Goal: Task Accomplishment & Management: Complete application form

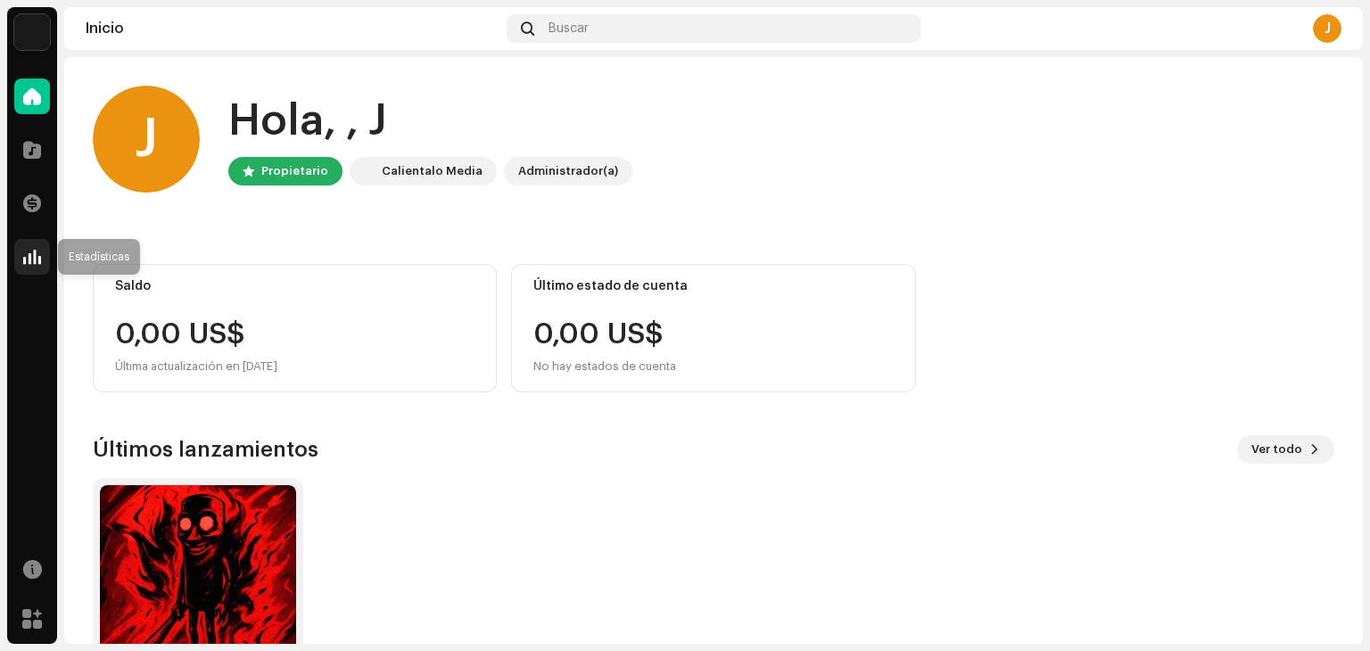
click at [26, 258] on span at bounding box center [32, 257] width 18 height 14
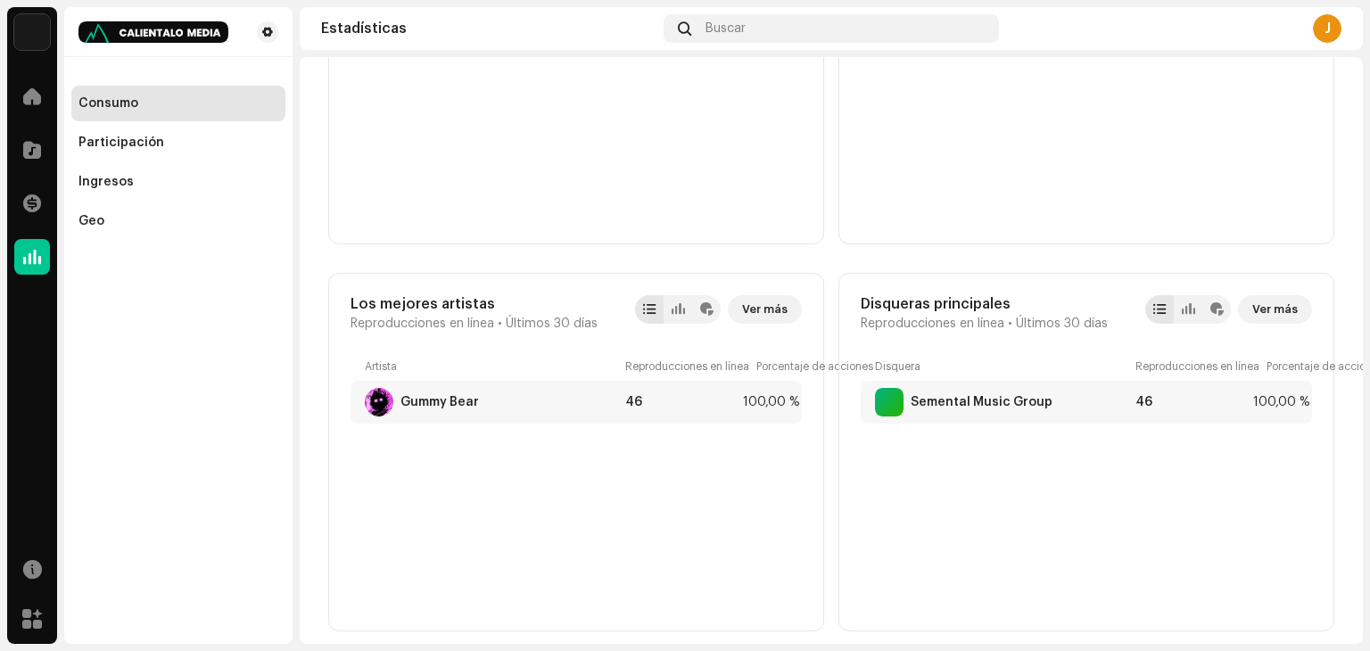
scroll to position [460, 0]
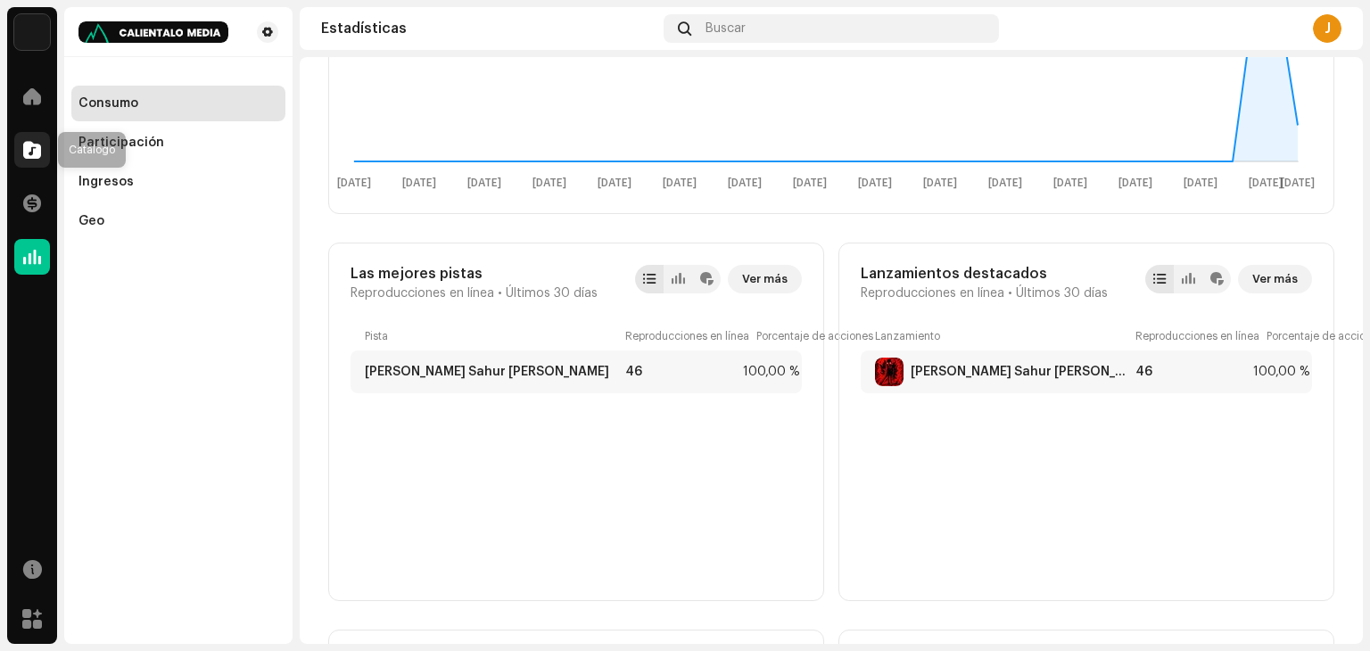
click at [26, 146] on span at bounding box center [32, 150] width 18 height 14
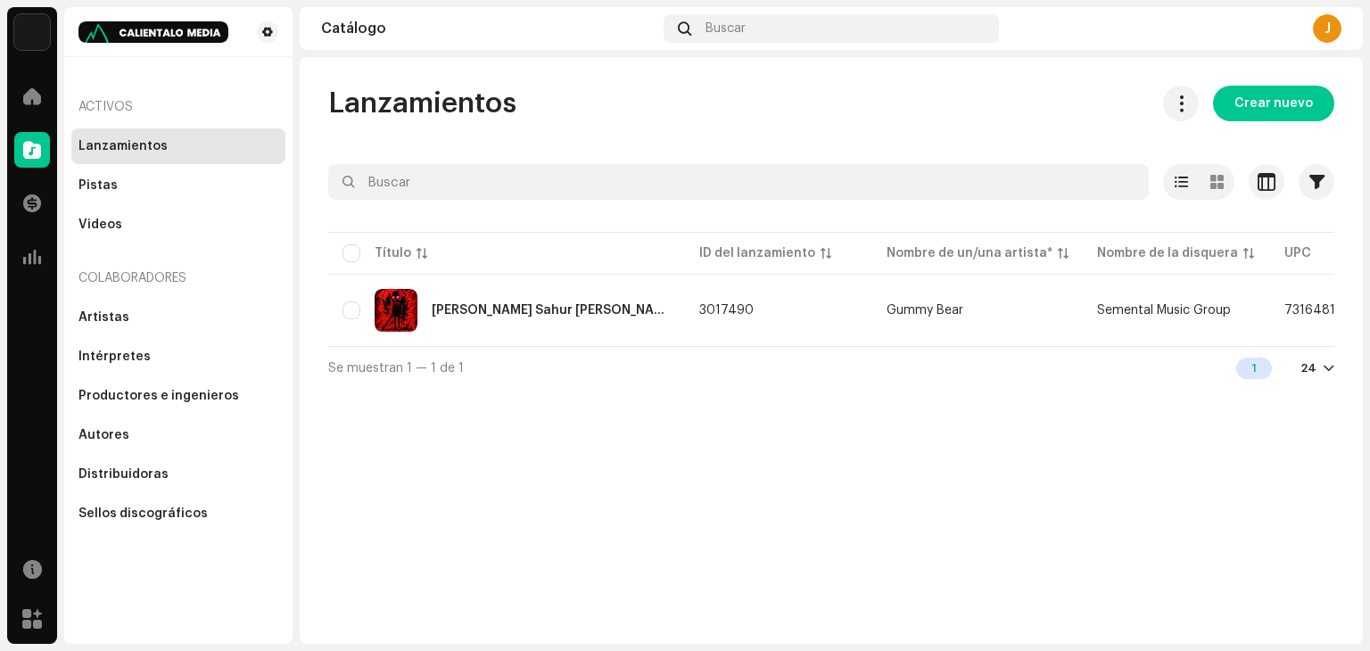
click at [111, 293] on div "Colaboradores" at bounding box center [178, 278] width 214 height 43
click at [113, 301] on div "Artistas" at bounding box center [178, 318] width 214 height 36
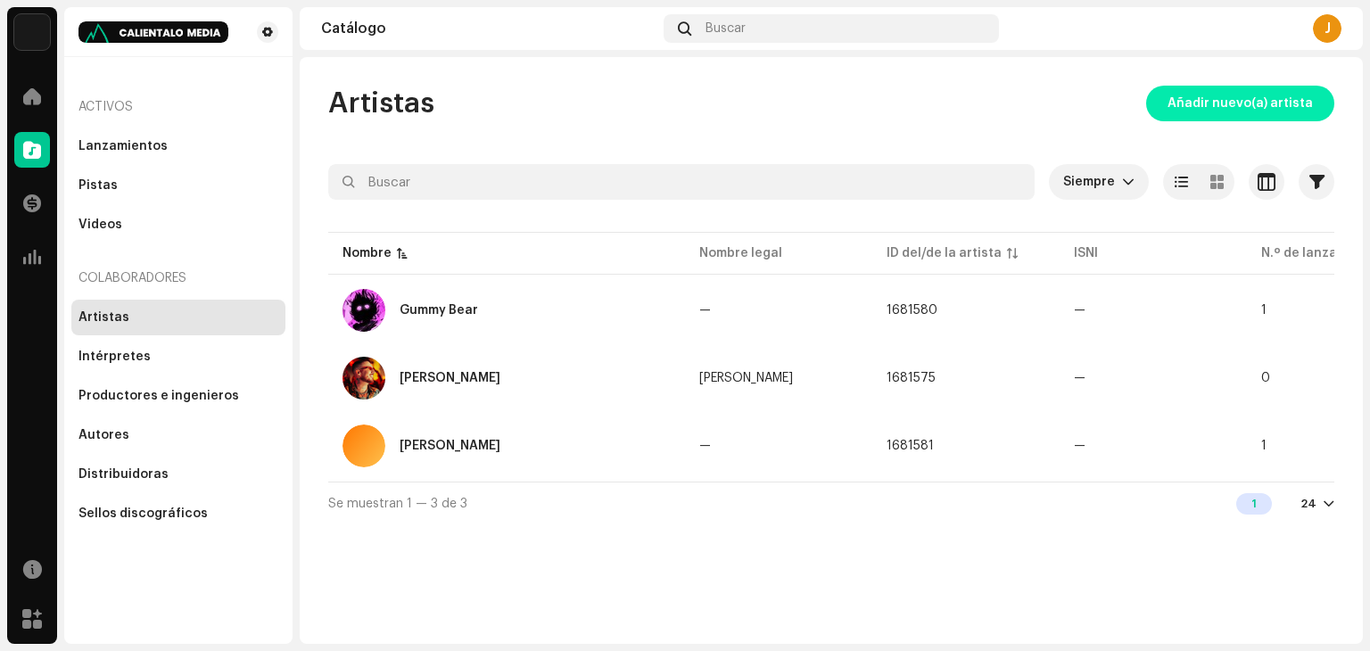
click at [1221, 111] on span "Añadir nuevo(a) artista" at bounding box center [1240, 104] width 145 height 36
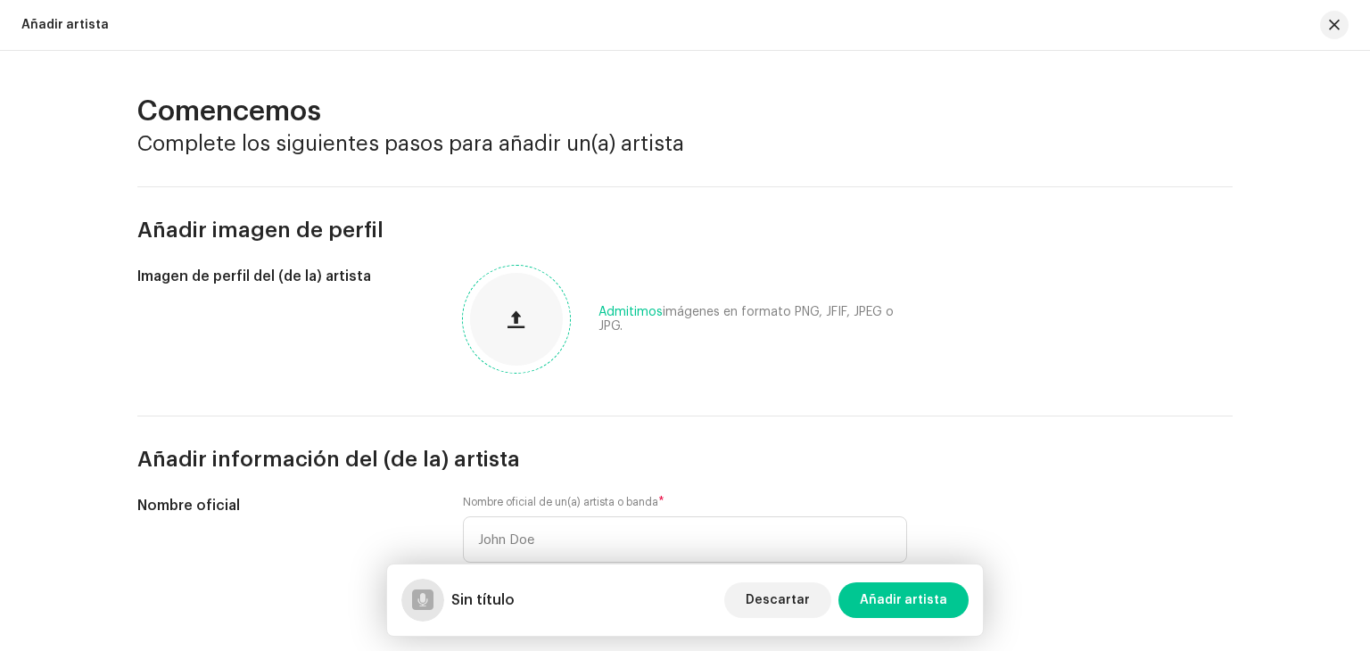
click at [524, 326] on button "button" at bounding box center [516, 319] width 43 height 43
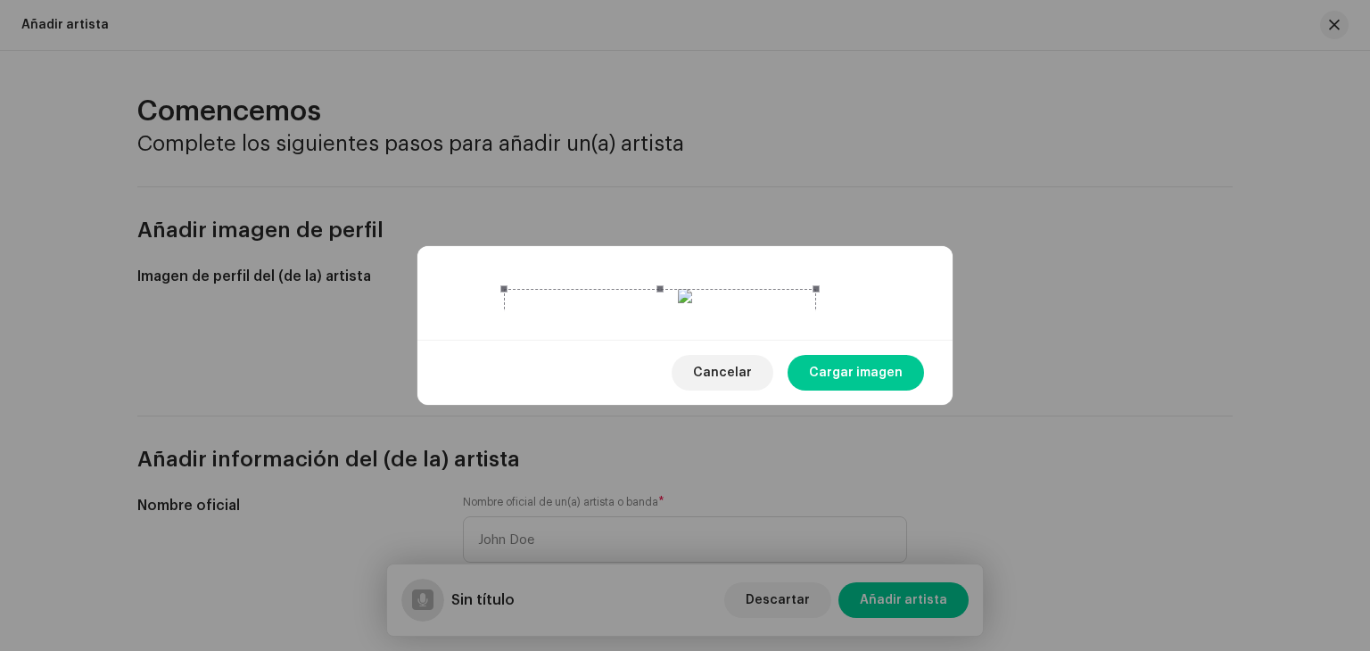
drag, startPoint x: 703, startPoint y: 320, endPoint x: 678, endPoint y: 343, distance: 33.5
click at [678, 343] on div at bounding box center [660, 445] width 313 height 313
drag, startPoint x: 817, startPoint y: 452, endPoint x: 774, endPoint y: 370, distance: 92.6
click at [774, 370] on div at bounding box center [639, 424] width 270 height 270
drag, startPoint x: 771, startPoint y: 273, endPoint x: 889, endPoint y: 293, distance: 120.4
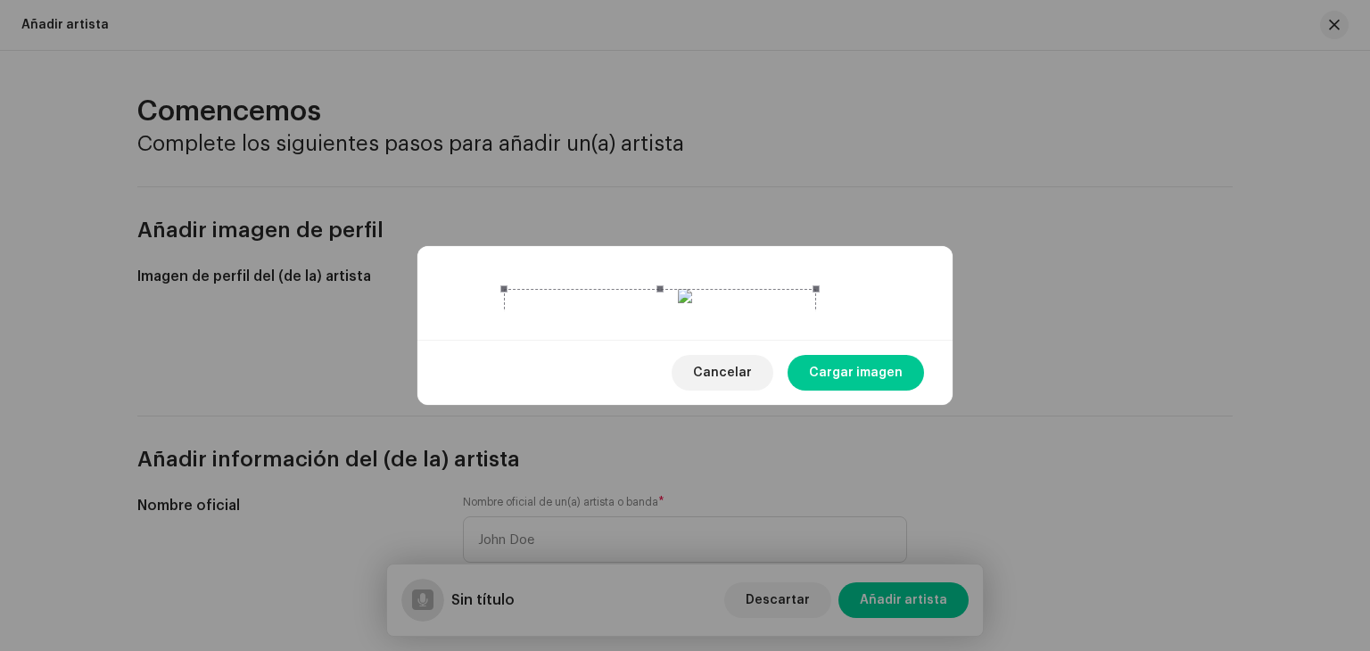
click at [889, 293] on div at bounding box center [684, 298] width 469 height 18
drag, startPoint x: 692, startPoint y: 268, endPoint x: 694, endPoint y: 249, distance: 18.8
click at [694, 289] on div at bounding box center [662, 445] width 313 height 313
click at [858, 391] on span "Cargar imagen" at bounding box center [856, 373] width 94 height 36
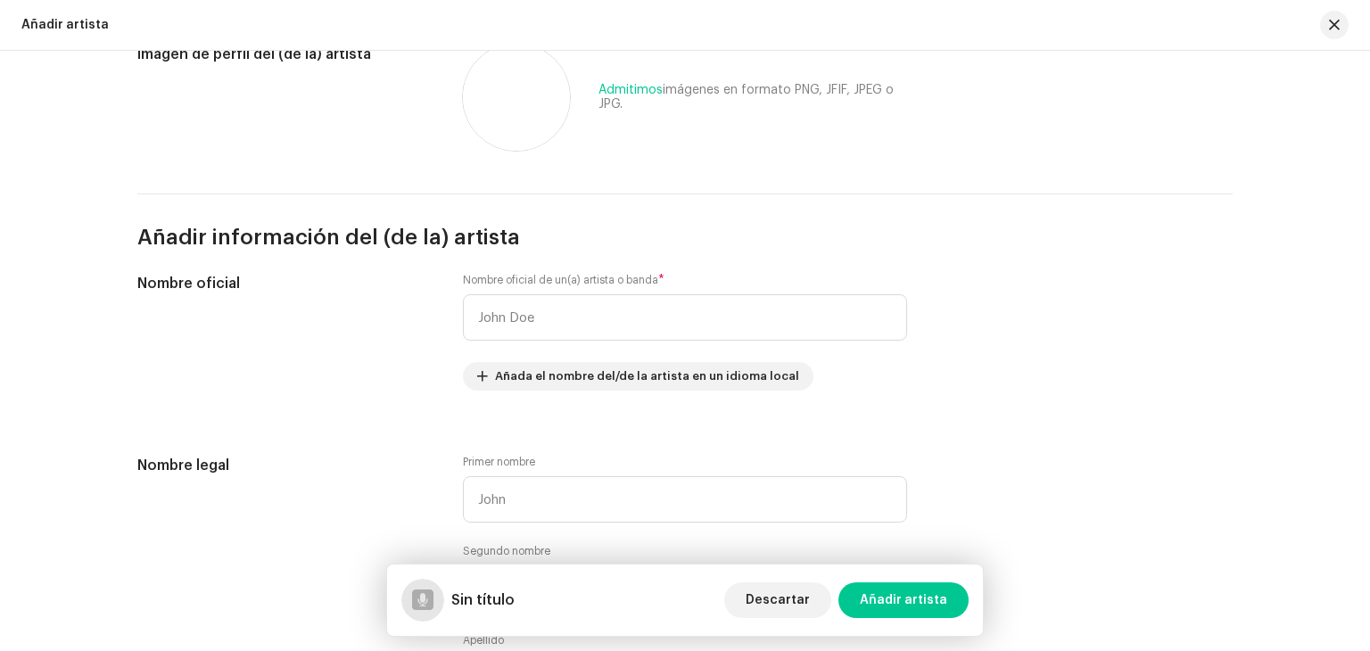
scroll to position [268, 0]
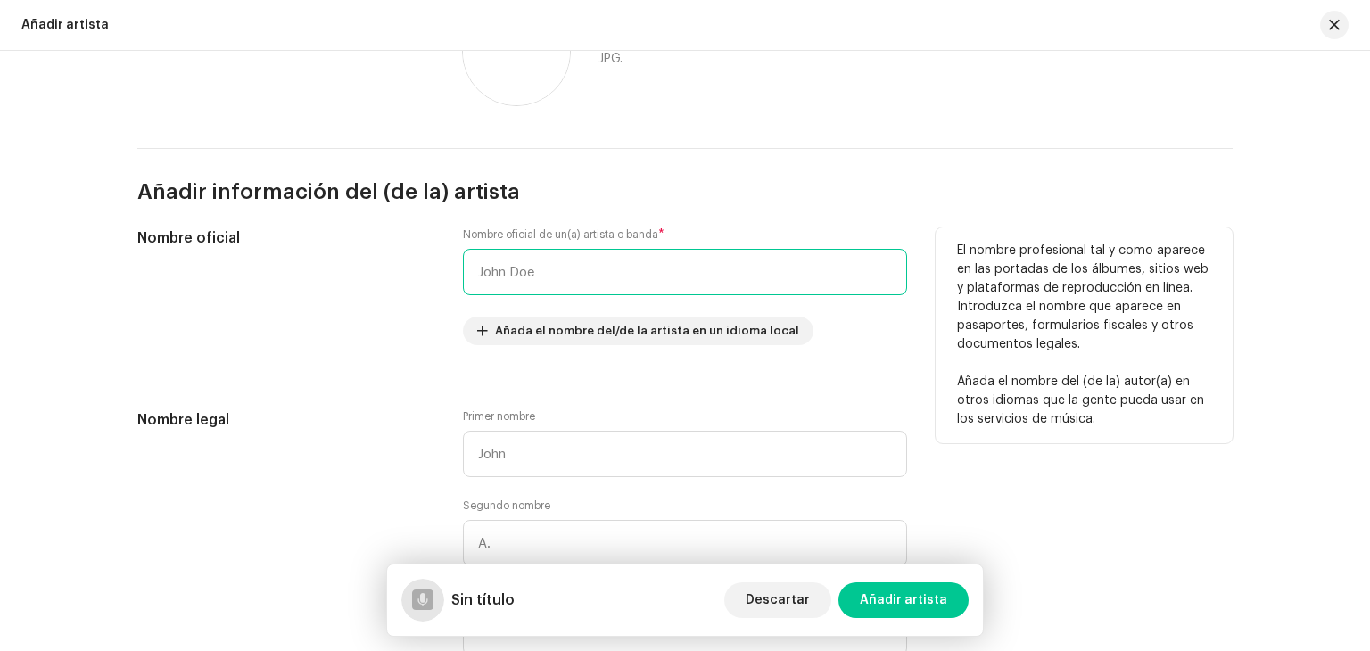
click at [639, 276] on input "text" at bounding box center [685, 272] width 444 height 46
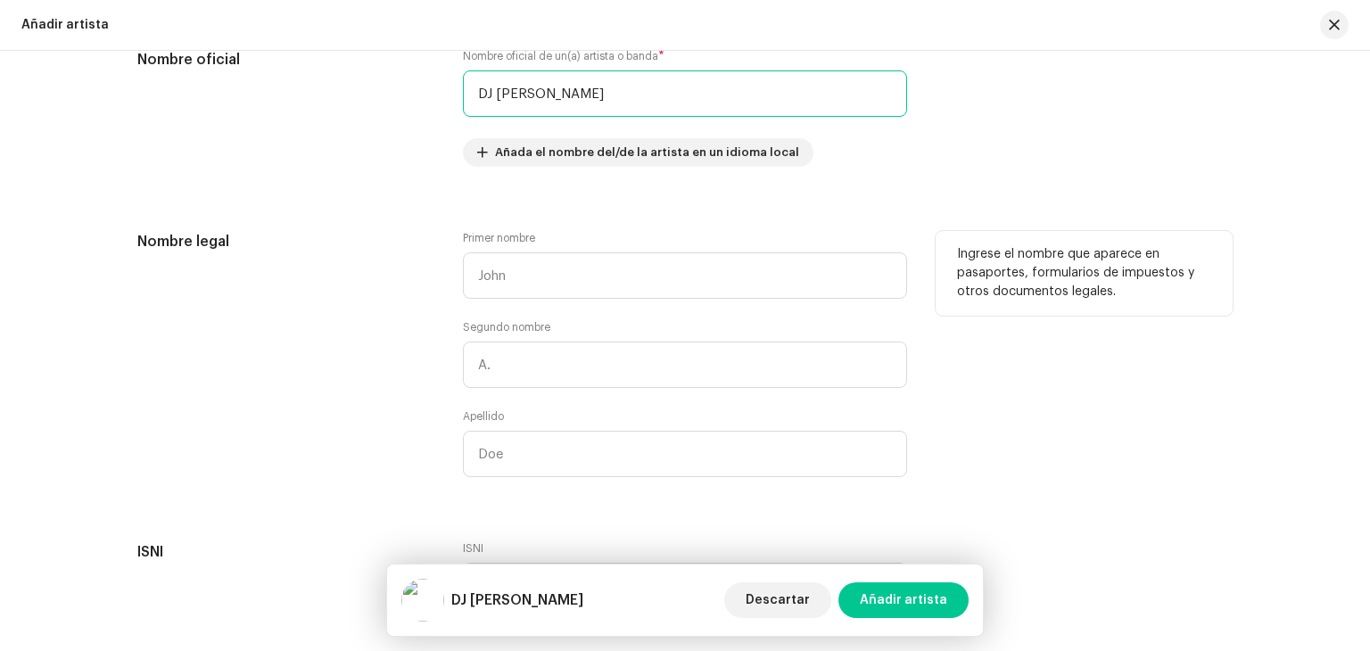
type input "DJ [PERSON_NAME]"
click at [585, 232] on div "Primer nombre" at bounding box center [685, 265] width 444 height 68
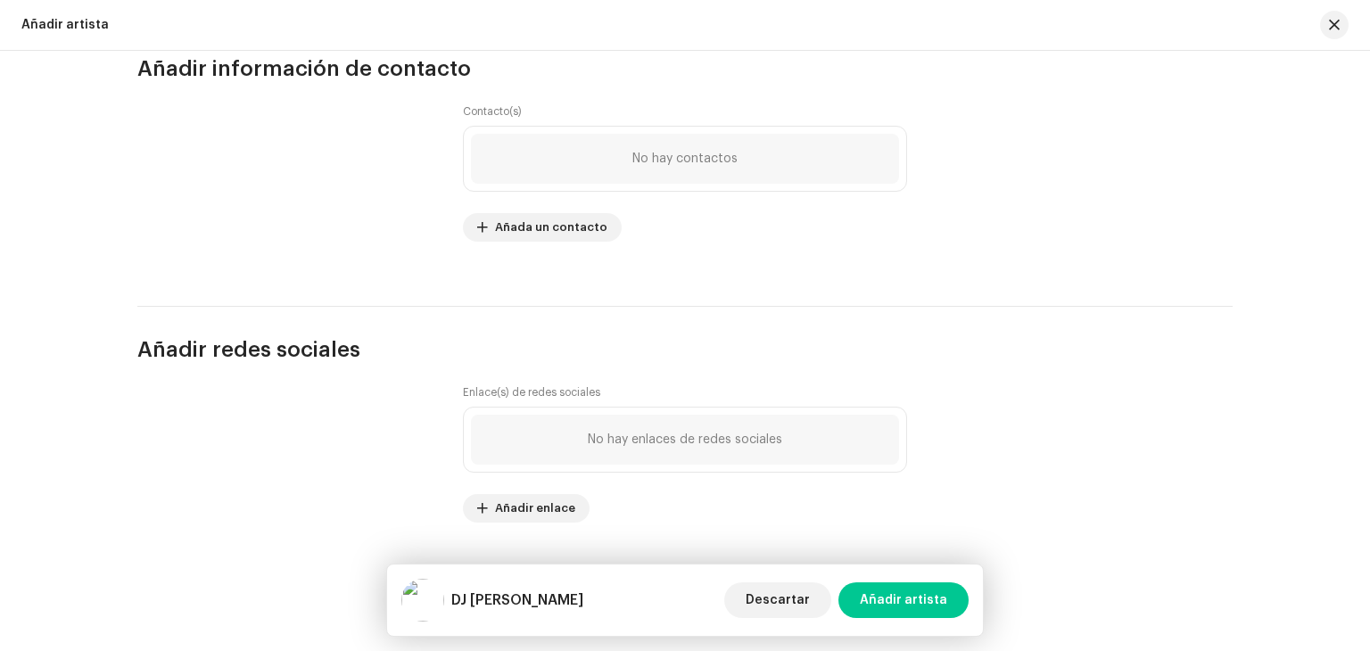
scroll to position [2305, 0]
click at [902, 604] on span "Añadir artista" at bounding box center [903, 600] width 87 height 36
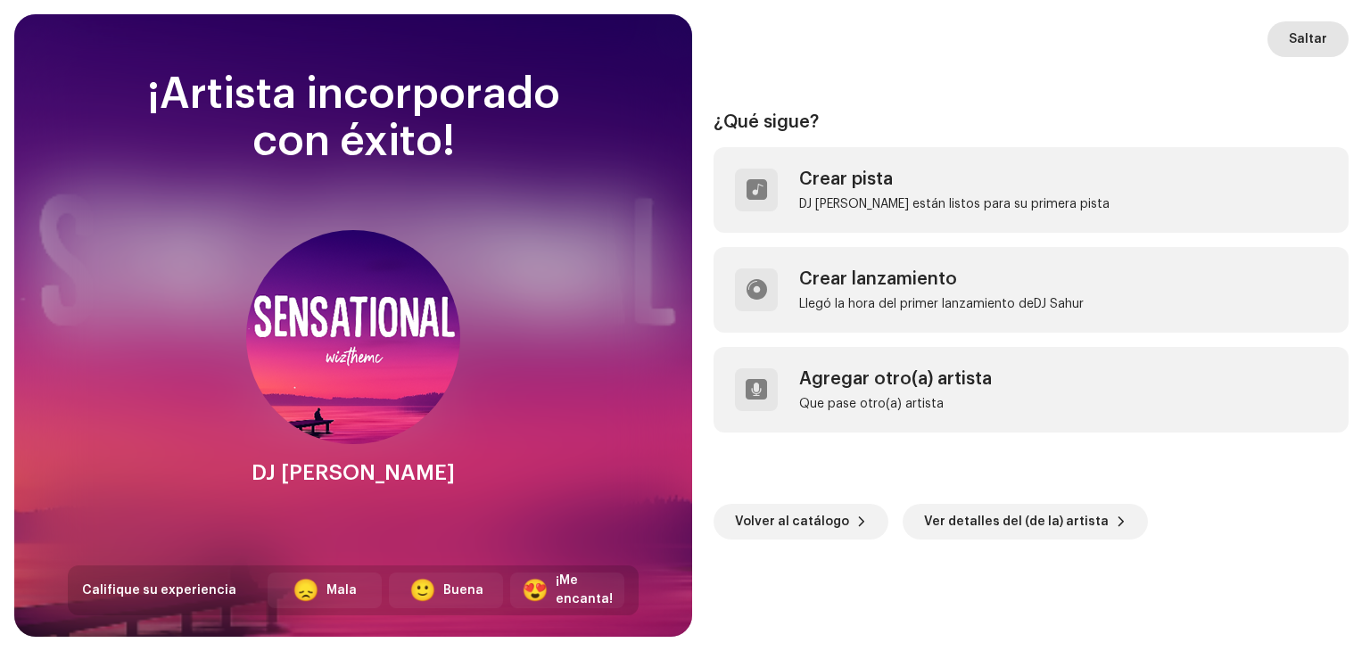
click at [1309, 51] on span "Saltar" at bounding box center [1308, 39] width 38 height 36
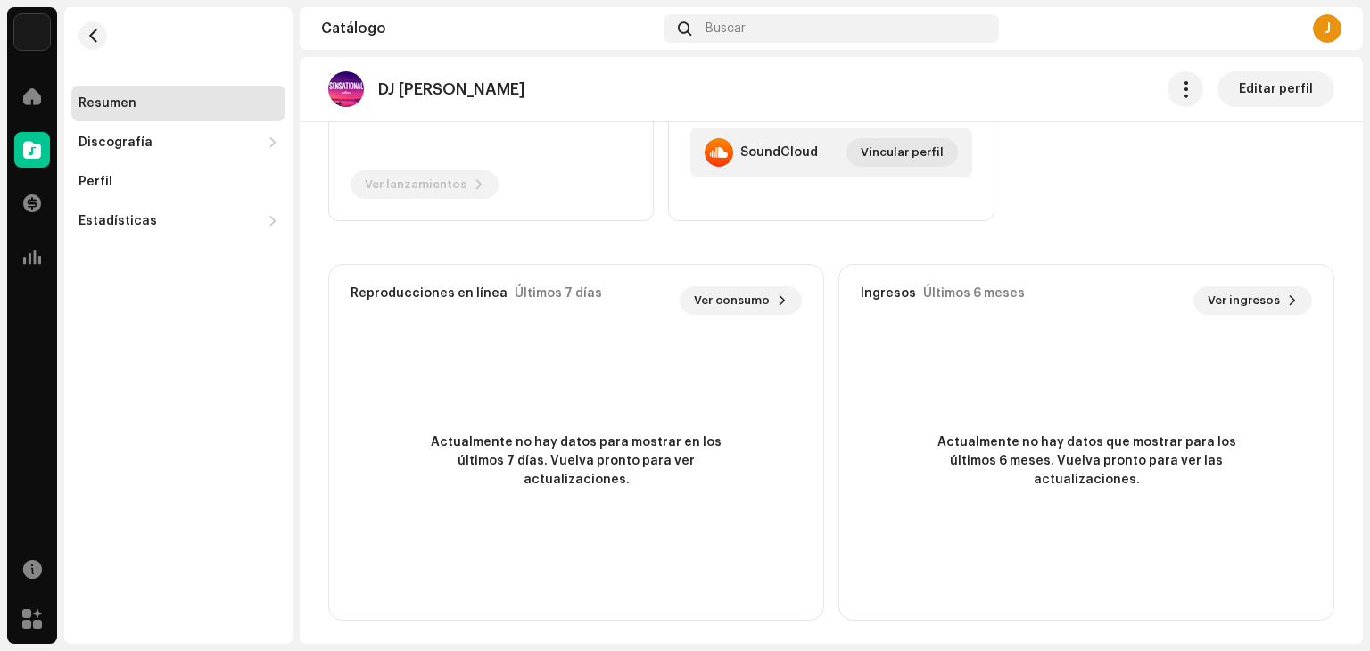
scroll to position [307, 0]
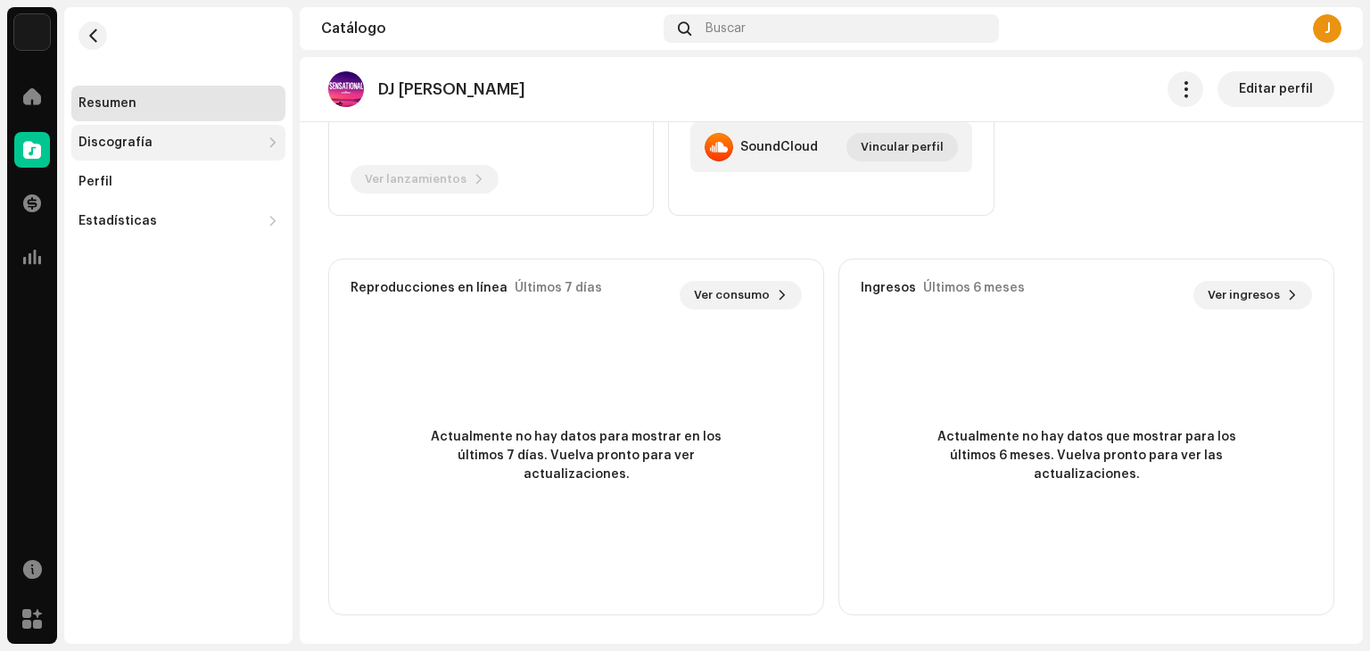
click at [252, 143] on div "Discografía" at bounding box center [169, 143] width 182 height 14
click at [237, 144] on div "Discografía" at bounding box center [169, 143] width 182 height 14
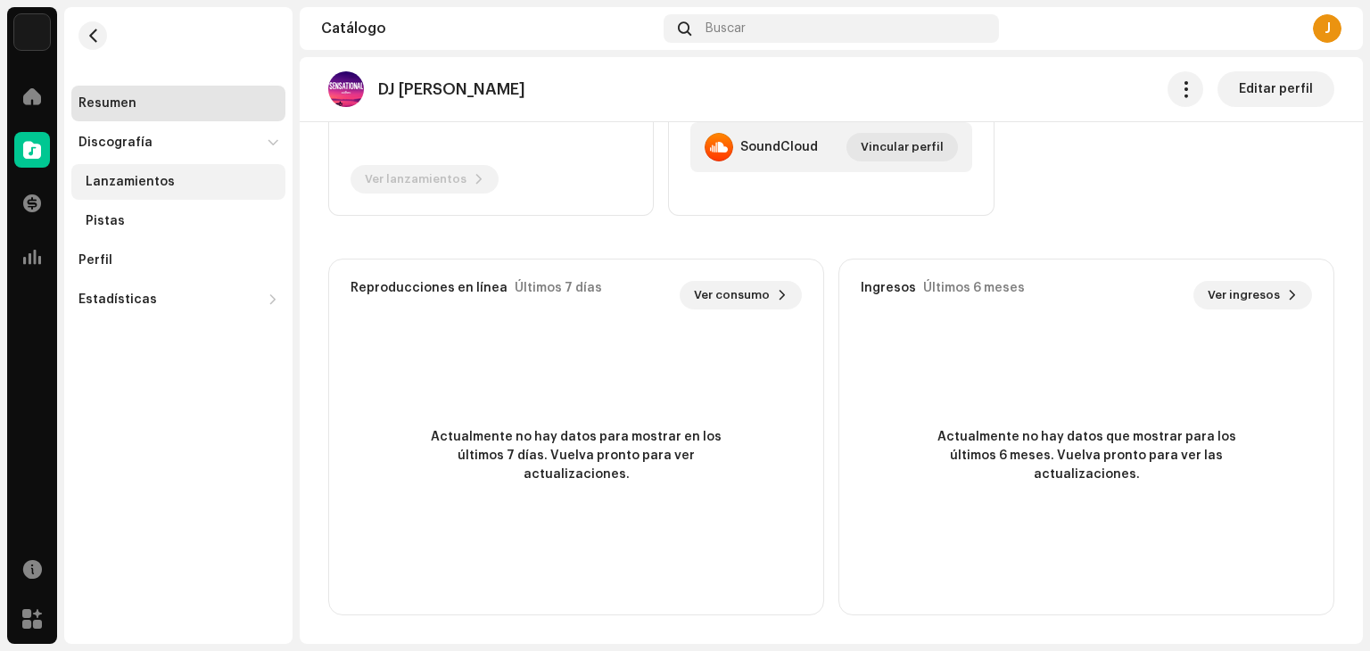
click at [220, 178] on div "Lanzamientos" at bounding box center [182, 182] width 193 height 14
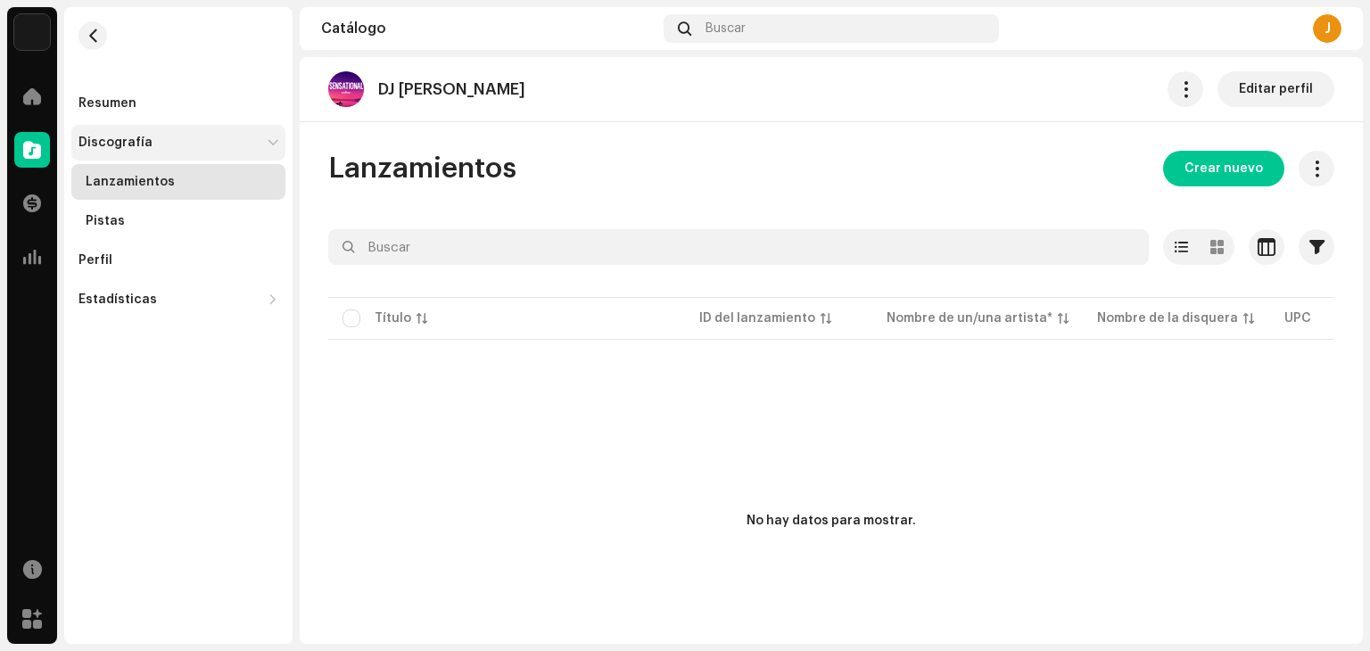
click at [255, 133] on div "Discografía" at bounding box center [178, 143] width 214 height 36
click at [243, 155] on div "Discografía" at bounding box center [178, 143] width 214 height 36
click at [255, 145] on div "Discografía" at bounding box center [169, 143] width 182 height 14
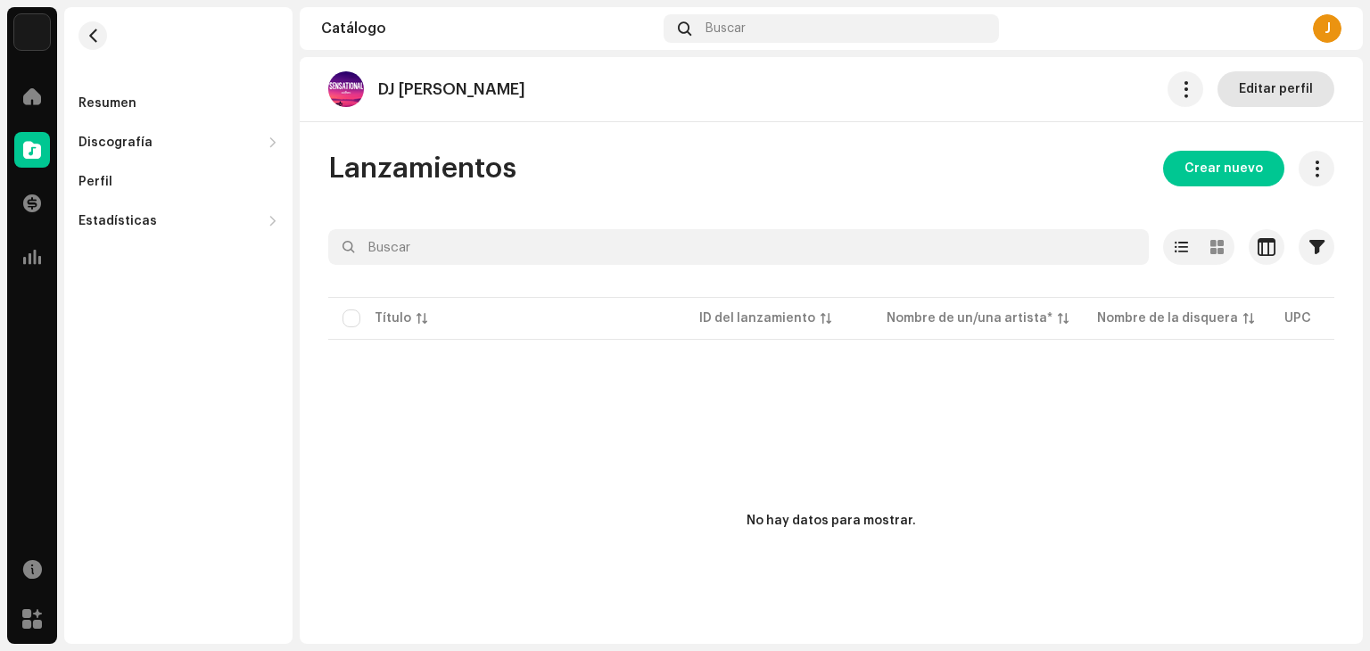
click at [1230, 86] on button "Editar perfil" at bounding box center [1276, 89] width 117 height 36
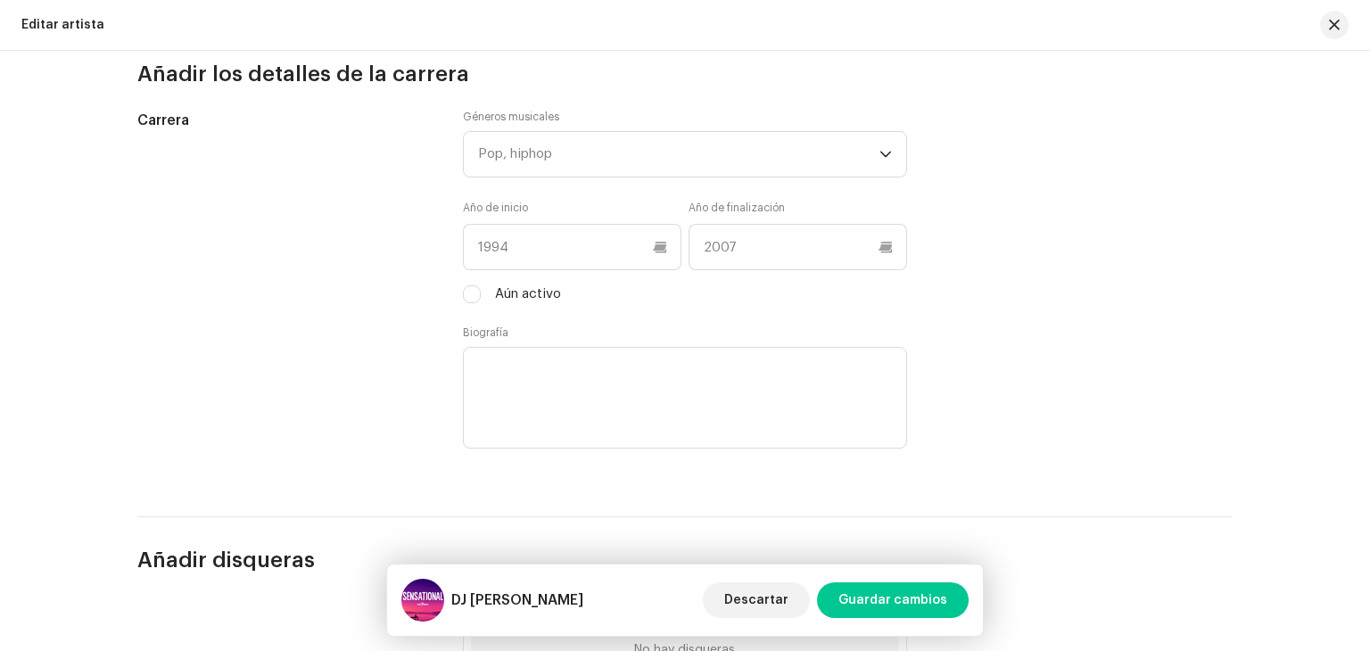
scroll to position [2052, 0]
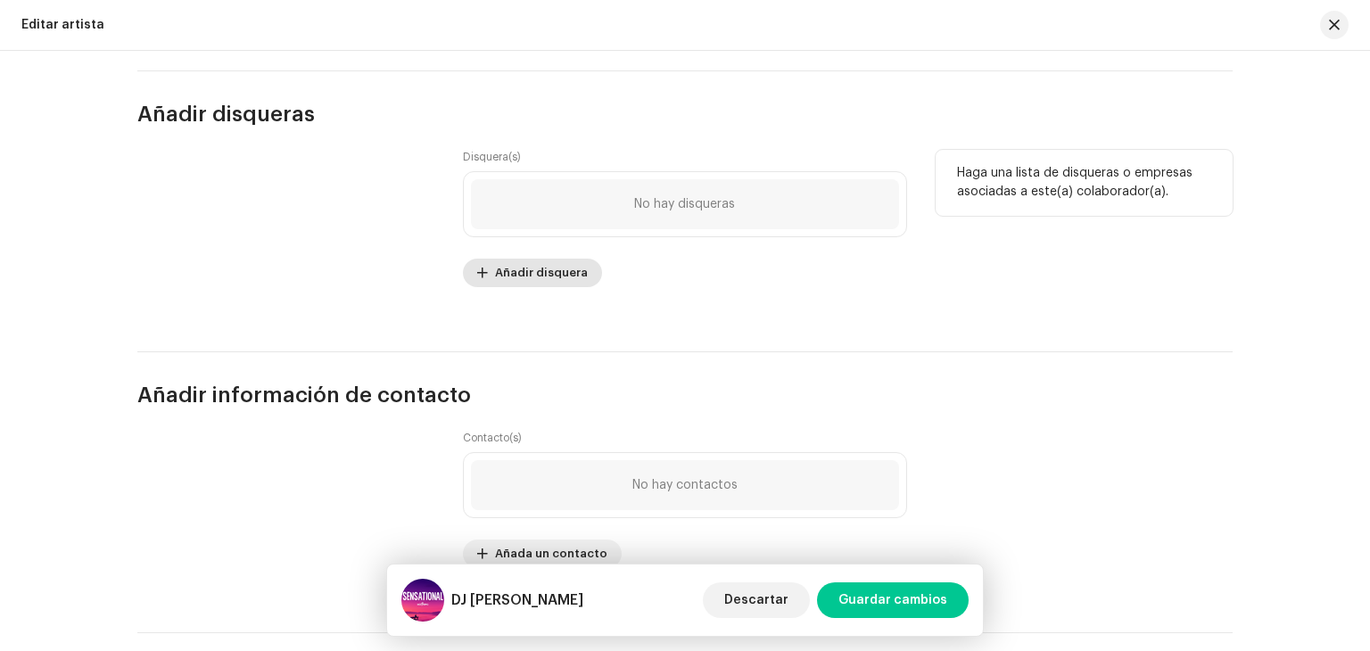
click at [574, 265] on span "Añadir disquera" at bounding box center [541, 273] width 93 height 36
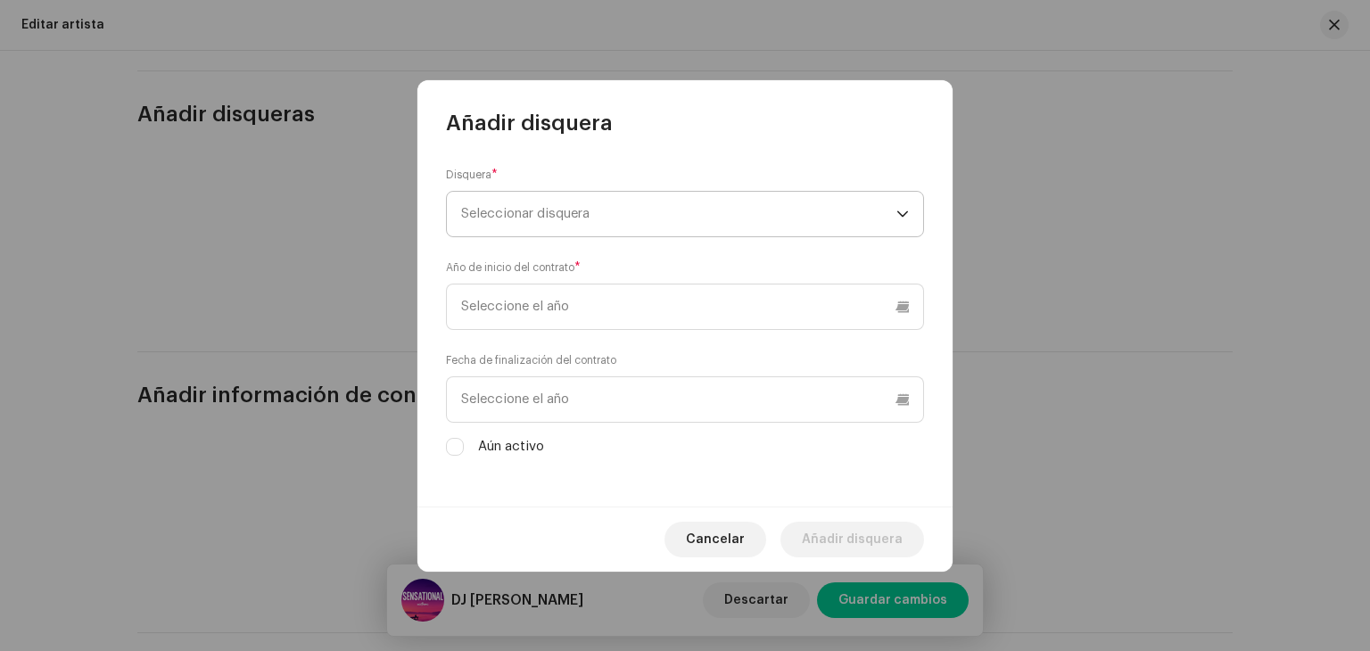
click at [582, 225] on span "Seleccionar disquera" at bounding box center [678, 214] width 435 height 45
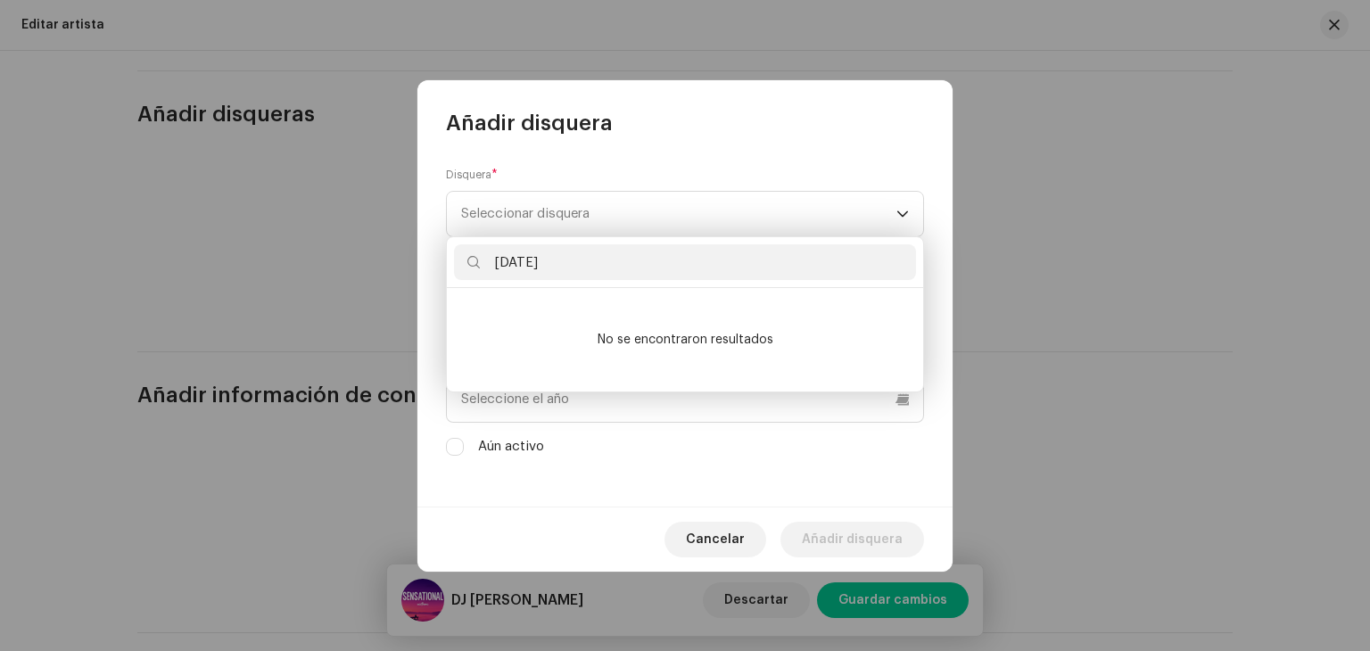
click at [506, 269] on input "[DATE]" at bounding box center [685, 262] width 462 height 36
click at [574, 272] on input "7septct" at bounding box center [685, 262] width 462 height 36
type input "[DATE]"
click at [575, 435] on div "Fecha de finalización del contrato Aún activo" at bounding box center [685, 403] width 478 height 105
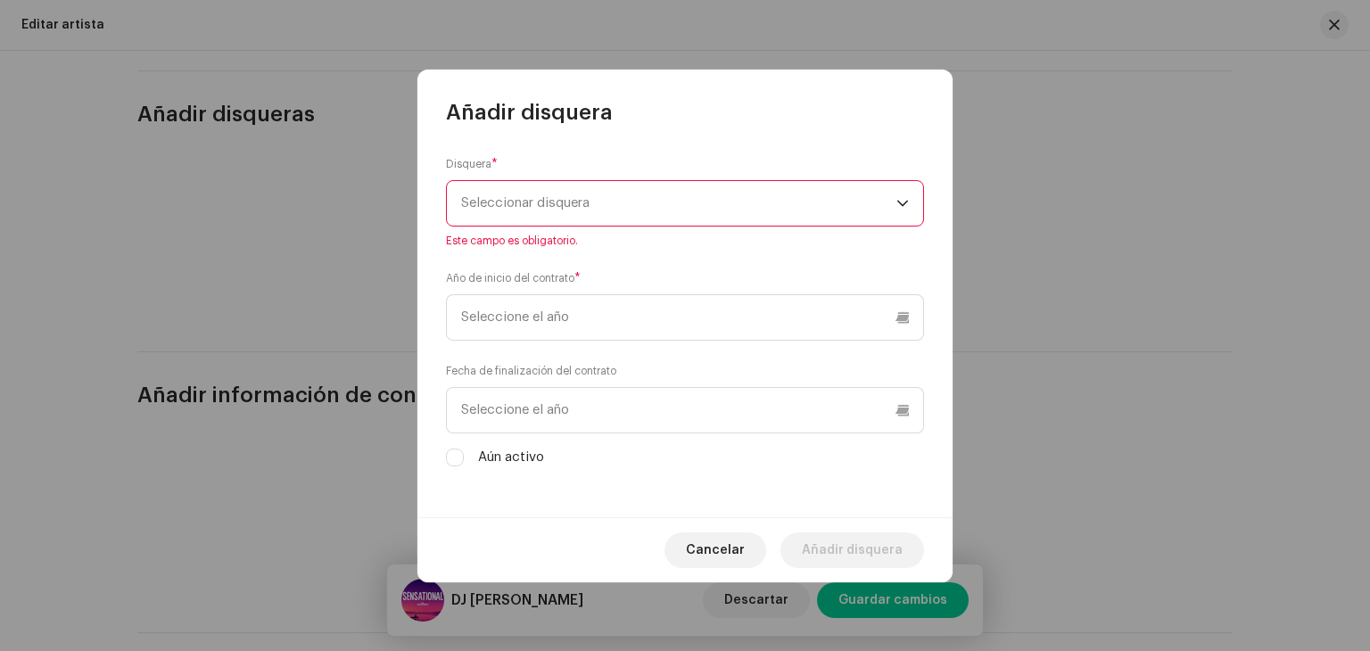
click at [562, 215] on span "Seleccionar disquera" at bounding box center [678, 203] width 435 height 45
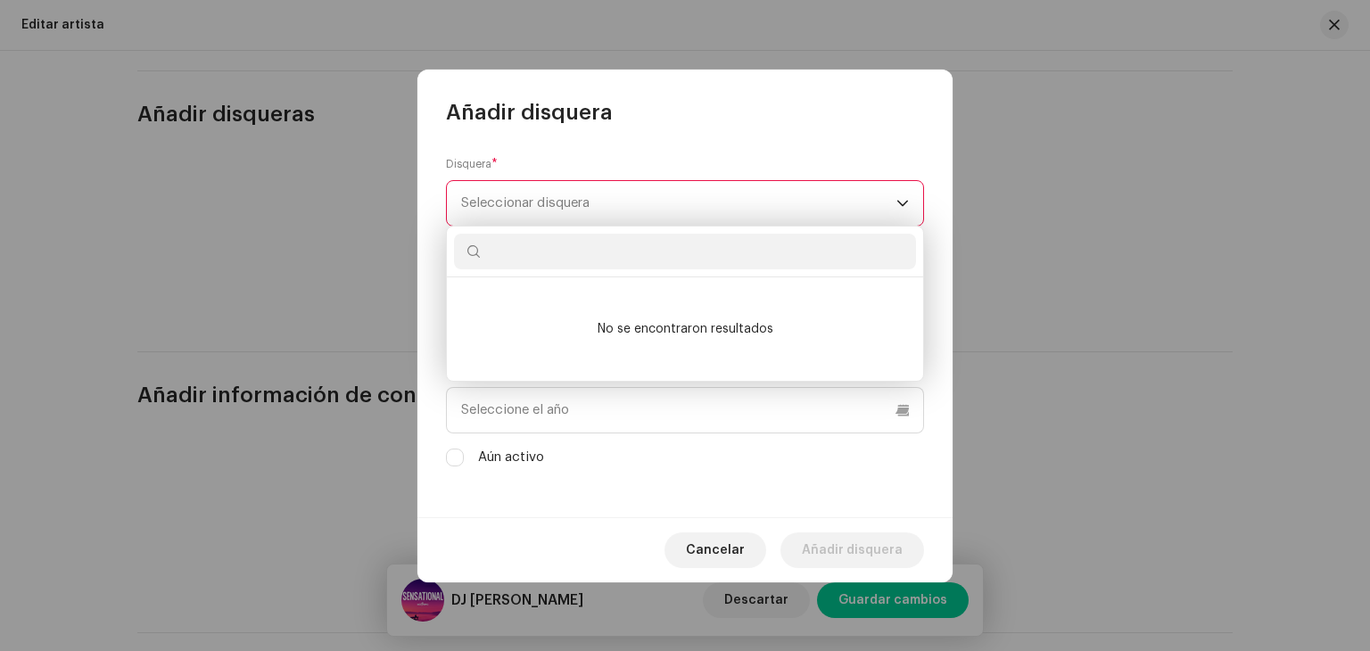
click at [704, 435] on div "Fecha de finalización del contrato Aún activo" at bounding box center [685, 414] width 478 height 105
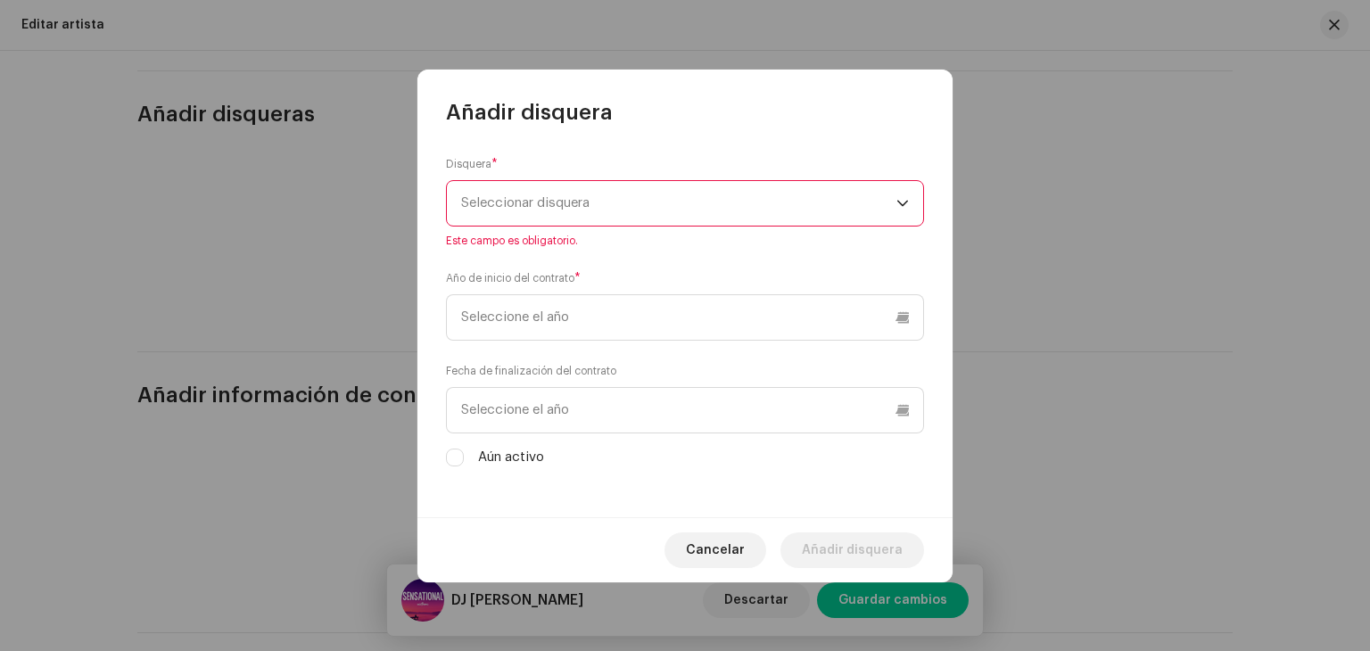
click at [611, 434] on div "Fecha de finalización del contrato Aún activo" at bounding box center [685, 414] width 478 height 105
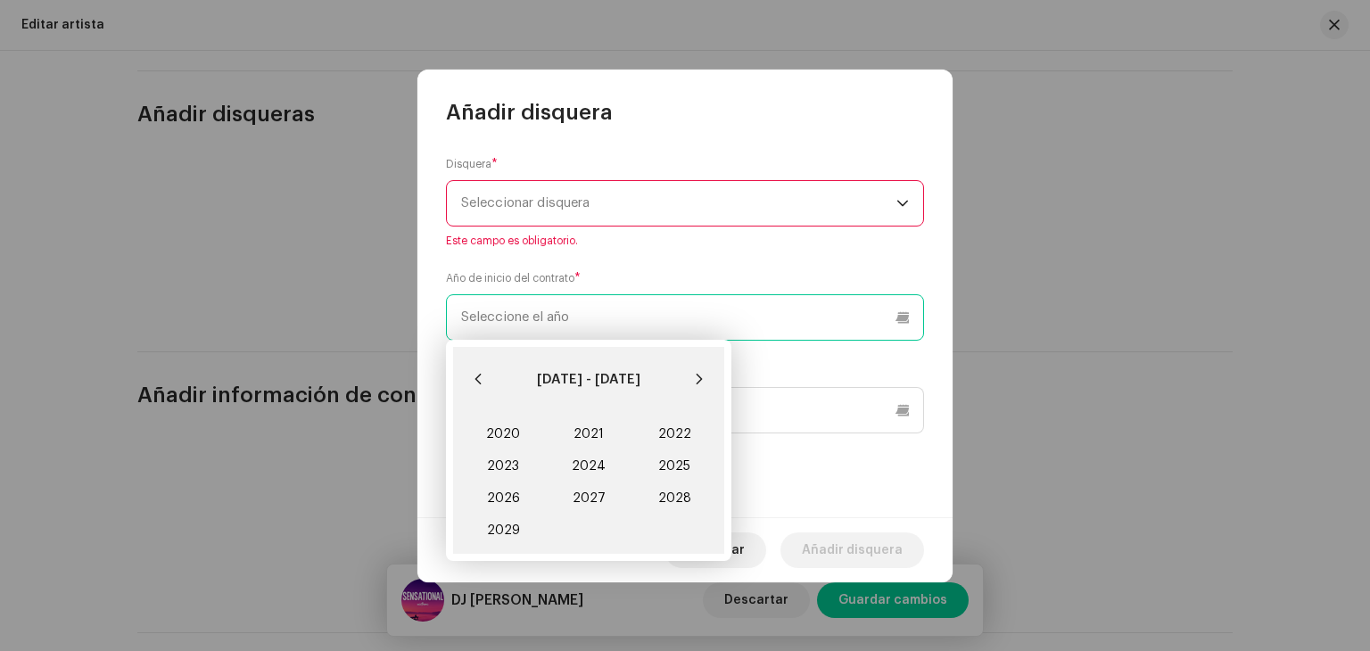
drag, startPoint x: 540, startPoint y: 310, endPoint x: 541, endPoint y: 318, distance: 9.0
click at [540, 311] on input "text" at bounding box center [685, 317] width 478 height 46
click at [542, 318] on input "text" at bounding box center [685, 317] width 478 height 46
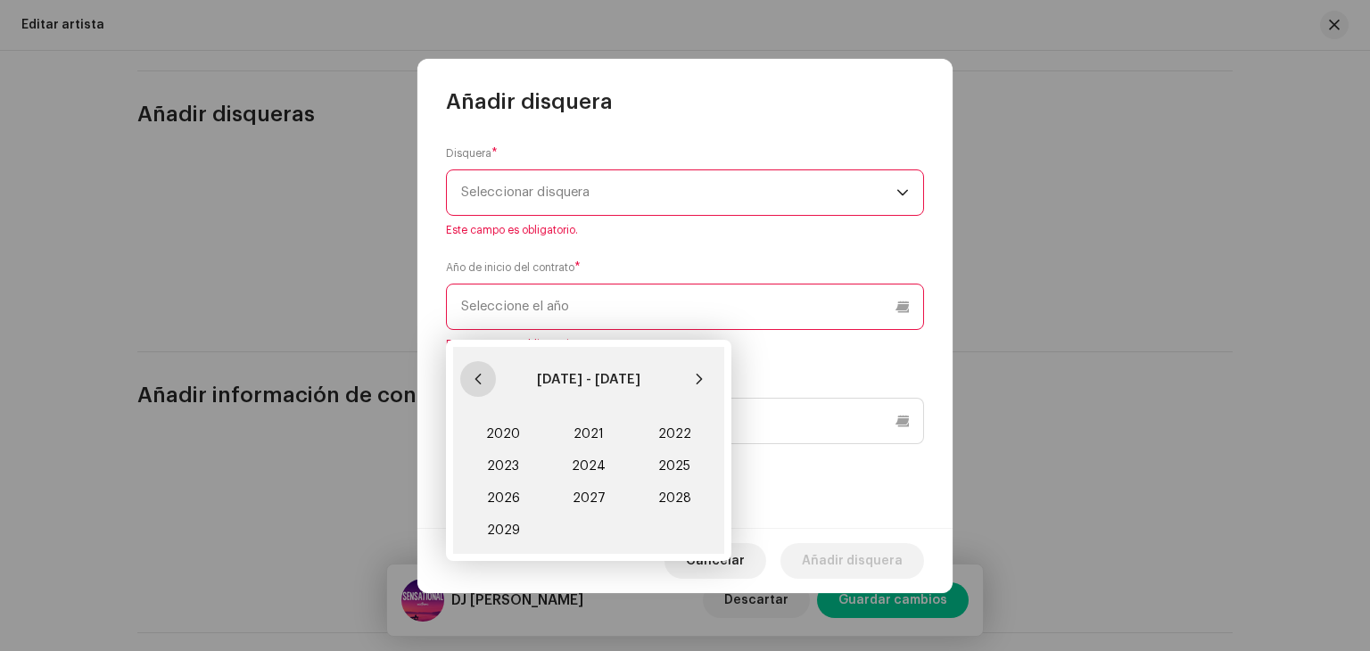
click at [480, 371] on button "Previous Decade" at bounding box center [478, 379] width 36 height 36
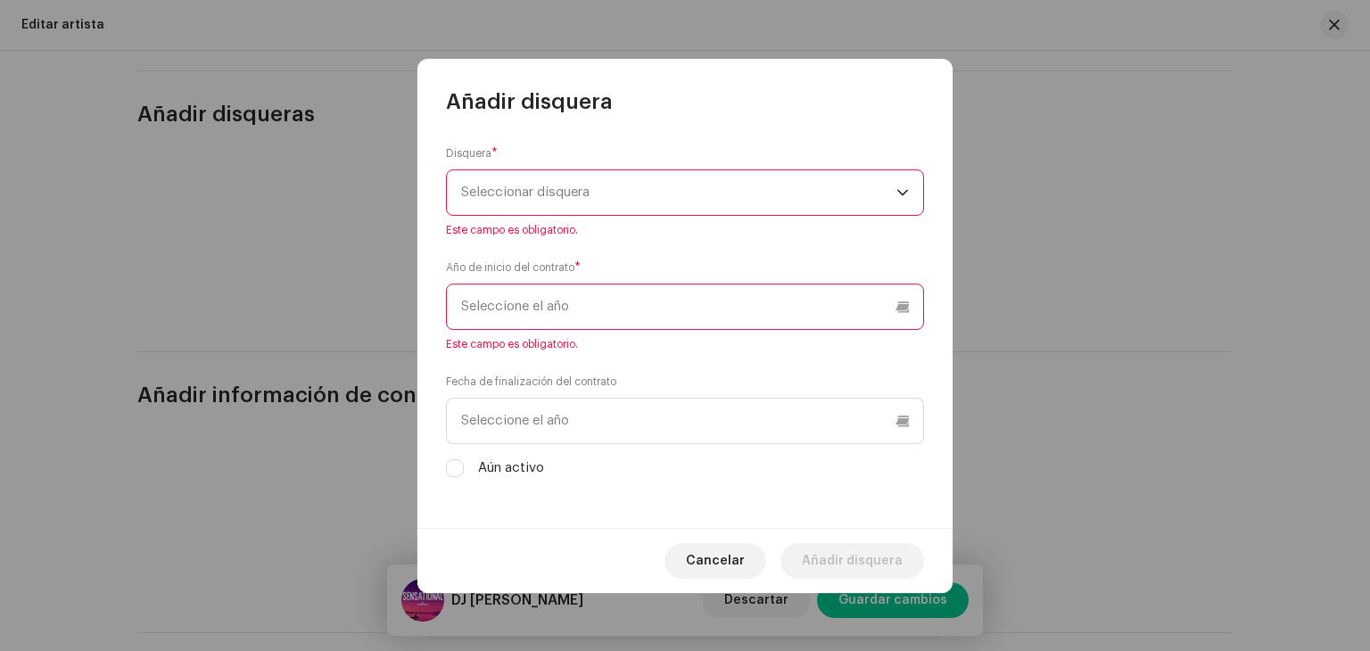
drag, startPoint x: 868, startPoint y: 476, endPoint x: 840, endPoint y: 483, distance: 28.6
click at [865, 479] on div "Disquera * Seleccionar disquera Este campo es obligatorio. Año de inicio del co…" at bounding box center [684, 322] width 535 height 412
click at [764, 558] on button "Cancelar" at bounding box center [716, 561] width 102 height 36
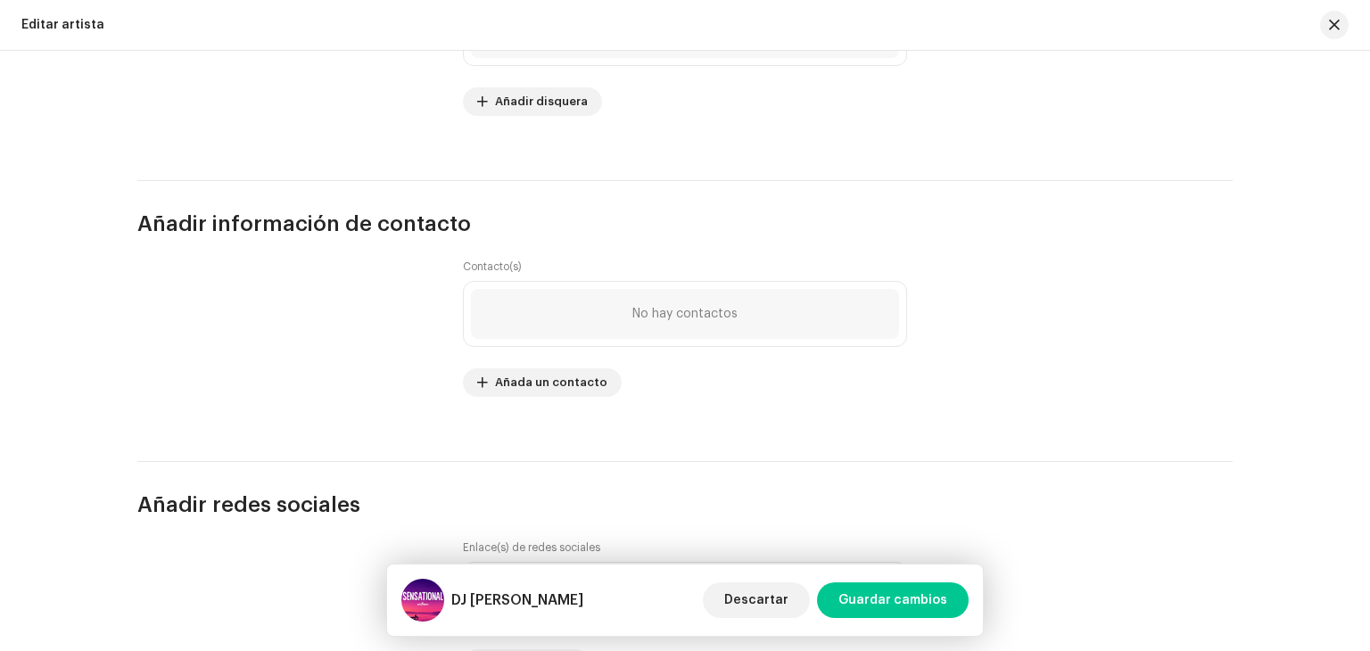
scroll to position [2230, 0]
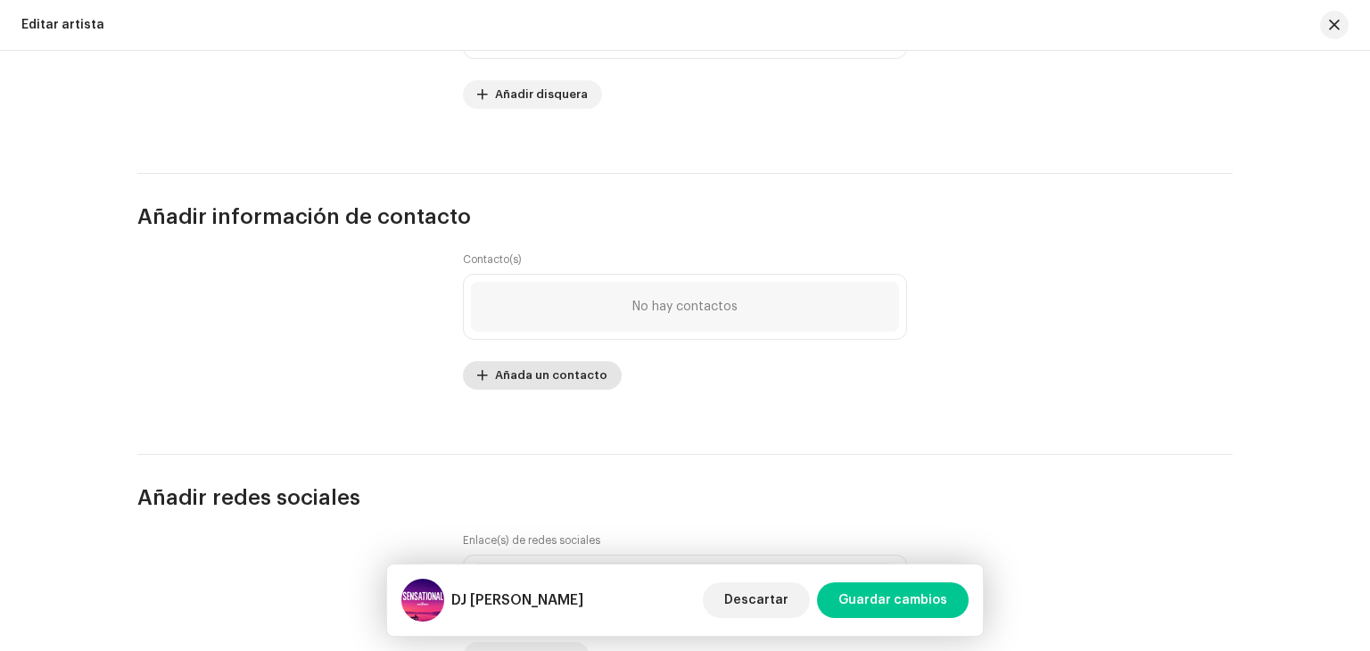
click at [553, 379] on span "Añada un contacto" at bounding box center [551, 376] width 112 height 36
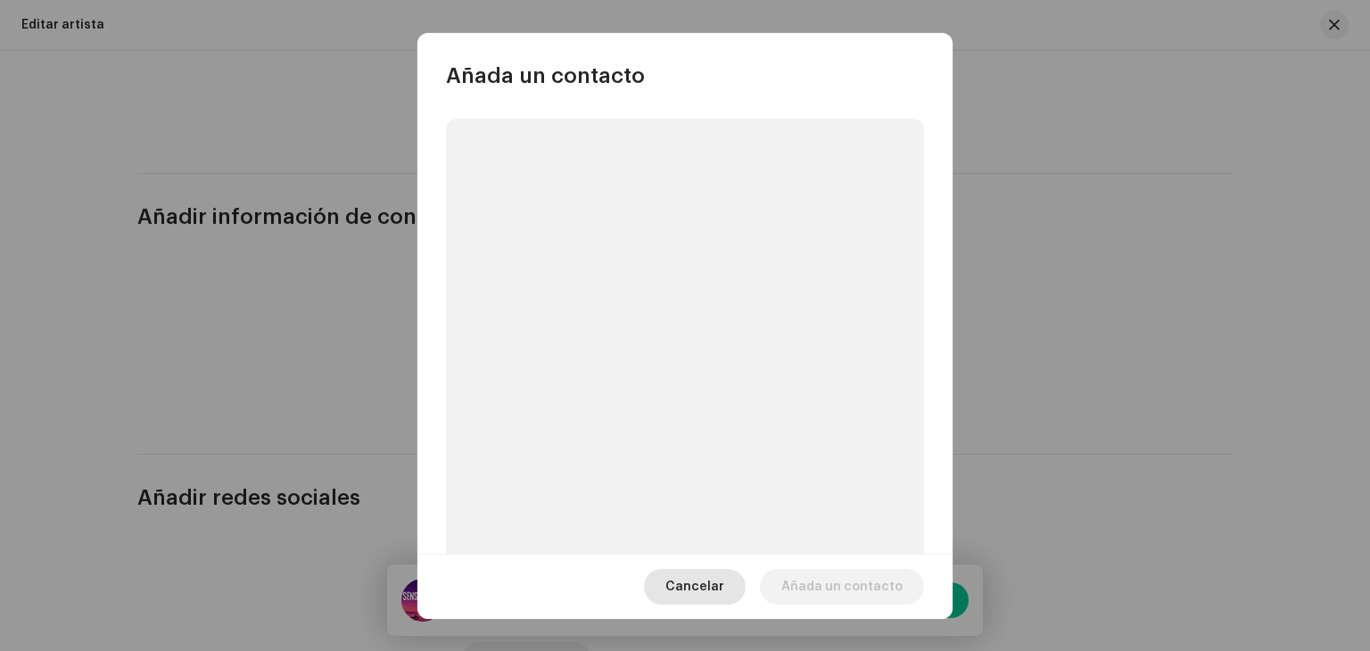
click at [714, 585] on span "Cancelar" at bounding box center [694, 587] width 59 height 36
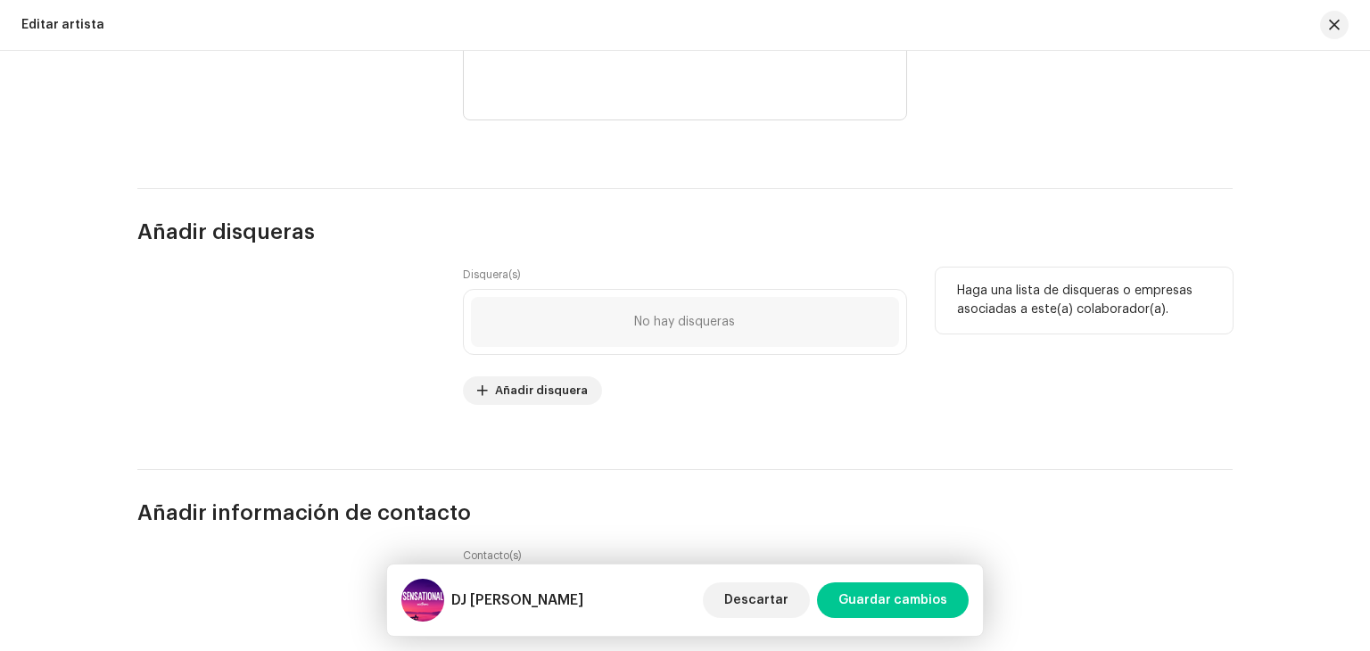
scroll to position [1937, 0]
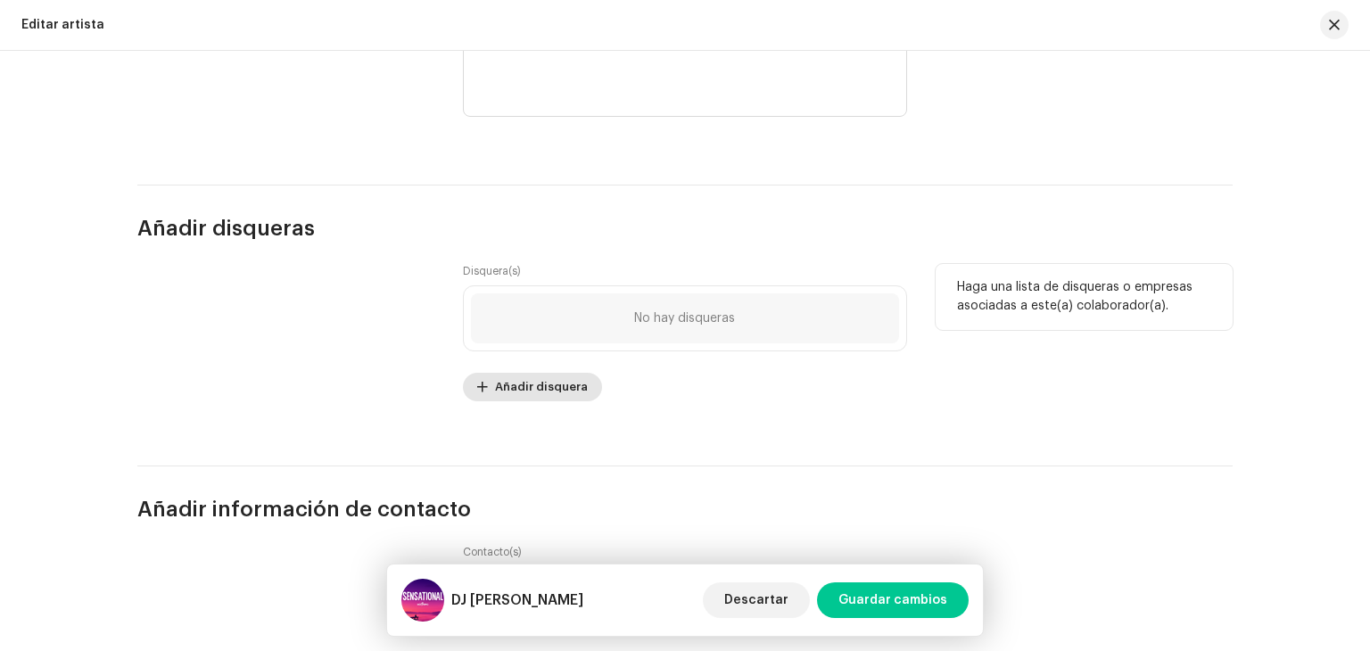
click at [546, 397] on span "Añadir disquera" at bounding box center [541, 387] width 93 height 36
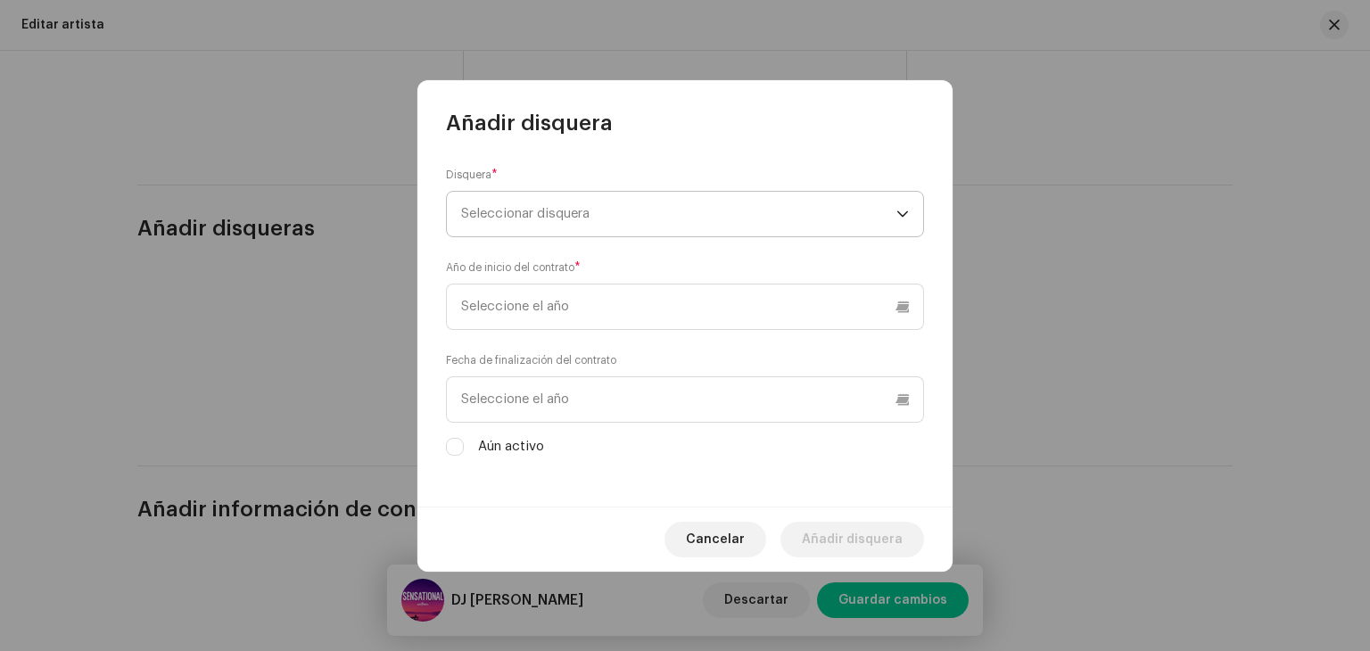
click at [574, 197] on span "Seleccionar disquera" at bounding box center [678, 214] width 435 height 45
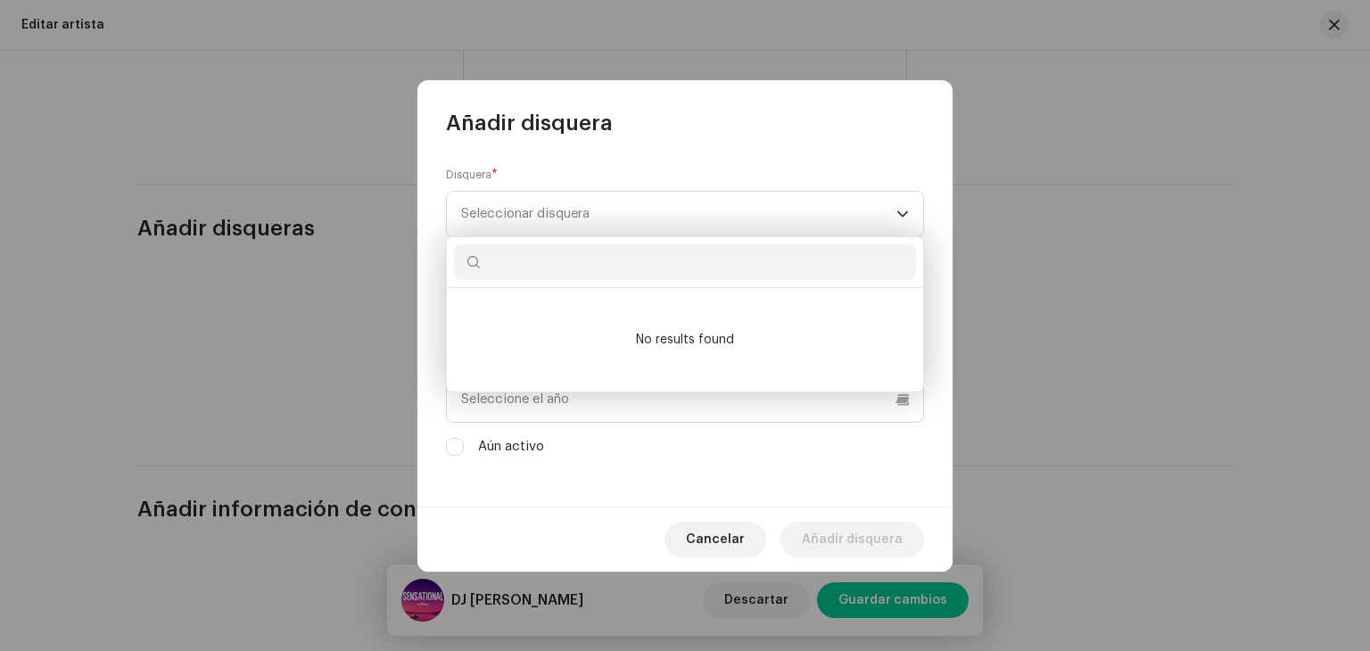
click at [685, 359] on li "No results found" at bounding box center [685, 339] width 462 height 89
click at [669, 272] on input "text" at bounding box center [685, 262] width 462 height 36
type input "sss"
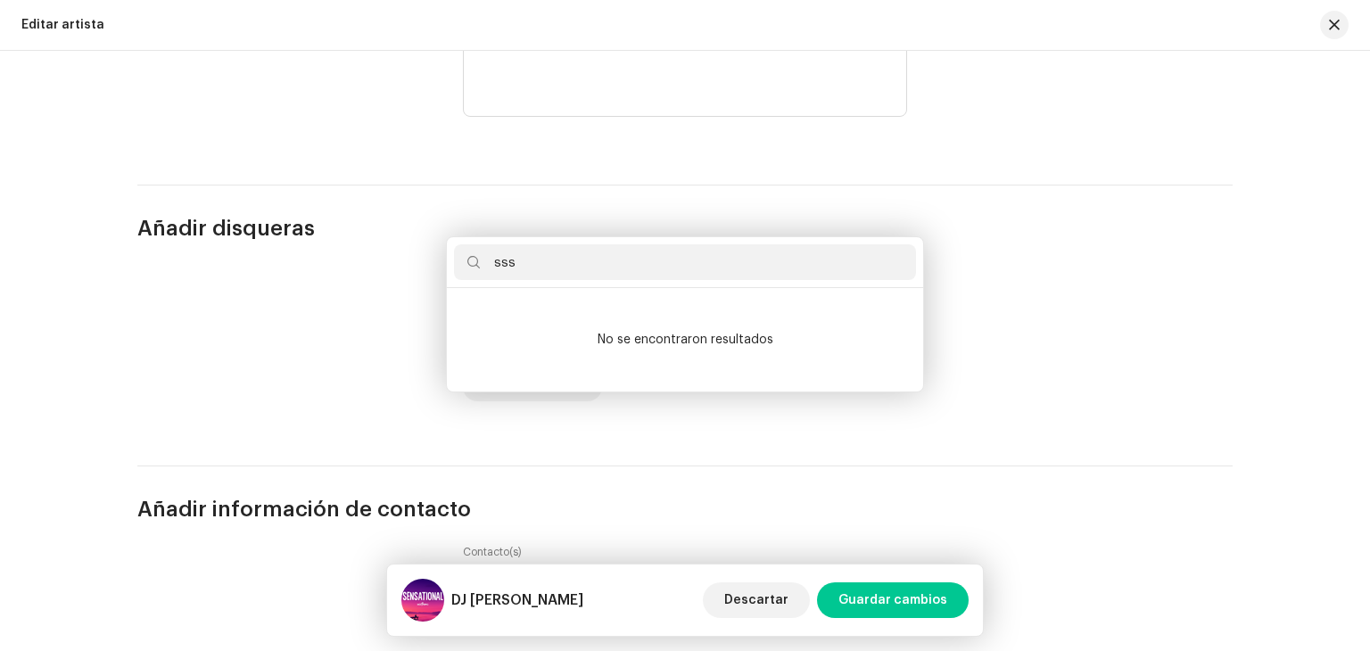
drag, startPoint x: 1166, startPoint y: 438, endPoint x: 971, endPoint y: 547, distance: 223.6
click at [1156, 447] on div "Añadir disquera Disquera * Seleccionar disquera Año de inicio del contrato * Fe…" at bounding box center [685, 325] width 1370 height 651
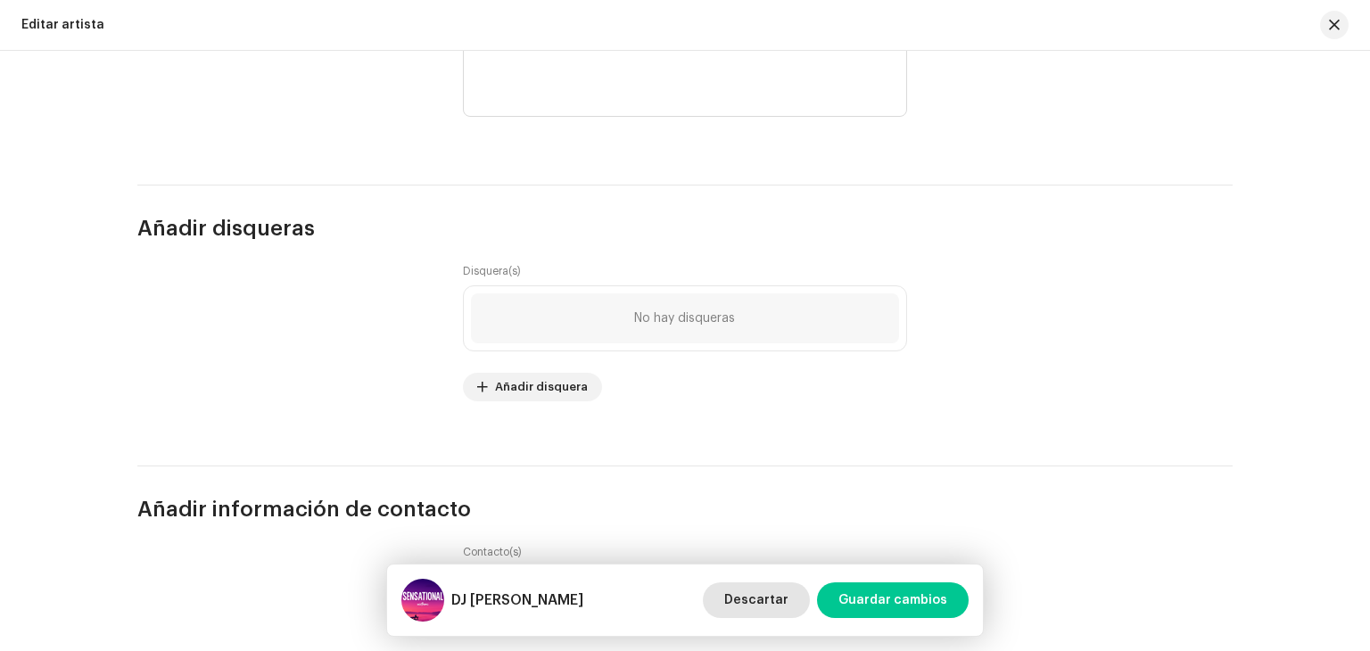
click at [798, 606] on button "Descartar" at bounding box center [756, 600] width 107 height 36
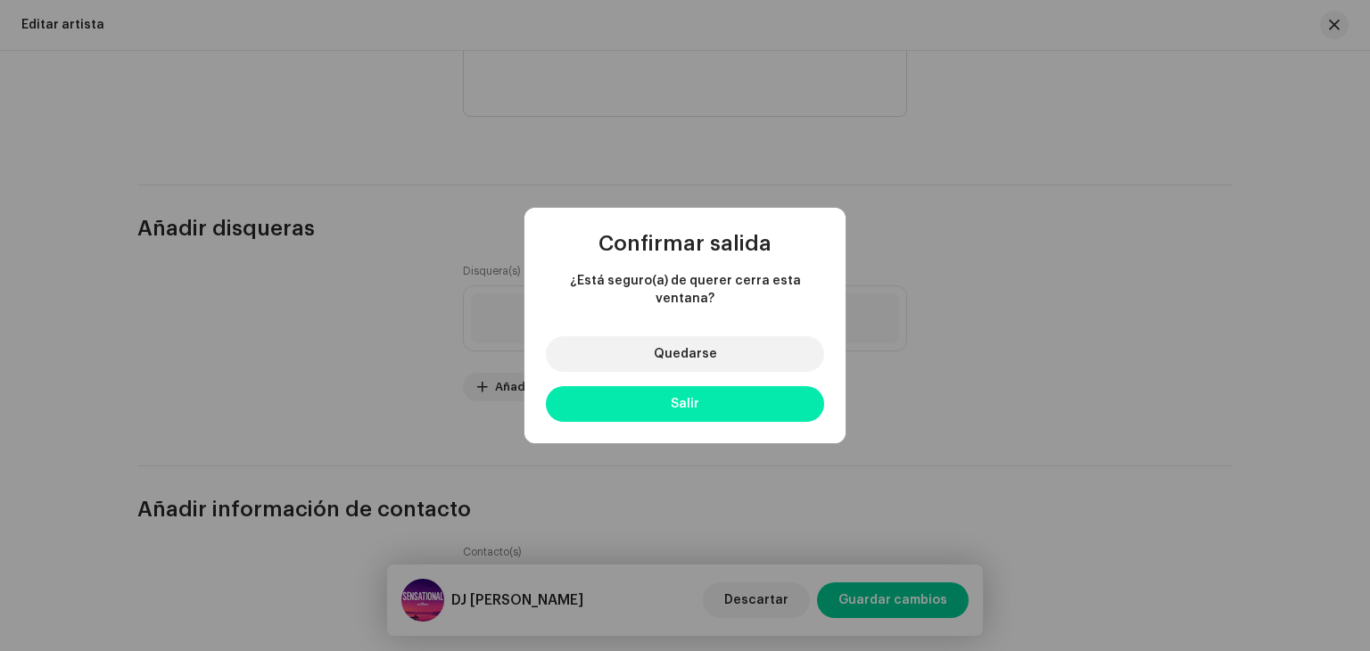
click at [741, 401] on button "Salir" at bounding box center [685, 404] width 278 height 36
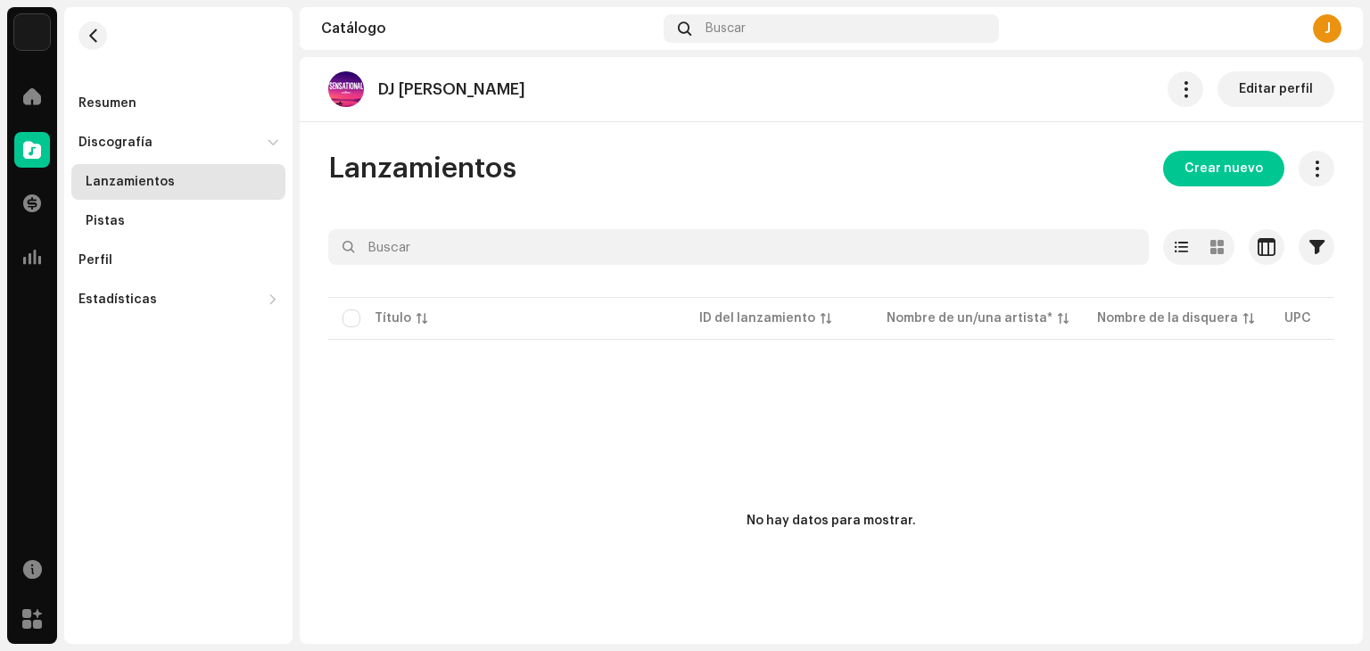
click at [54, 147] on div "Catálogo" at bounding box center [32, 150] width 50 height 50
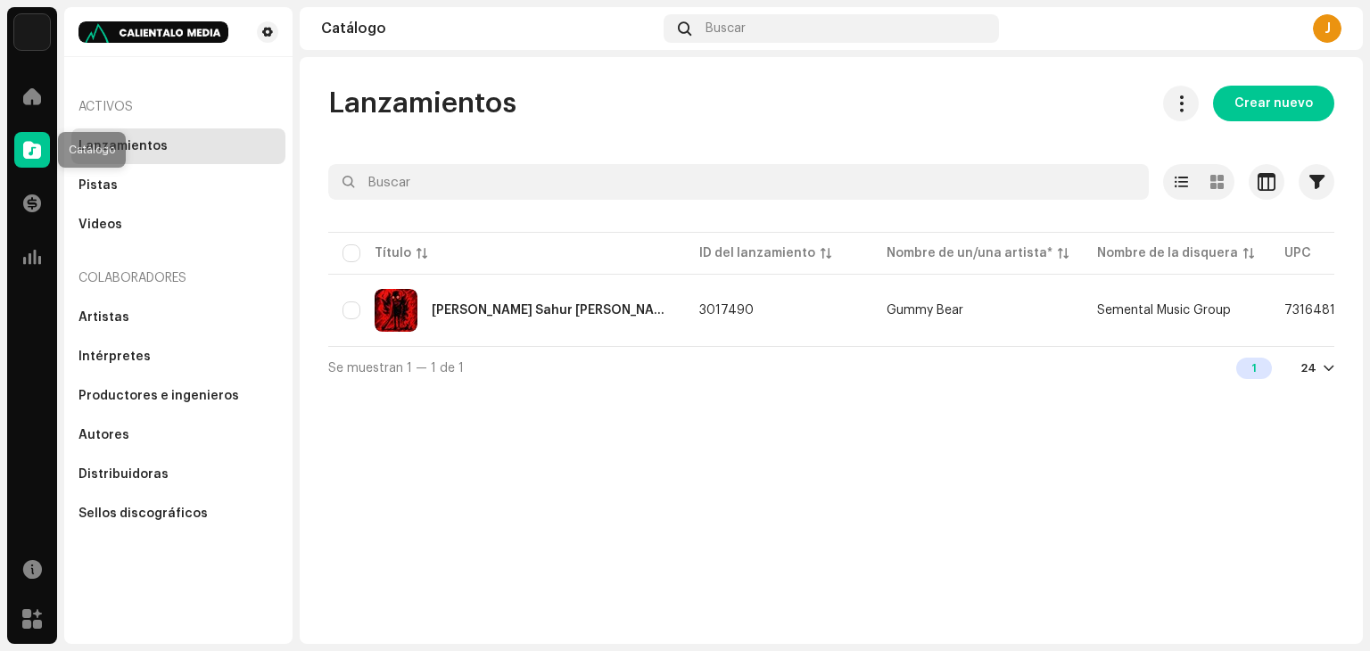
click at [38, 150] on span at bounding box center [32, 150] width 18 height 14
click at [161, 512] on div "Sellos discográficos" at bounding box center [142, 514] width 129 height 14
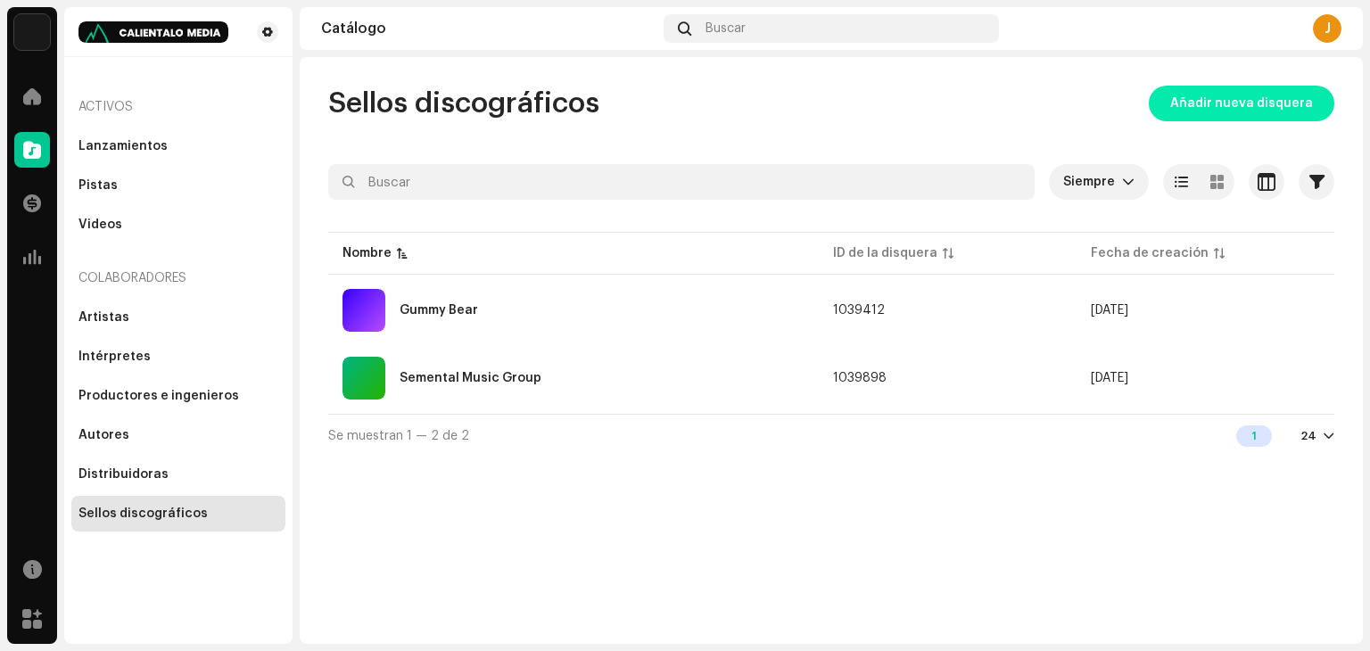
click at [1260, 104] on span "Añadir nueva disquera" at bounding box center [1241, 104] width 143 height 36
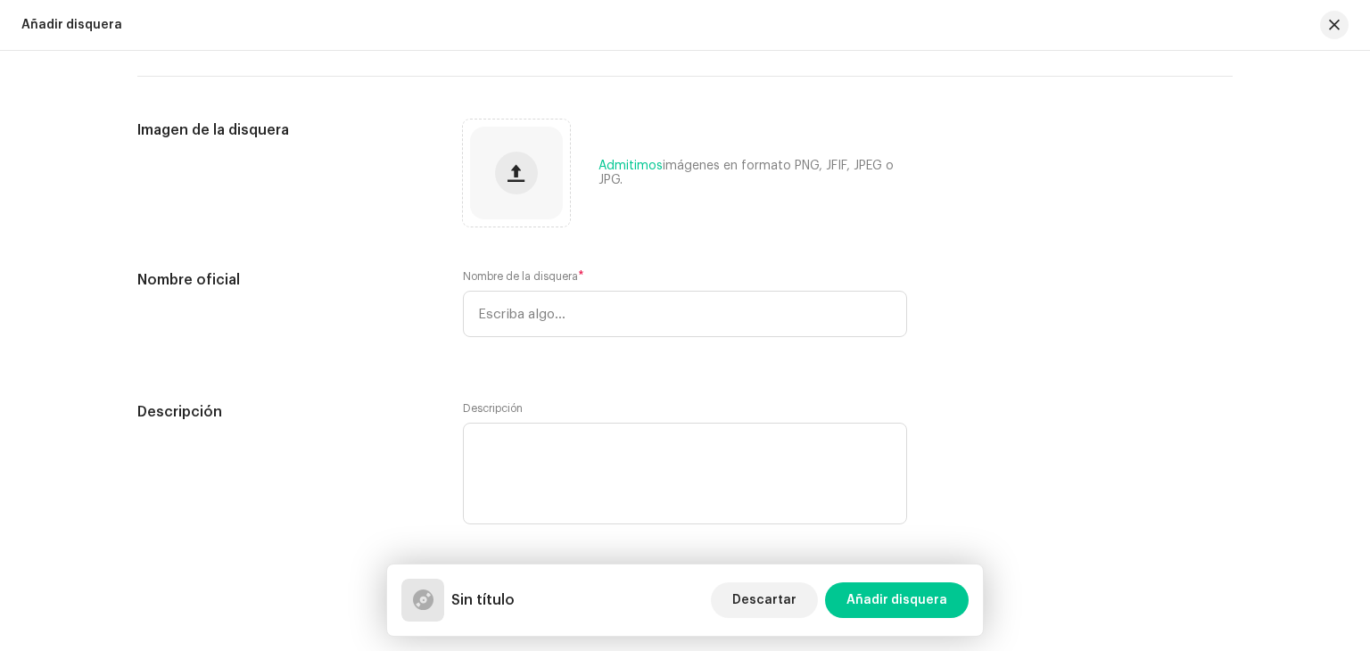
scroll to position [146, 0]
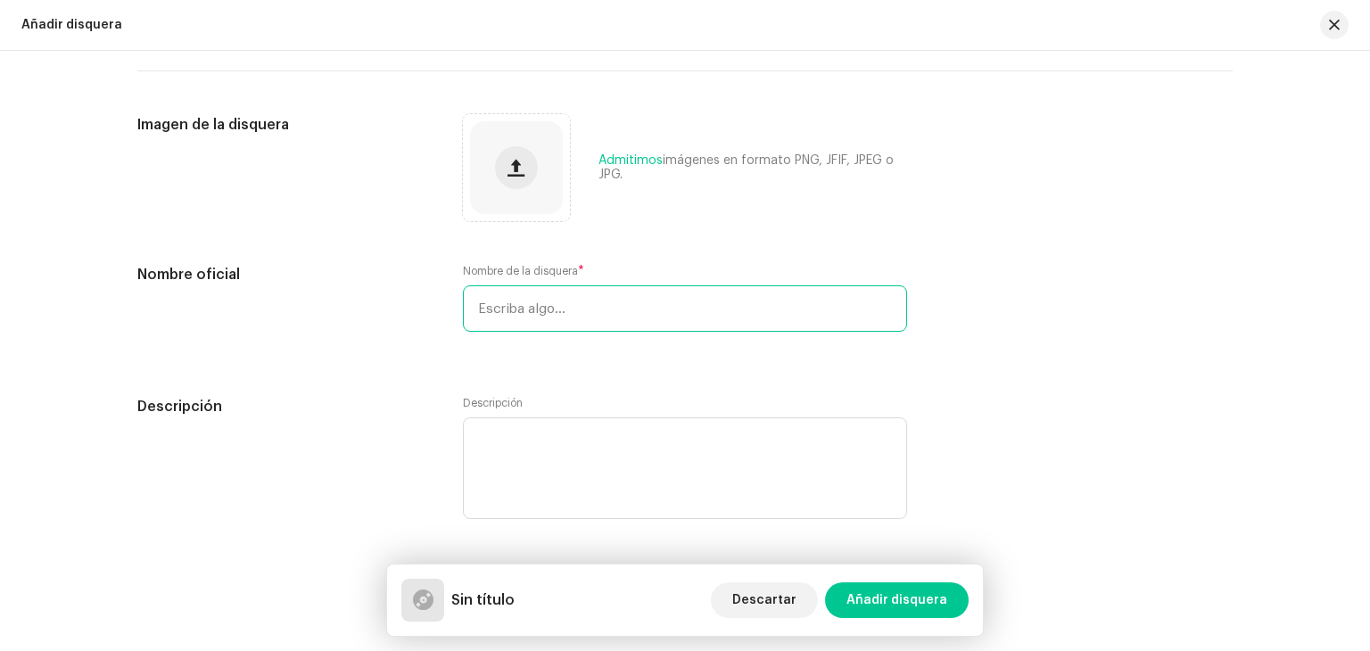
click at [596, 309] on input "text" at bounding box center [685, 308] width 444 height 46
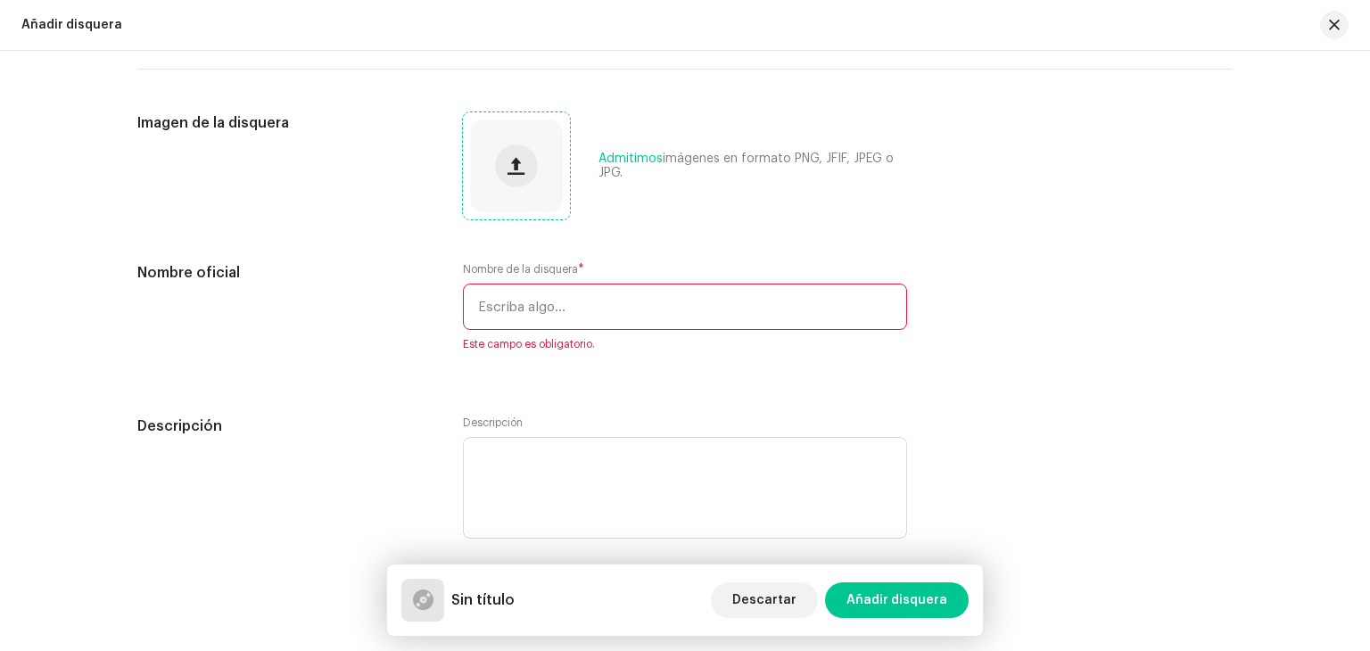
click at [533, 149] on div at bounding box center [516, 166] width 93 height 93
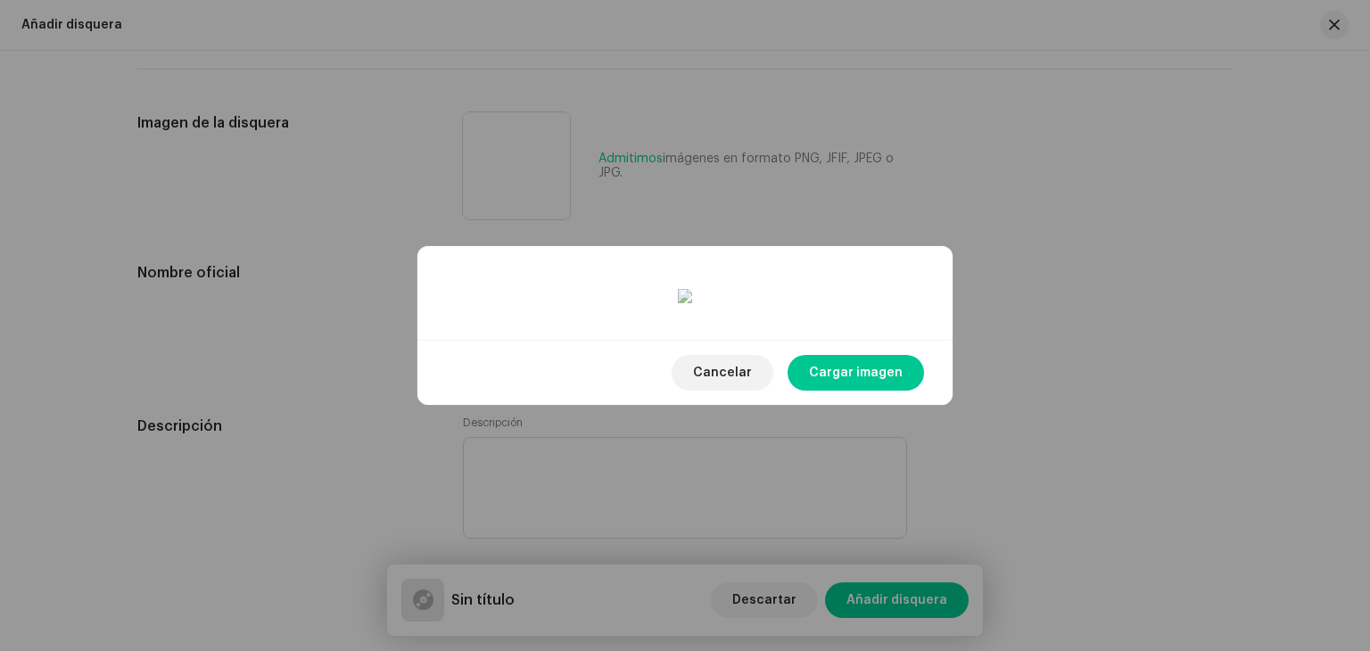
drag, startPoint x: 785, startPoint y: 343, endPoint x: 781, endPoint y: 314, distance: 29.7
click at [781, 318] on div at bounding box center [685, 549] width 462 height 462
click at [778, 334] on div at bounding box center [685, 565] width 462 height 462
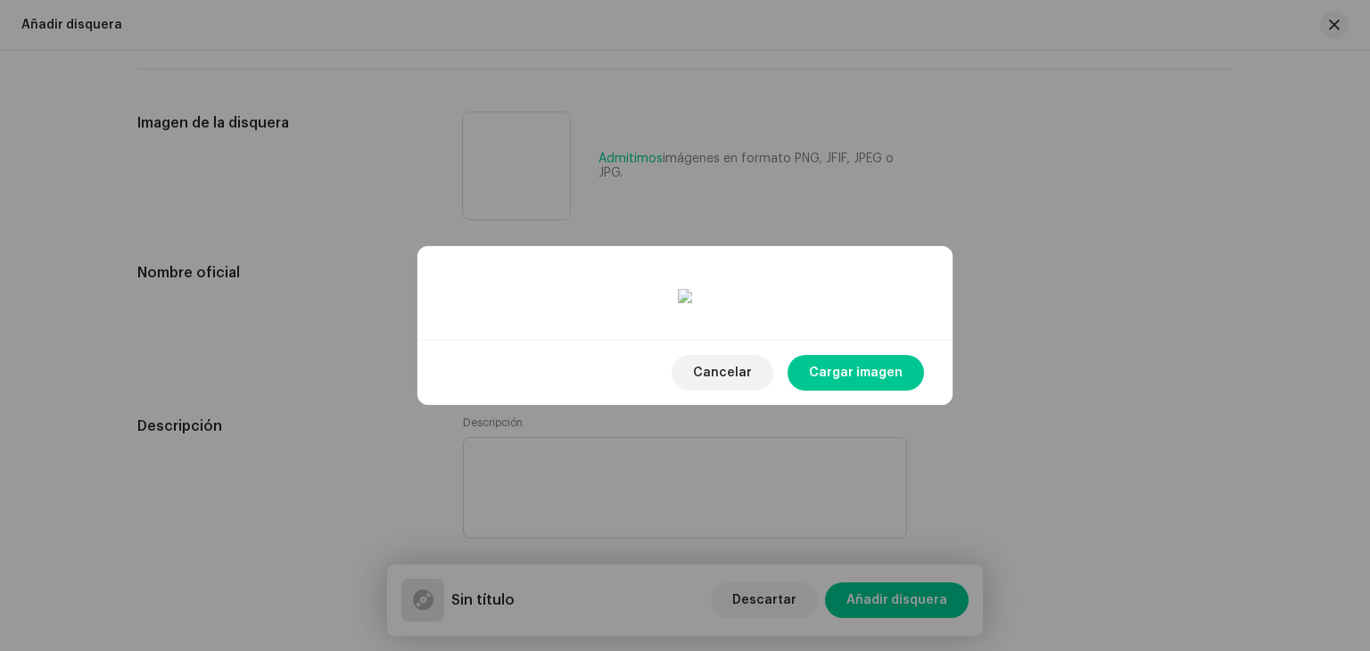
drag, startPoint x: 795, startPoint y: 335, endPoint x: 792, endPoint y: 346, distance: 11.0
click at [792, 346] on div at bounding box center [685, 575] width 462 height 462
click at [862, 391] on span "Cargar imagen" at bounding box center [856, 373] width 94 height 36
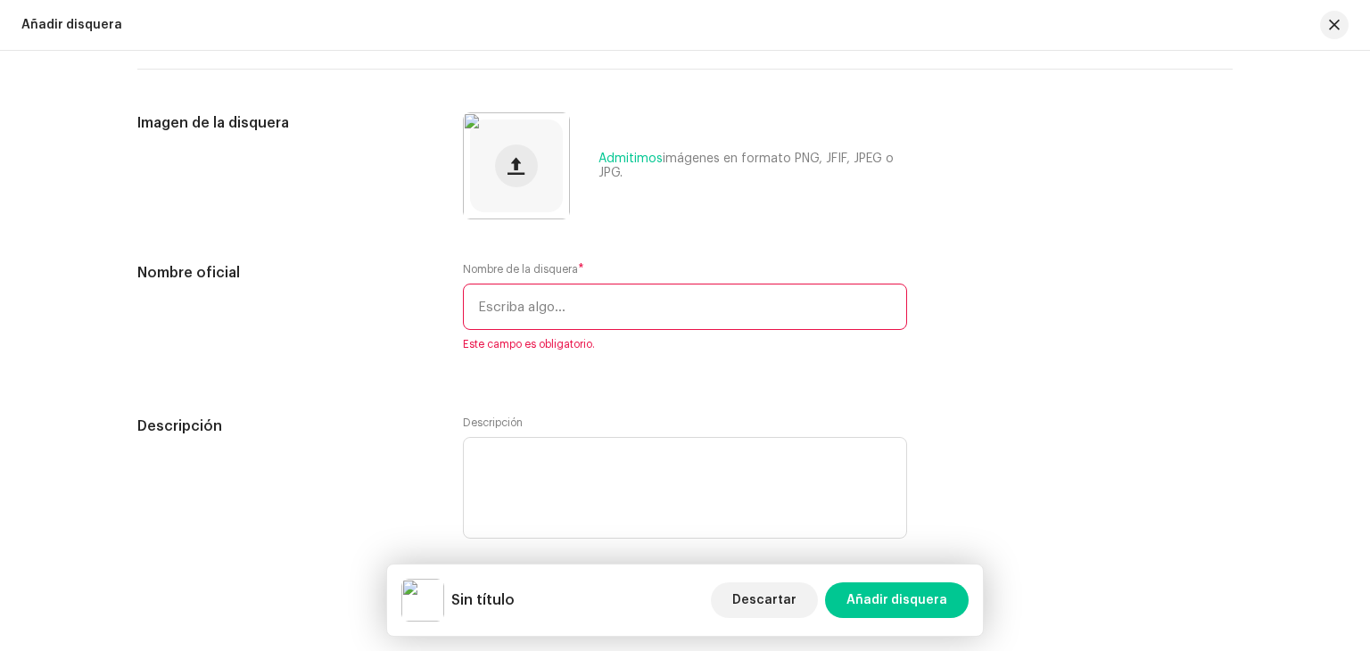
click at [804, 326] on input "text" at bounding box center [685, 307] width 444 height 46
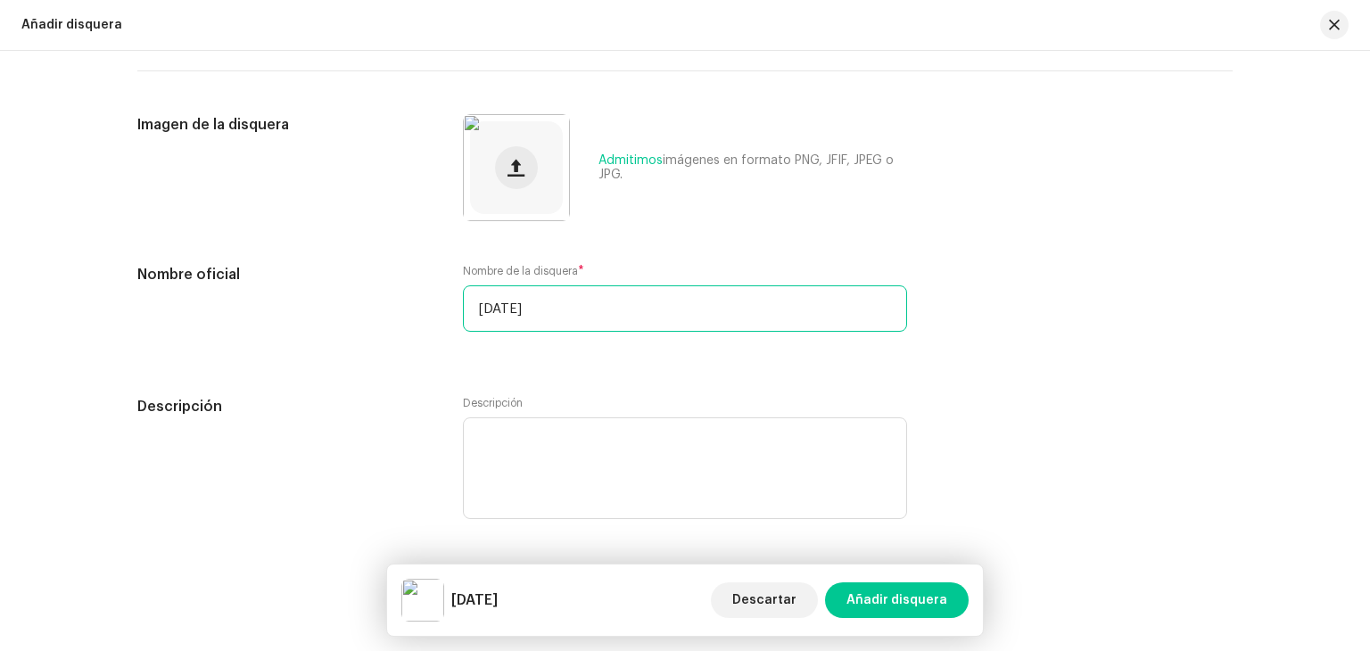
type input "[DATE]"
click at [646, 376] on div "Nombre oficial Nombre de la disquera * [DATE] Descripción Descripción" at bounding box center [684, 404] width 1095 height 280
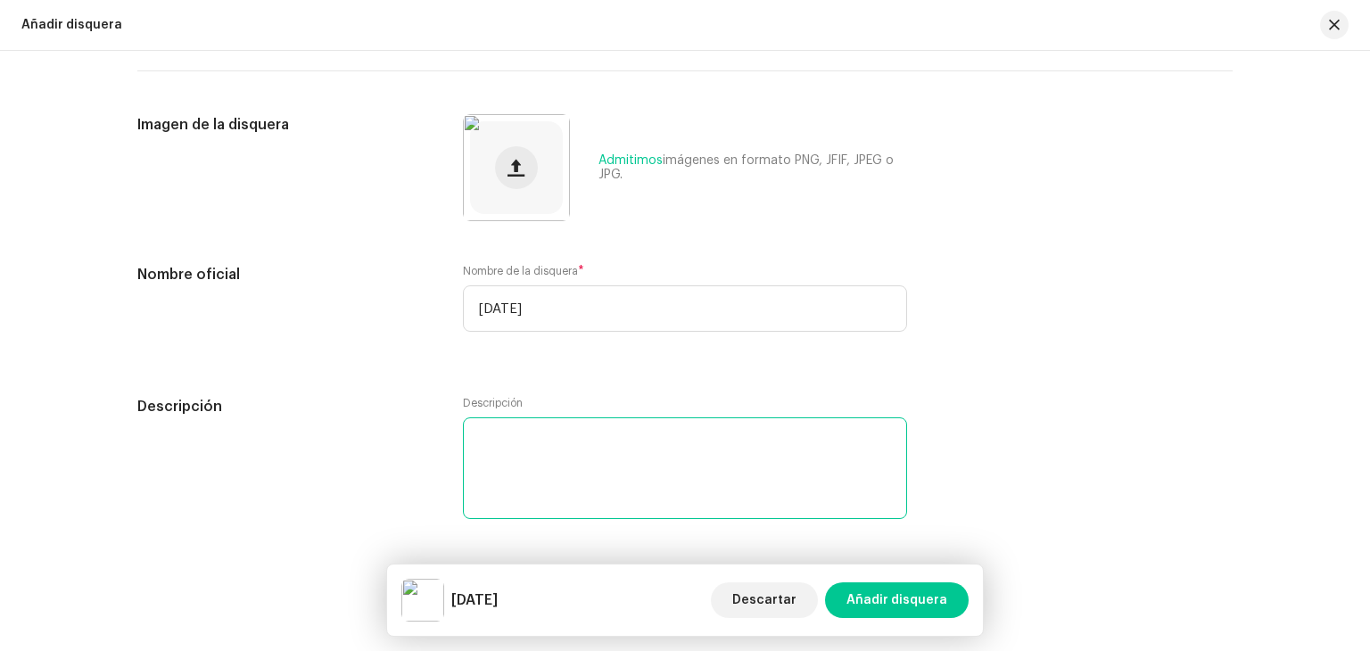
click at [582, 450] on textarea at bounding box center [685, 468] width 444 height 102
type textarea "r"
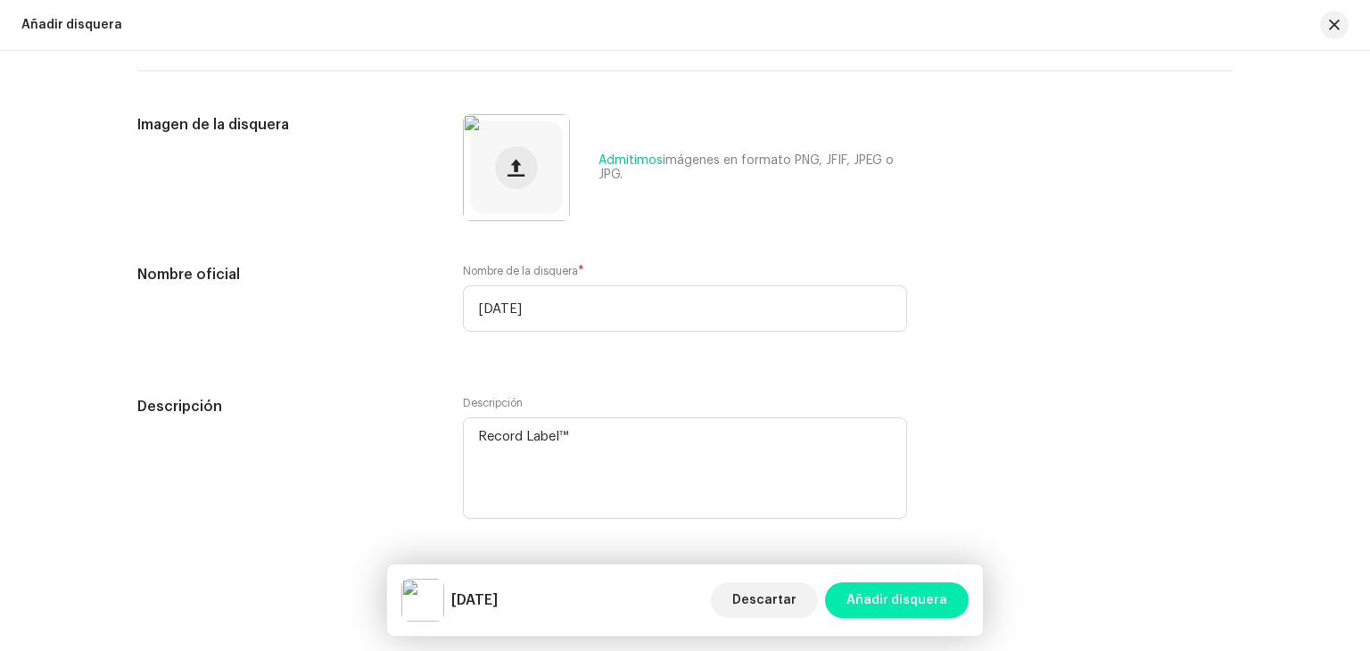
click at [891, 600] on span "Añadir disquera" at bounding box center [897, 600] width 101 height 36
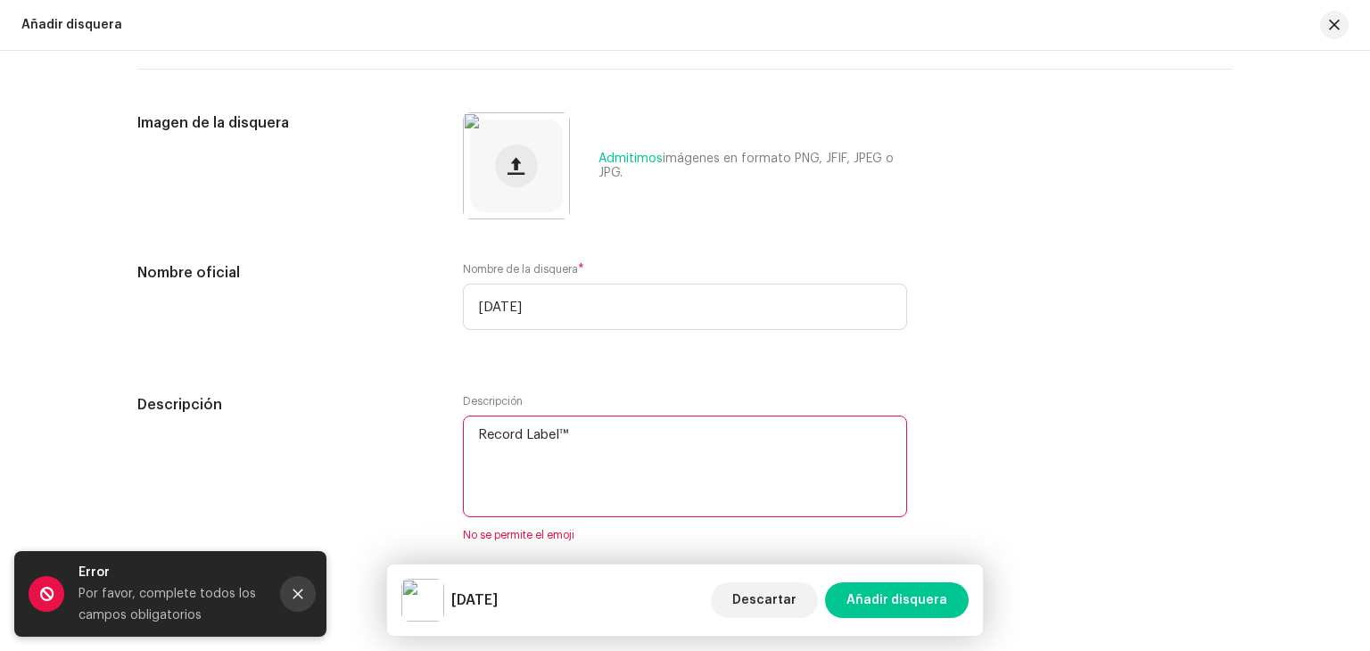
click at [306, 587] on button "Close" at bounding box center [298, 594] width 36 height 36
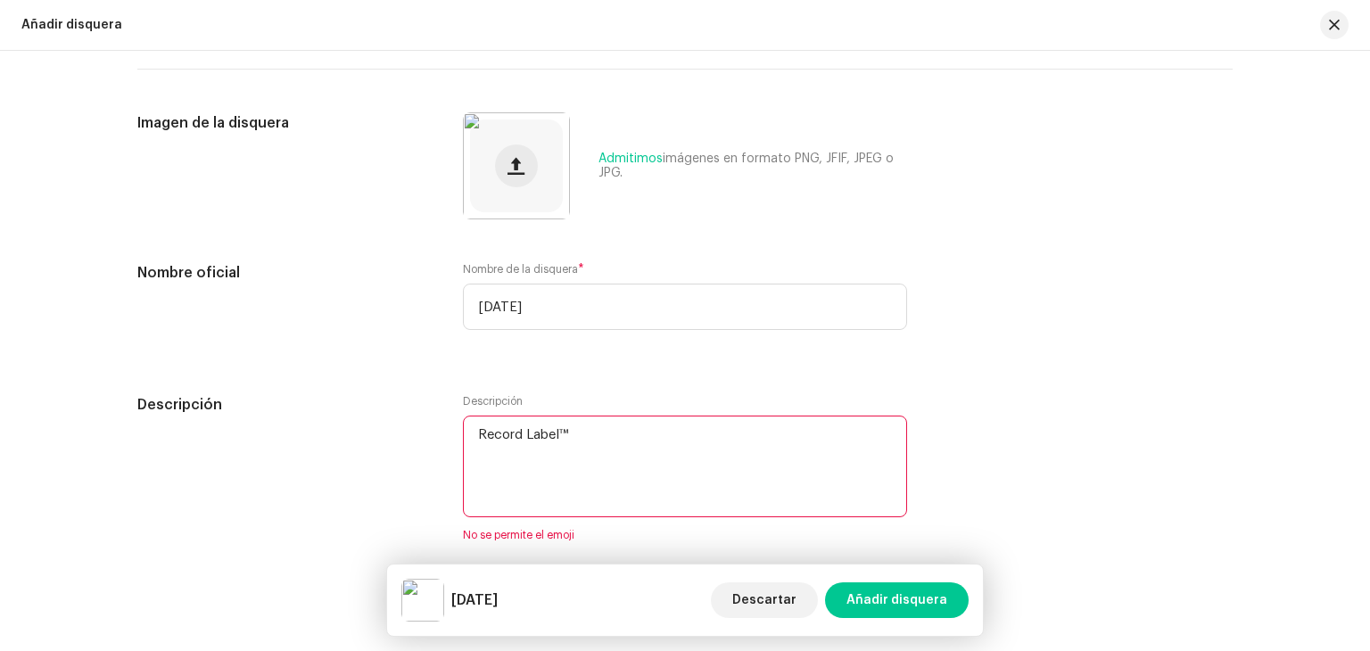
click at [578, 474] on textarea at bounding box center [685, 467] width 444 height 102
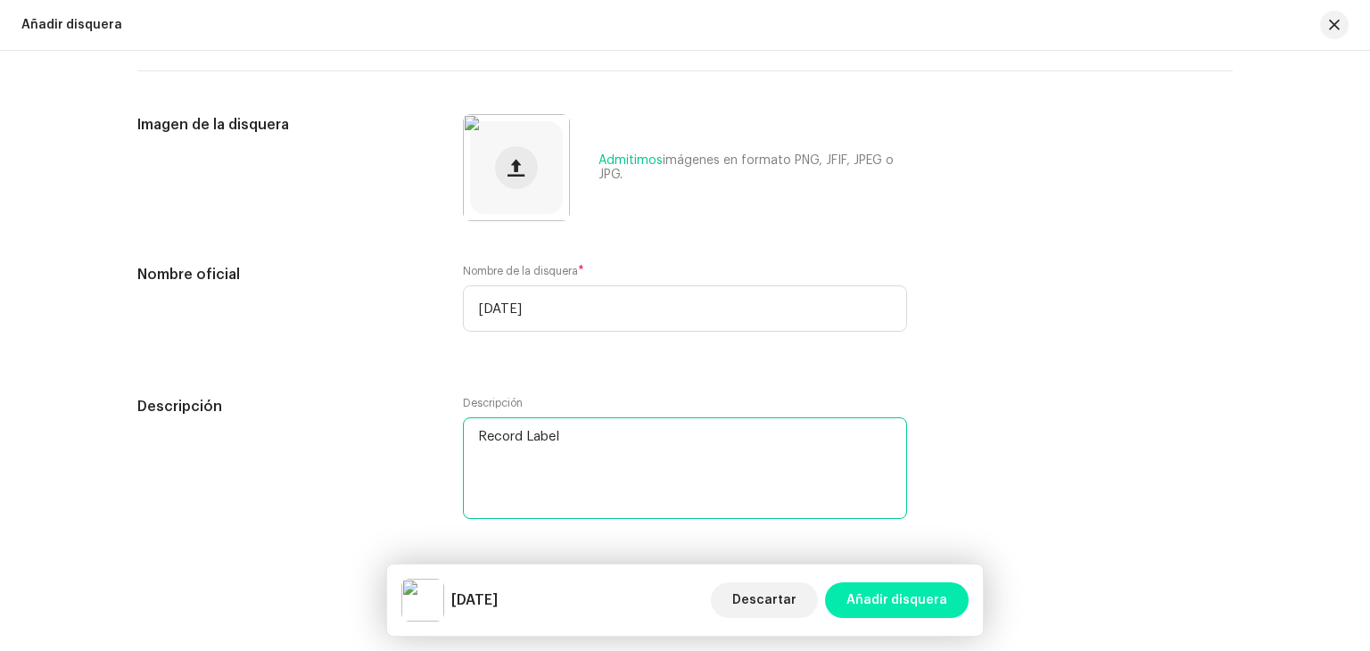
type textarea "Record Label"
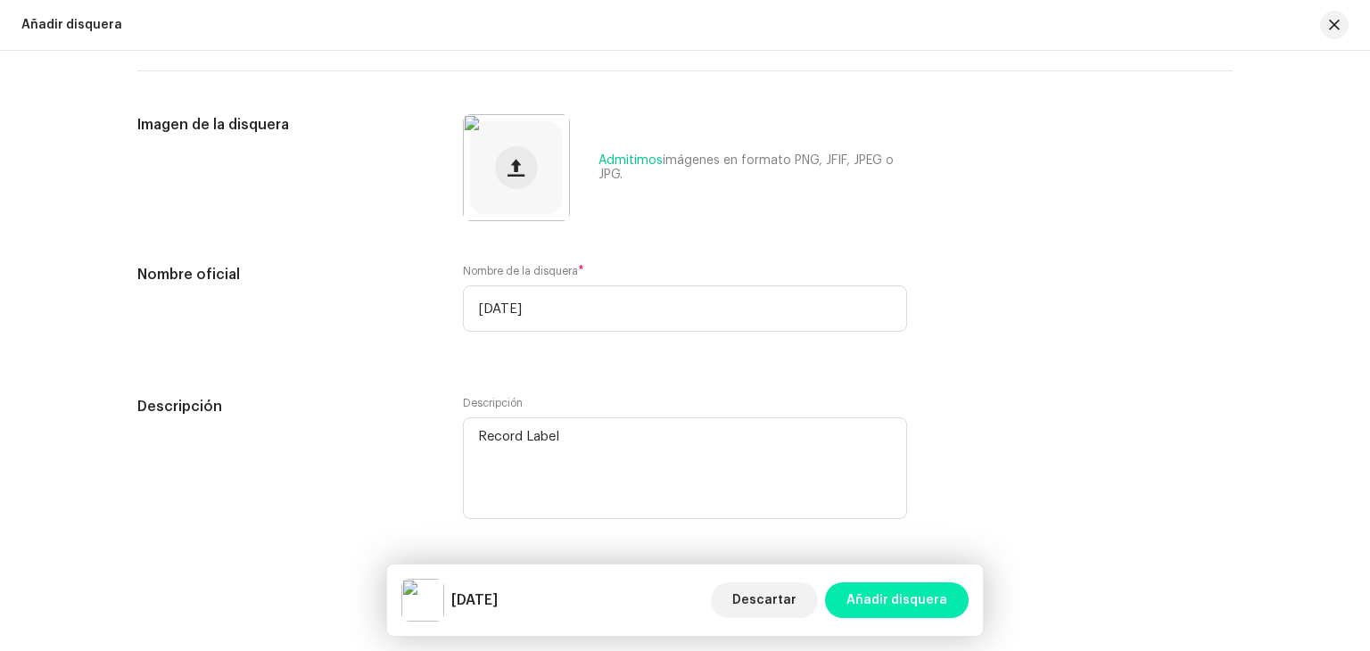
click at [889, 610] on span "Añadir disquera" at bounding box center [897, 600] width 101 height 36
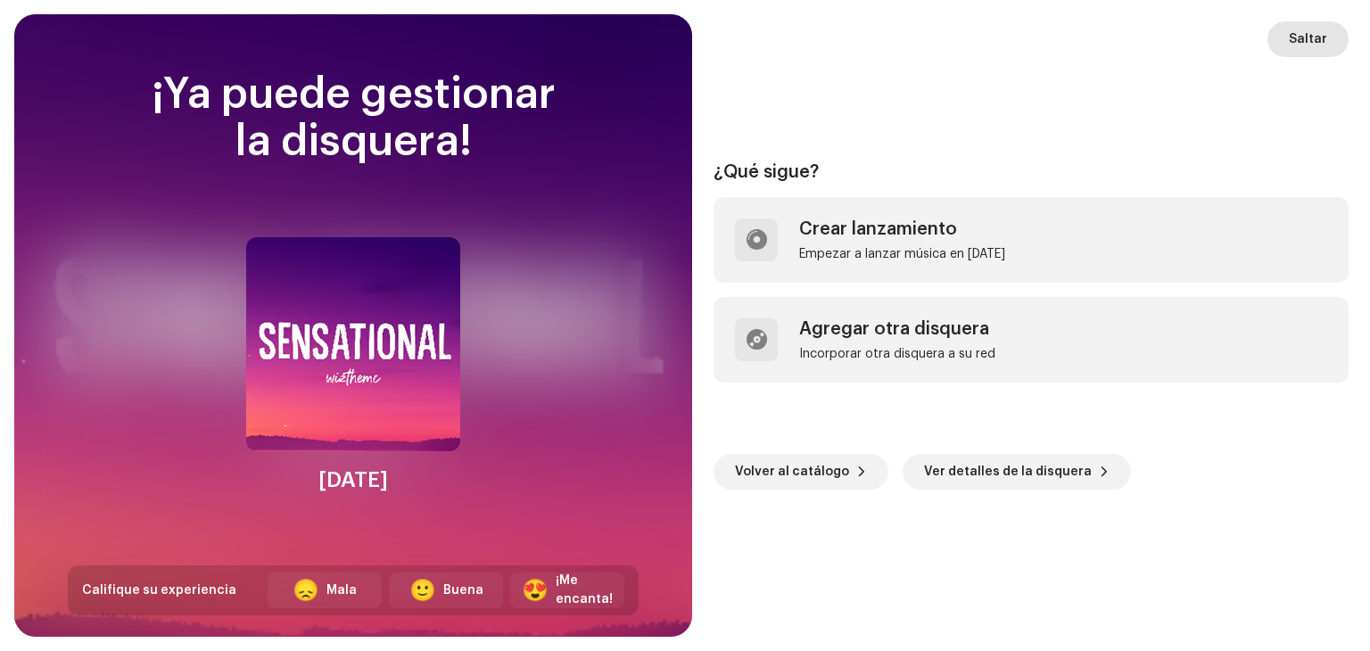
click at [1320, 37] on span "Saltar" at bounding box center [1308, 39] width 38 height 36
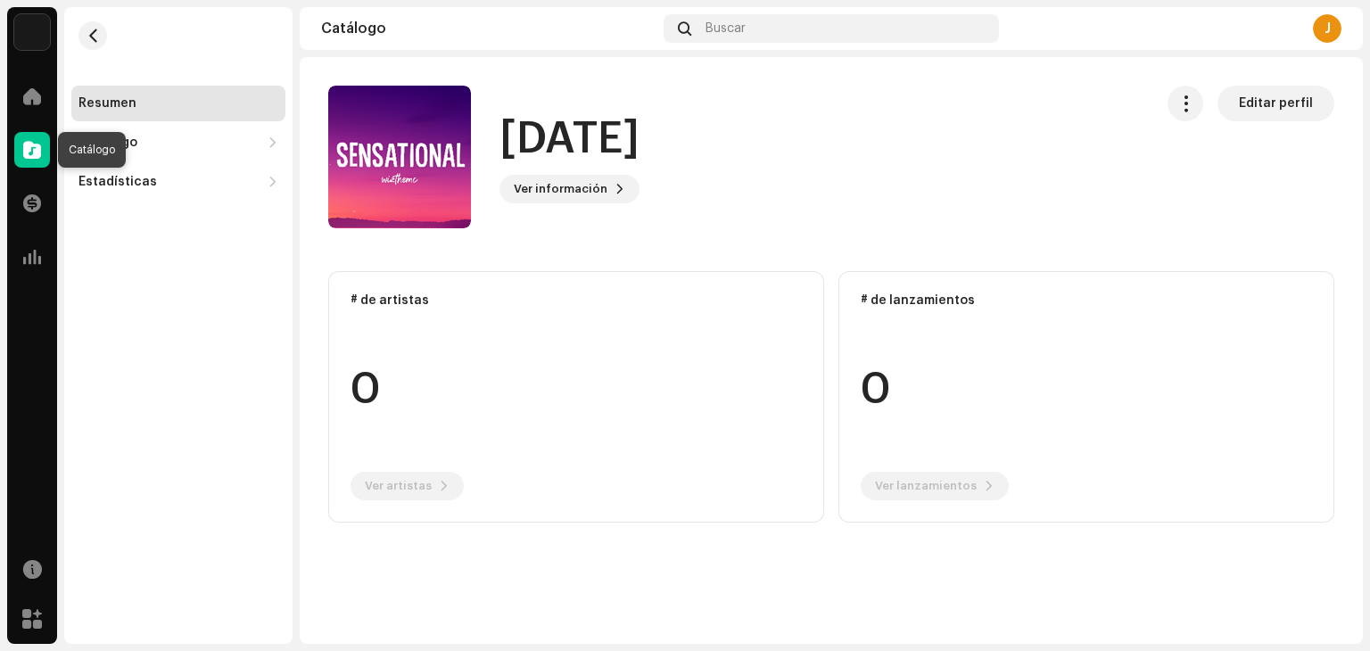
click at [43, 153] on div at bounding box center [32, 150] width 36 height 36
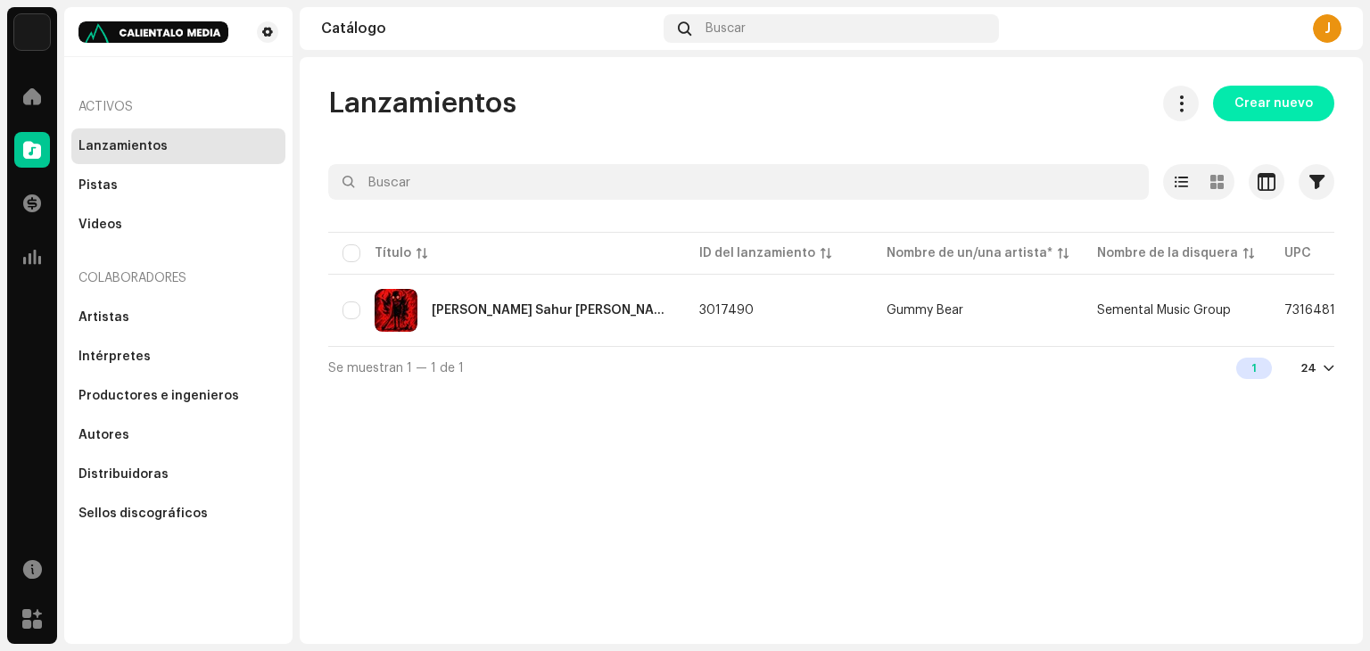
click at [1285, 107] on span "Crear nuevo" at bounding box center [1274, 104] width 78 height 36
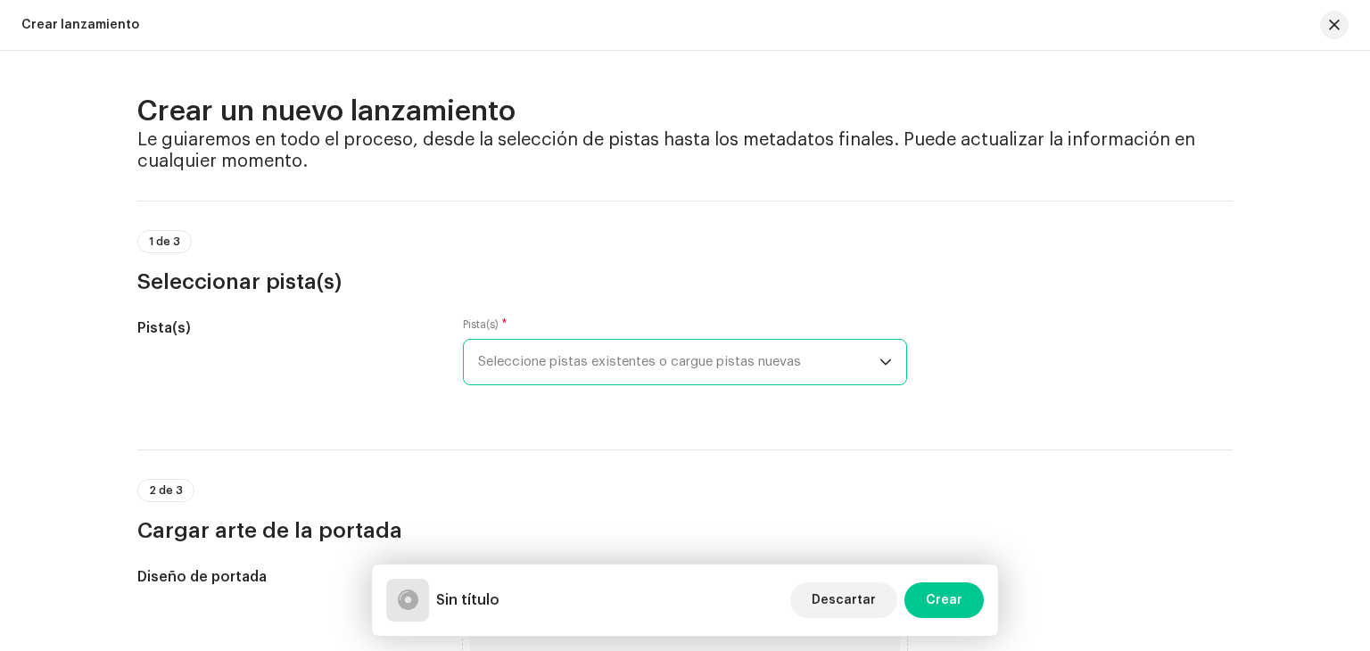
click at [624, 379] on span "Seleccione pistas existentes o cargue pistas nuevas" at bounding box center [678, 362] width 401 height 45
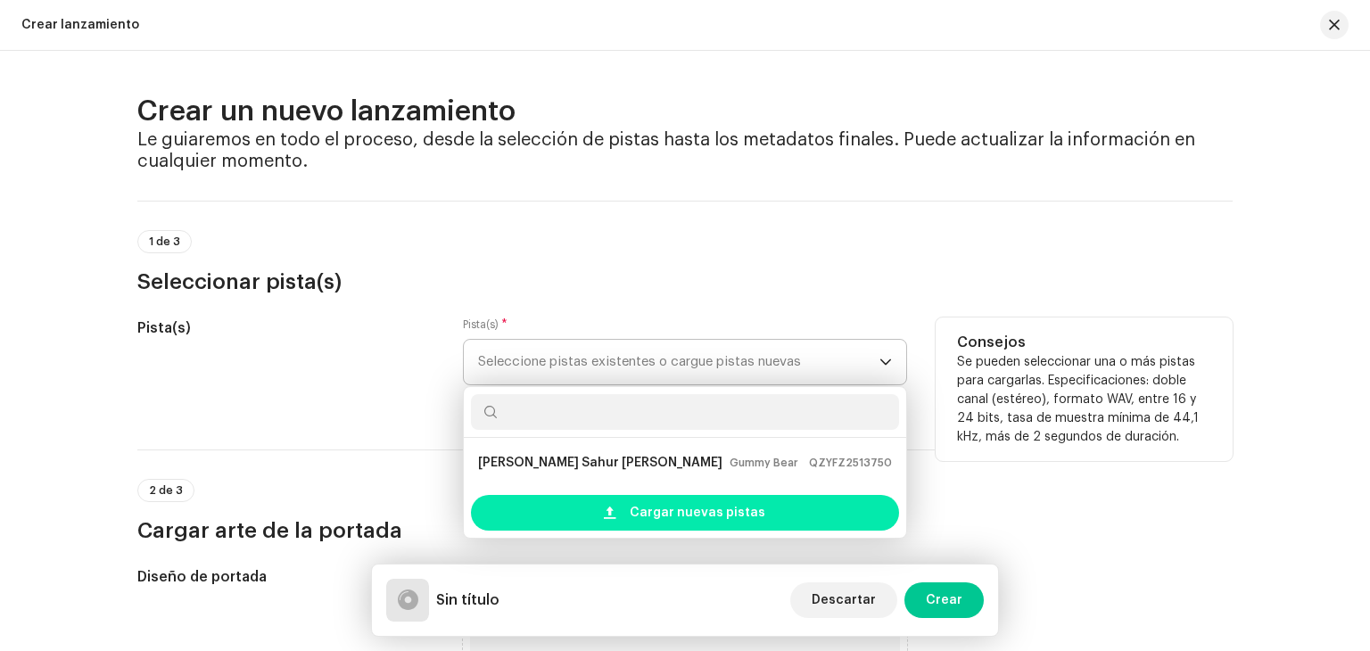
click at [706, 505] on span "Cargar nuevas pistas" at bounding box center [698, 513] width 136 height 36
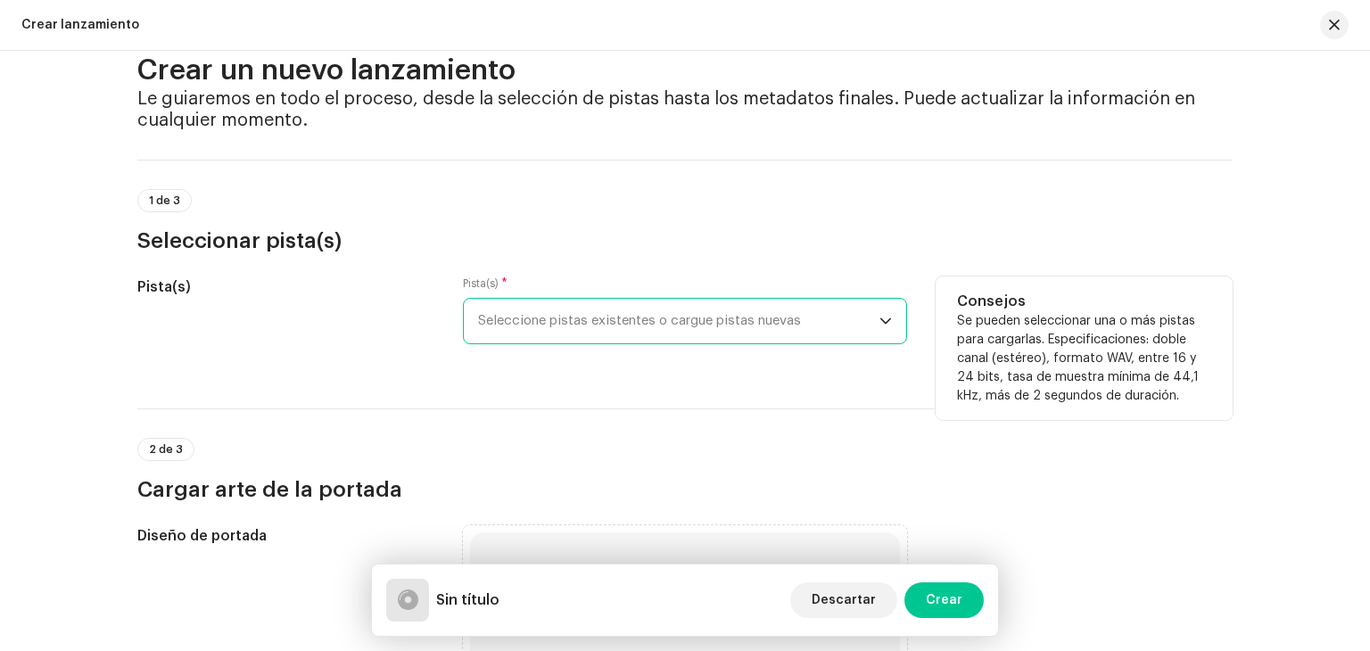
scroll to position [89, 0]
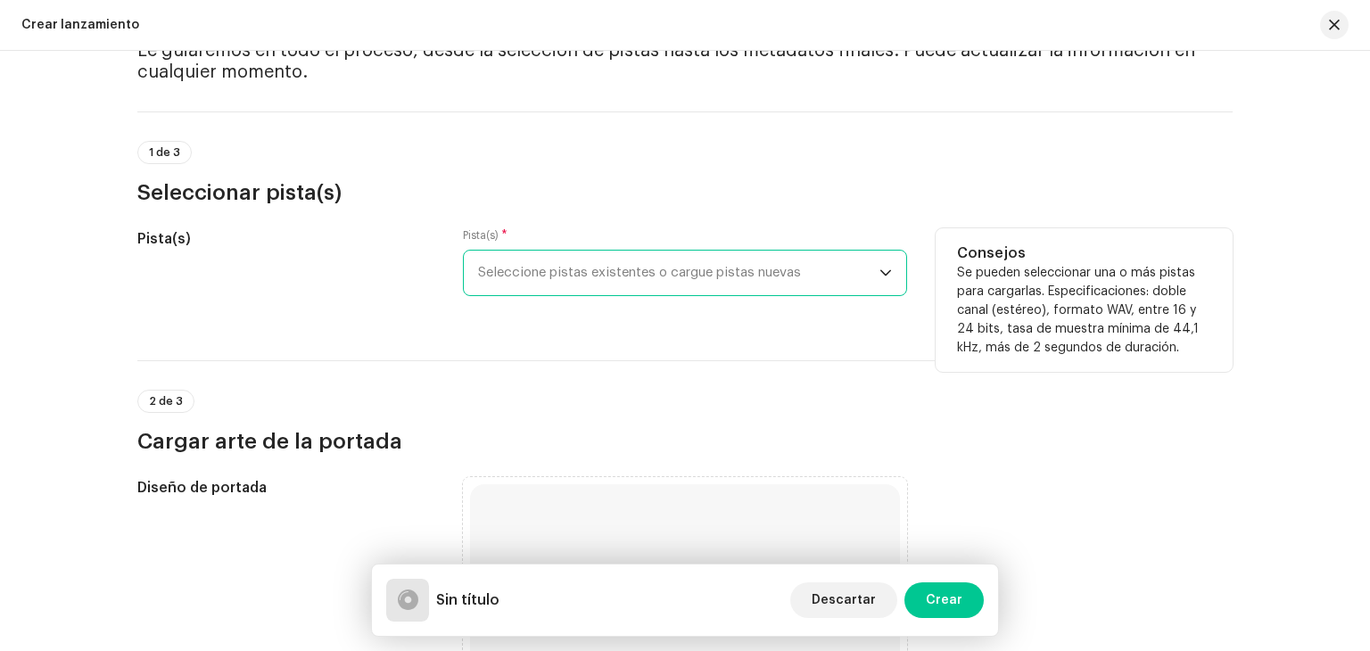
click at [690, 271] on span "Seleccione pistas existentes o cargue pistas nuevas" at bounding box center [678, 273] width 401 height 45
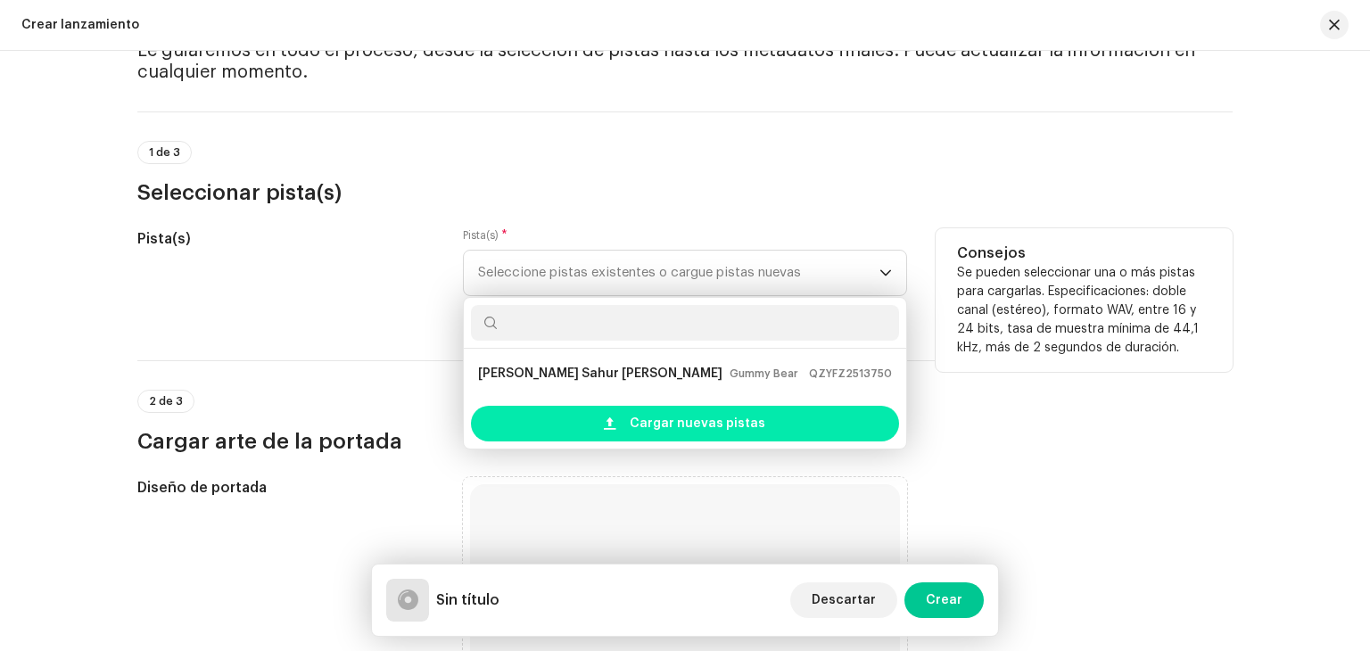
click at [639, 422] on span "Cargar nuevas pistas" at bounding box center [698, 424] width 136 height 36
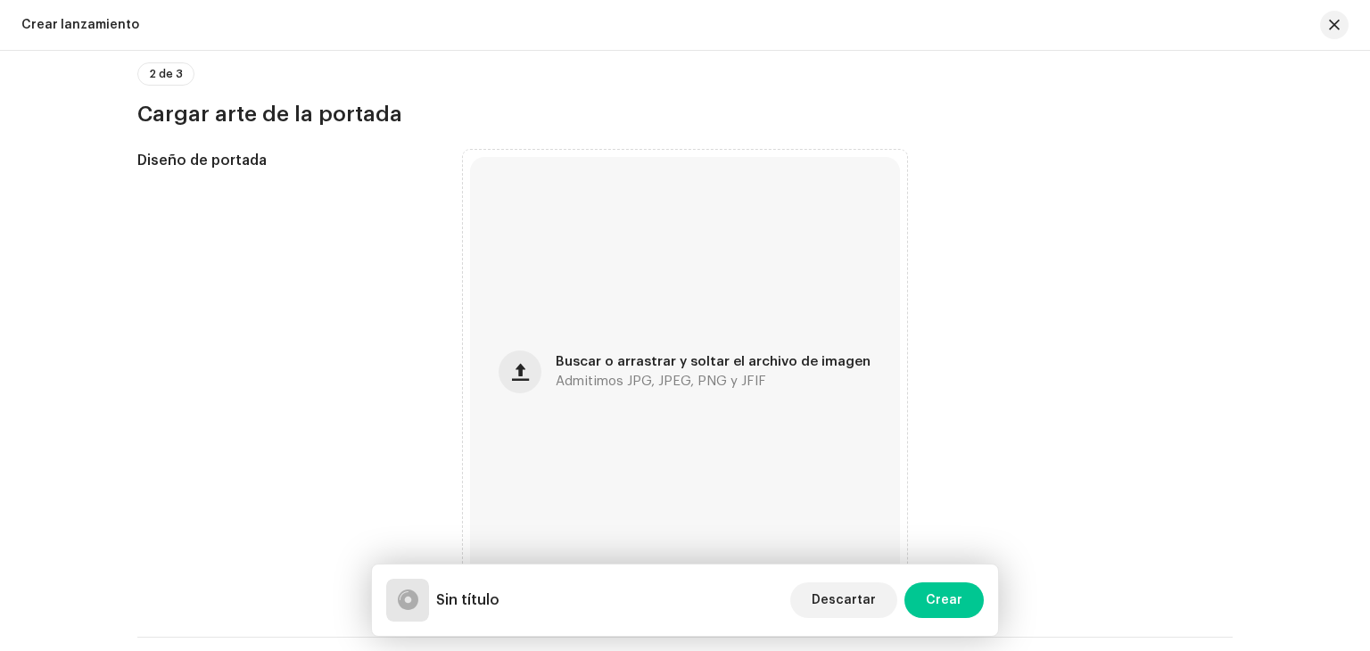
scroll to position [696, 0]
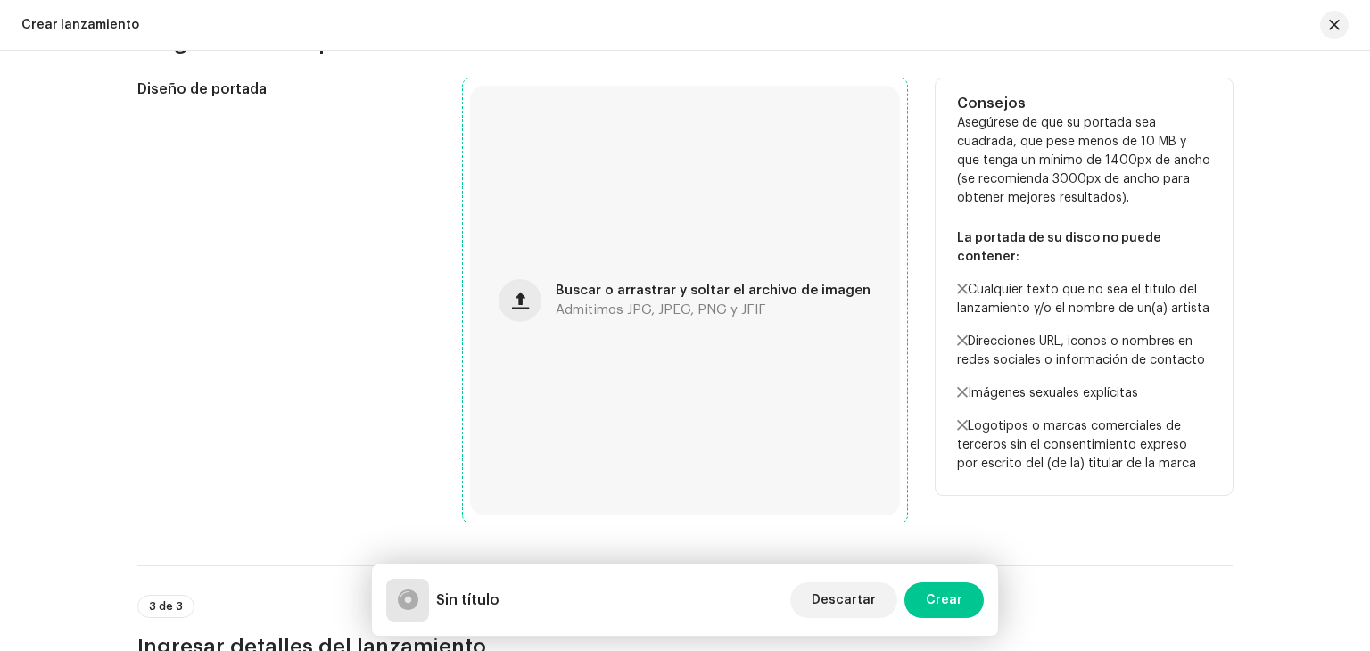
click at [614, 272] on div "Buscar o arrastrar y soltar el archivo de imagen Admitimos JPG, JPEG, PNG y JFIF" at bounding box center [685, 301] width 430 height 430
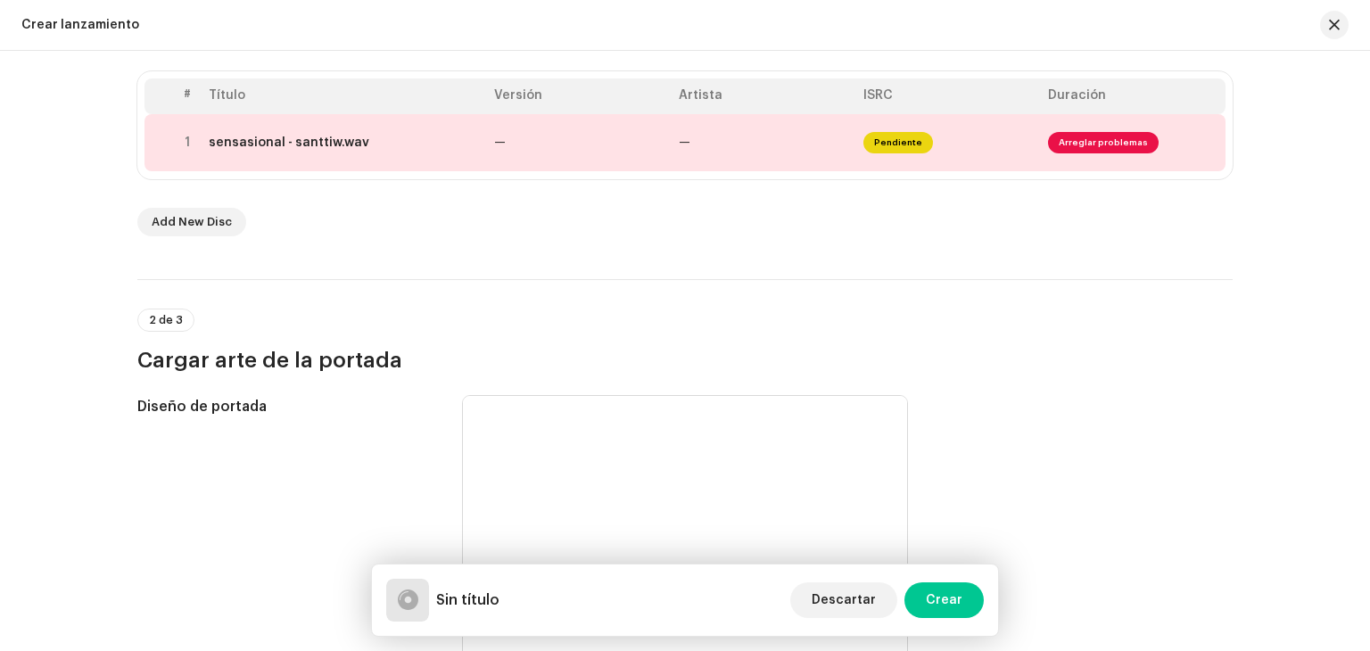
scroll to position [250, 0]
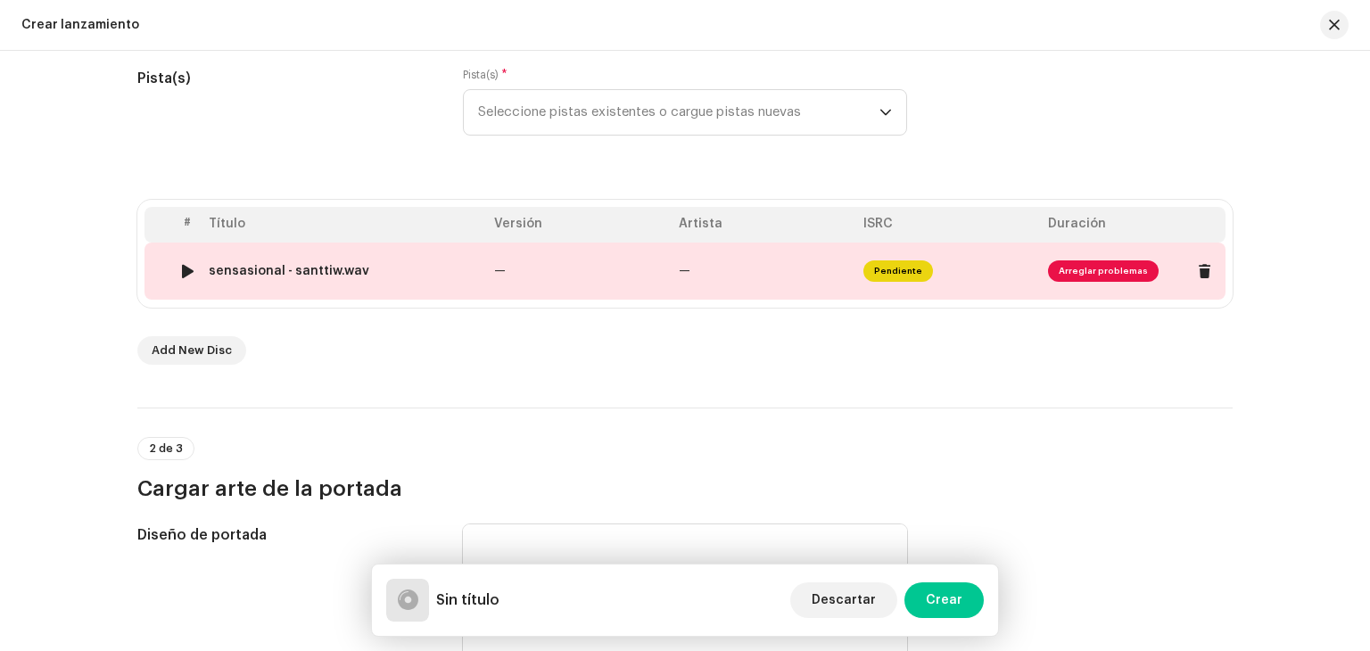
click at [1030, 270] on td "Pendiente" at bounding box center [948, 271] width 185 height 57
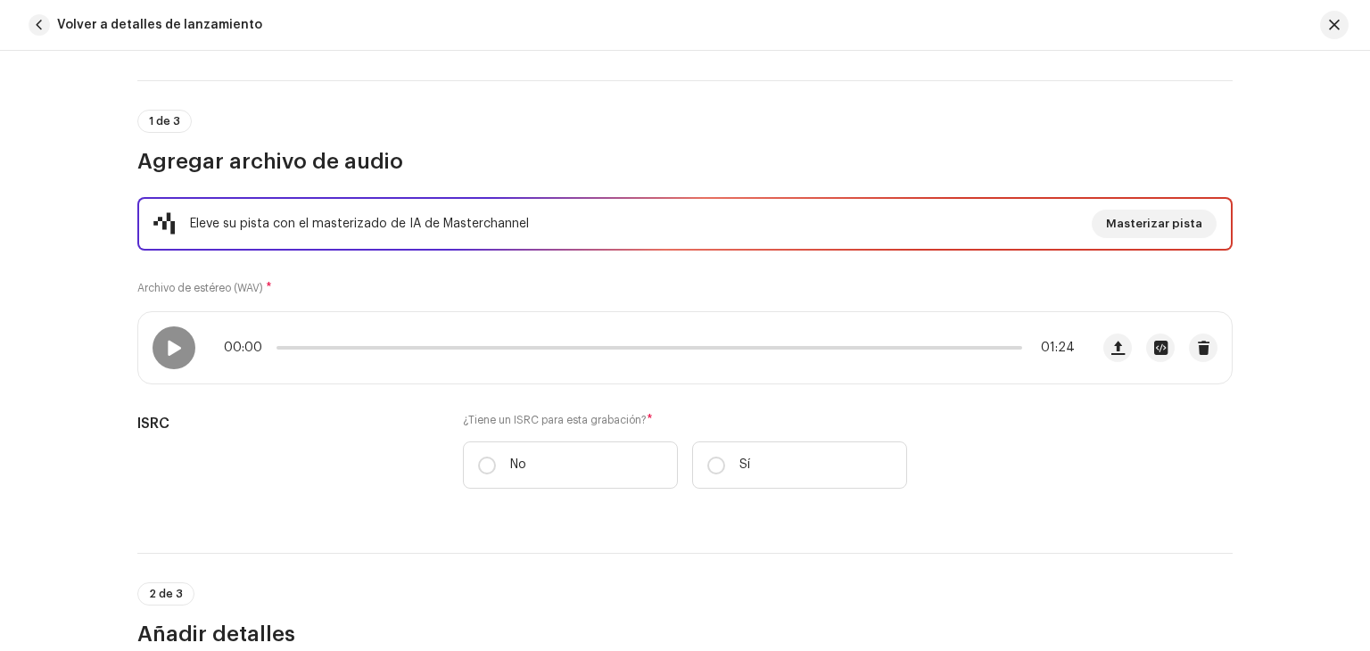
scroll to position [357, 0]
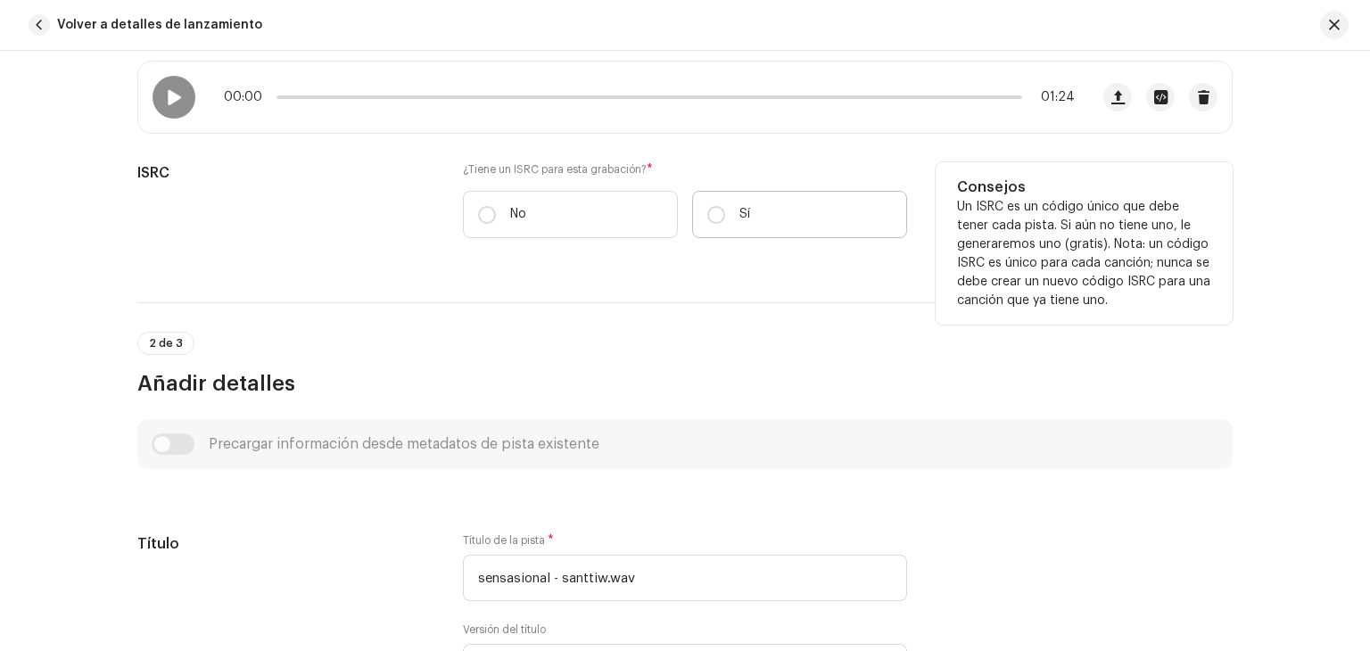
click at [714, 227] on label "Sí" at bounding box center [799, 214] width 215 height 47
click at [714, 224] on input "Sí" at bounding box center [716, 215] width 18 height 18
radio input "true"
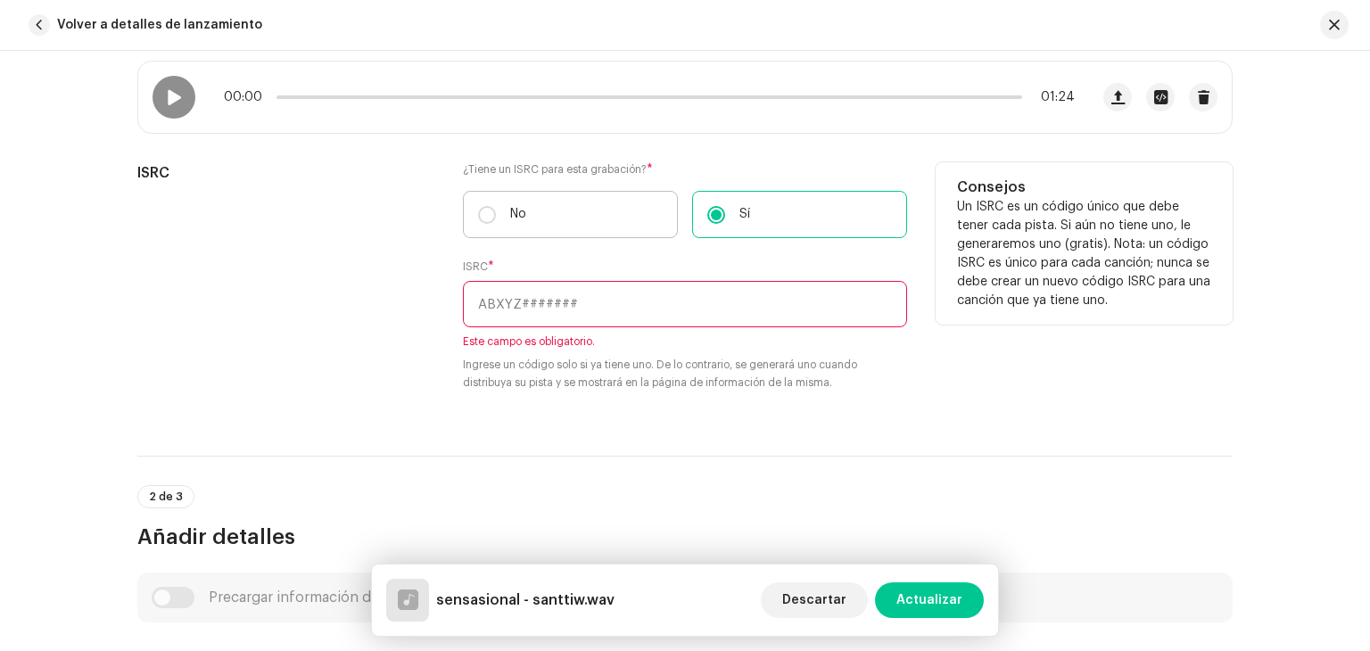
click at [519, 219] on p "No" at bounding box center [518, 214] width 16 height 19
click at [496, 219] on input "No" at bounding box center [487, 215] width 18 height 18
radio input "true"
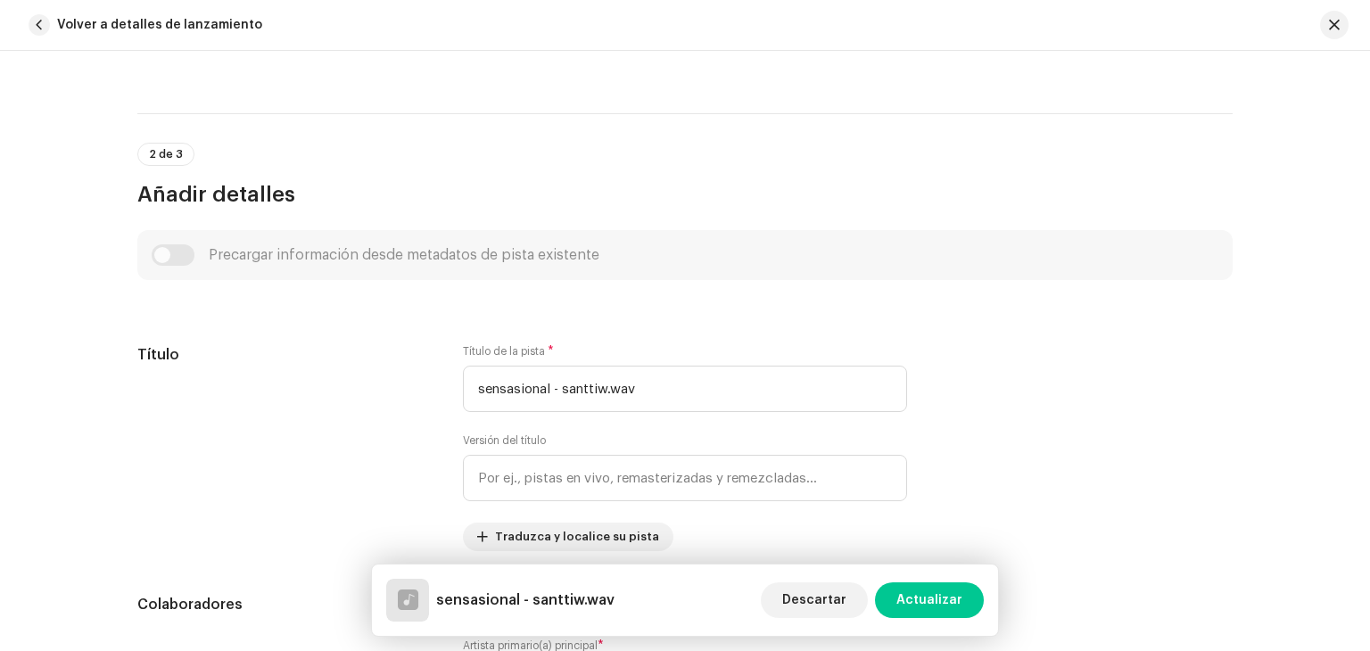
scroll to position [714, 0]
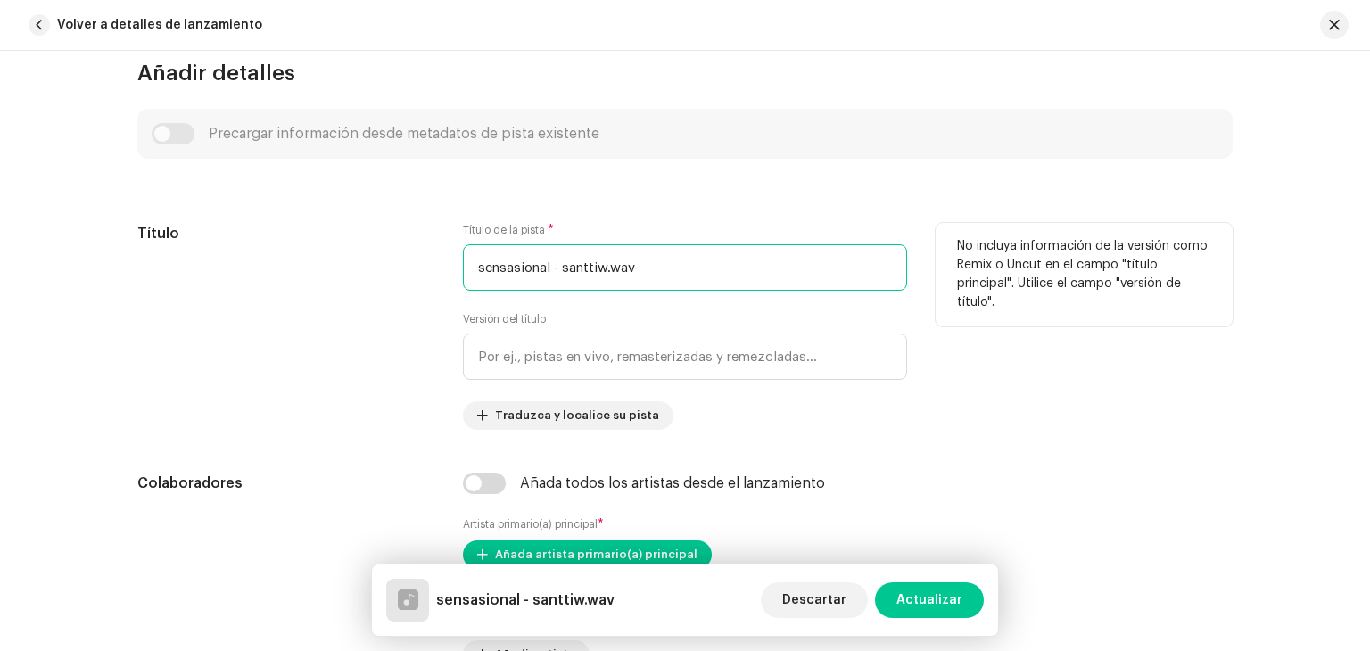
click at [654, 267] on input "sensasional - santtiw.wav" at bounding box center [685, 267] width 444 height 46
click at [655, 267] on input "sensasional - santtiw.wav" at bounding box center [685, 267] width 444 height 46
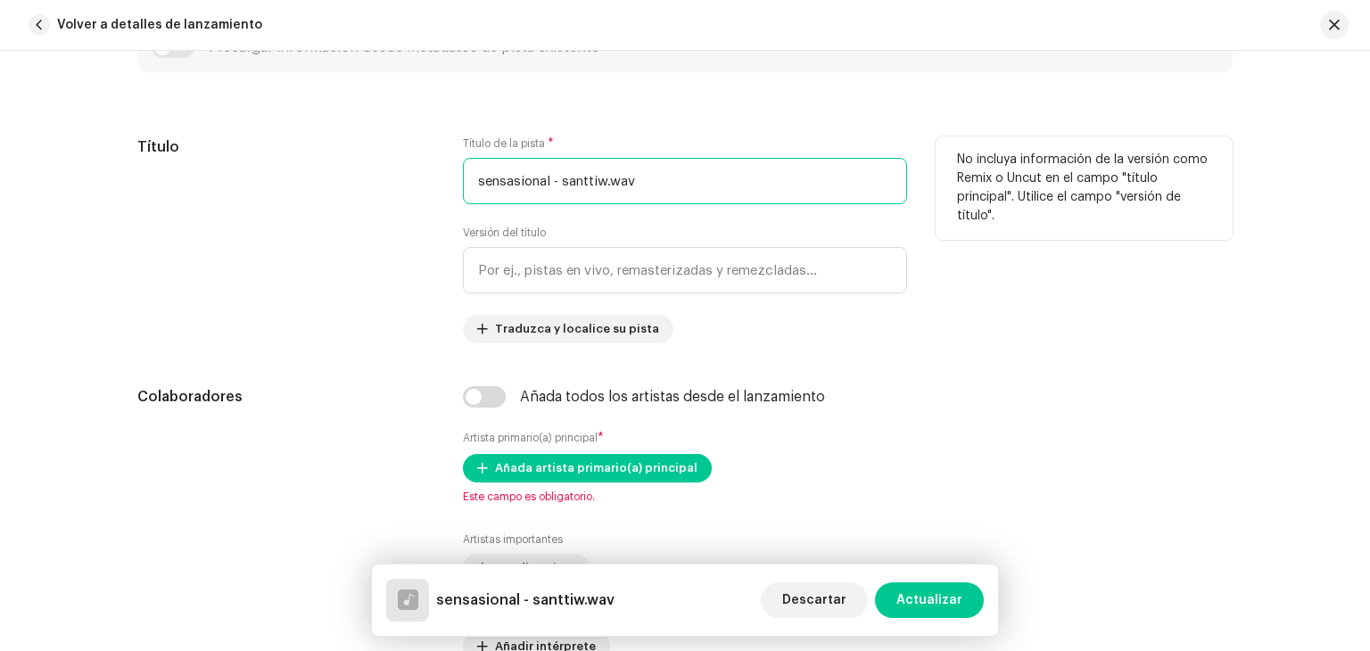
scroll to position [803, 0]
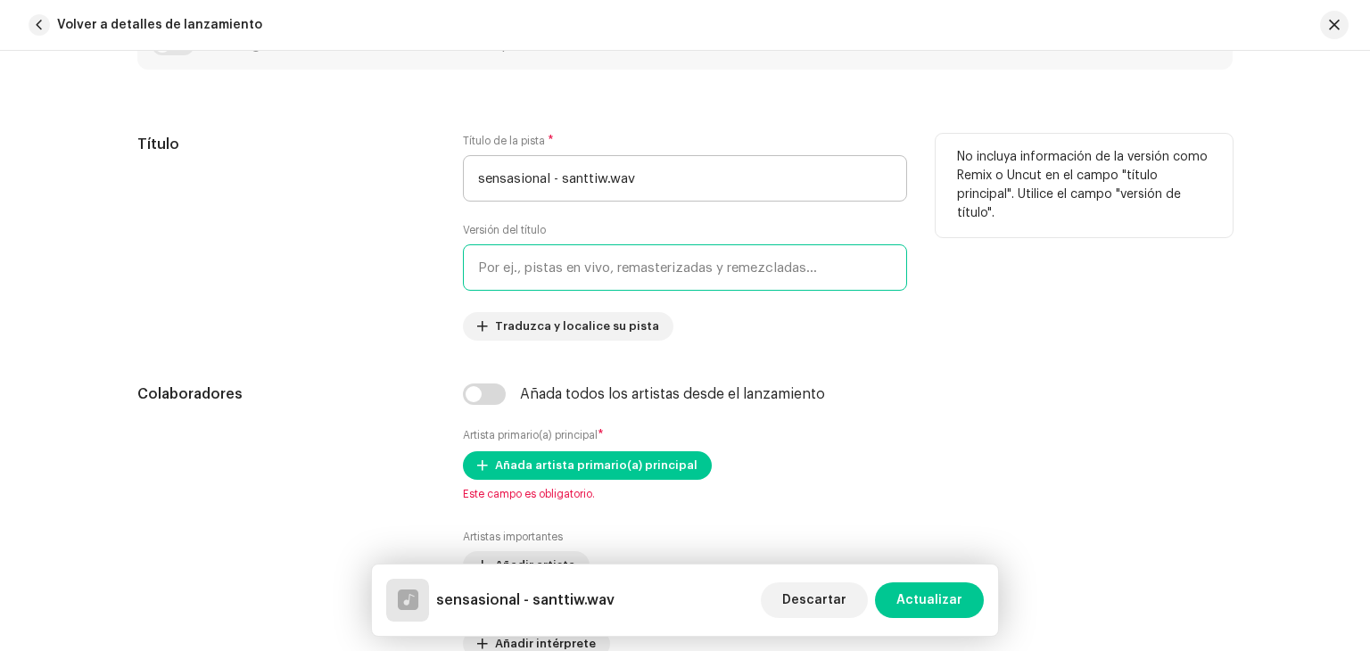
click at [655, 267] on input "text" at bounding box center [685, 267] width 444 height 46
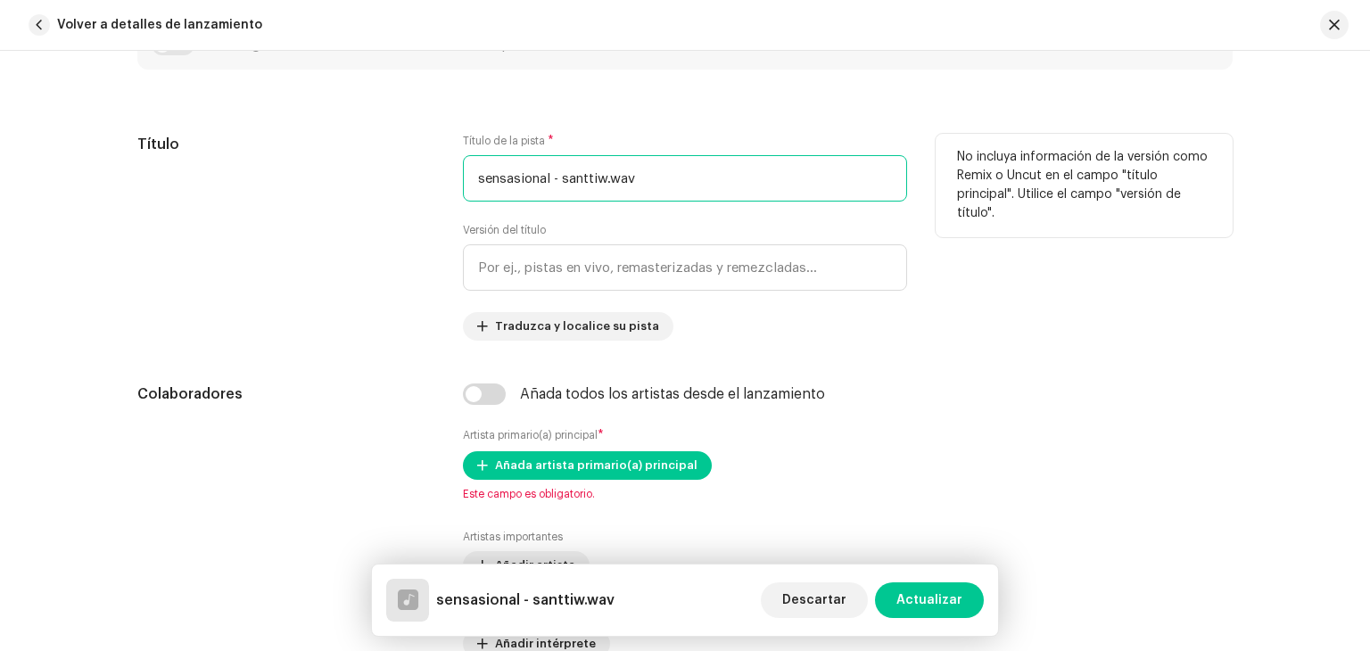
click at [678, 196] on input "sensasional - santtiw.wav" at bounding box center [685, 178] width 444 height 46
type input "sensational (ft. santtiw)"
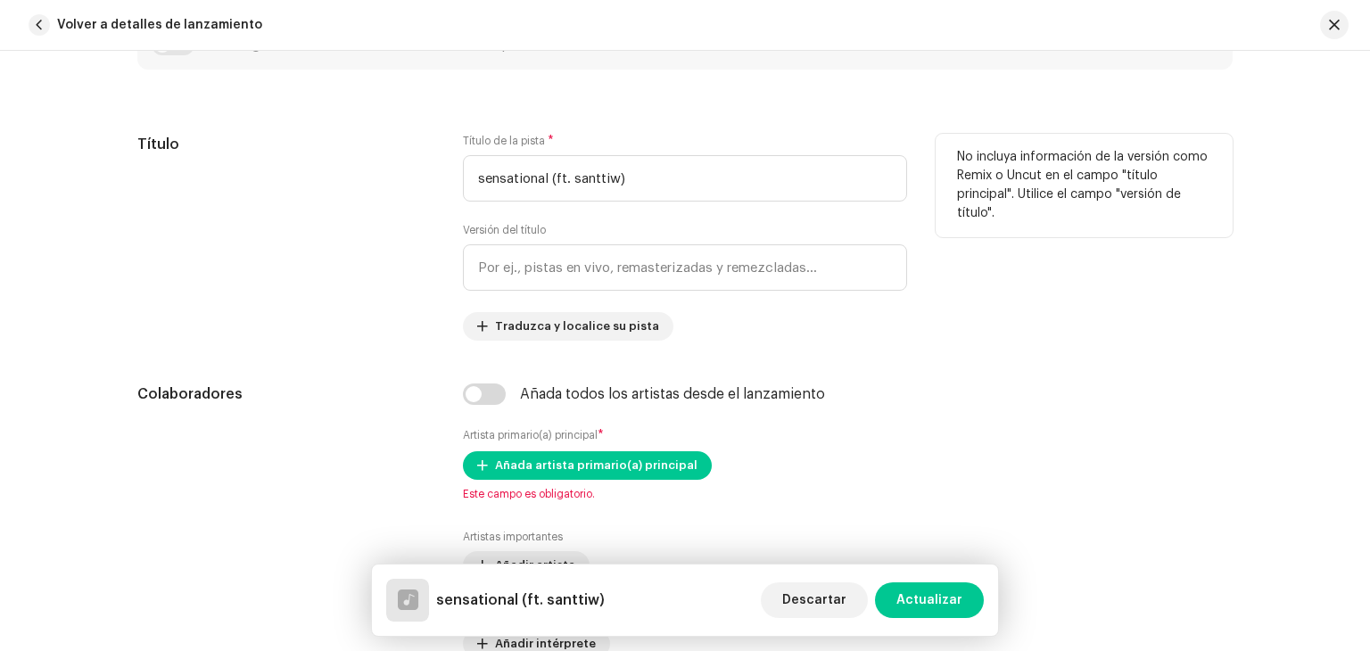
click at [777, 233] on div "Versión del título" at bounding box center [685, 257] width 444 height 68
click at [745, 301] on div "Título de la pista * sensational (ft. santtiw) Versión del título Traduzca y lo…" at bounding box center [685, 237] width 444 height 207
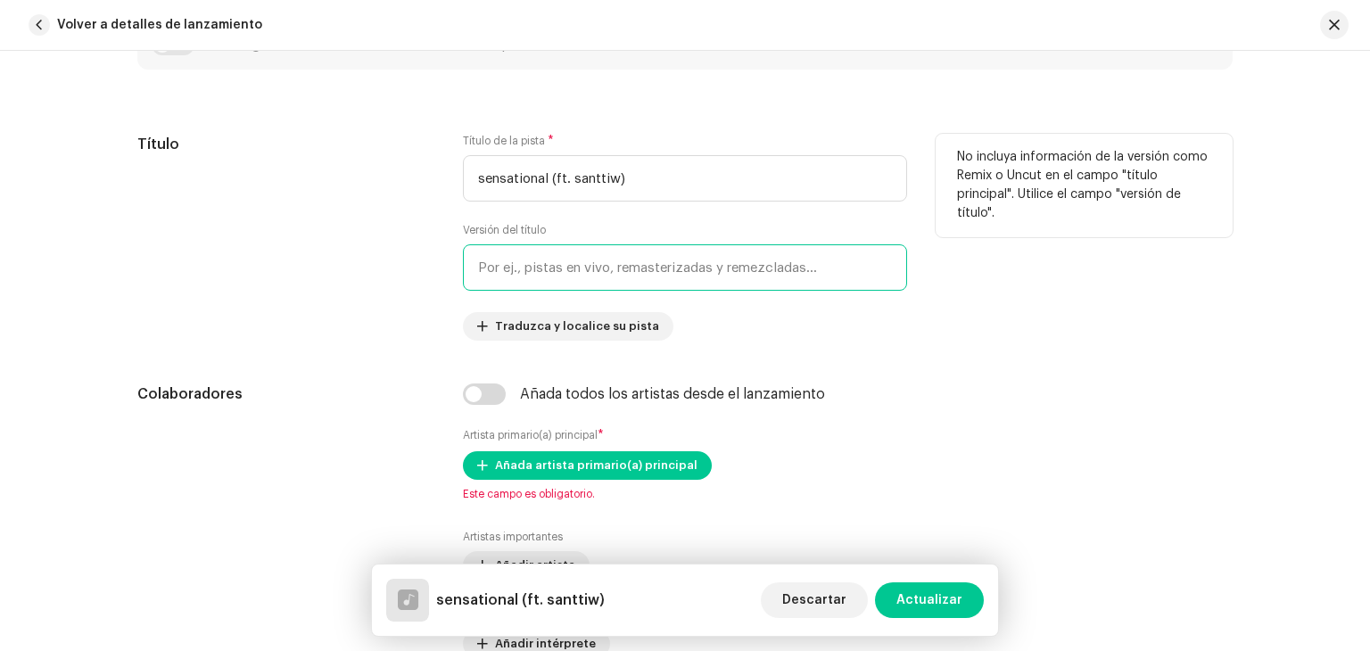
click at [696, 264] on input "text" at bounding box center [685, 267] width 444 height 46
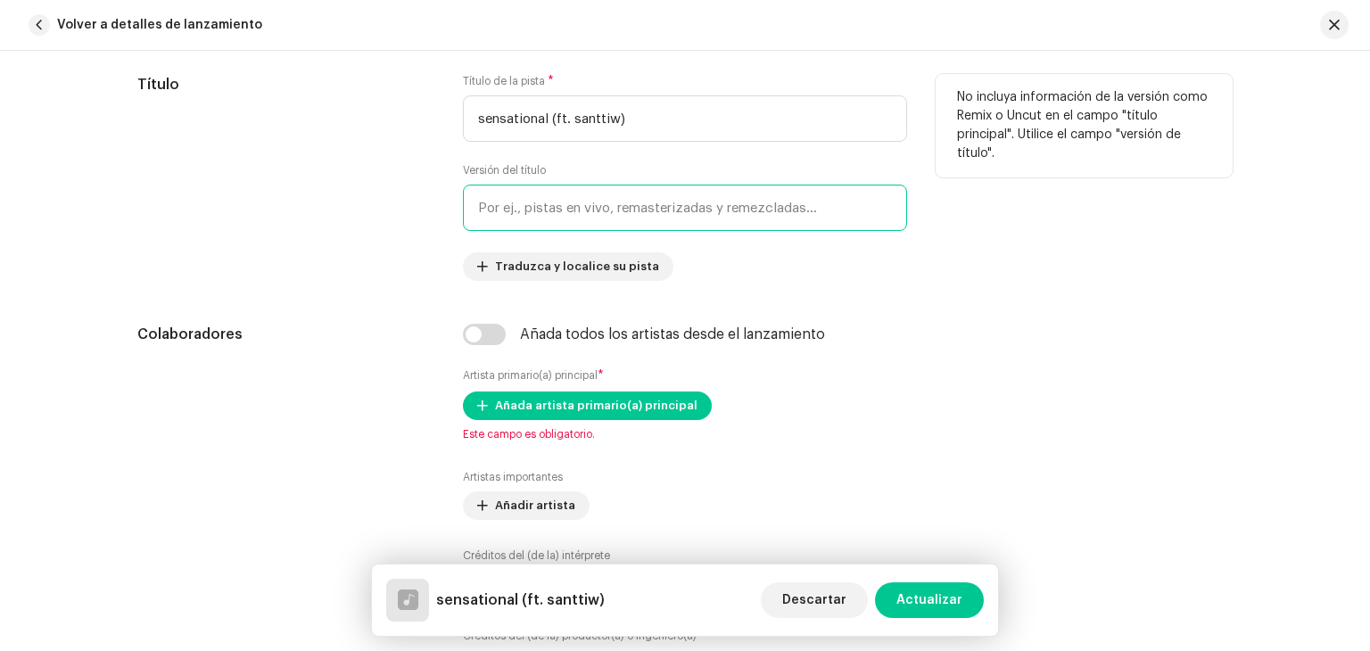
scroll to position [981, 0]
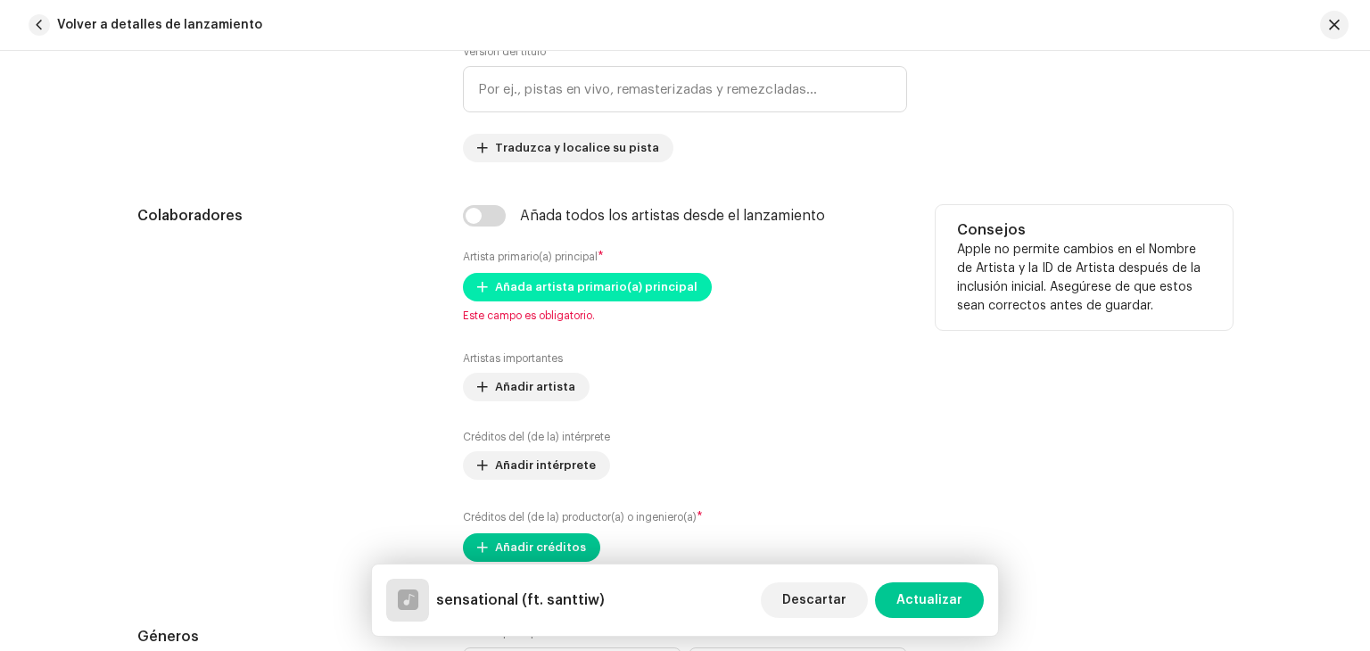
click at [546, 286] on span "Añada artista primario(a) principal" at bounding box center [596, 287] width 202 height 36
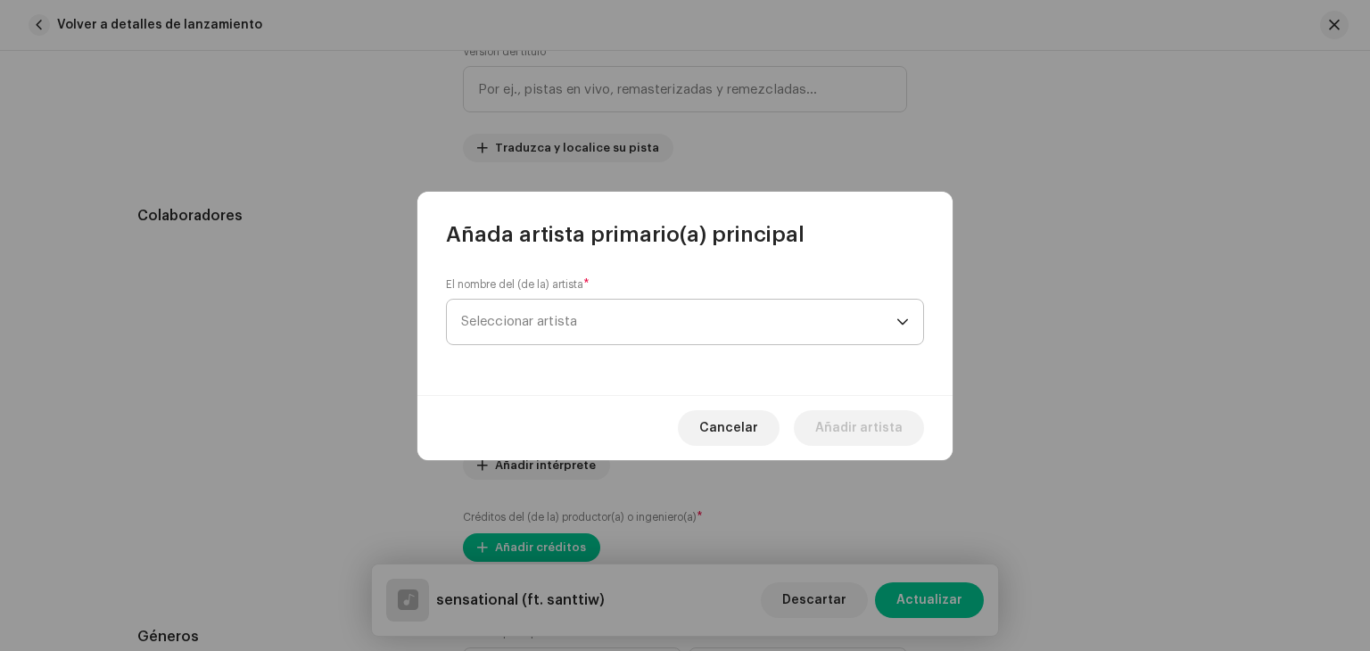
click at [597, 310] on span "Seleccionar artista" at bounding box center [678, 322] width 435 height 45
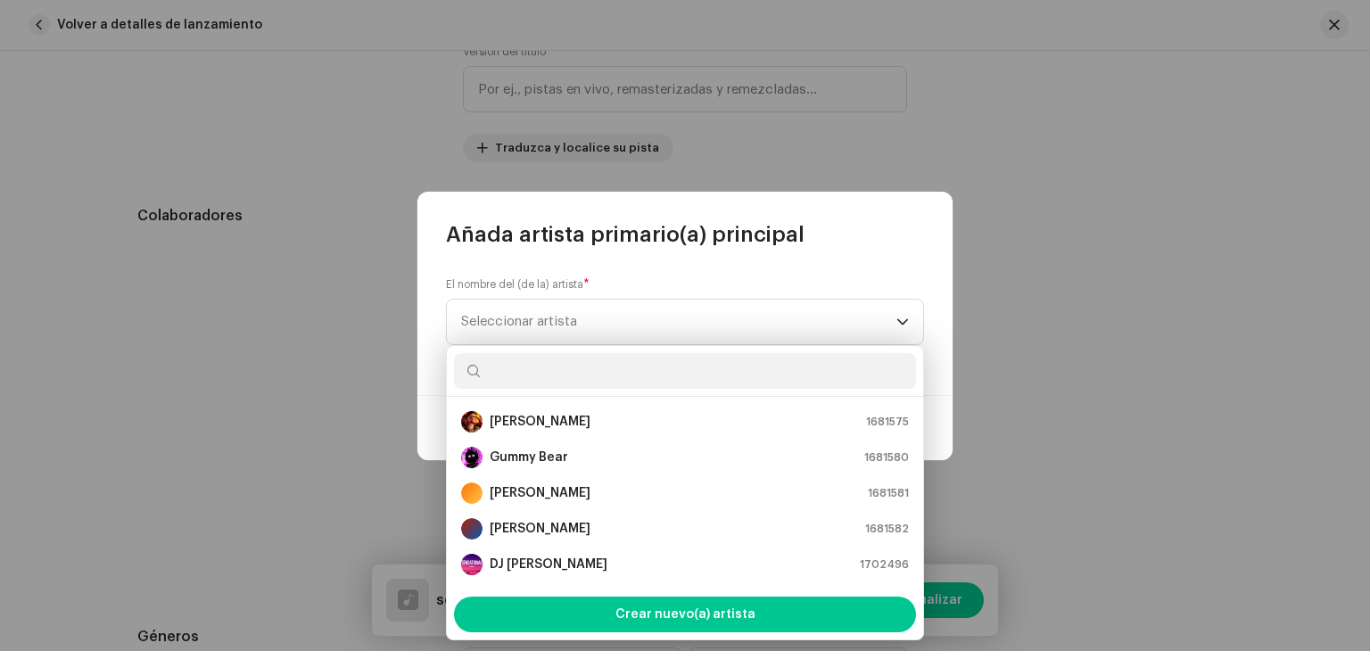
click at [531, 559] on strong "DJ [PERSON_NAME]" at bounding box center [549, 565] width 118 height 18
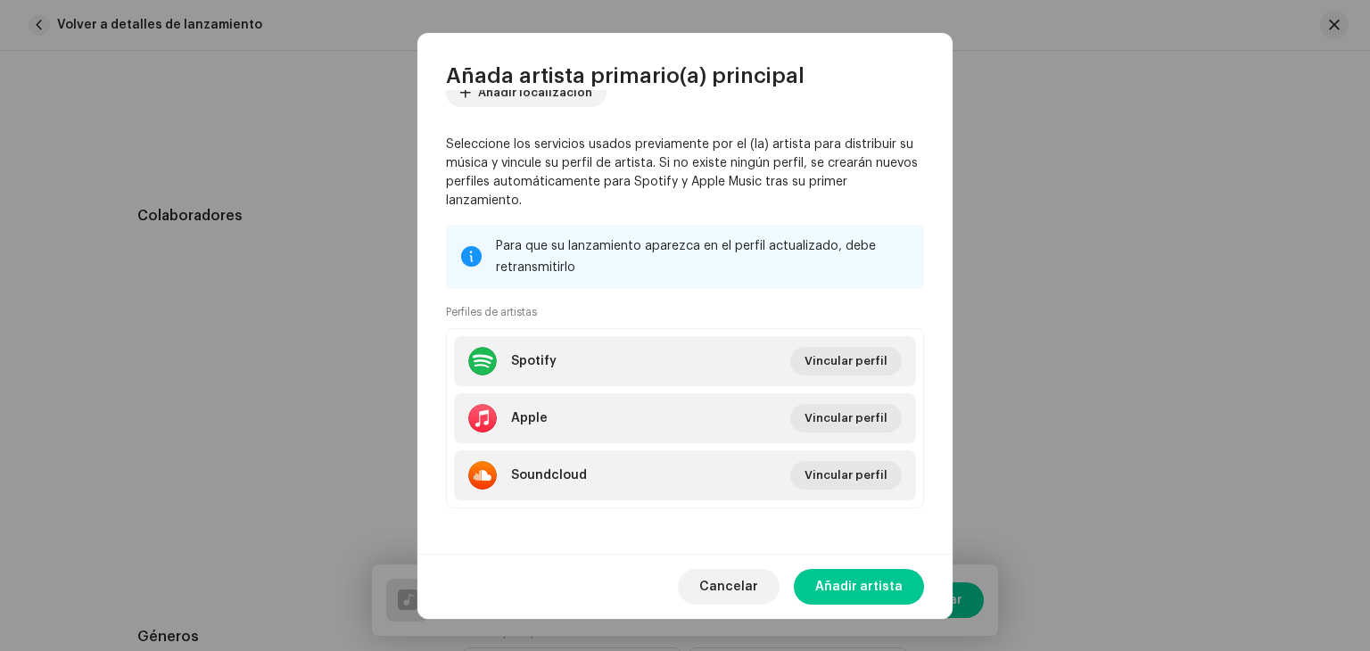
scroll to position [134, 0]
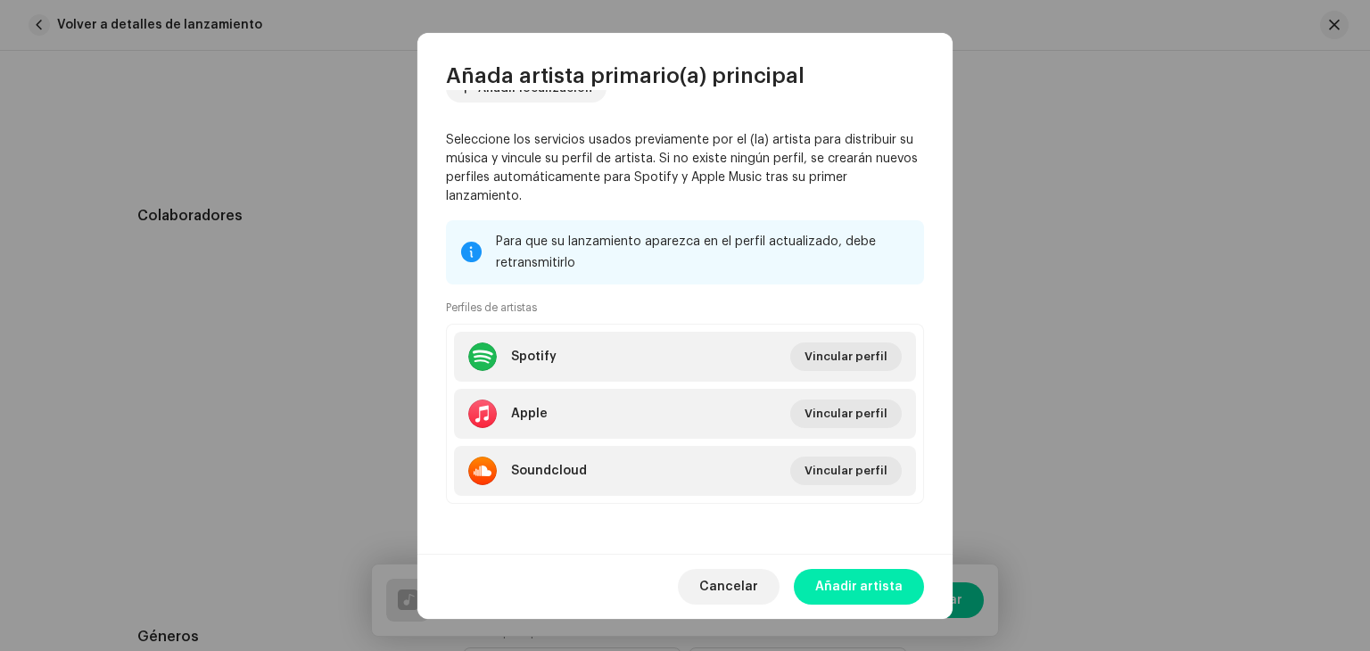
click at [854, 593] on span "Añadir artista" at bounding box center [858, 587] width 87 height 36
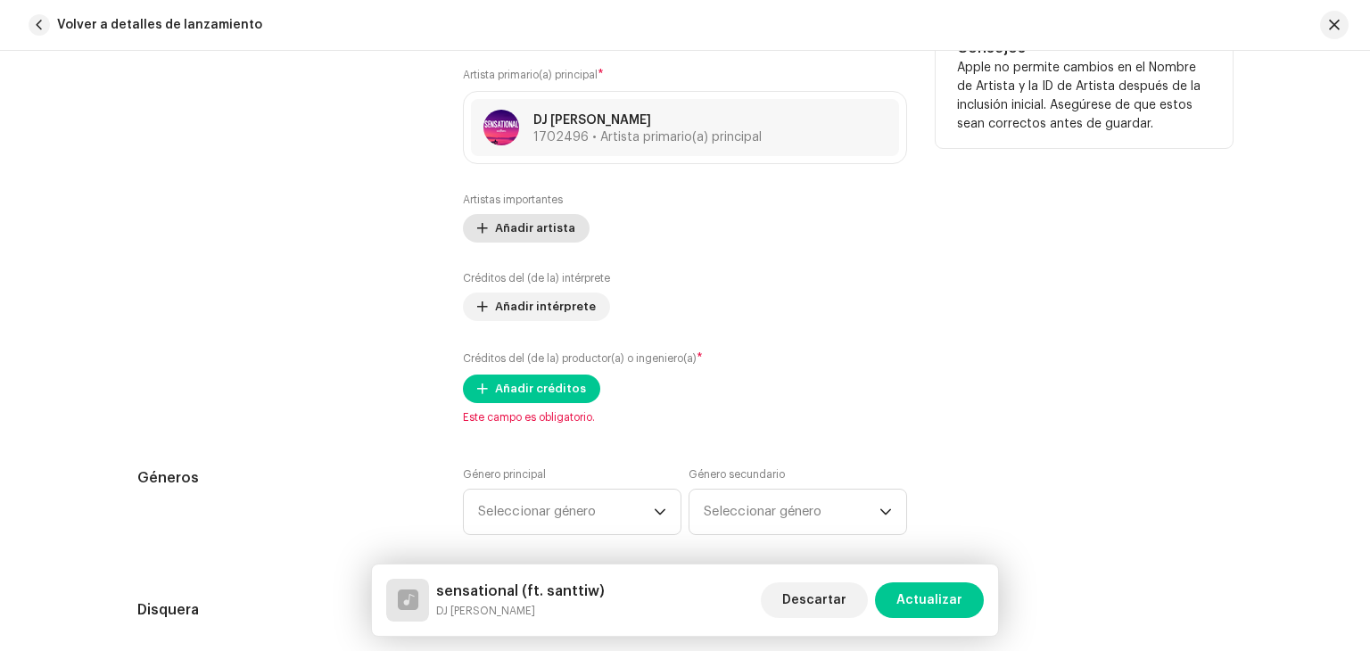
scroll to position [1160, 0]
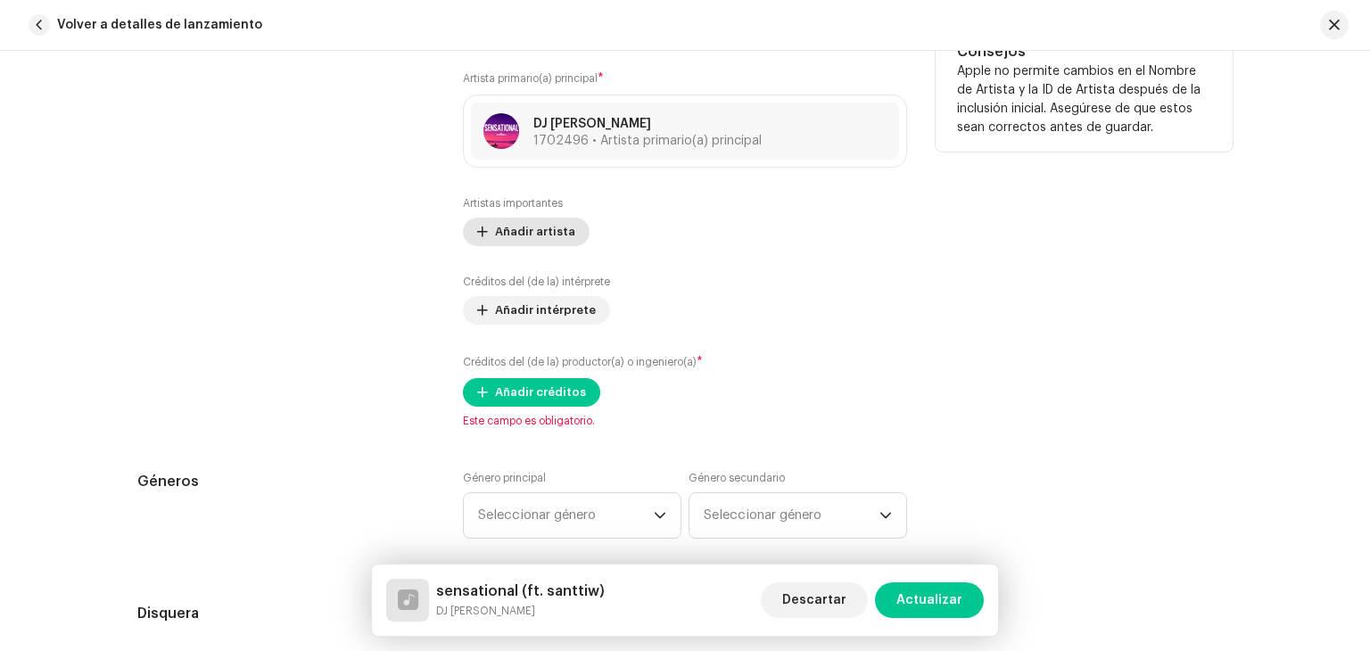
click at [541, 219] on span "Añadir artista" at bounding box center [535, 232] width 80 height 36
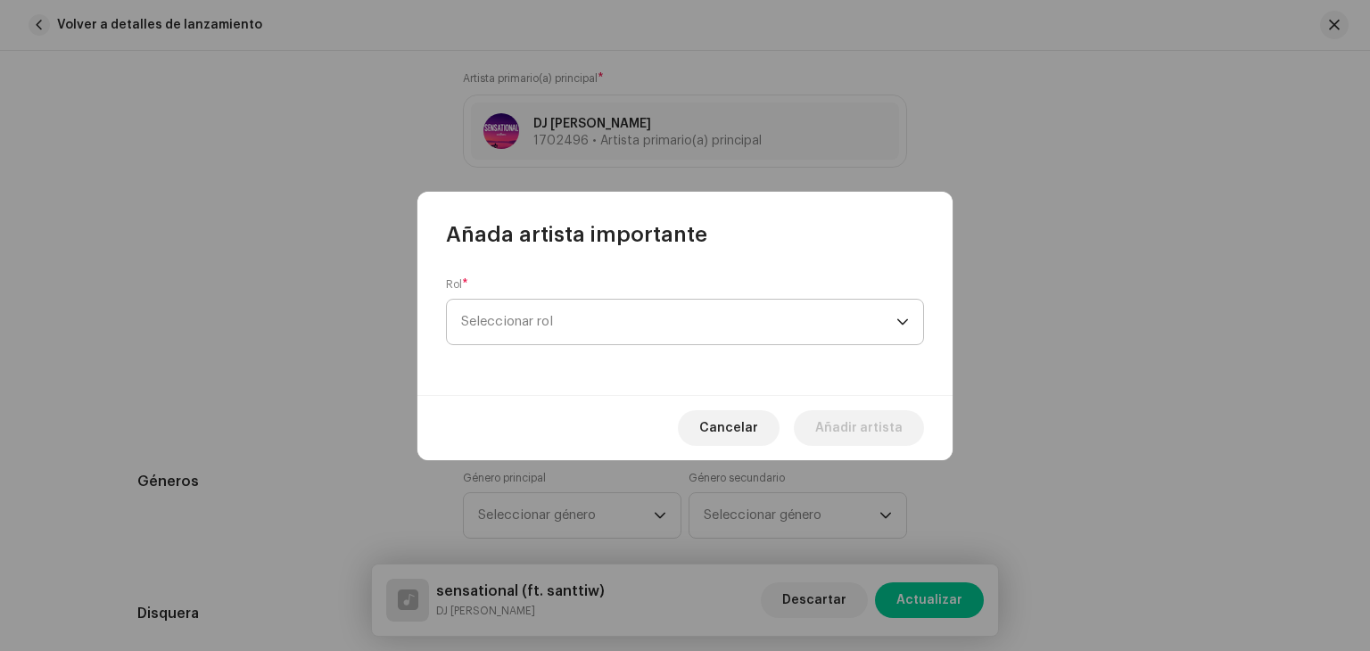
click at [580, 328] on span "Seleccionar rol" at bounding box center [678, 322] width 435 height 45
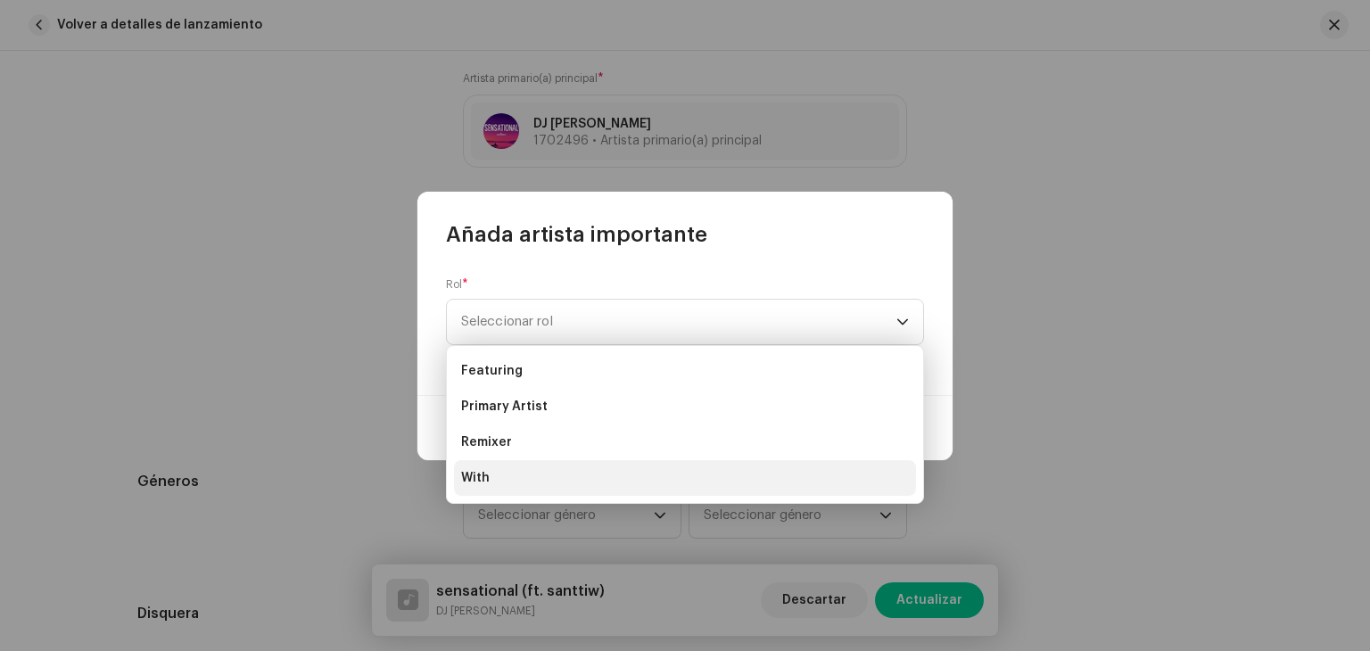
click at [604, 475] on li "With" at bounding box center [685, 478] width 462 height 36
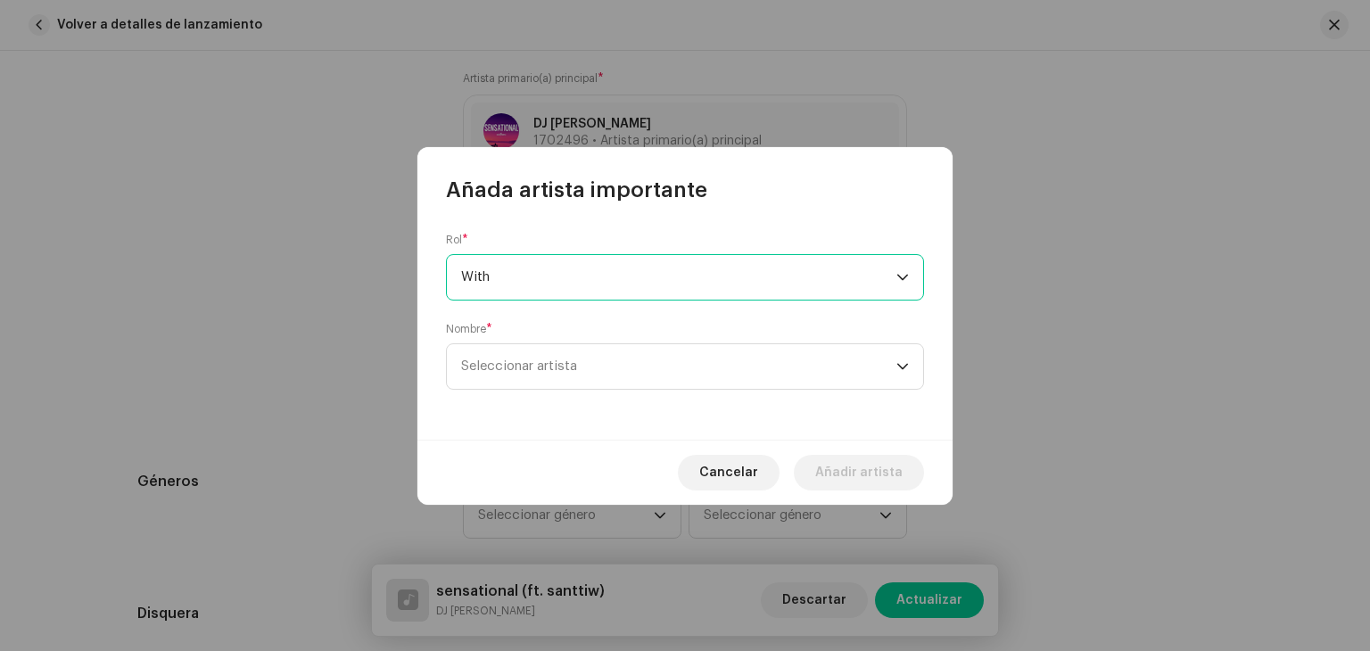
click at [592, 333] on div "Nombre * Seleccionar artista" at bounding box center [685, 356] width 478 height 68
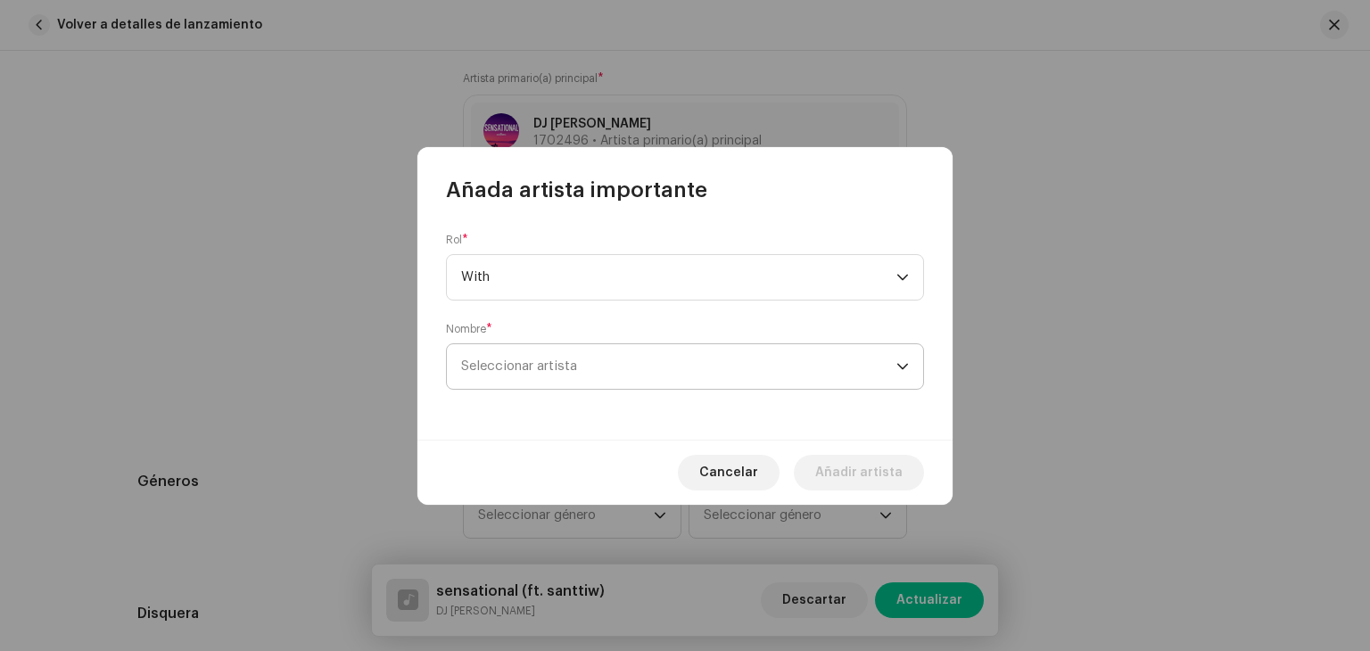
click at [593, 361] on span "Seleccionar artista" at bounding box center [678, 366] width 435 height 45
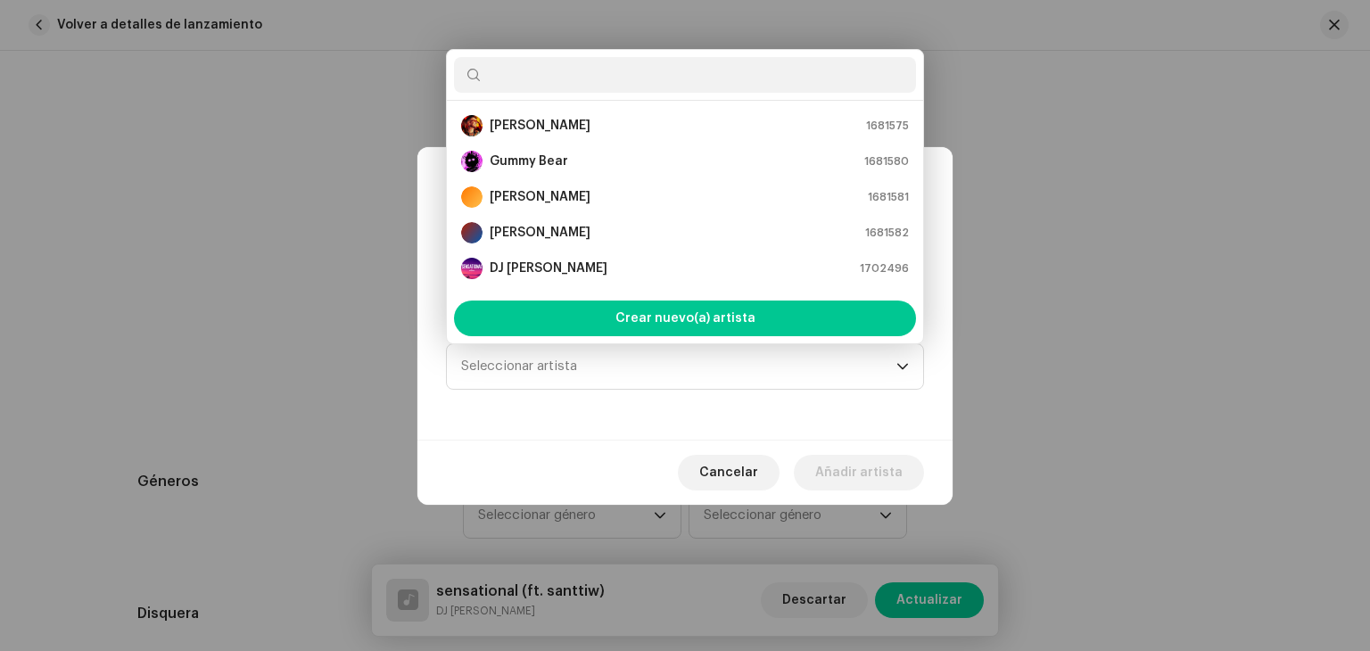
click at [794, 404] on div "Rol * With Nombre * Seleccionar artista" at bounding box center [684, 321] width 535 height 235
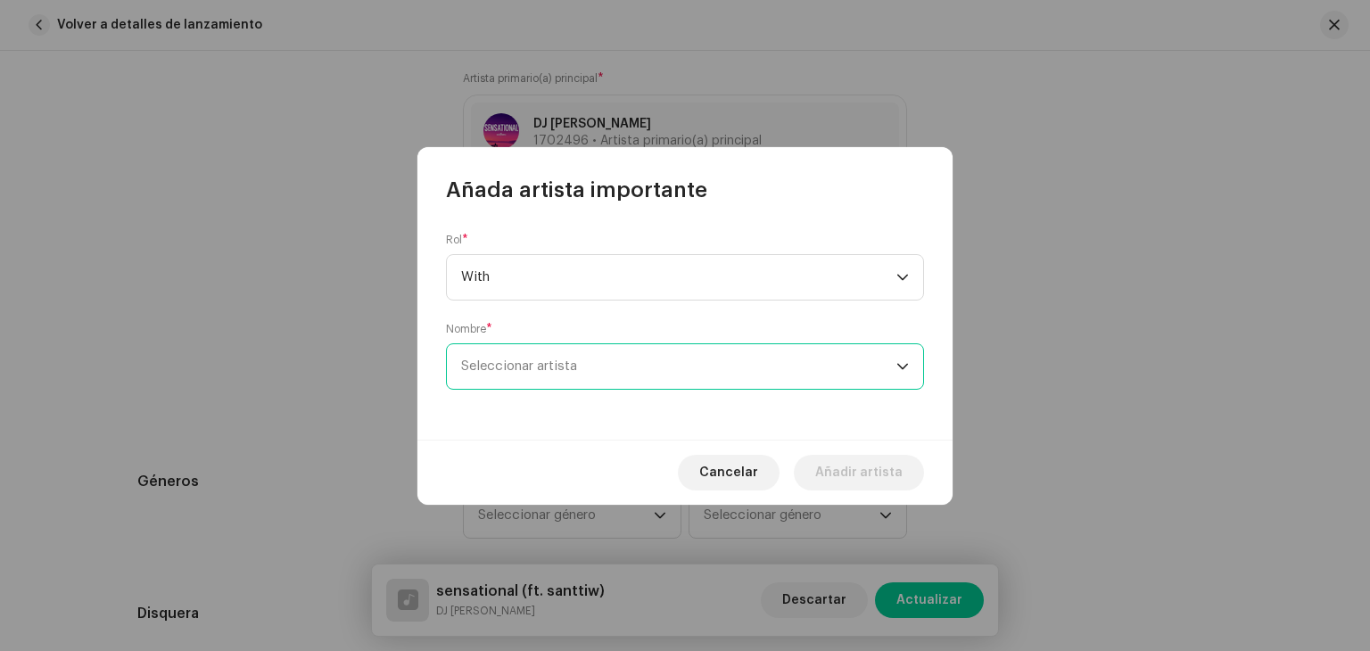
click at [533, 359] on span "Seleccionar artista" at bounding box center [519, 365] width 116 height 13
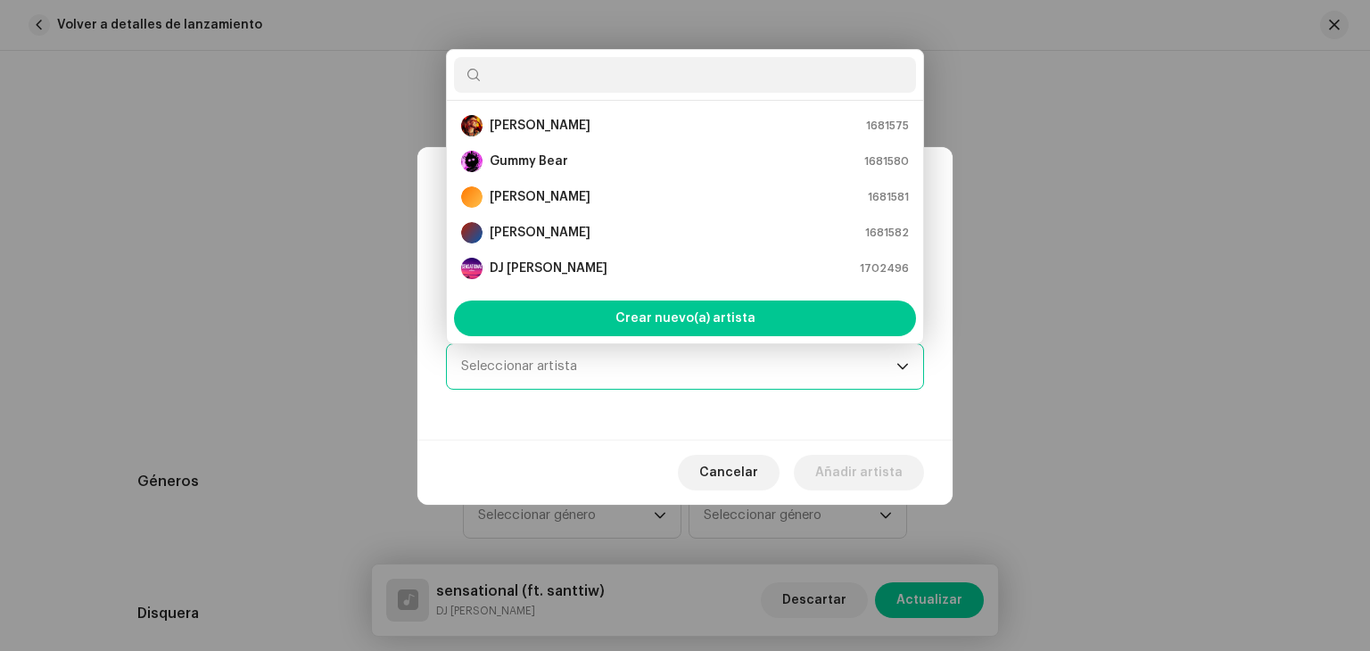
click at [533, 359] on span "Seleccionar artista" at bounding box center [519, 365] width 116 height 13
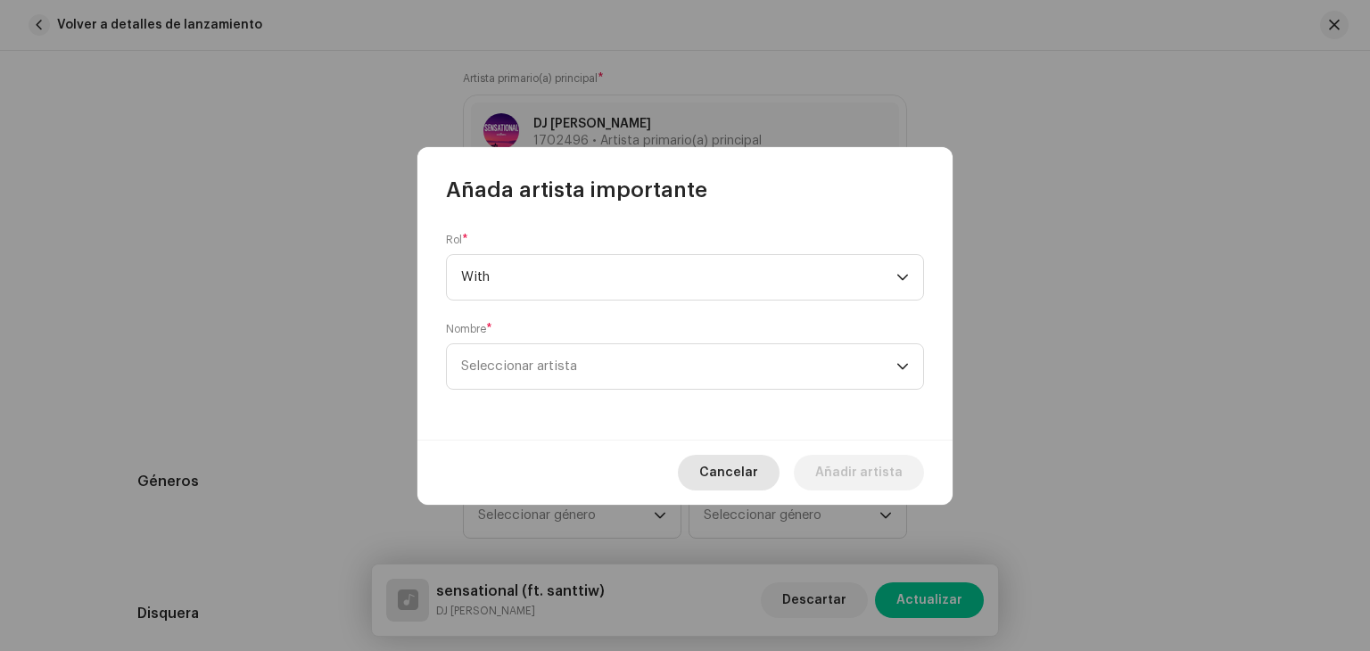
click at [754, 465] on span "Cancelar" at bounding box center [728, 473] width 59 height 36
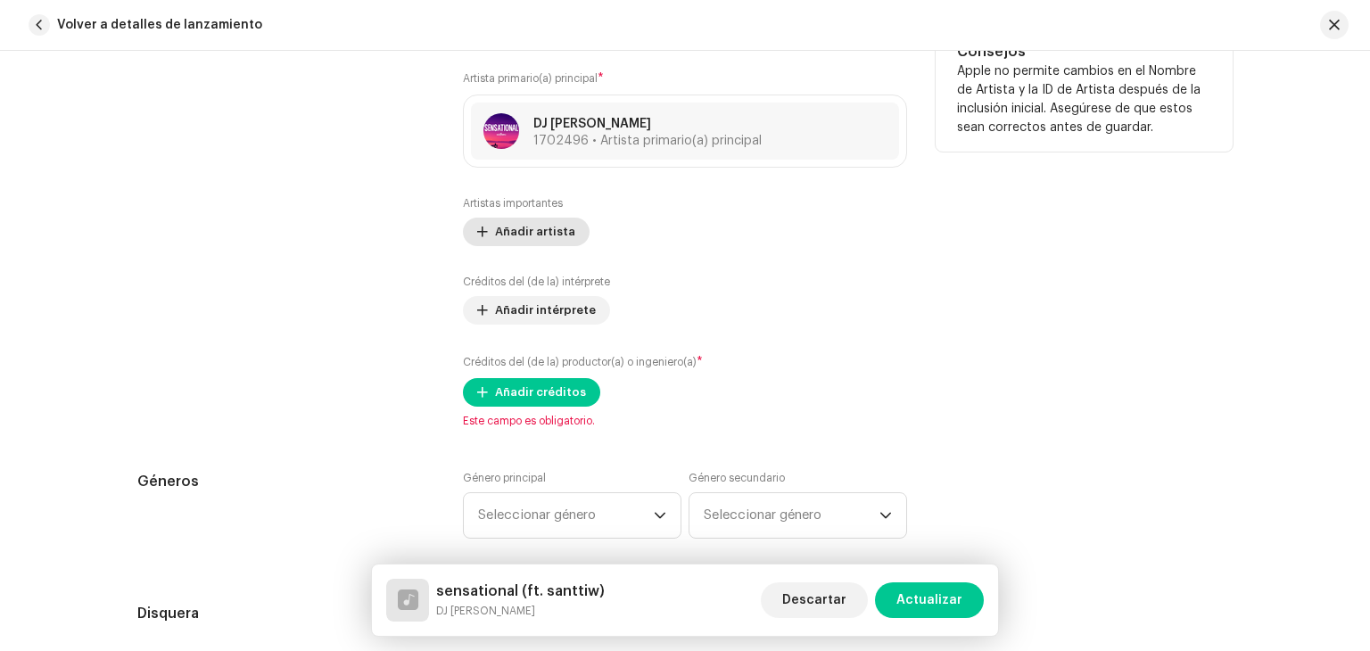
click at [508, 236] on span "Añadir artista" at bounding box center [535, 232] width 80 height 36
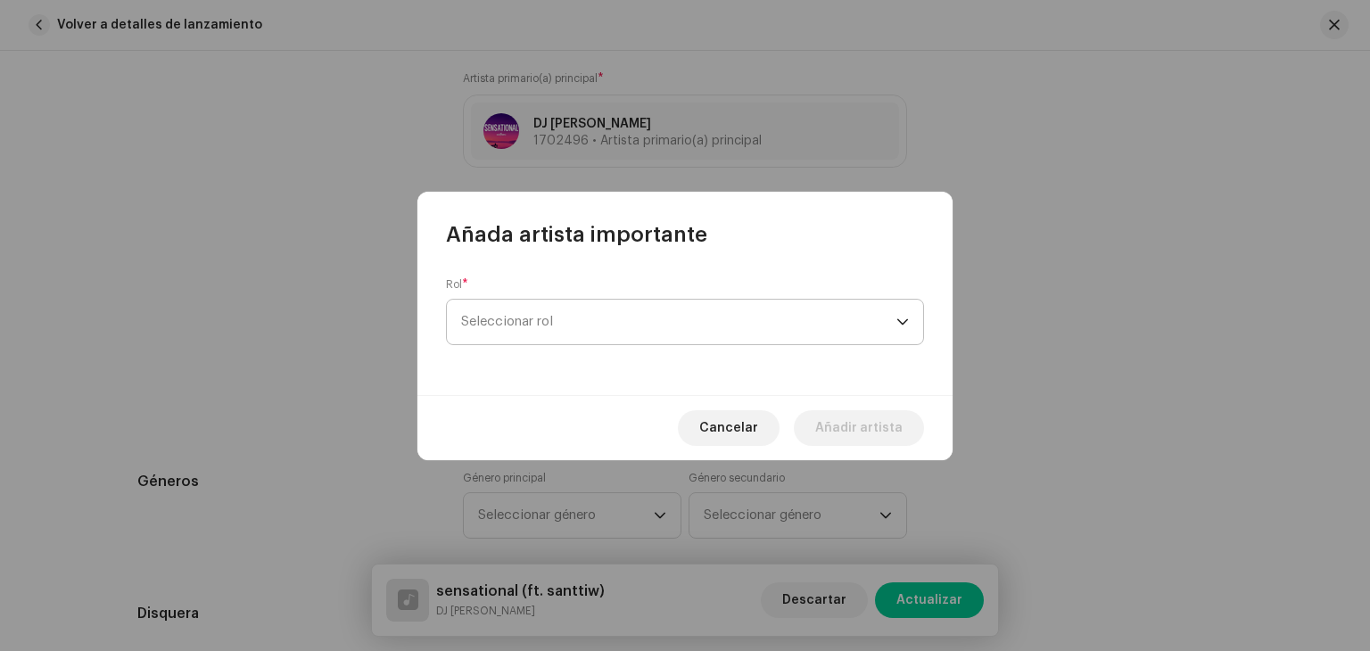
click at [536, 335] on span "Seleccionar rol" at bounding box center [678, 322] width 435 height 45
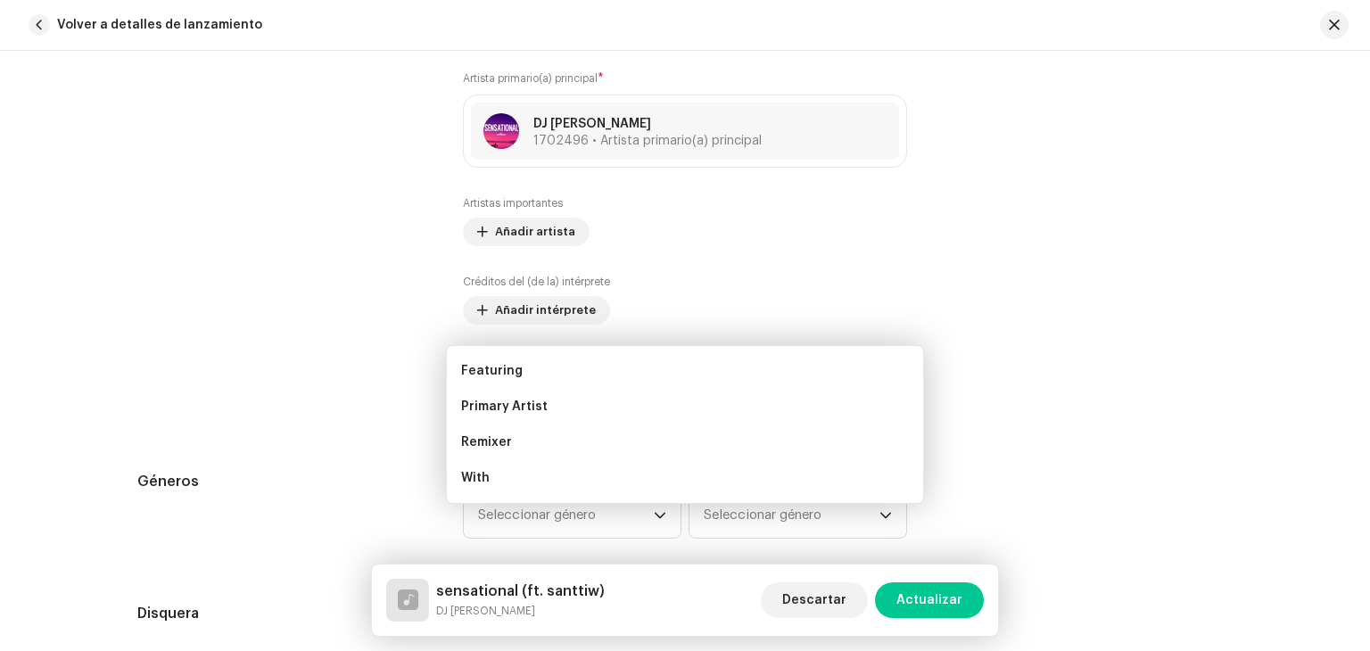
click at [1076, 448] on div "Añada artista importante Rol * Seleccionar rol Cancelar Añadir artista" at bounding box center [685, 325] width 1370 height 651
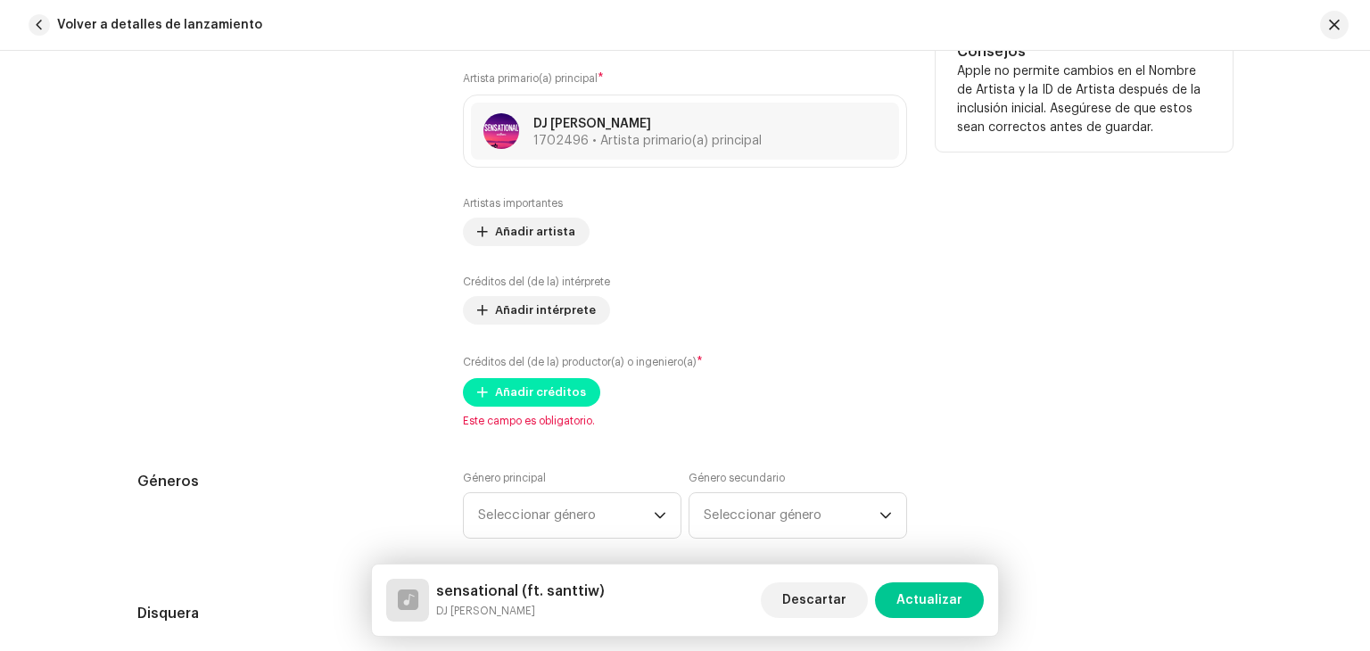
click at [548, 384] on span "Añadir créditos" at bounding box center [540, 393] width 91 height 36
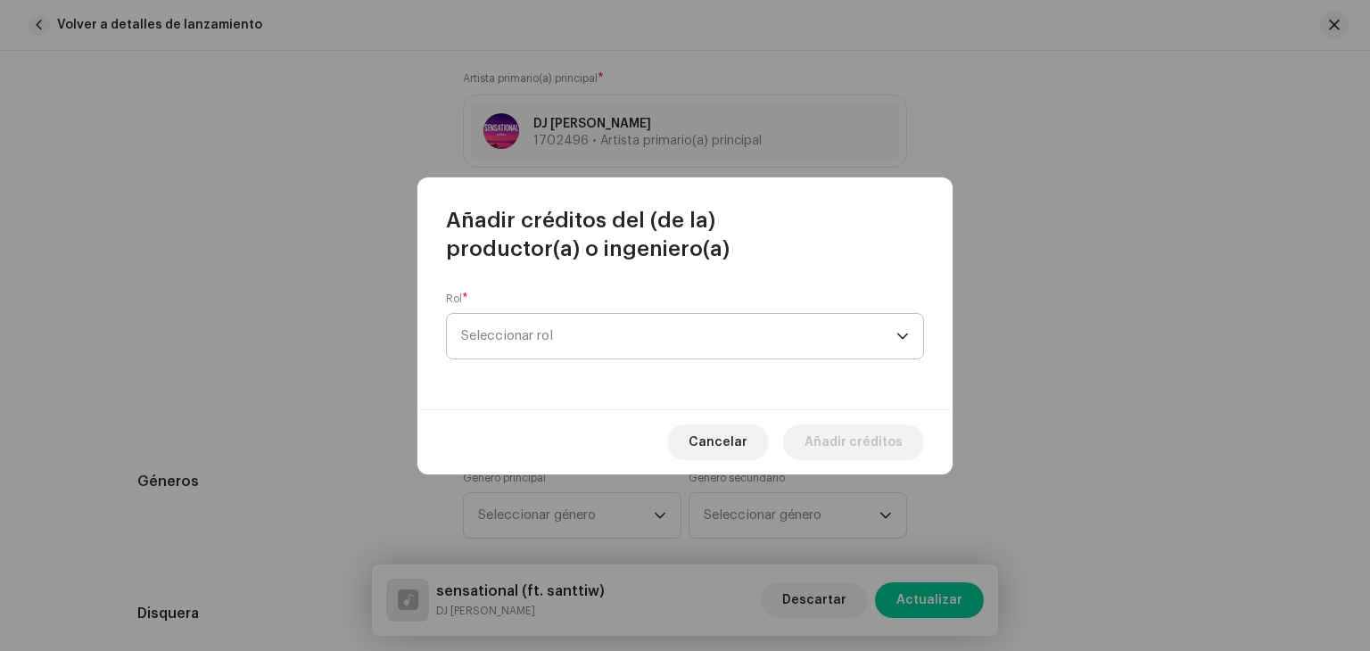
click at [585, 347] on span "Seleccionar rol" at bounding box center [678, 336] width 435 height 45
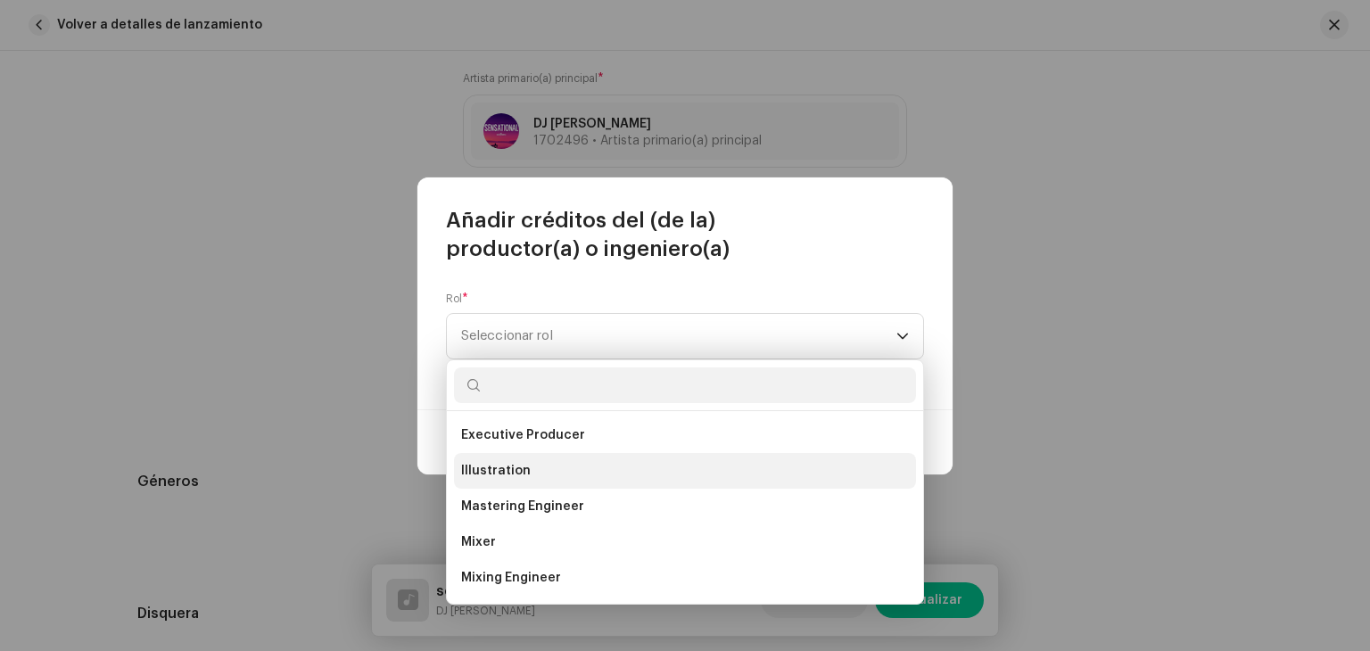
scroll to position [446, 0]
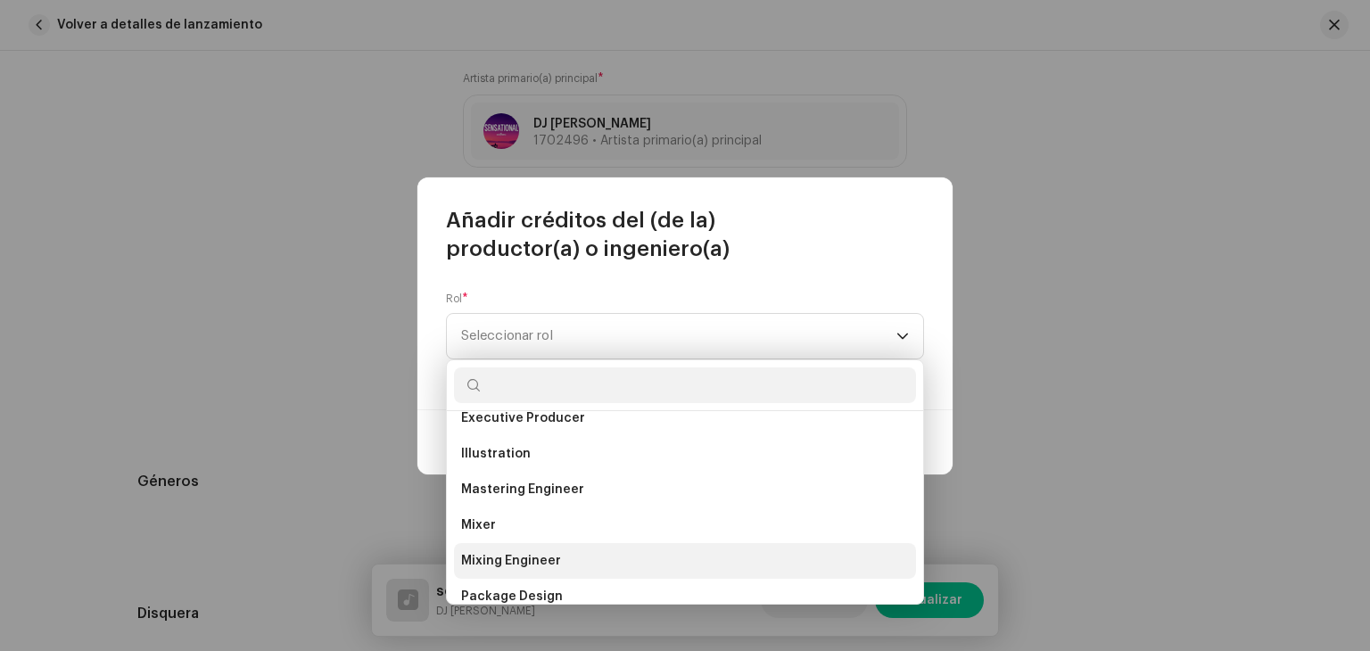
click at [539, 558] on span "Mixing Engineer" at bounding box center [511, 561] width 100 height 18
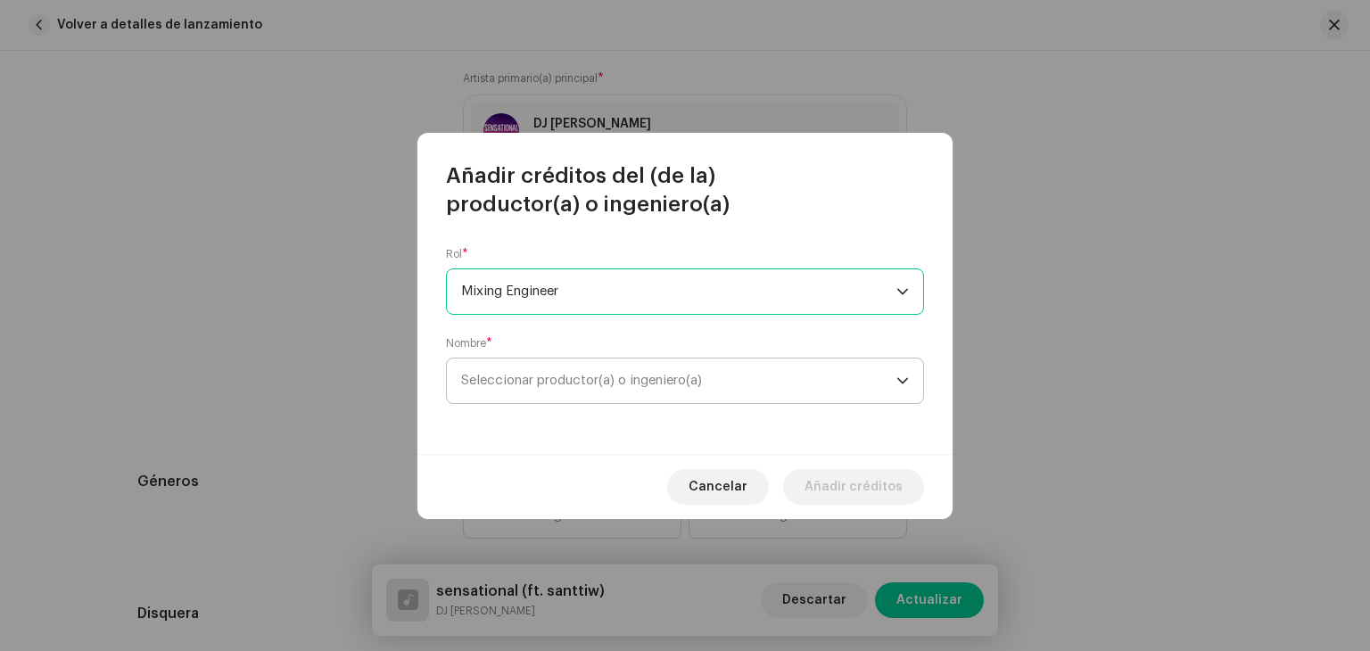
click at [567, 367] on span "Seleccionar productor(a) o ingeniero(a)" at bounding box center [678, 381] width 435 height 45
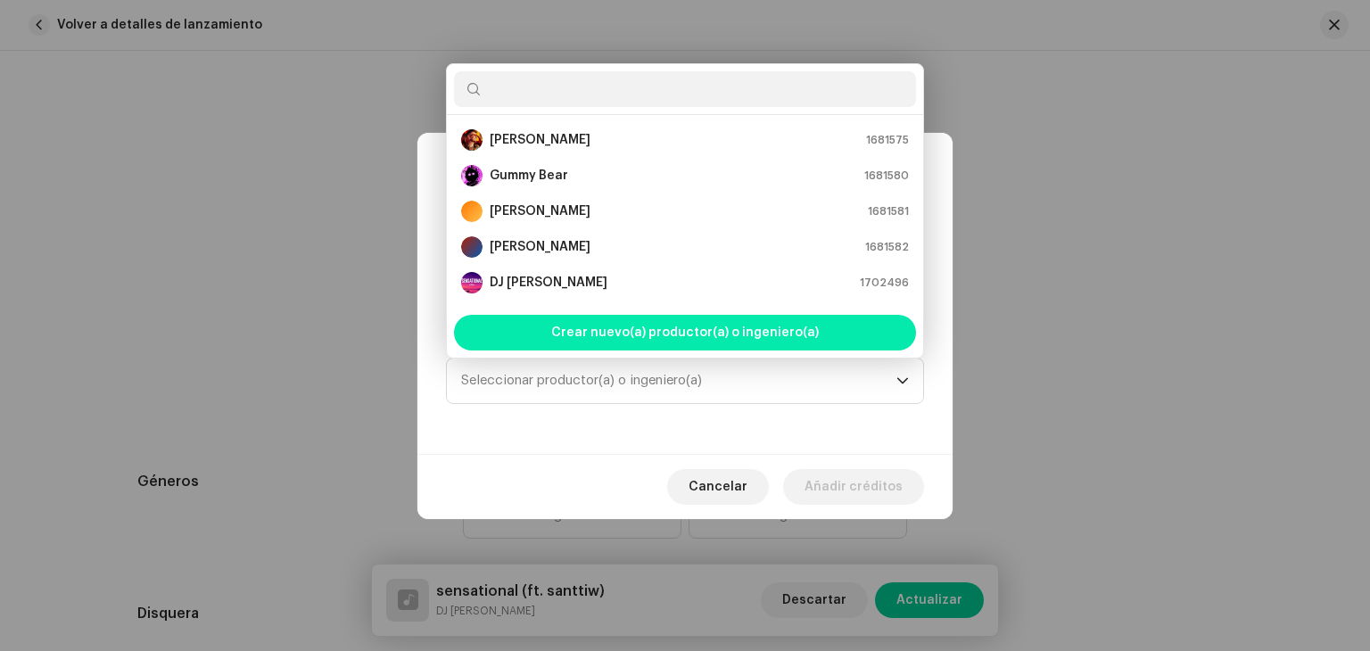
click at [591, 340] on span "Crear nuevo(a) productor(a) o ingeniero(a)" at bounding box center [685, 333] width 268 height 36
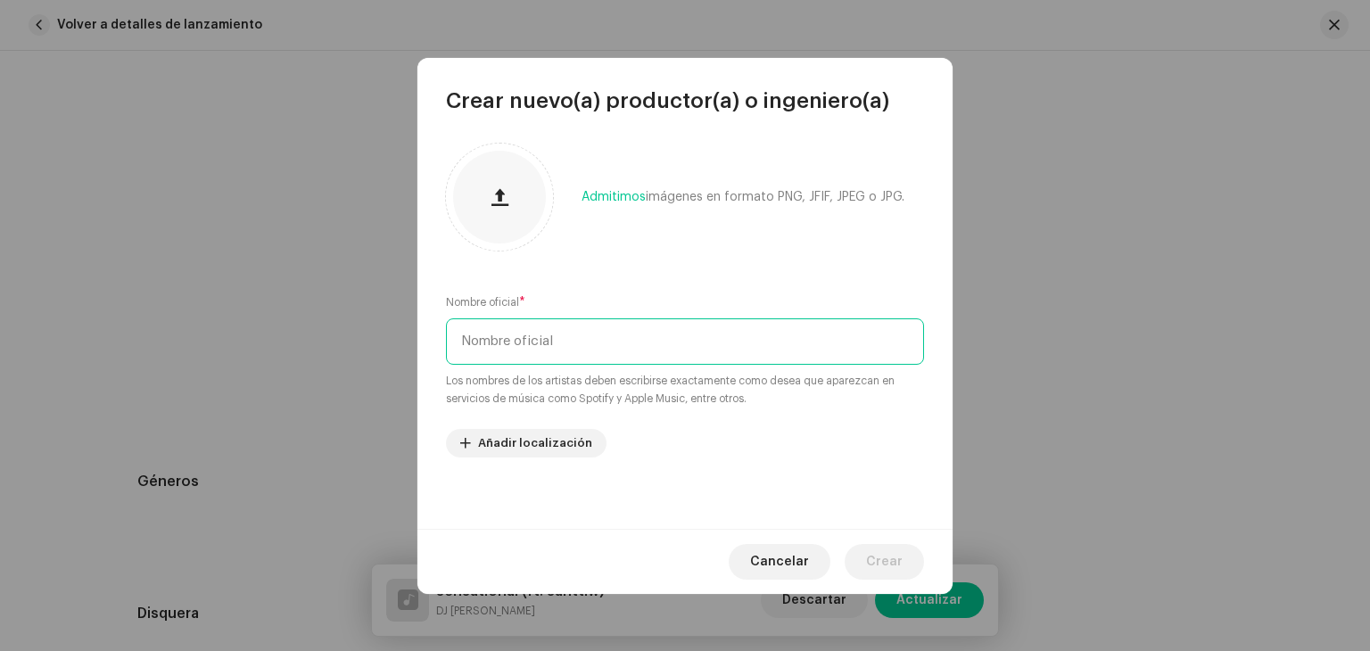
click at [578, 336] on input "text" at bounding box center [685, 341] width 478 height 46
type input "S"
type input "santtiw estalla"
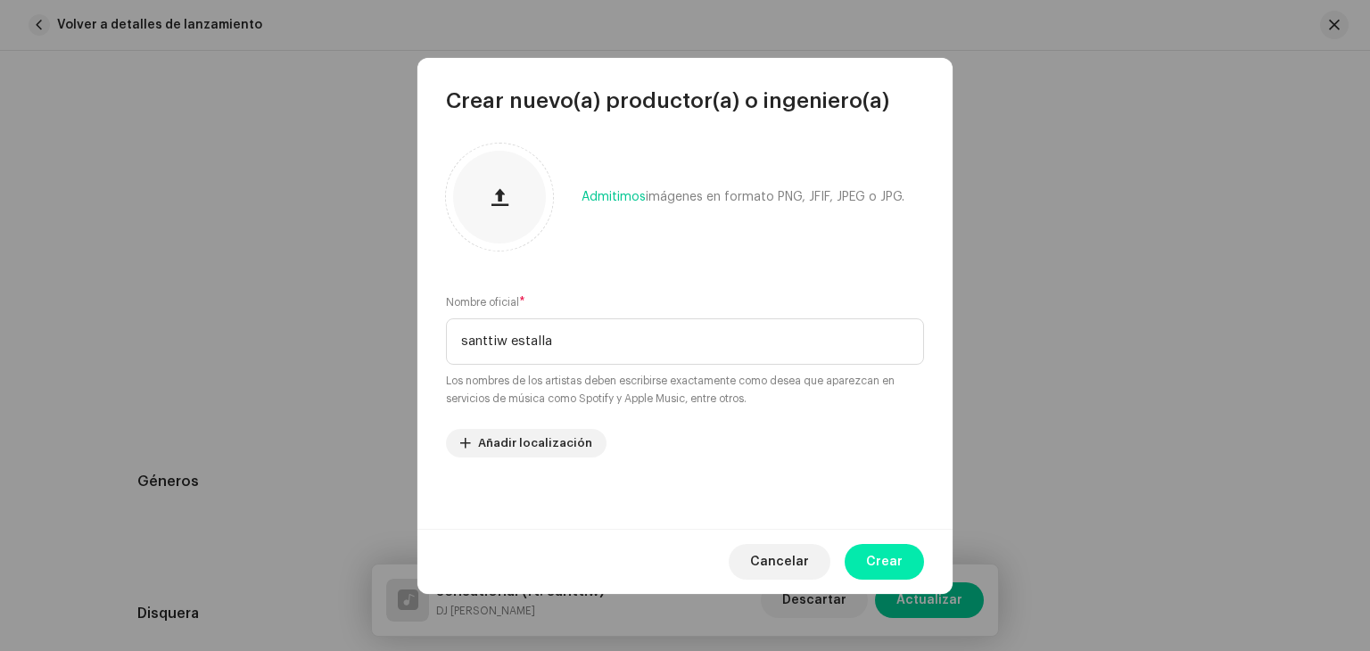
click at [869, 554] on span "Crear" at bounding box center [884, 562] width 37 height 36
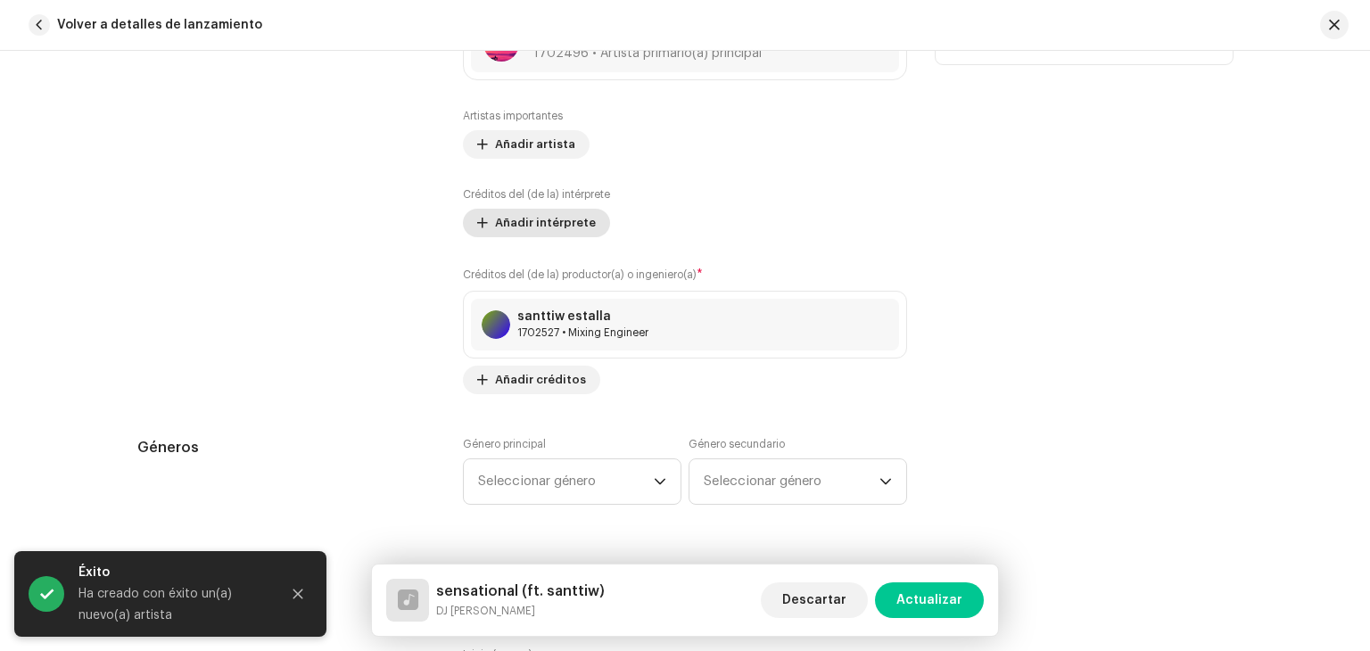
scroll to position [1249, 0]
click at [553, 214] on span "Añadir intérprete" at bounding box center [545, 221] width 101 height 36
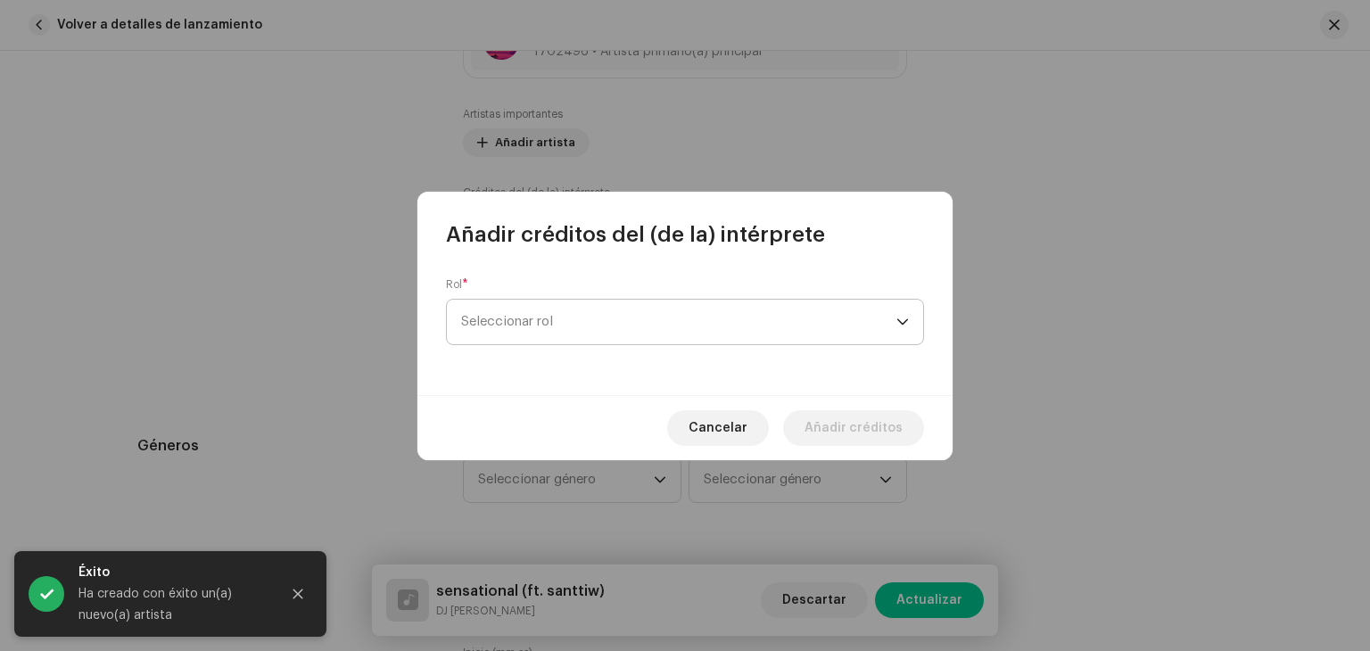
click at [582, 329] on span "Seleccionar rol" at bounding box center [678, 322] width 435 height 45
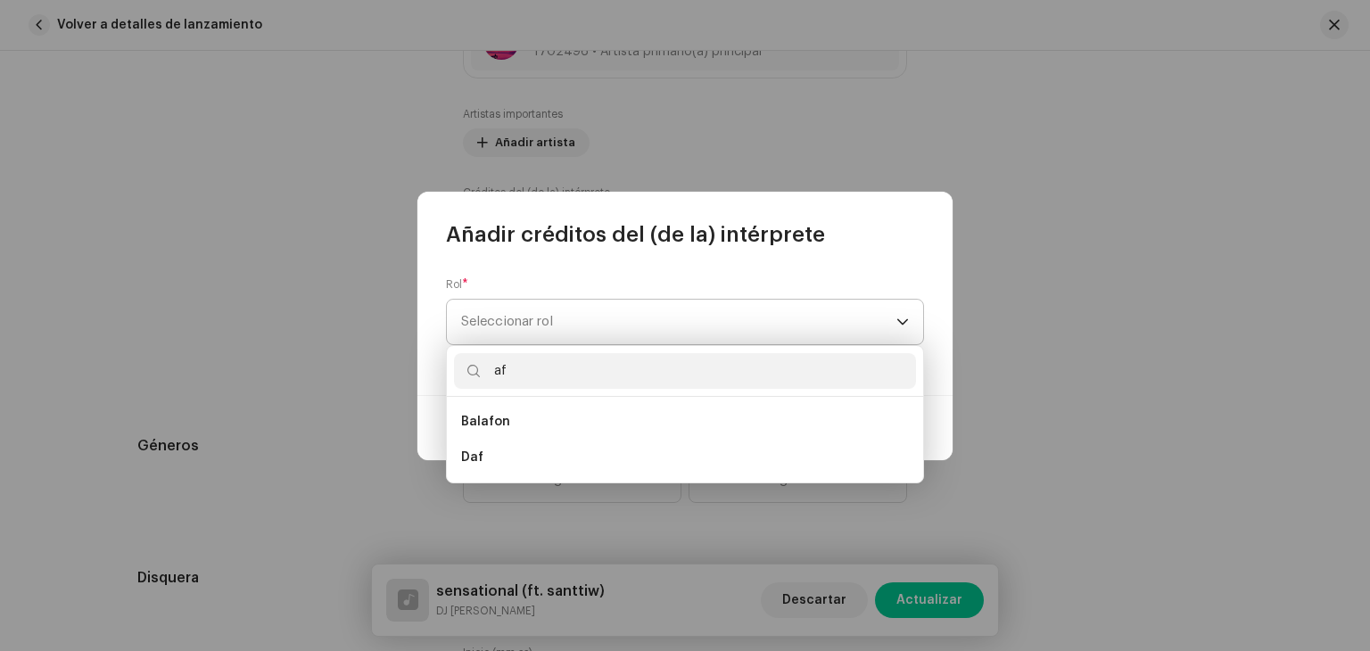
type input "a"
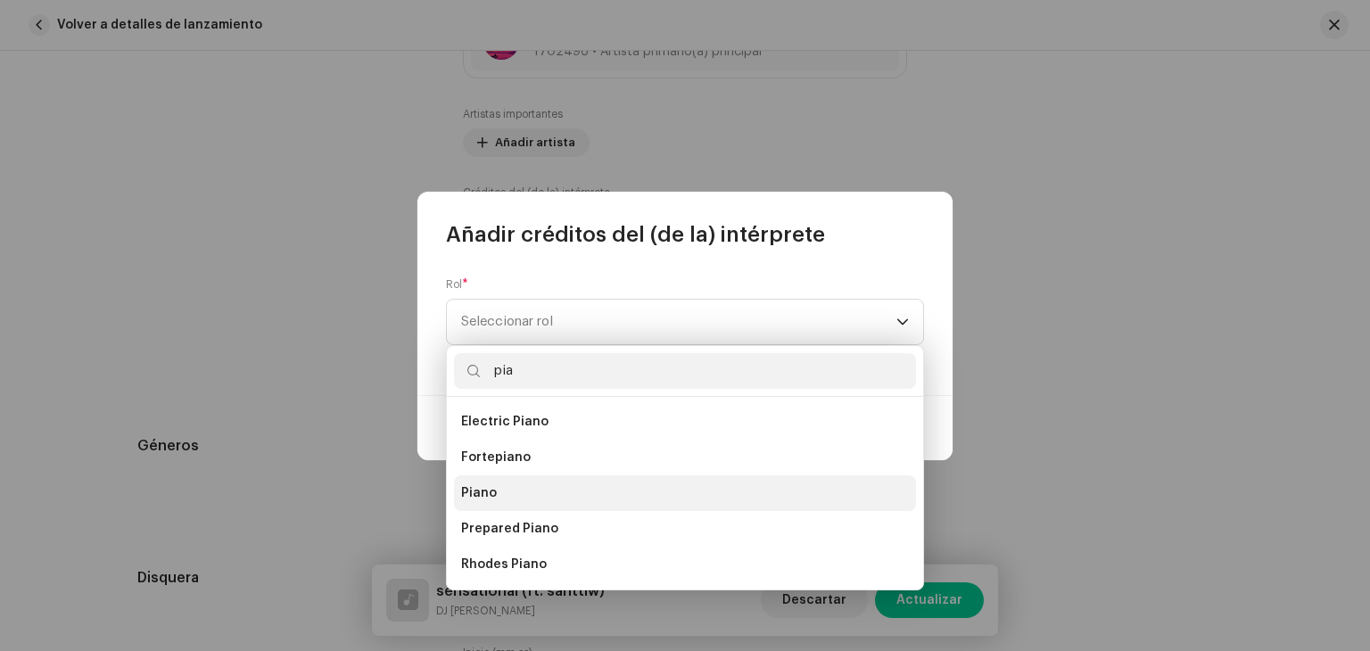
type input "pia"
click at [508, 489] on li "Piano" at bounding box center [685, 493] width 462 height 36
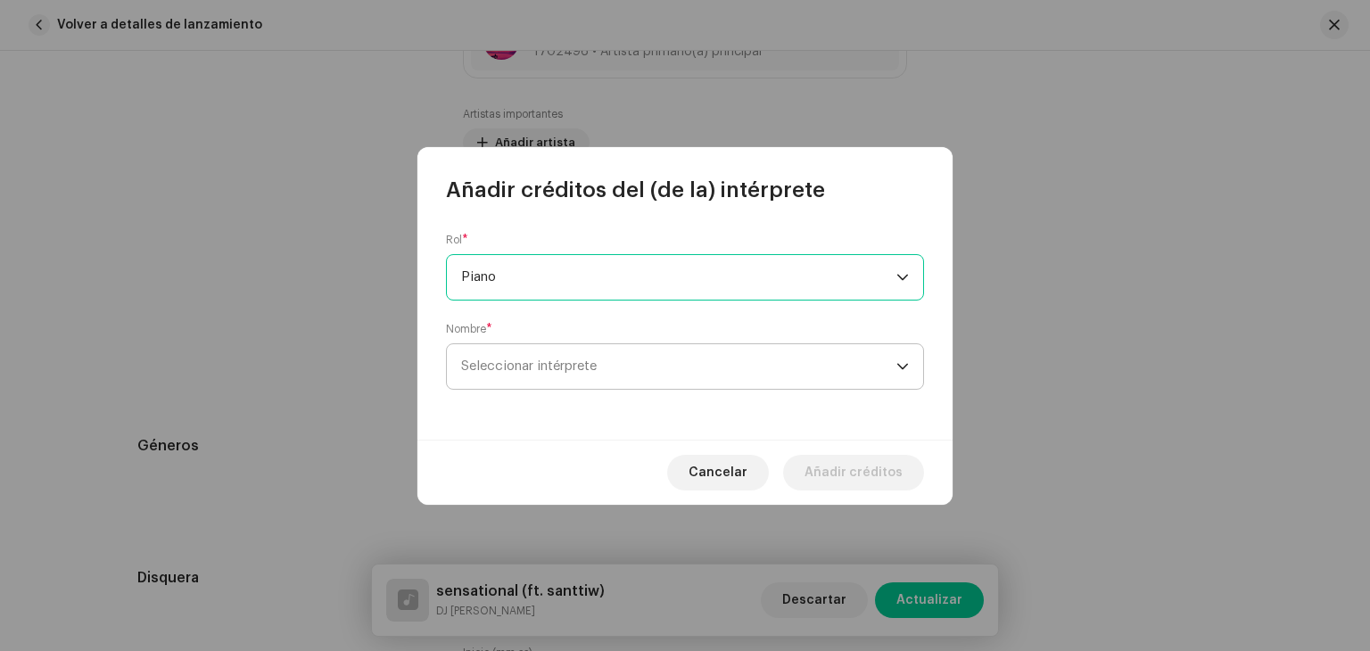
click at [549, 379] on span "Seleccionar intérprete" at bounding box center [678, 366] width 435 height 45
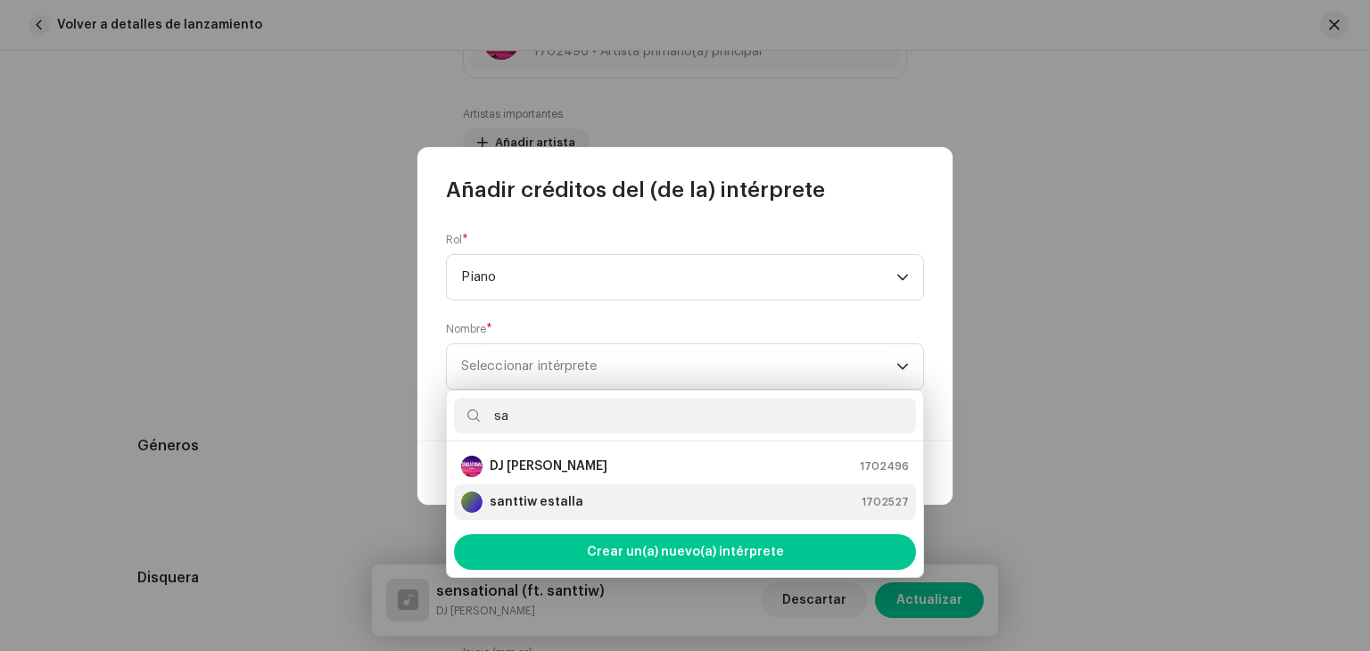
type input "sa"
click at [599, 508] on div "santtiw estalla 1702527" at bounding box center [685, 501] width 448 height 21
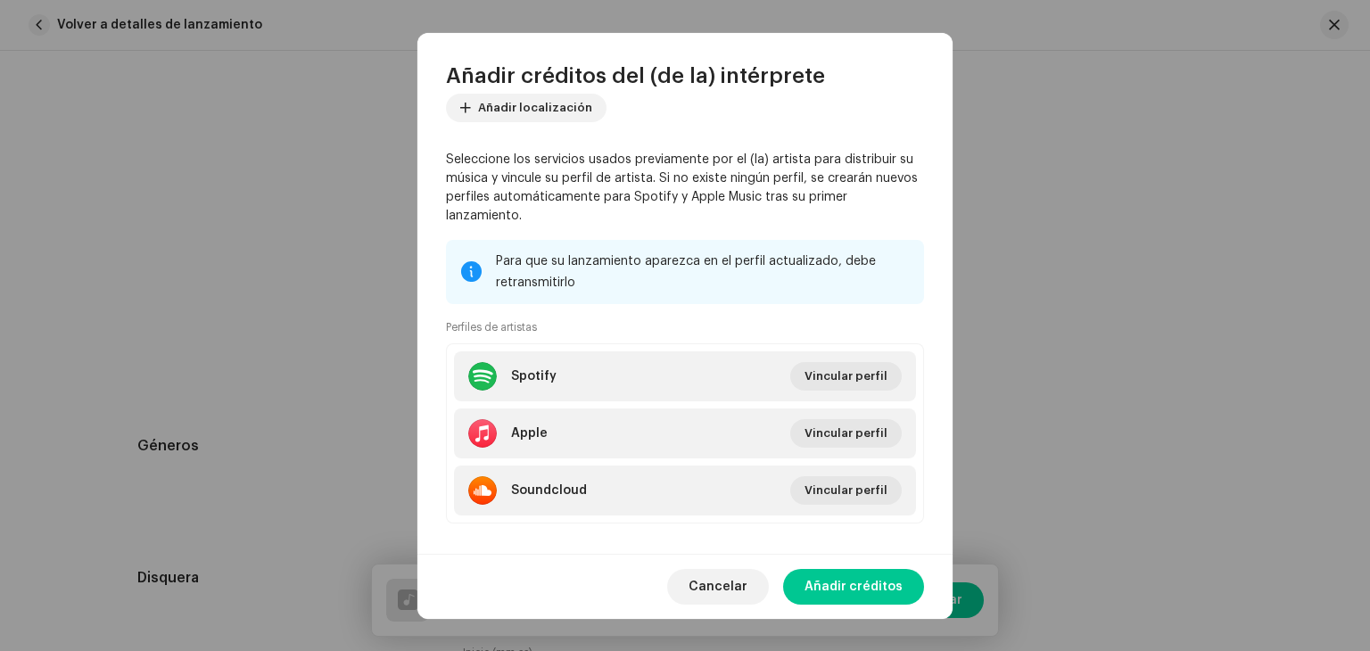
scroll to position [224, 0]
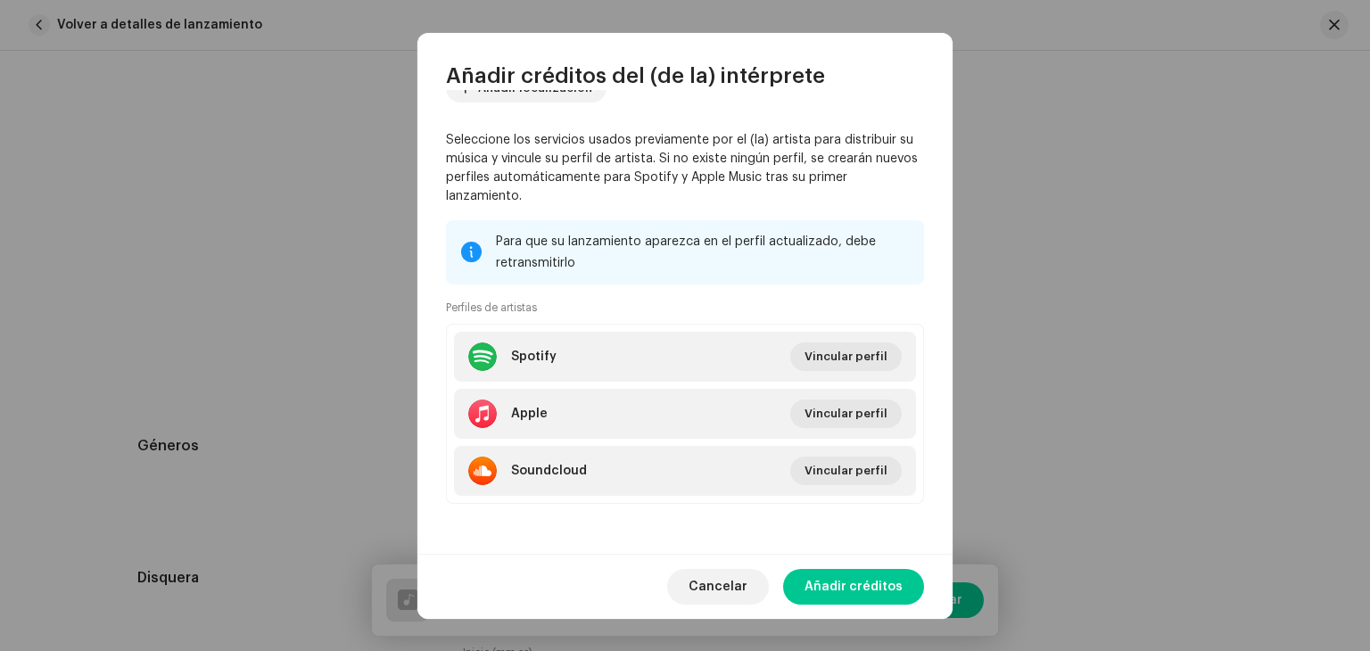
click at [878, 578] on span "Añadir créditos" at bounding box center [854, 587] width 98 height 36
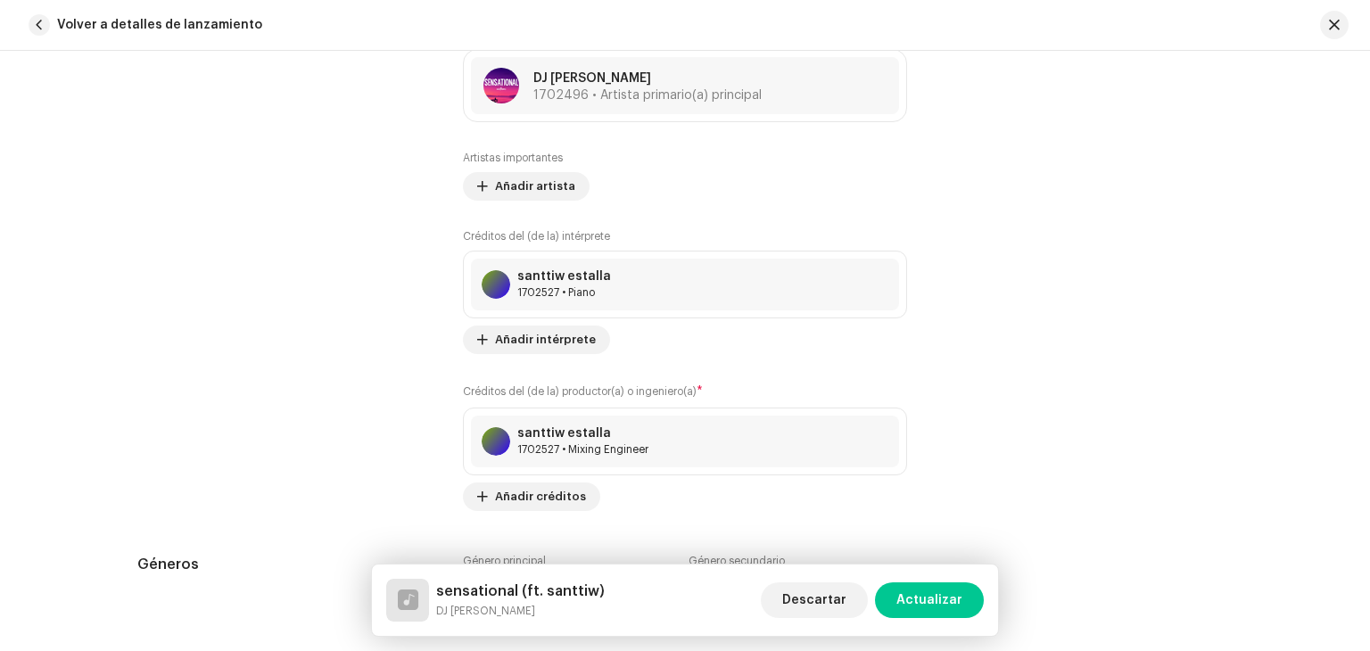
scroll to position [1427, 0]
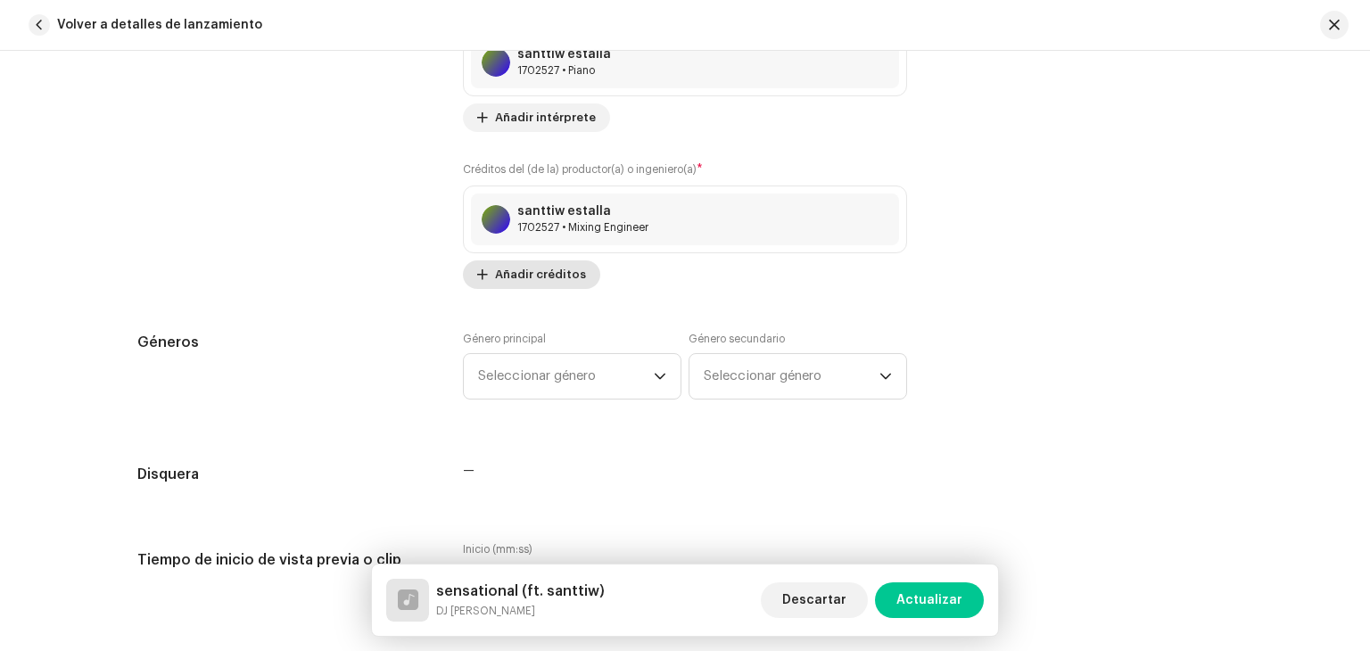
click at [559, 271] on span "Añadir créditos" at bounding box center [540, 275] width 91 height 36
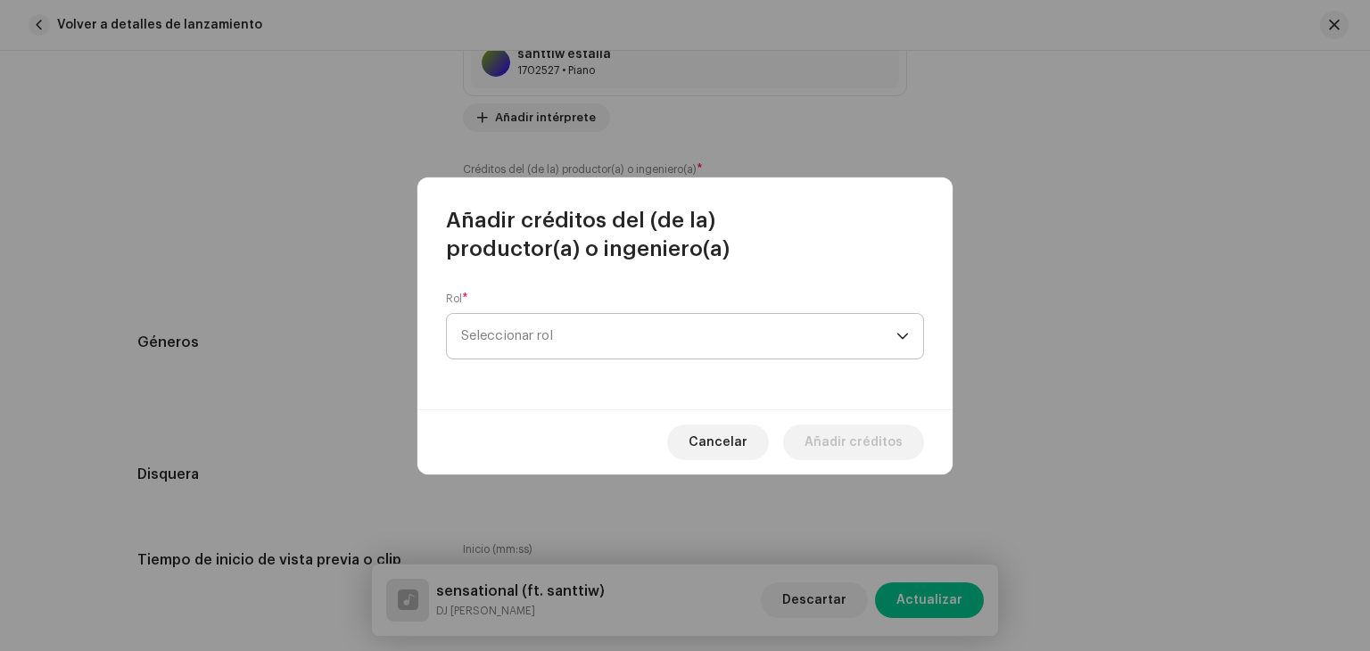
click at [603, 354] on span "Seleccionar rol" at bounding box center [678, 336] width 435 height 45
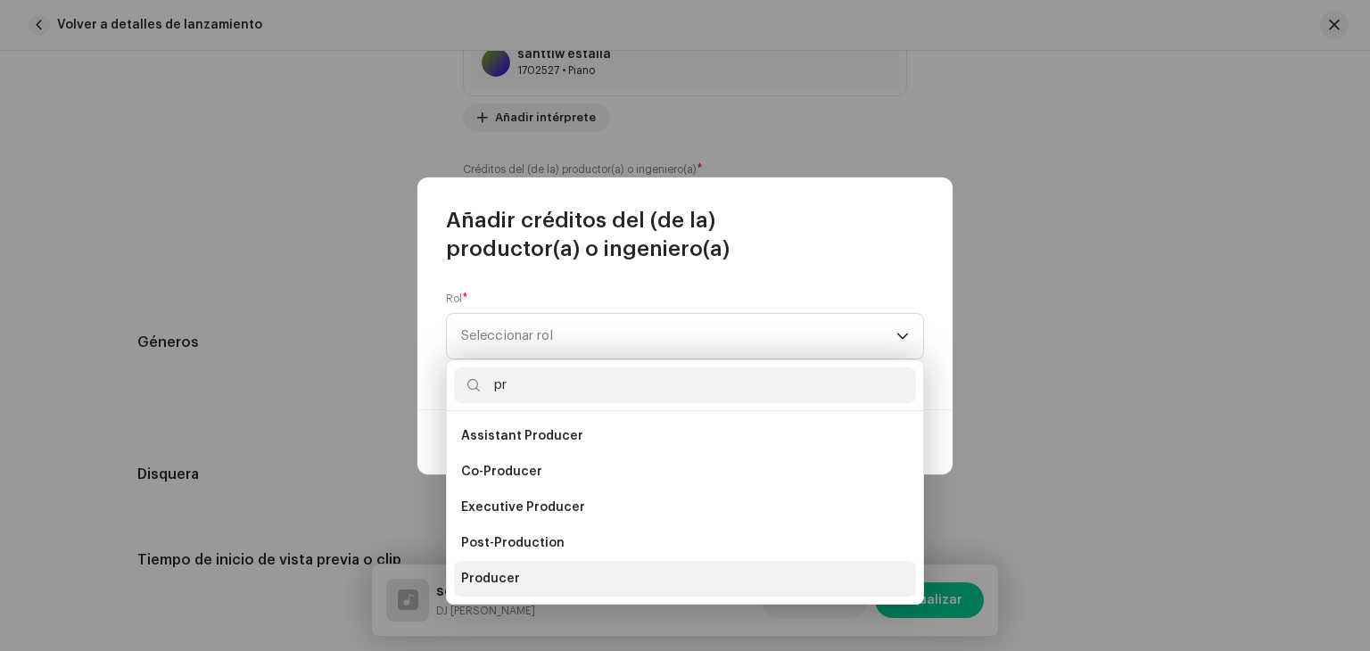
type input "pr"
click at [500, 586] on span "Producer" at bounding box center [490, 579] width 59 height 18
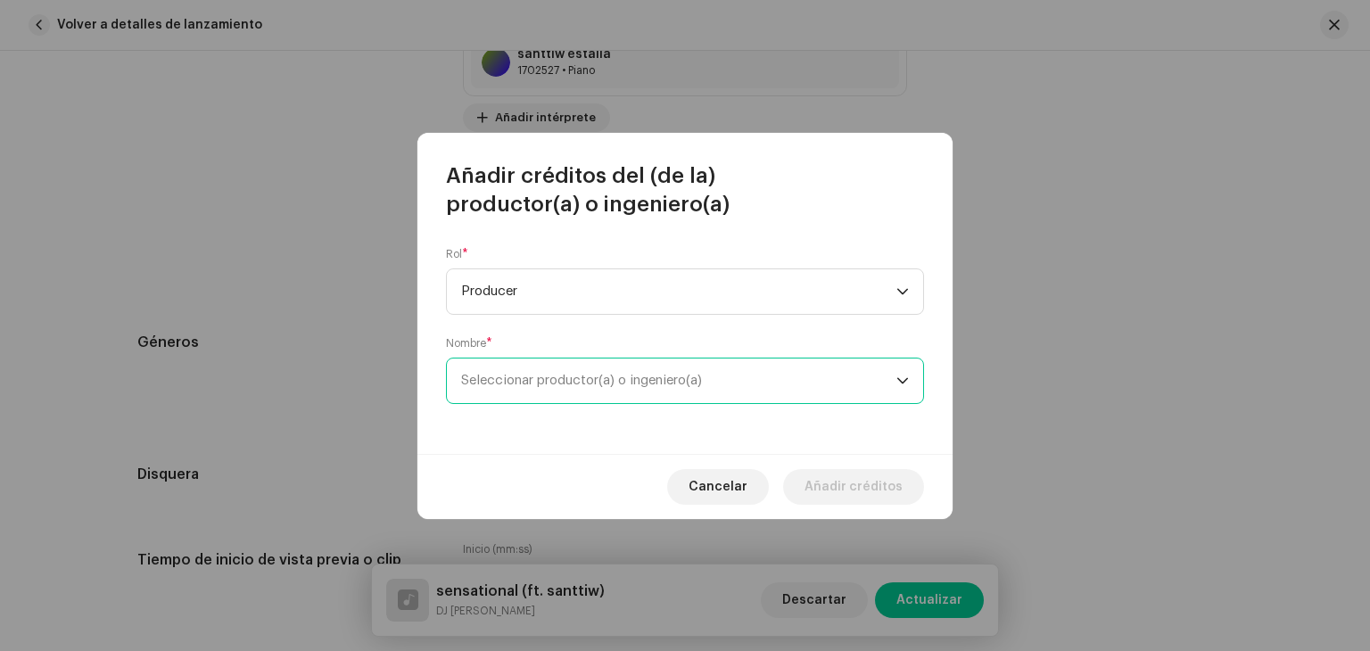
click at [582, 374] on span "Seleccionar productor(a) o ingeniero(a)" at bounding box center [581, 380] width 241 height 13
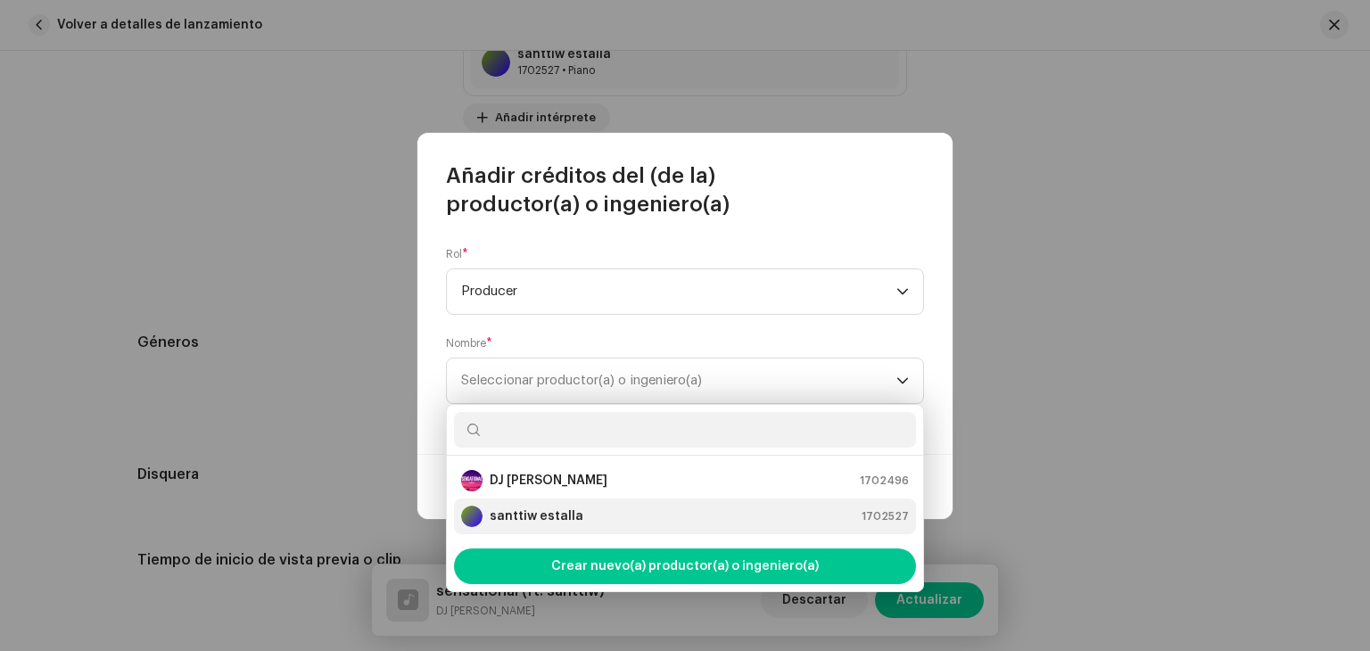
click at [560, 521] on strong "santtiw estalla" at bounding box center [537, 517] width 94 height 18
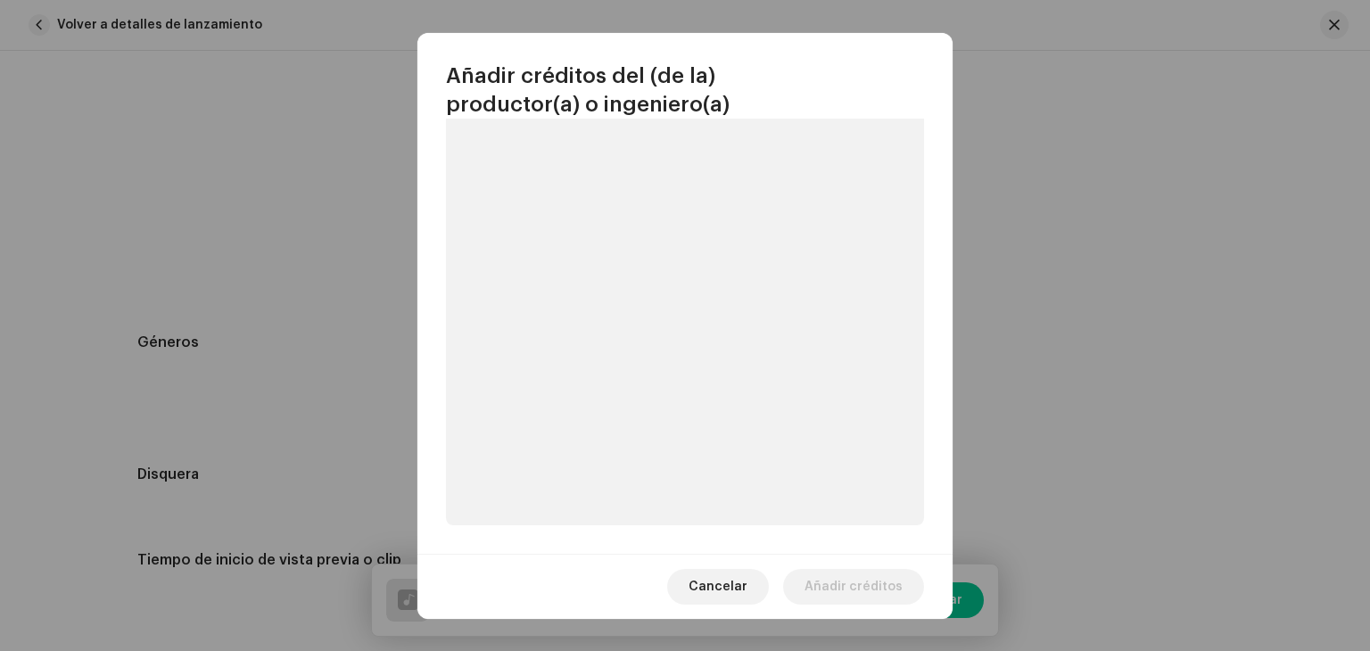
scroll to position [252, 0]
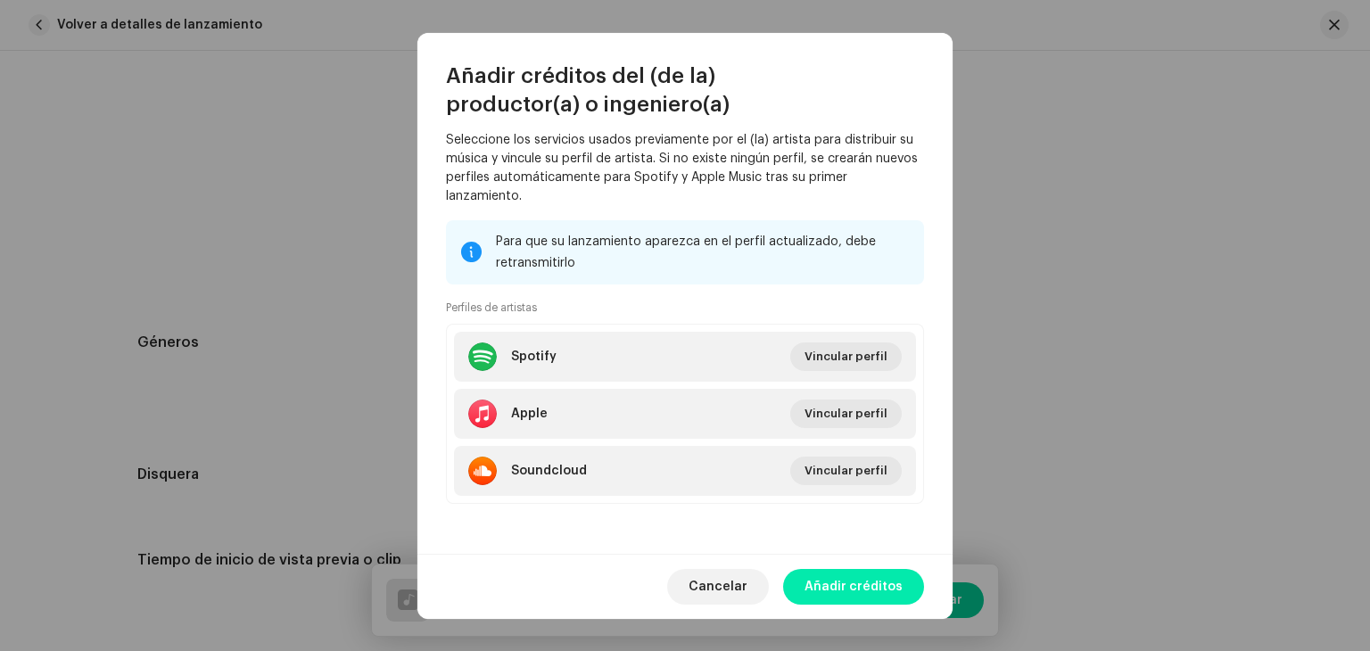
click at [821, 584] on span "Añadir créditos" at bounding box center [854, 587] width 98 height 36
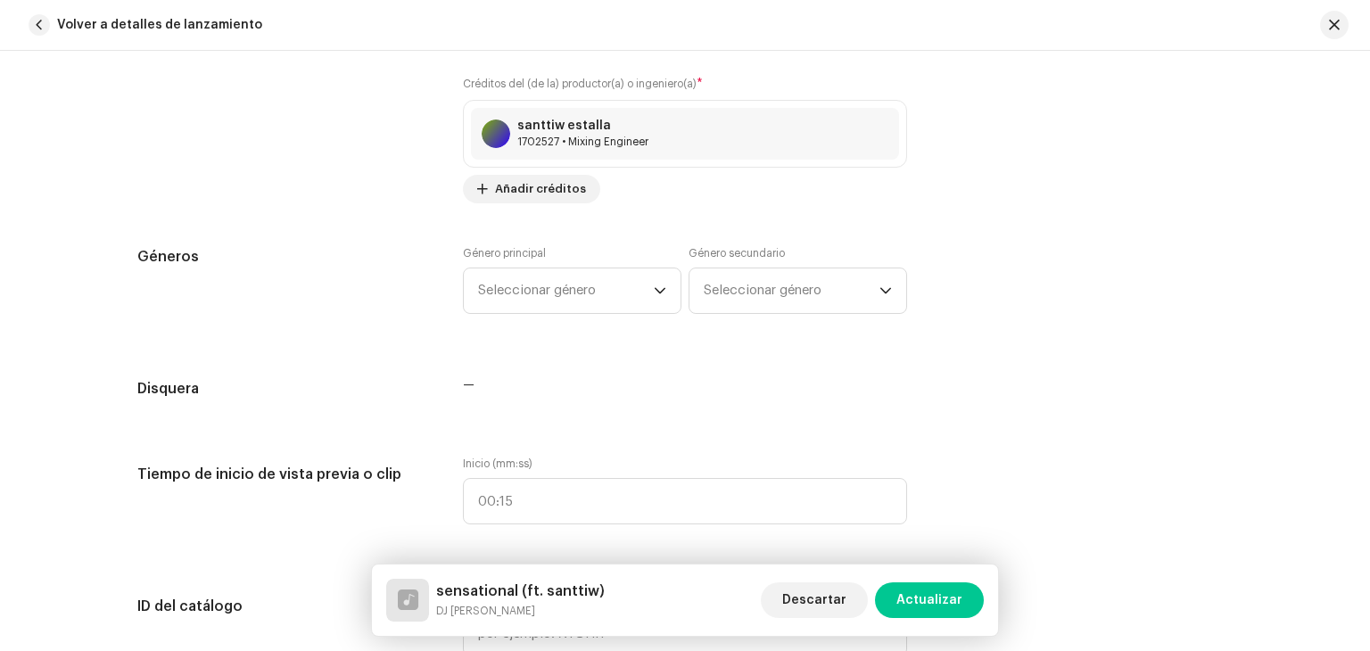
scroll to position [1516, 0]
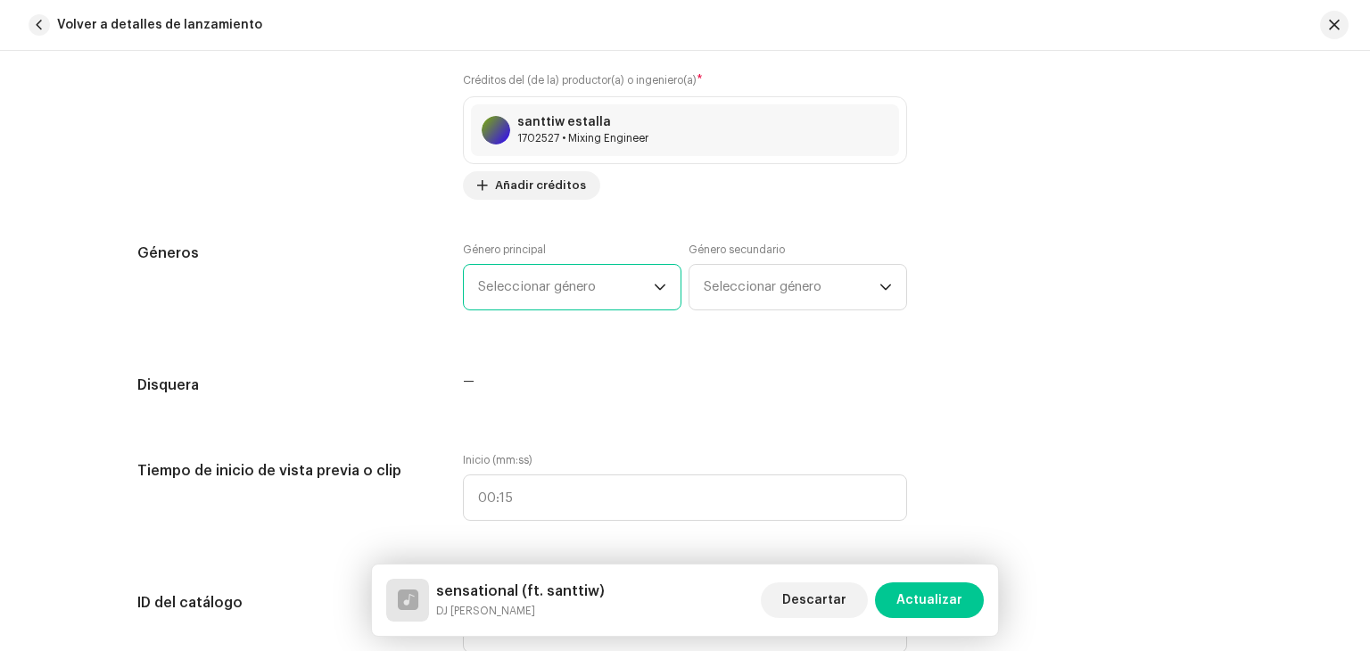
click at [619, 285] on div "Detalles de la pista Complete los siguientes pasos para finalizar su pista. 1 d…" at bounding box center [685, 573] width 1152 height 3993
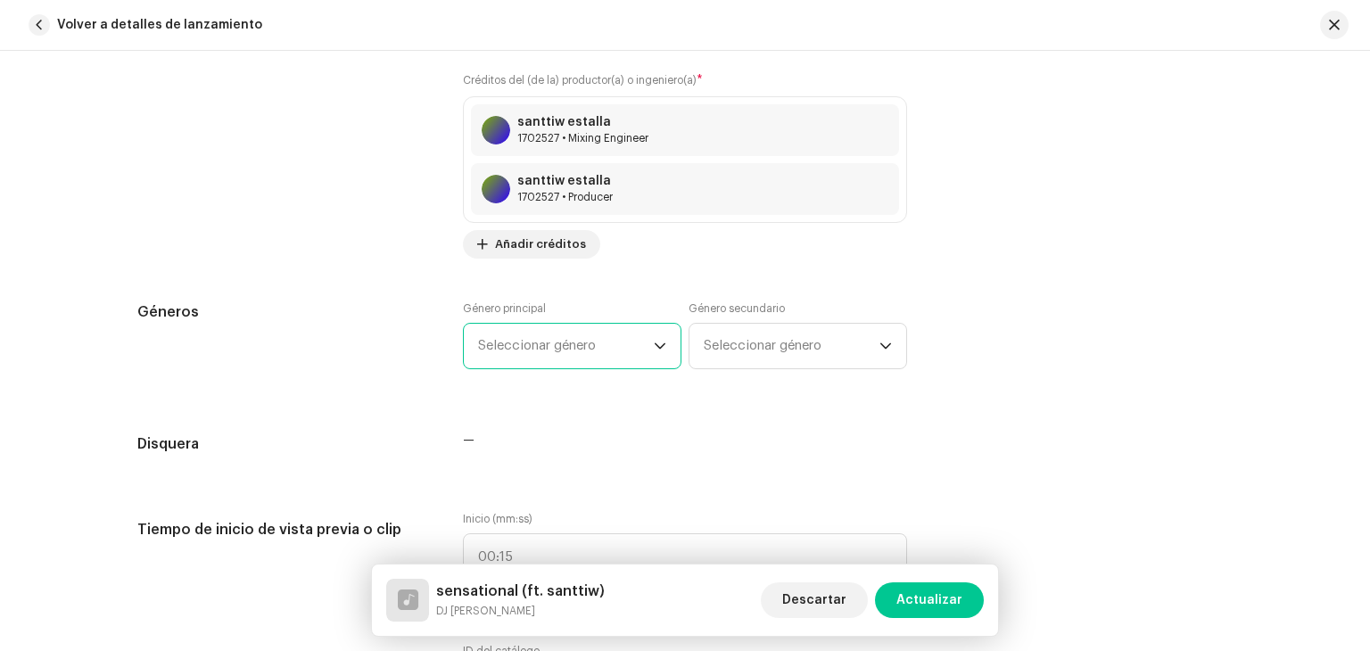
click at [589, 334] on span "Seleccionar género" at bounding box center [566, 346] width 176 height 45
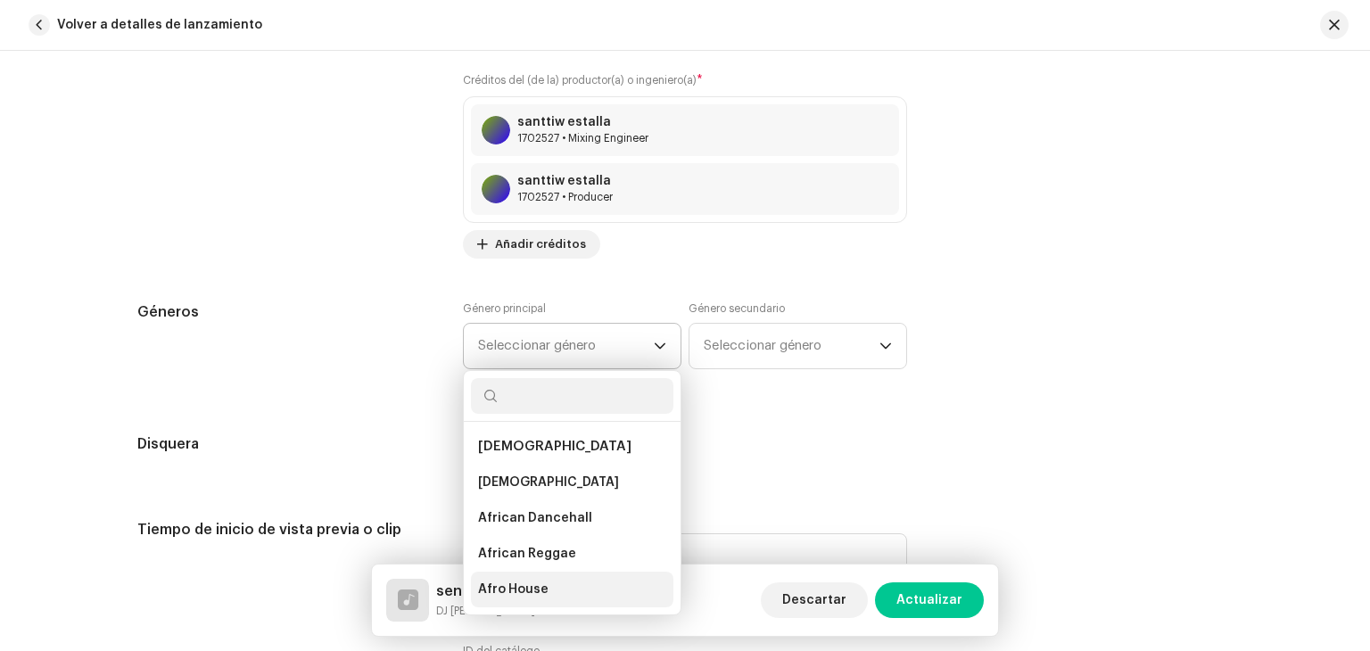
click at [524, 581] on span "Afro House" at bounding box center [513, 590] width 70 height 18
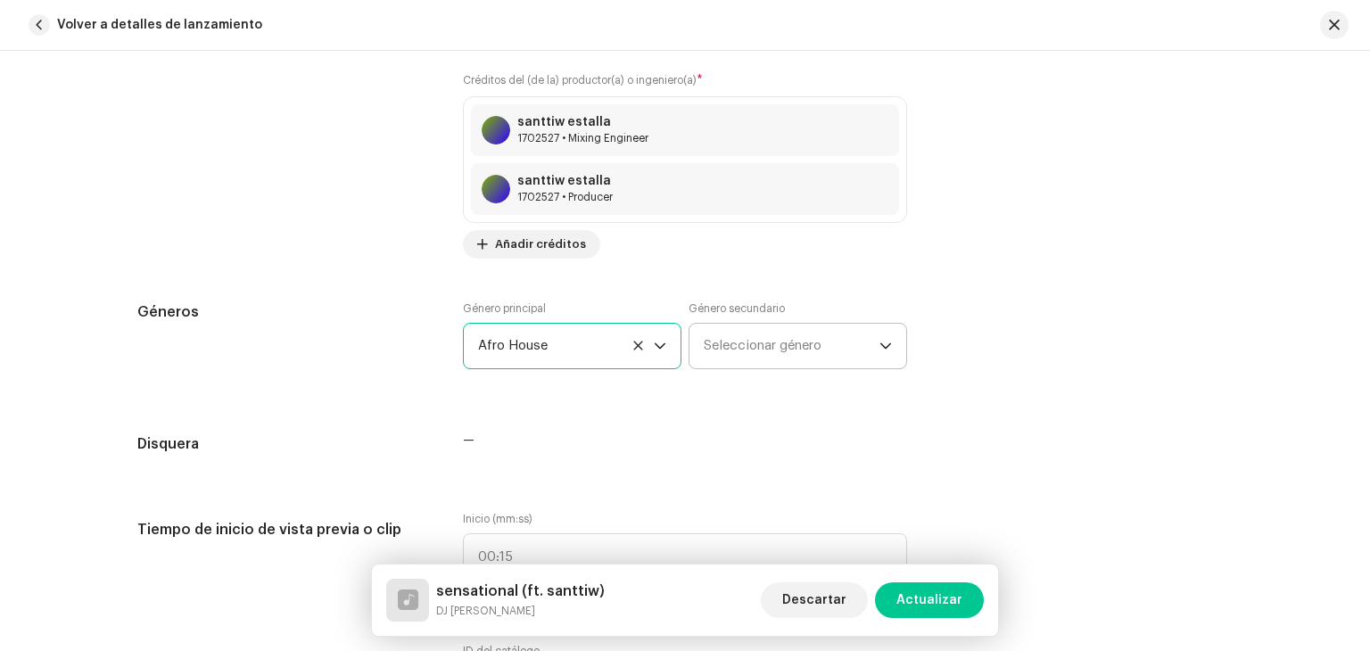
click at [739, 339] on span "Seleccionar género" at bounding box center [792, 346] width 176 height 45
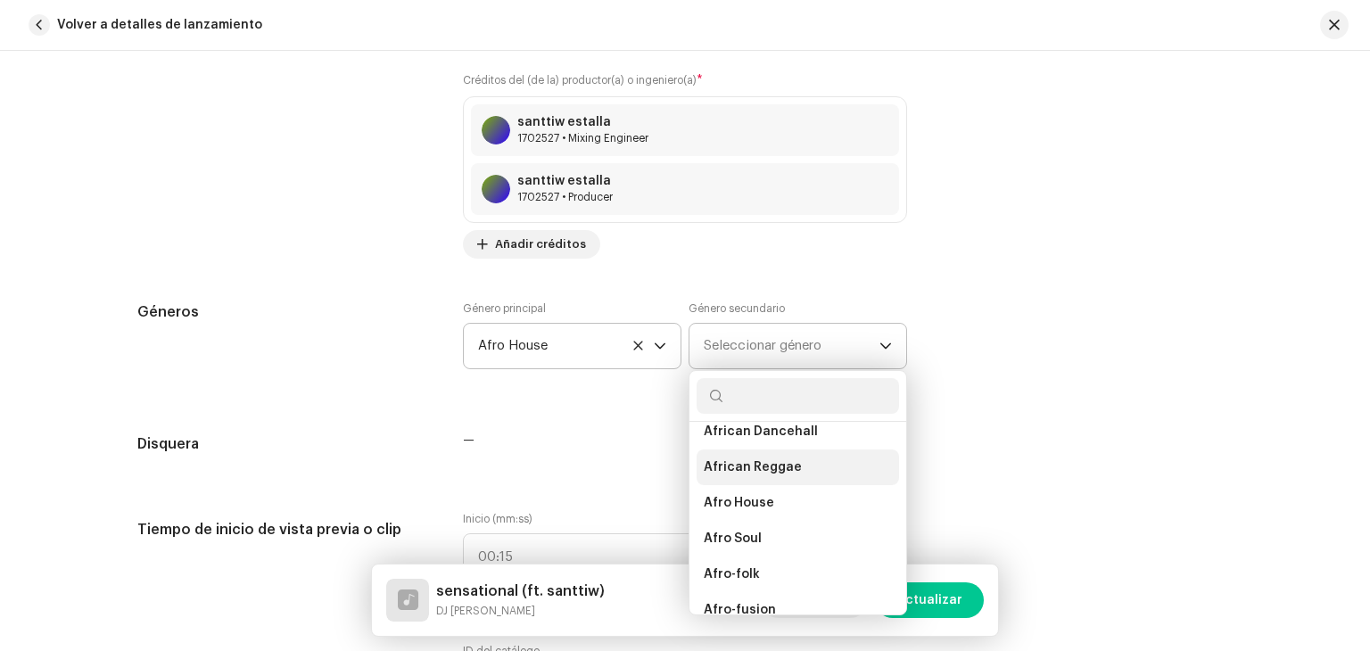
scroll to position [89, 0]
click at [746, 530] on span "Afro Soul" at bounding box center [733, 536] width 58 height 18
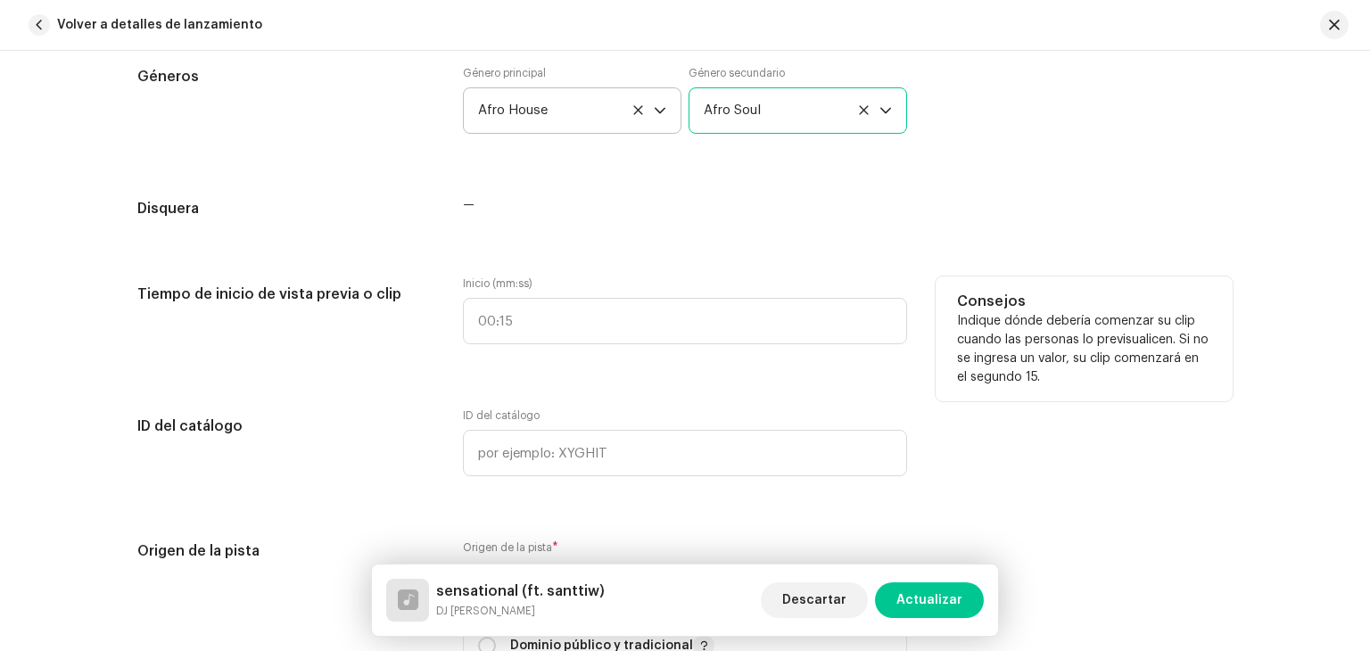
scroll to position [1784, 0]
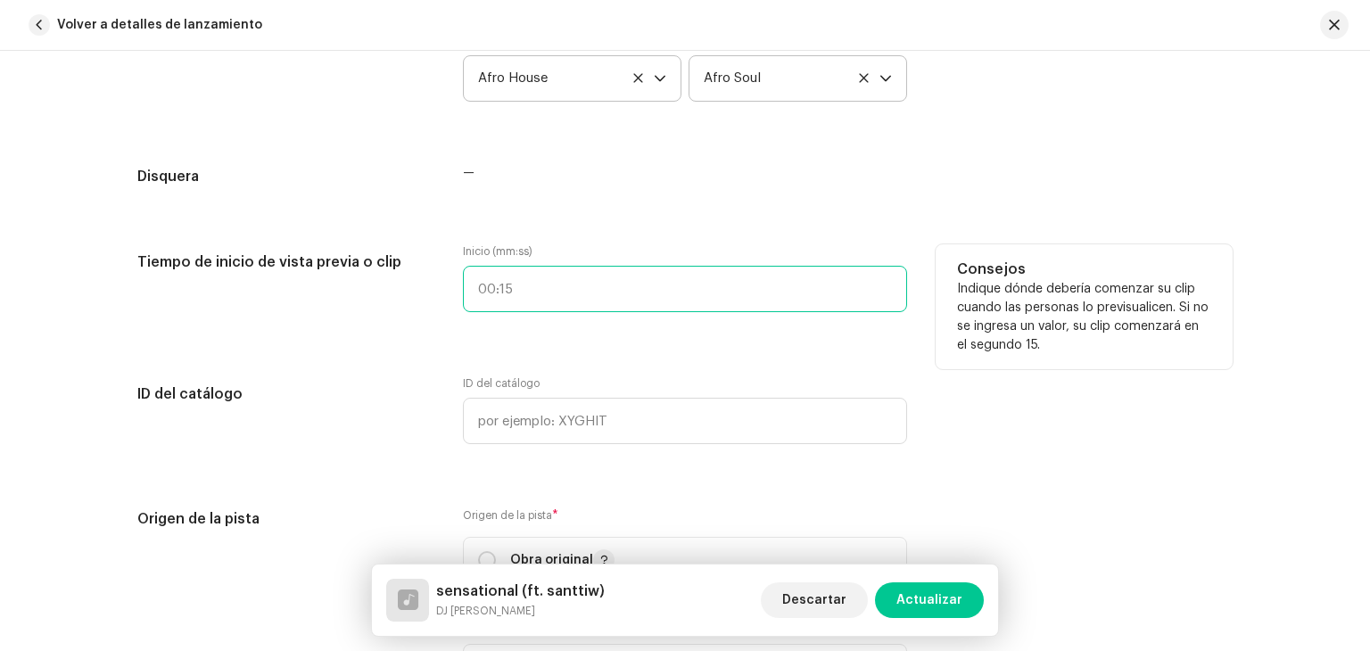
type input ":"
click at [510, 302] on input ":" at bounding box center [685, 289] width 444 height 46
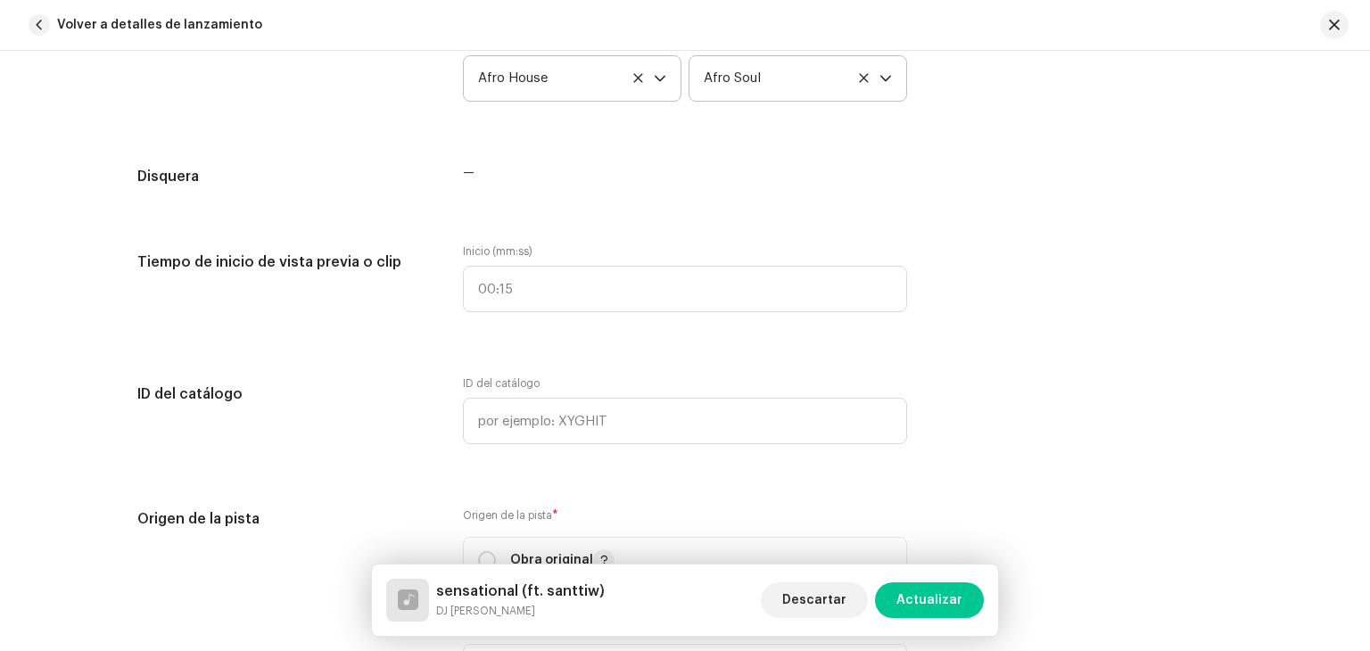
click at [610, 355] on div "Detalles de la pista Complete los siguientes pasos para finalizar su pista. 1 d…" at bounding box center [685, 335] width 1152 height 4051
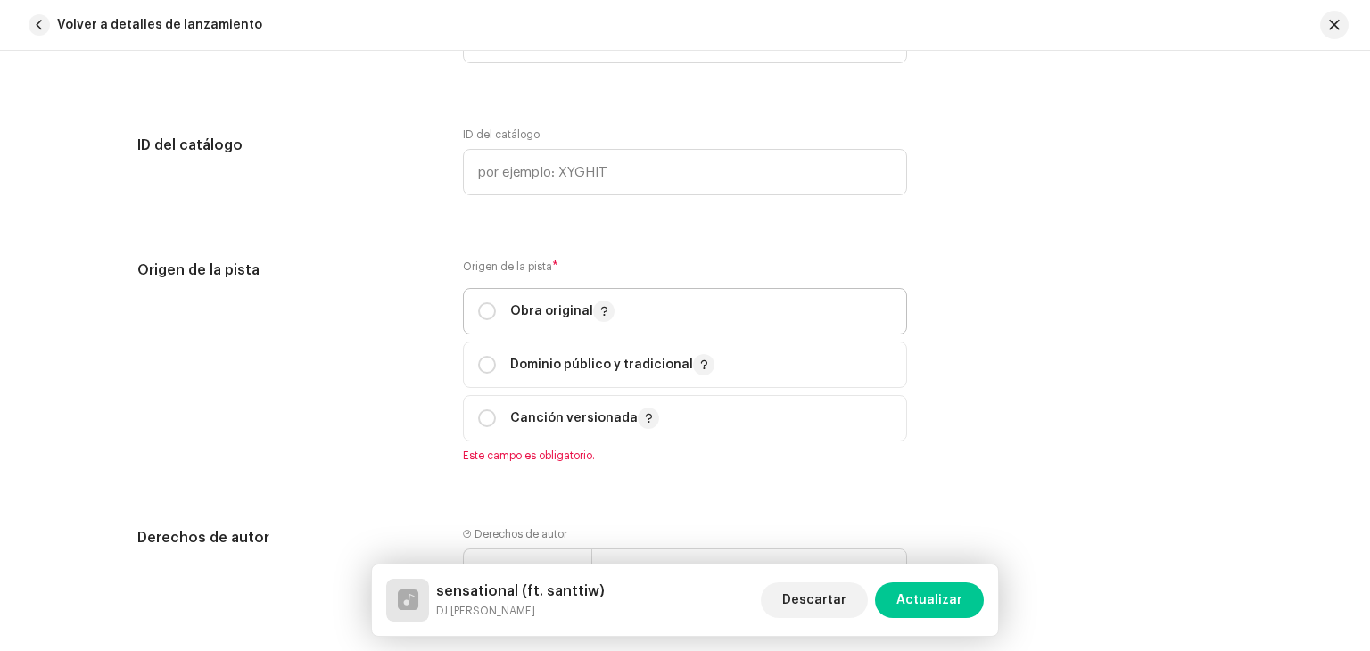
scroll to position [2052, 0]
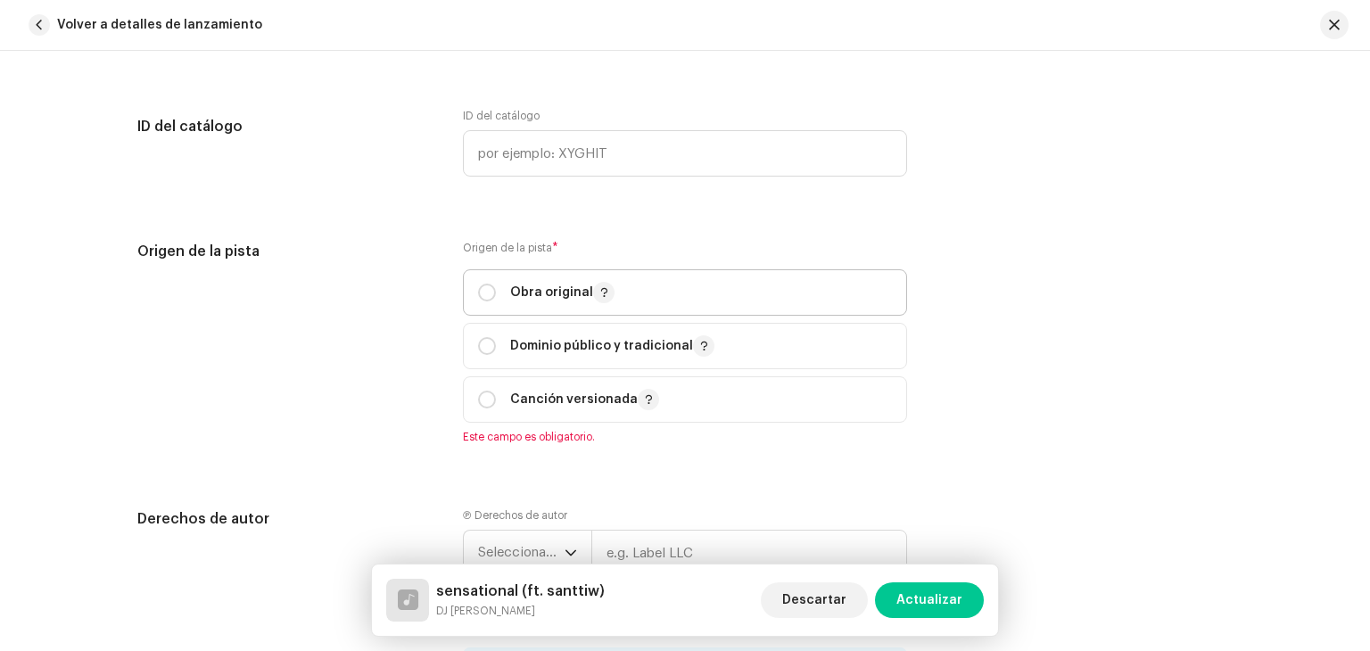
click at [537, 300] on p "Obra original" at bounding box center [562, 292] width 104 height 21
radio input "true"
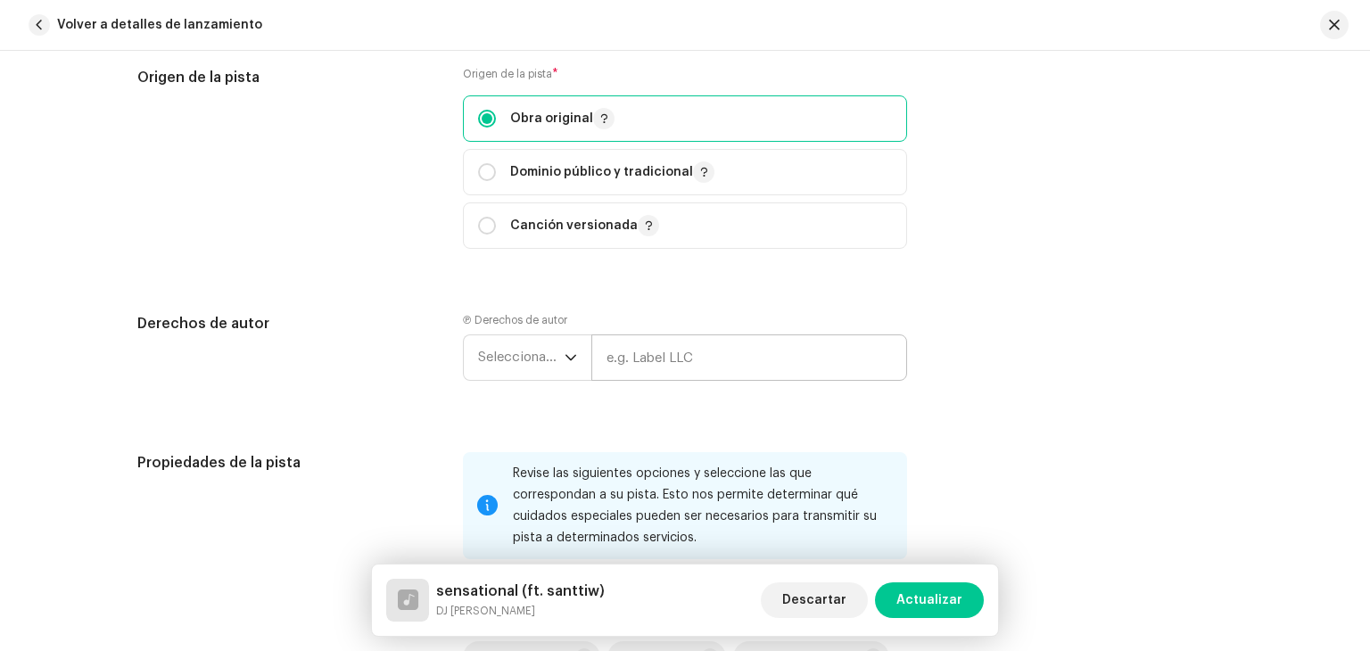
scroll to position [2230, 0]
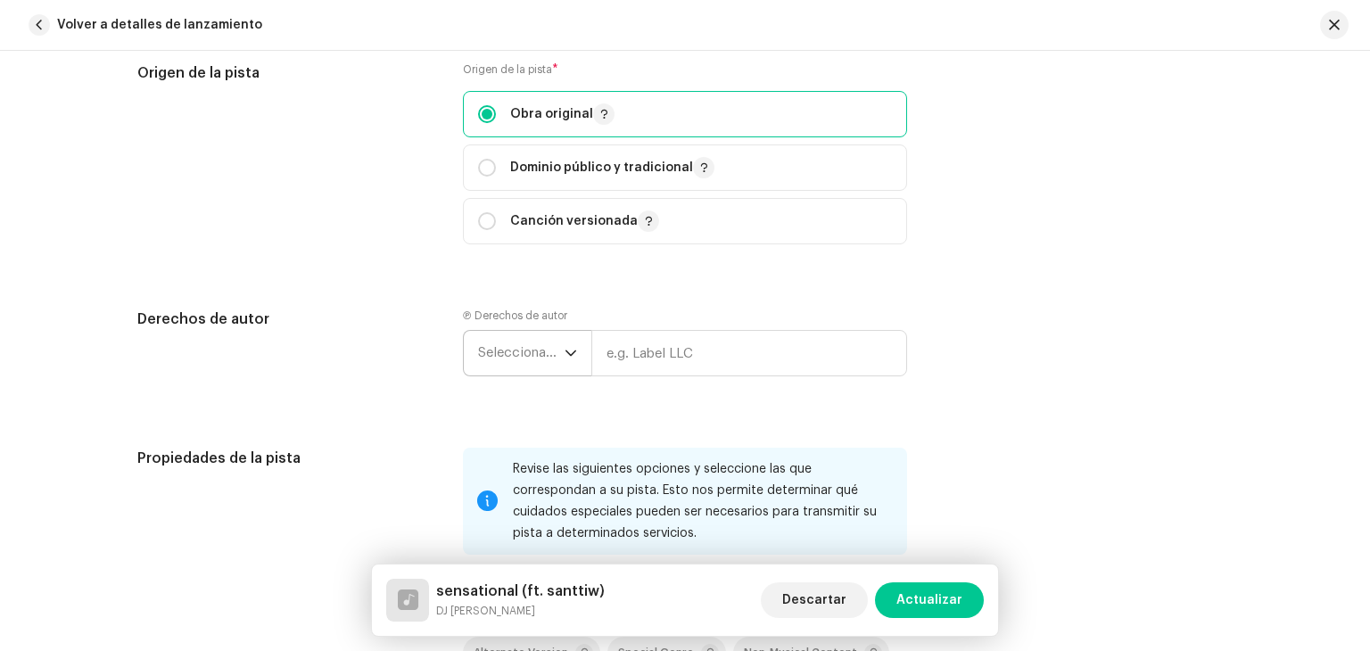
click at [565, 358] on icon "dropdown trigger" at bounding box center [571, 353] width 12 height 12
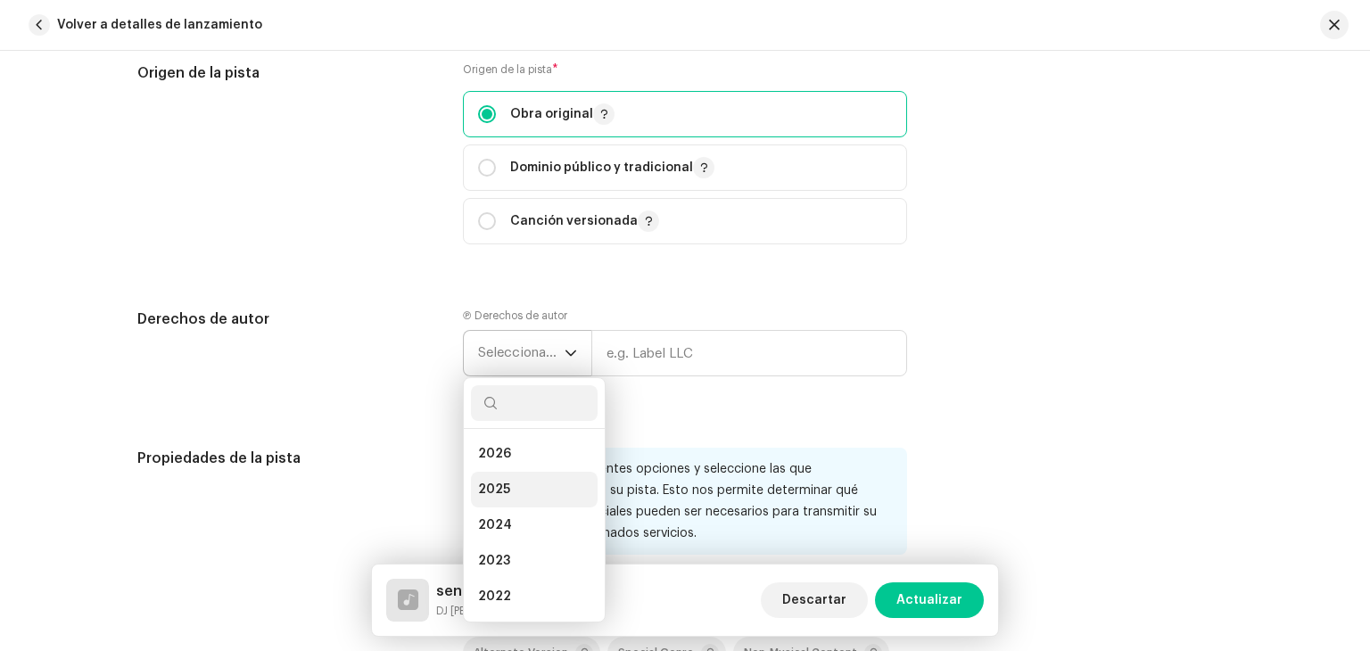
click at [510, 495] on li "2025" at bounding box center [534, 490] width 127 height 36
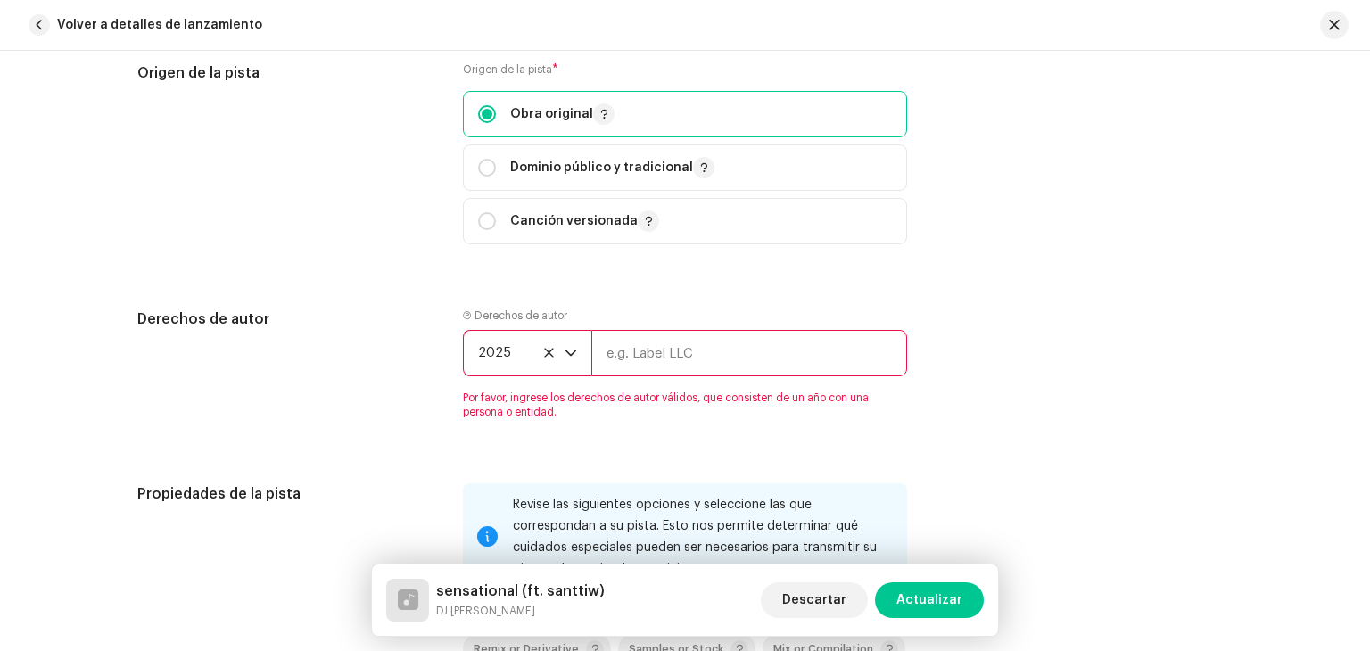
click at [629, 351] on input "text" at bounding box center [749, 353] width 316 height 46
click at [635, 345] on input "text" at bounding box center [749, 353] width 316 height 46
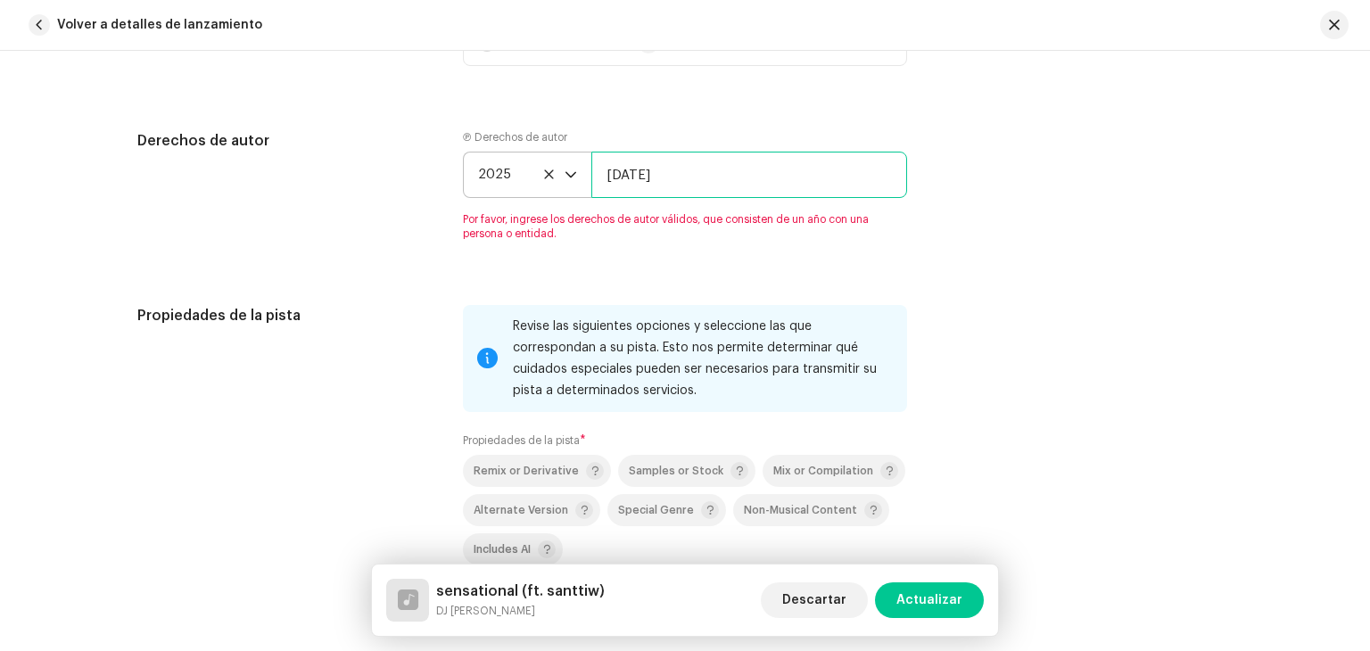
type input "[DATE]"
click at [779, 205] on re-m-copyright "2025 [DATE]" at bounding box center [685, 179] width 444 height 54
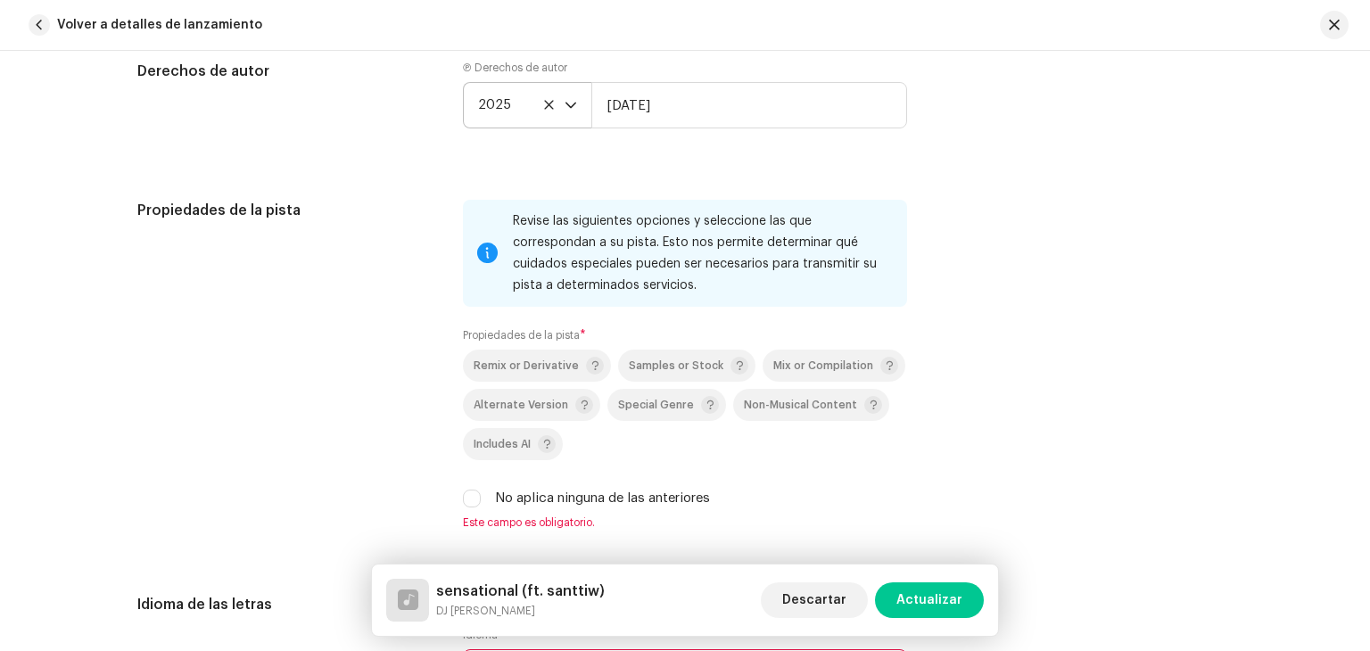
scroll to position [2676, 0]
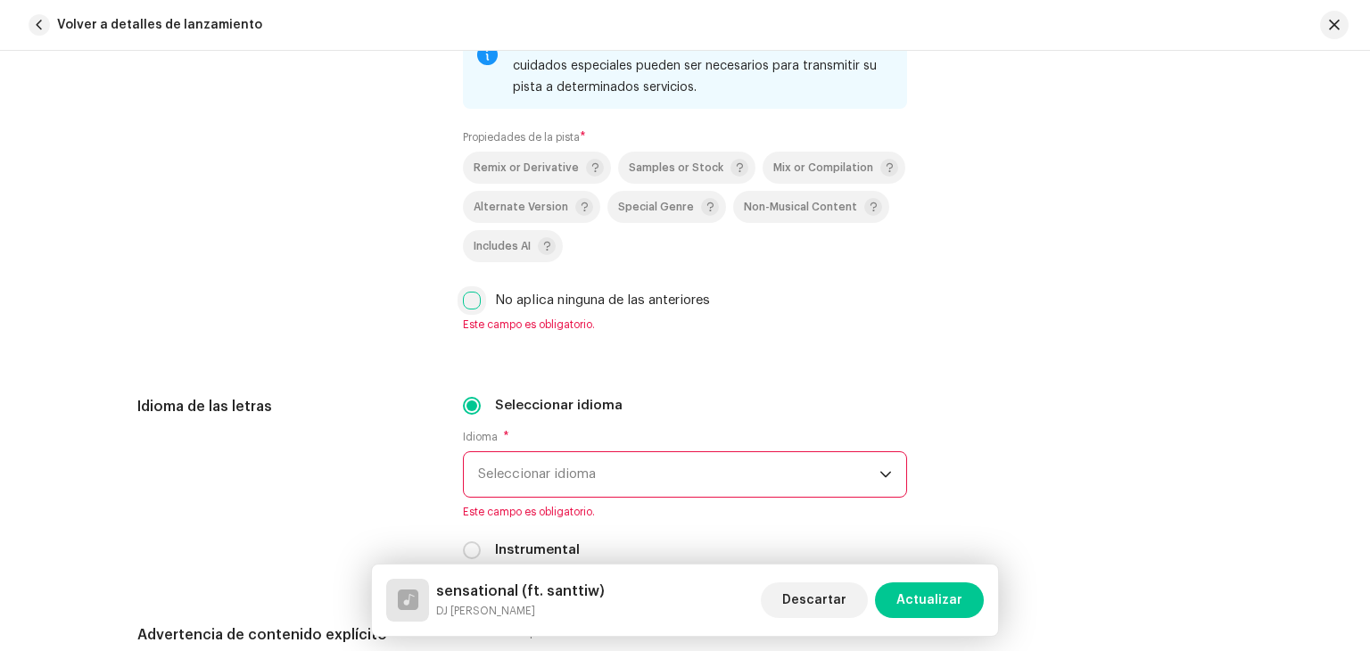
click at [467, 301] on input "No aplica ninguna de las anteriores" at bounding box center [472, 301] width 18 height 18
checkbox input "true"
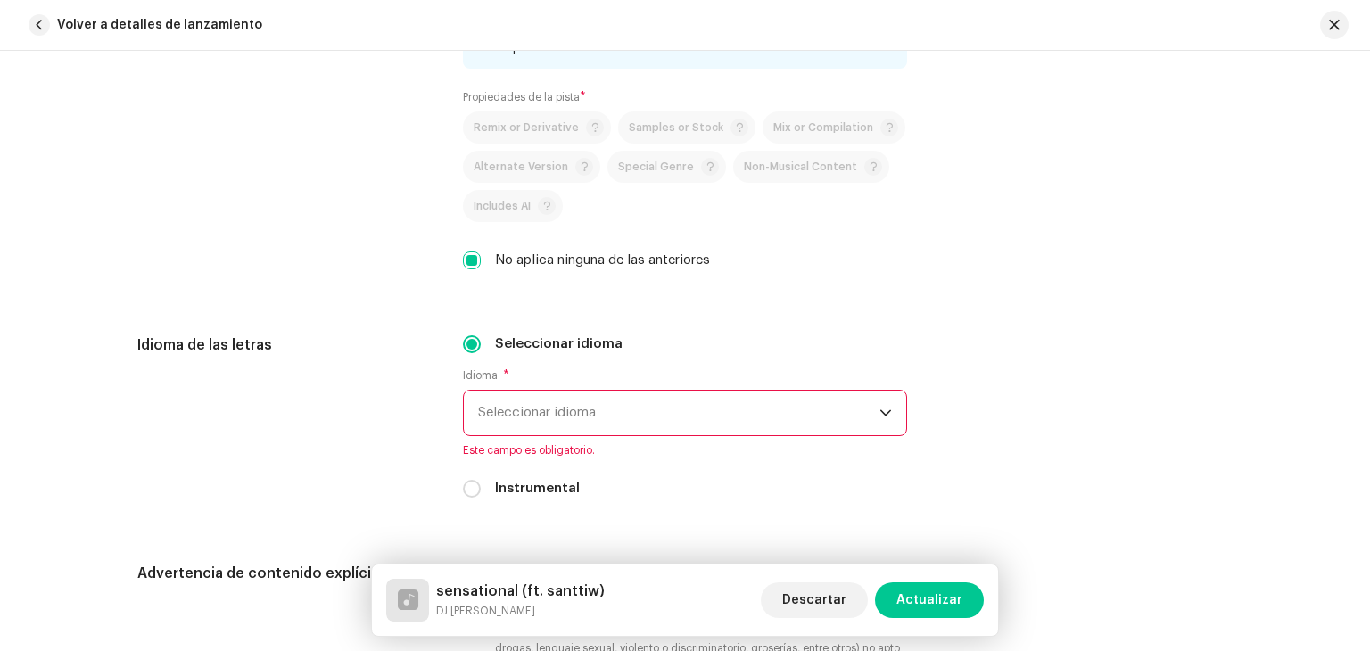
scroll to position [2765, 0]
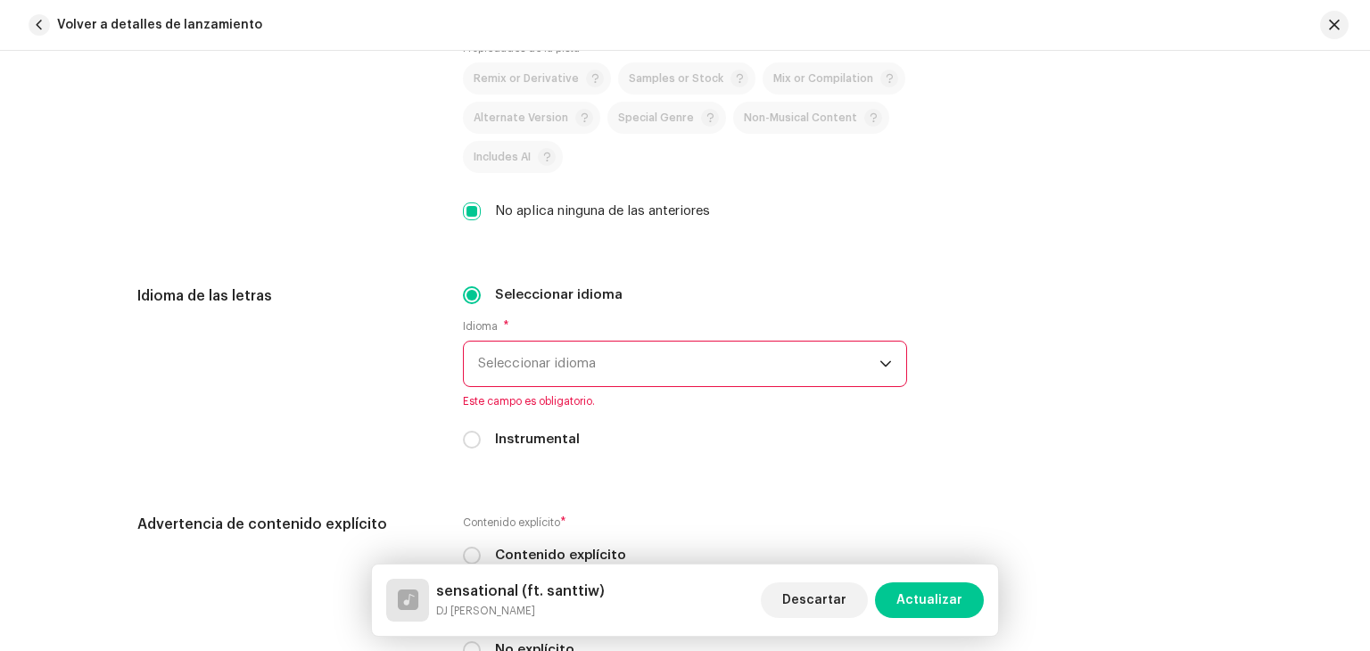
click at [508, 351] on span "Seleccionar idioma" at bounding box center [678, 364] width 401 height 45
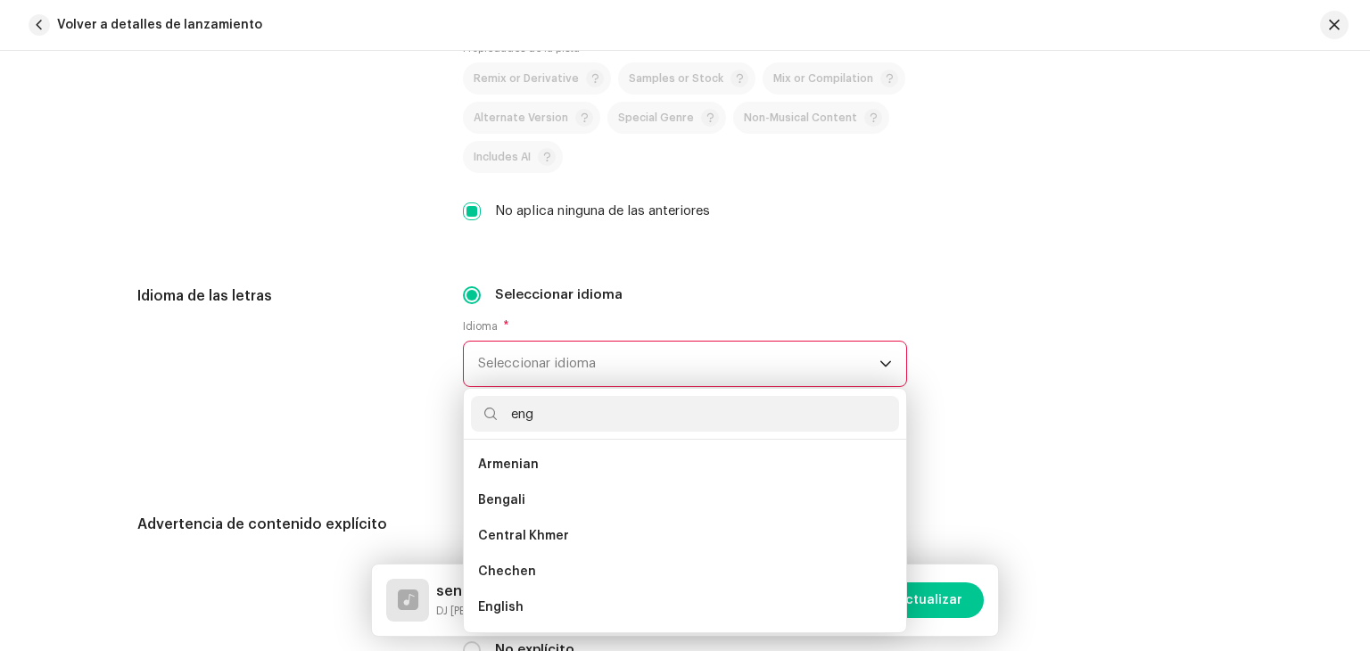
scroll to position [0, 0]
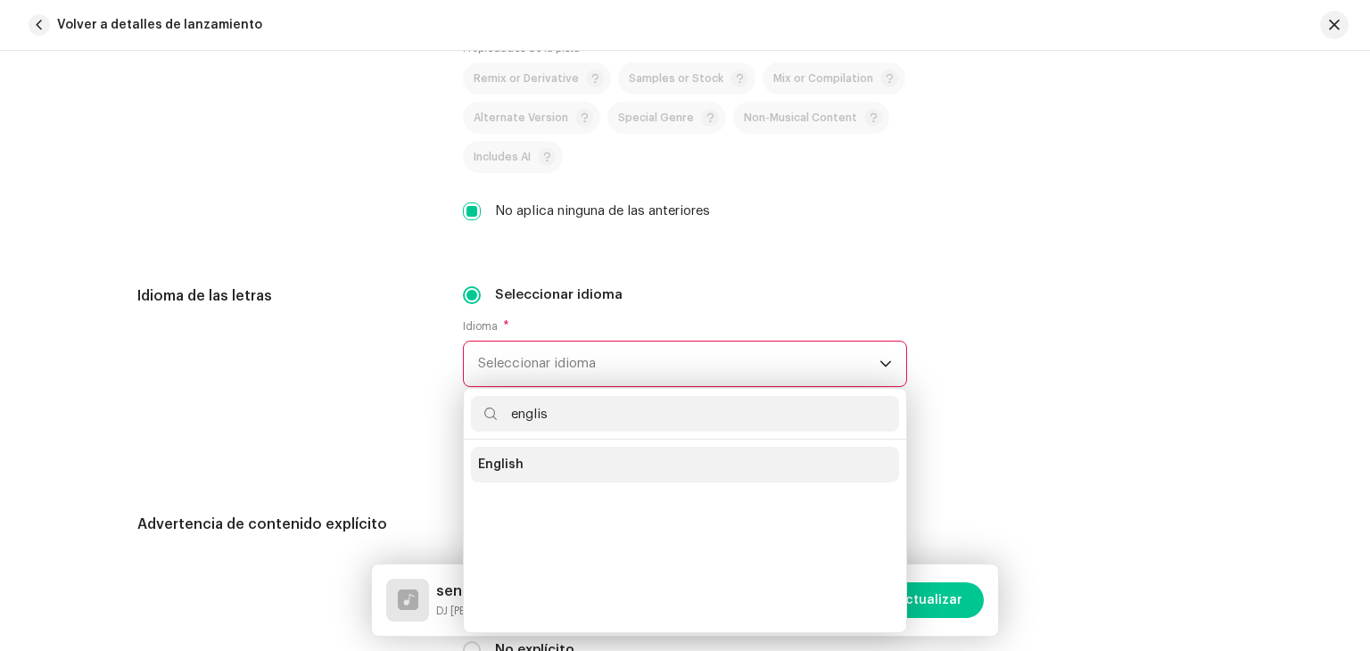
type input "englis"
click at [532, 472] on li "English" at bounding box center [685, 465] width 428 height 36
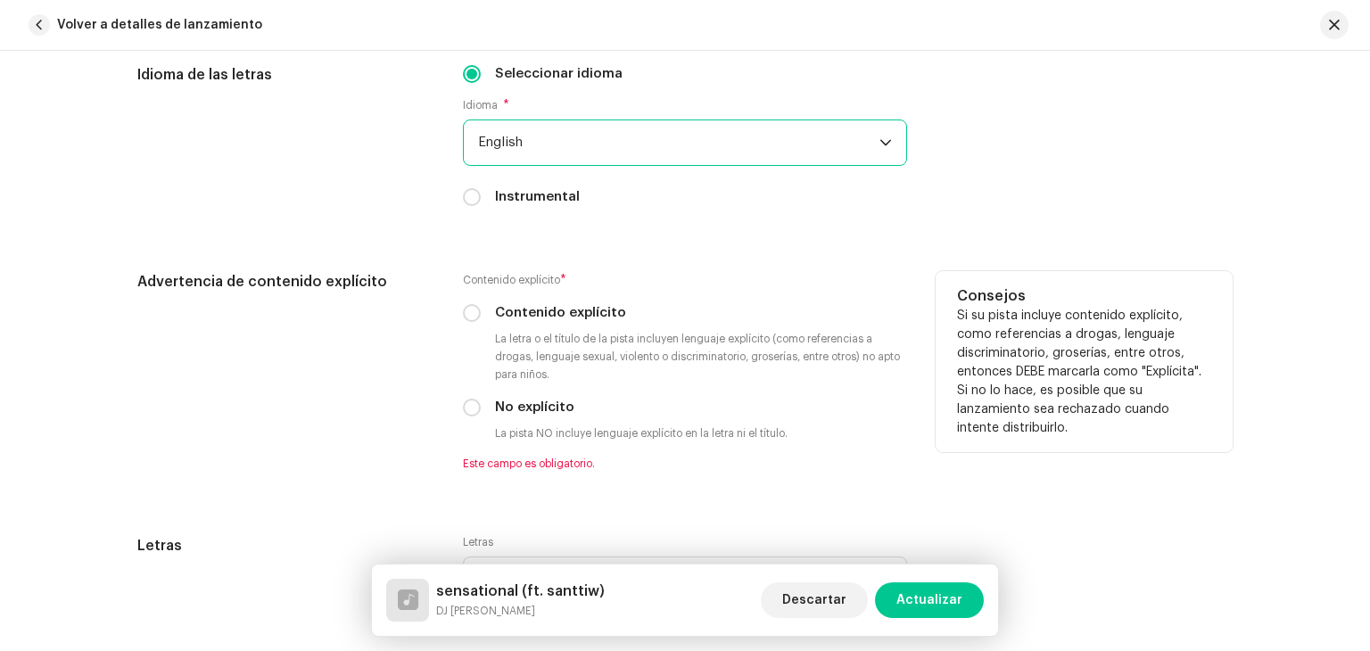
scroll to position [3033, 0]
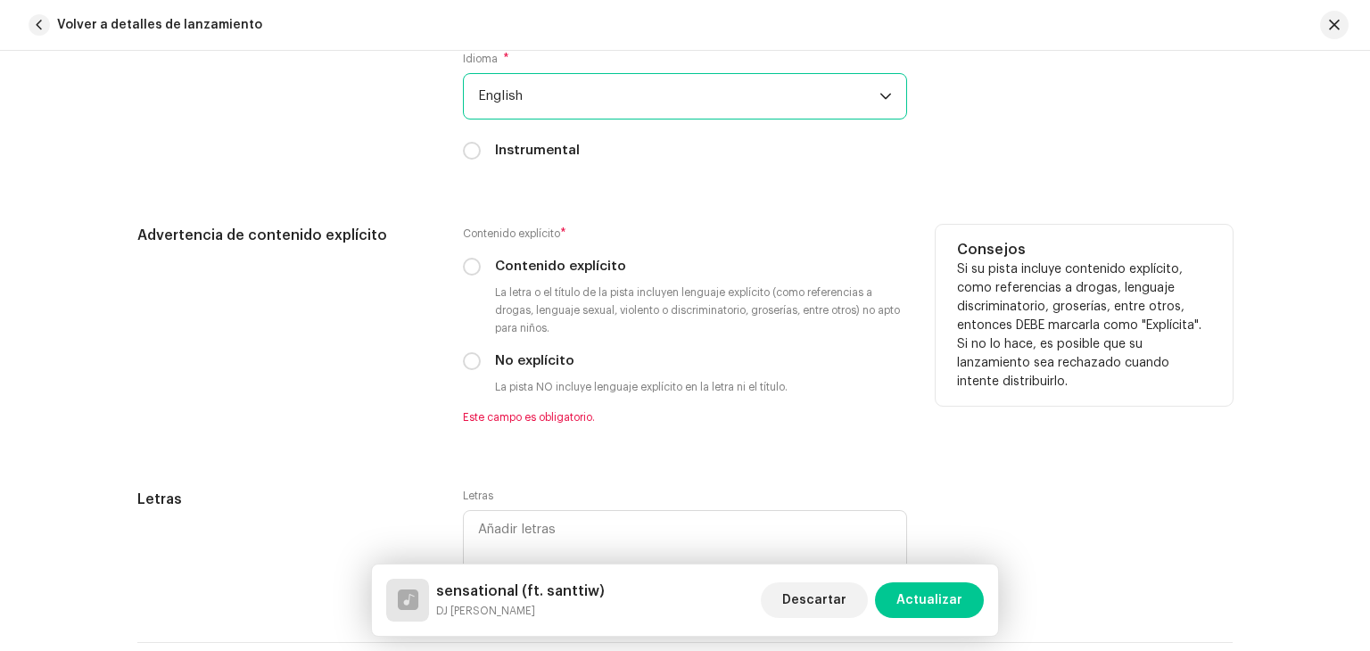
click at [467, 354] on div "No explícito" at bounding box center [685, 361] width 444 height 20
click at [475, 364] on input "No explícito" at bounding box center [472, 361] width 18 height 18
radio input "true"
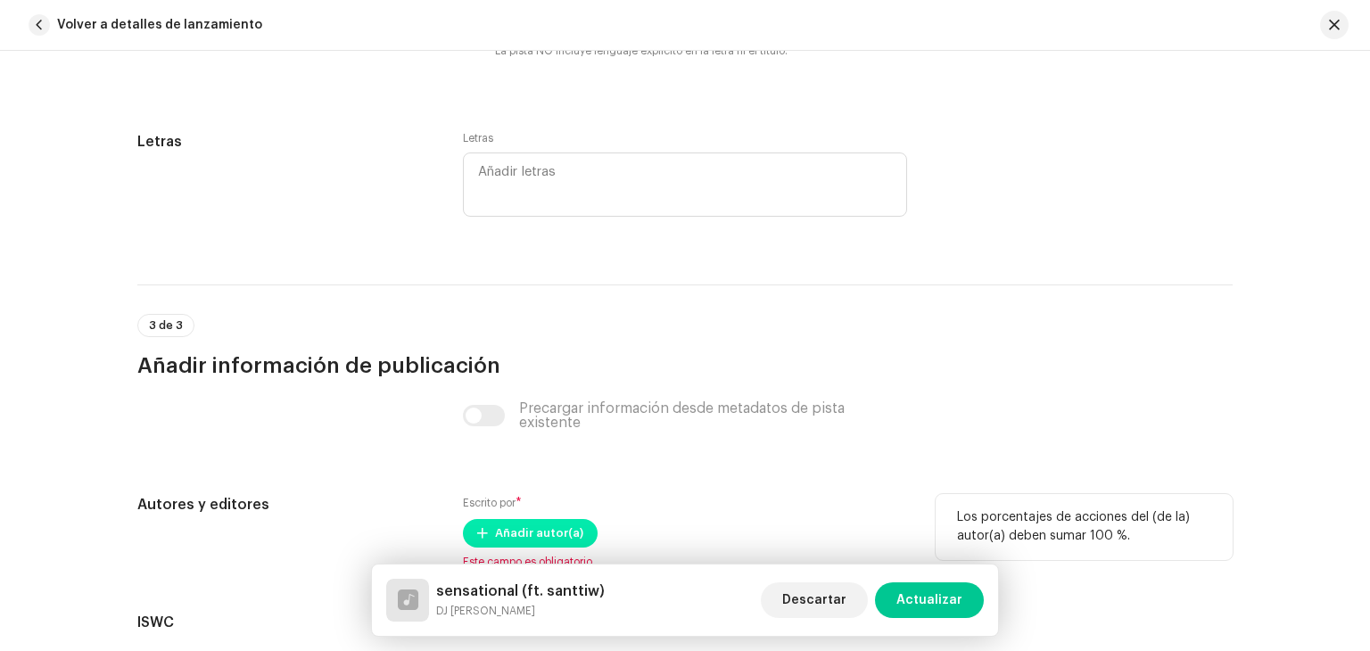
scroll to position [3568, 0]
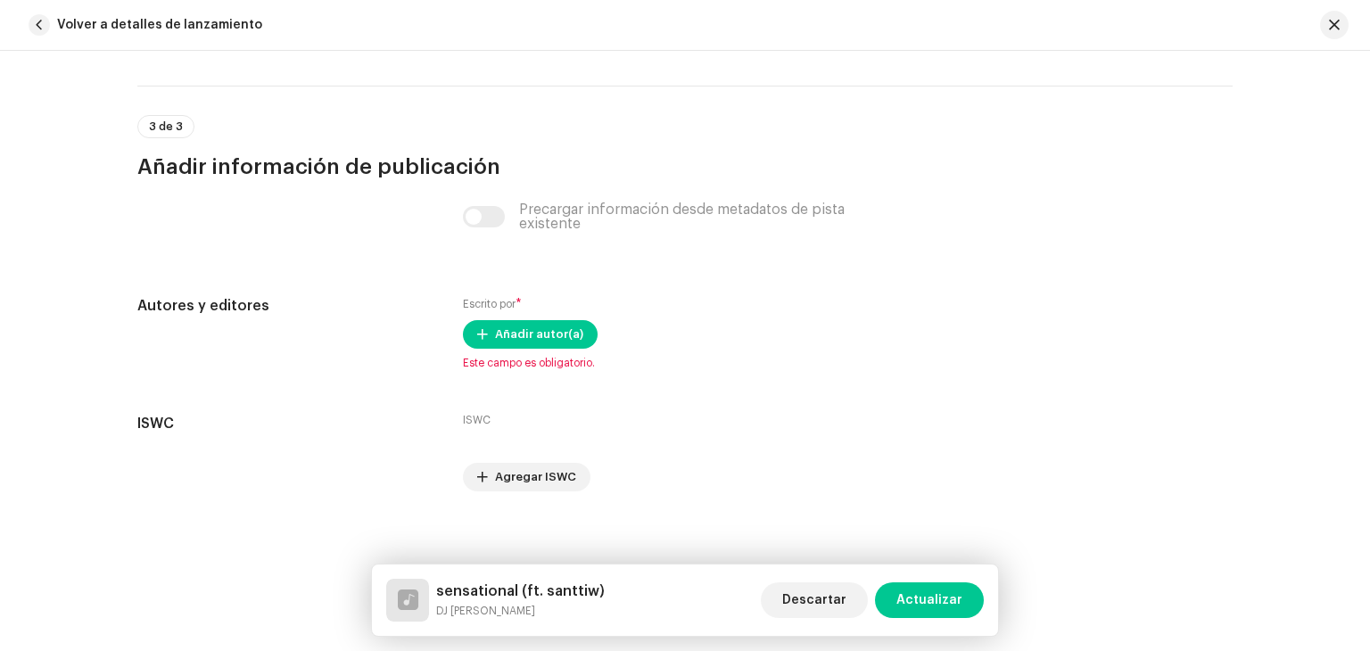
click at [482, 222] on div "Precargar información desde metadatos de pista existente" at bounding box center [685, 216] width 444 height 29
click at [512, 347] on span "Añadir autor(a)" at bounding box center [539, 335] width 88 height 36
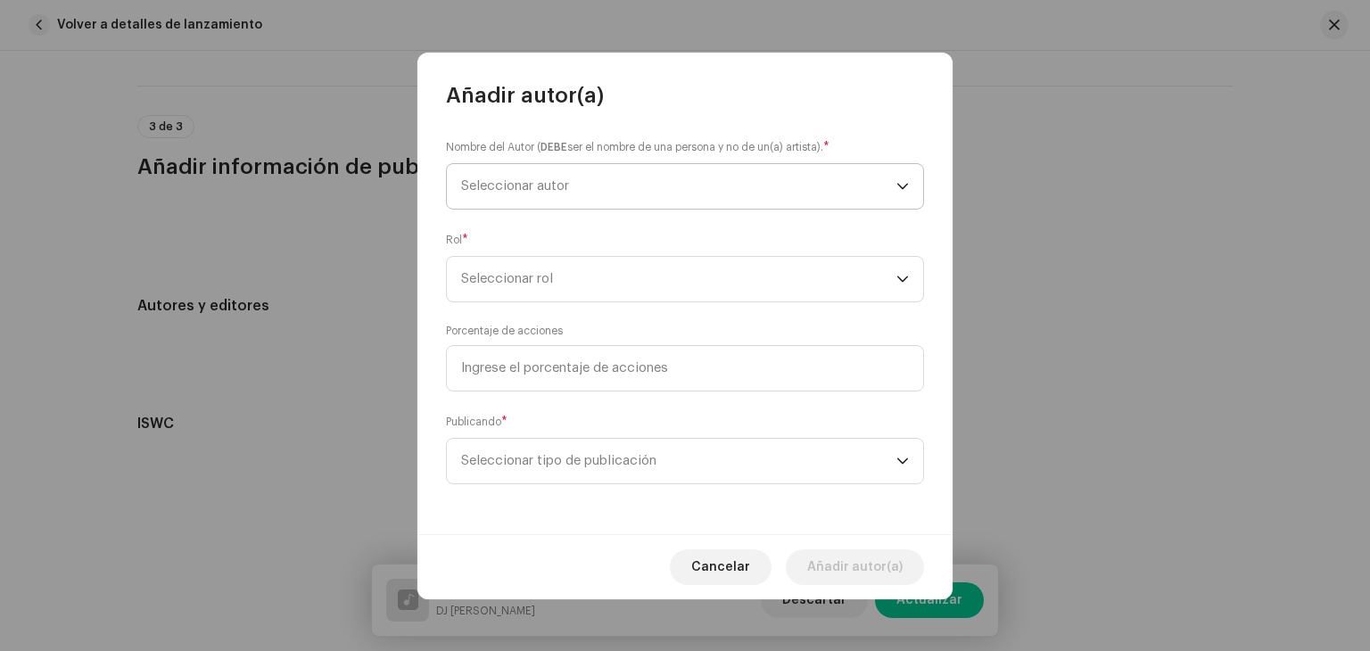
click at [551, 211] on div "Nombre del Autor ( DEBE ser el nombre de una persona y no de un(a) artista). * …" at bounding box center [684, 322] width 535 height 425
click at [558, 190] on span "Seleccionar autor" at bounding box center [515, 185] width 108 height 13
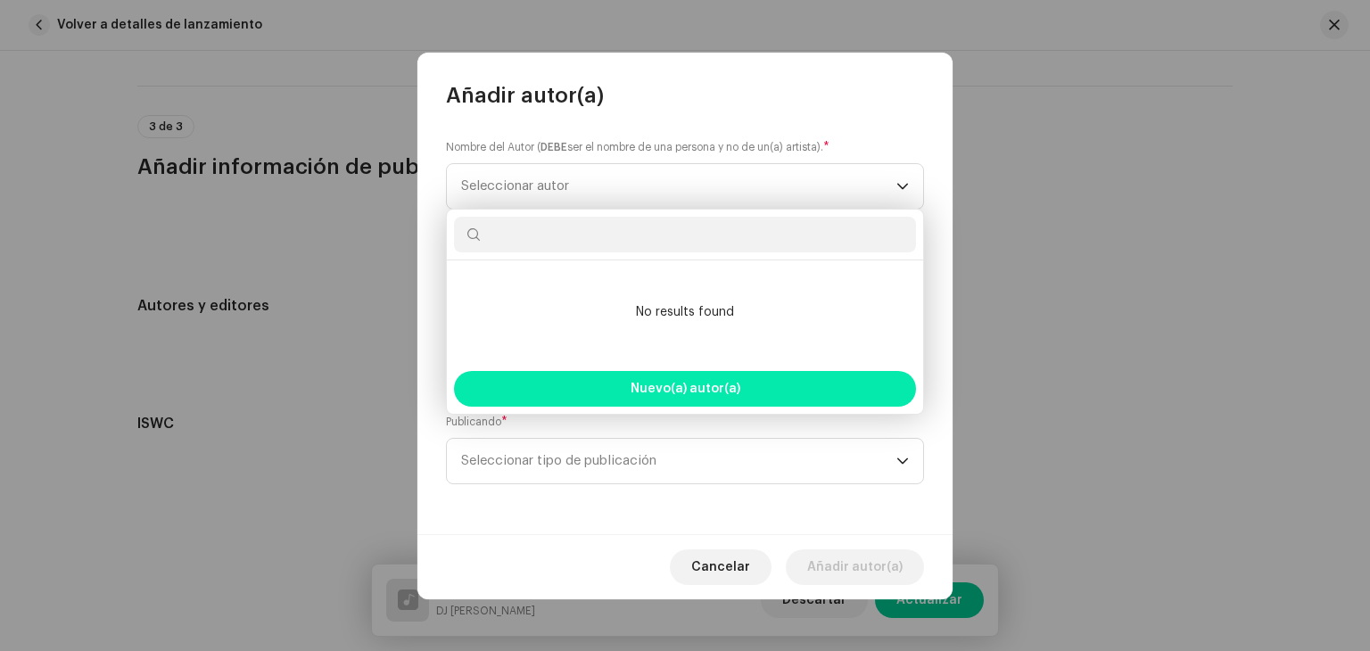
click at [666, 378] on button "Nuevo(a) autor(a)" at bounding box center [685, 389] width 462 height 36
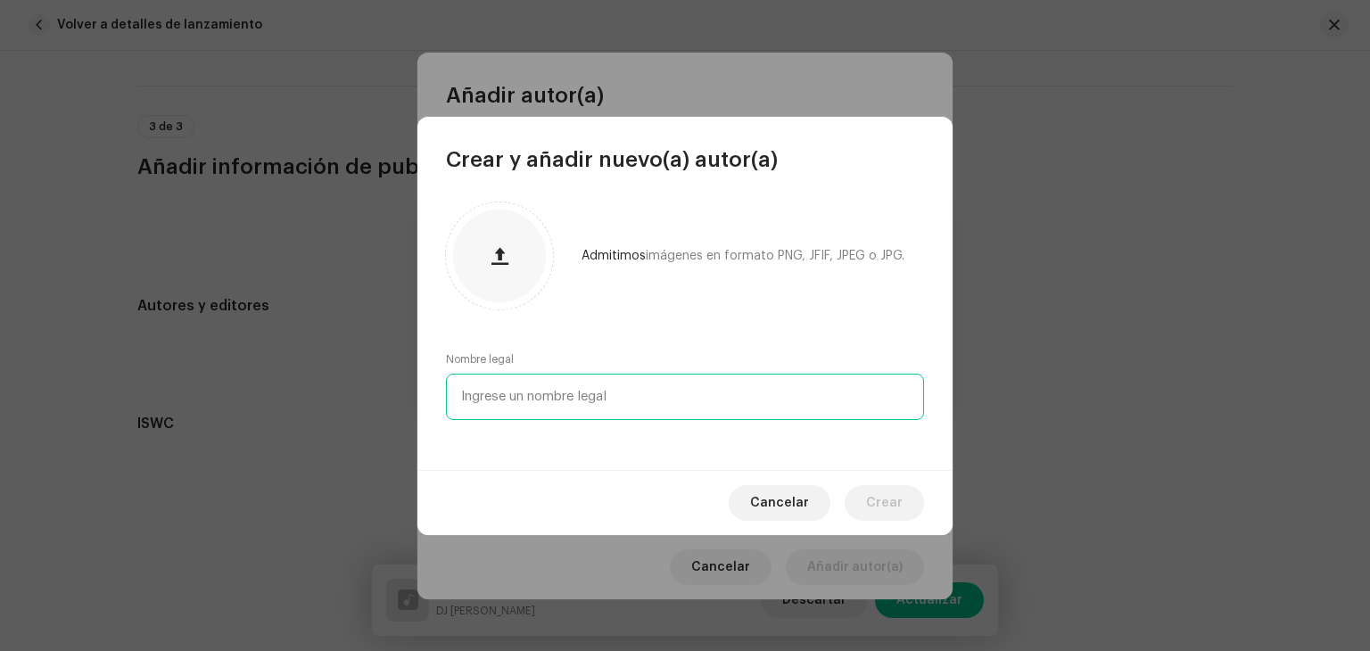
click at [624, 392] on input "text" at bounding box center [685, 397] width 478 height 46
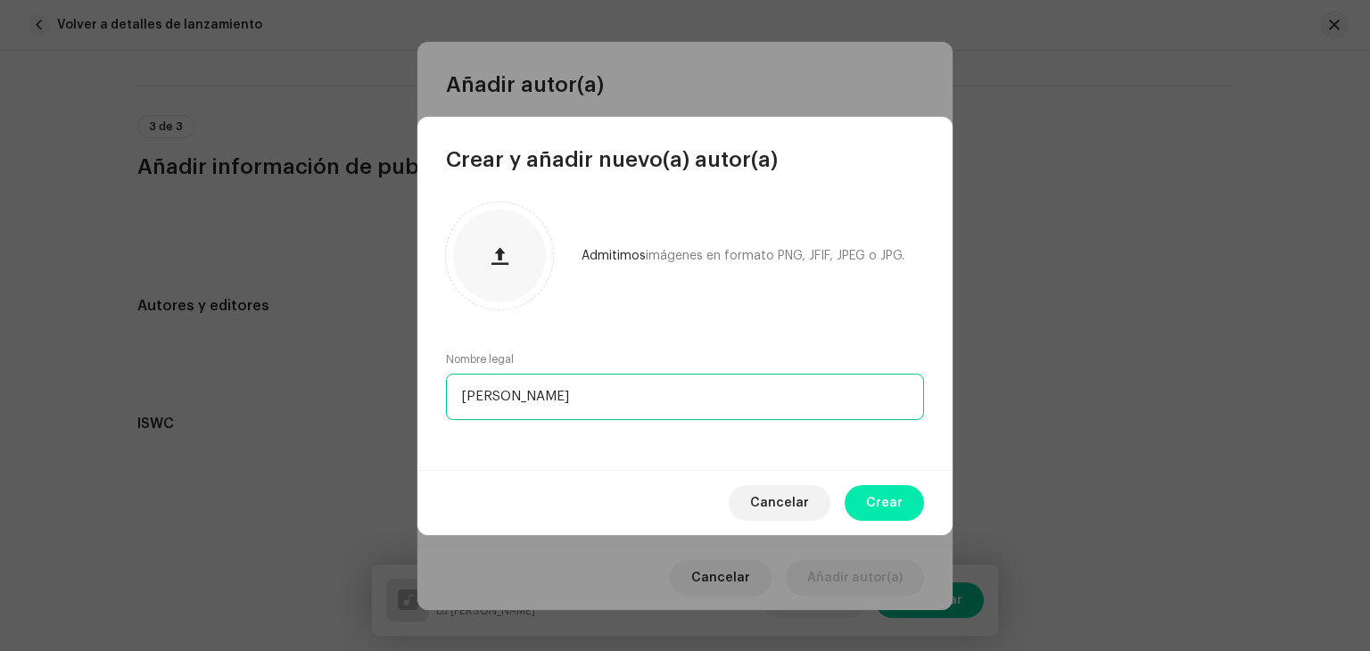
type input "[PERSON_NAME]"
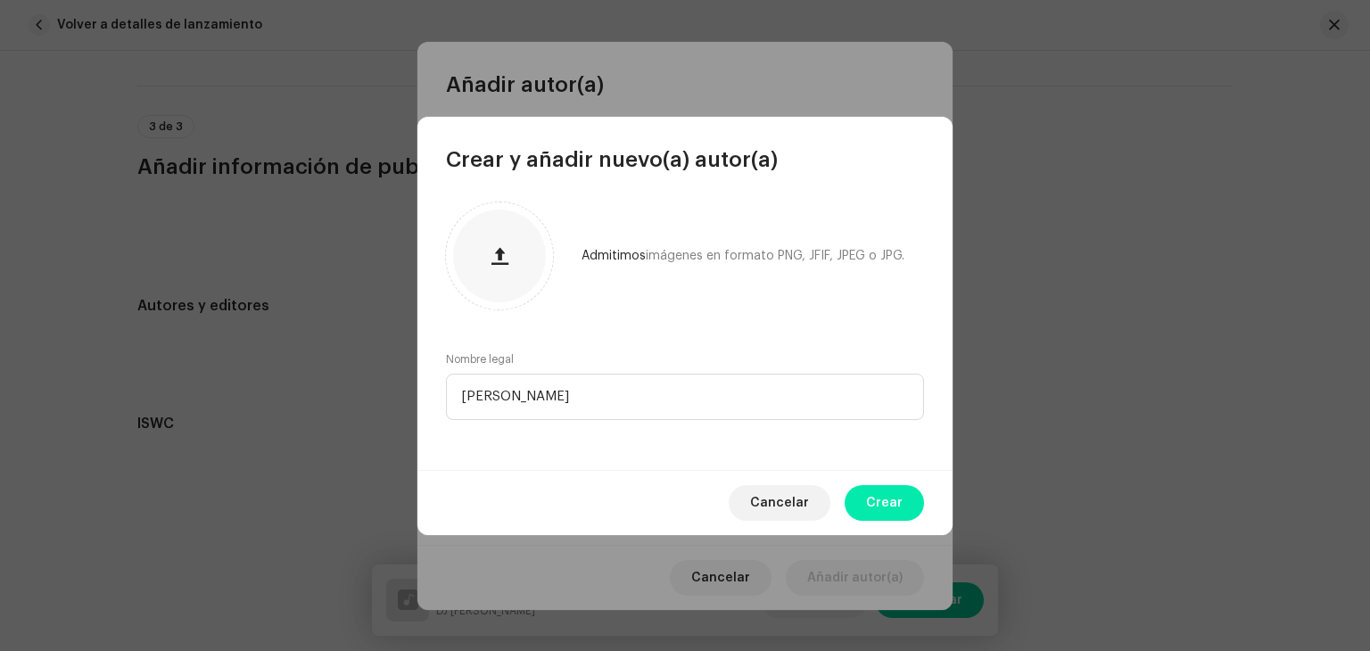
click at [874, 513] on span "Crear" at bounding box center [884, 503] width 37 height 36
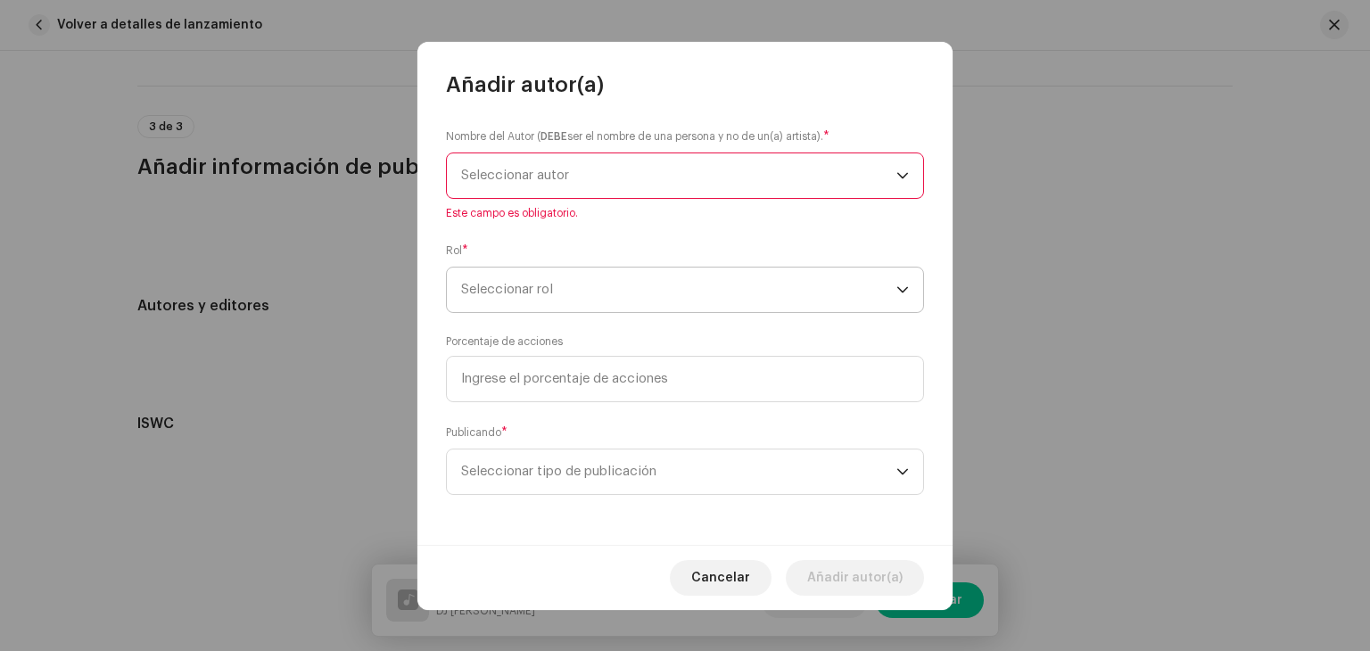
click at [511, 286] on span "Seleccionar rol" at bounding box center [678, 290] width 435 height 45
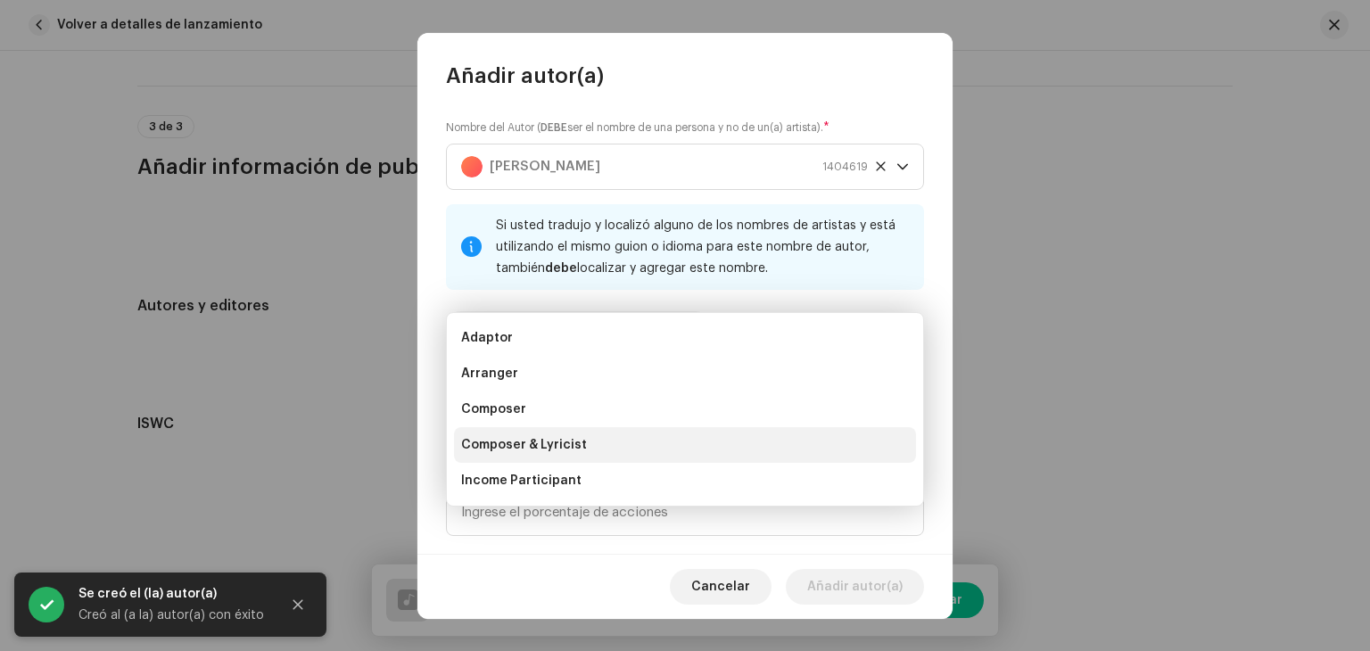
click at [550, 442] on span "Composer & Lyricist" at bounding box center [524, 445] width 126 height 18
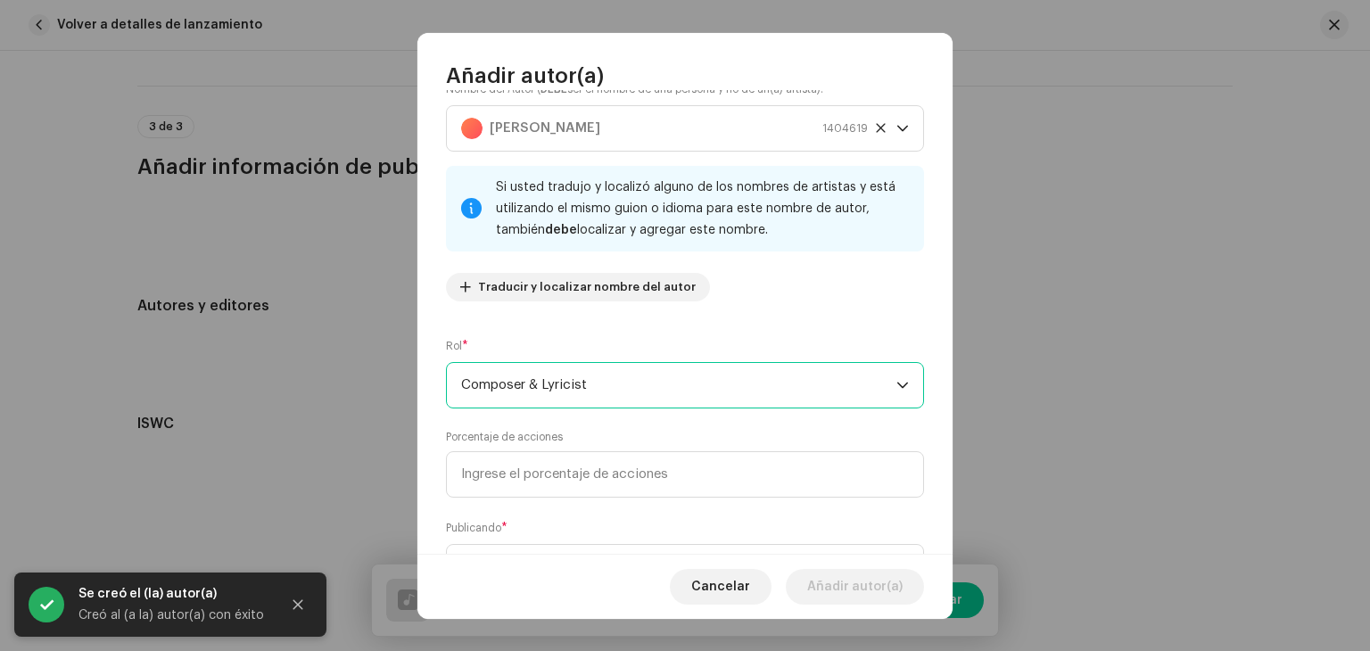
scroll to position [125, 0]
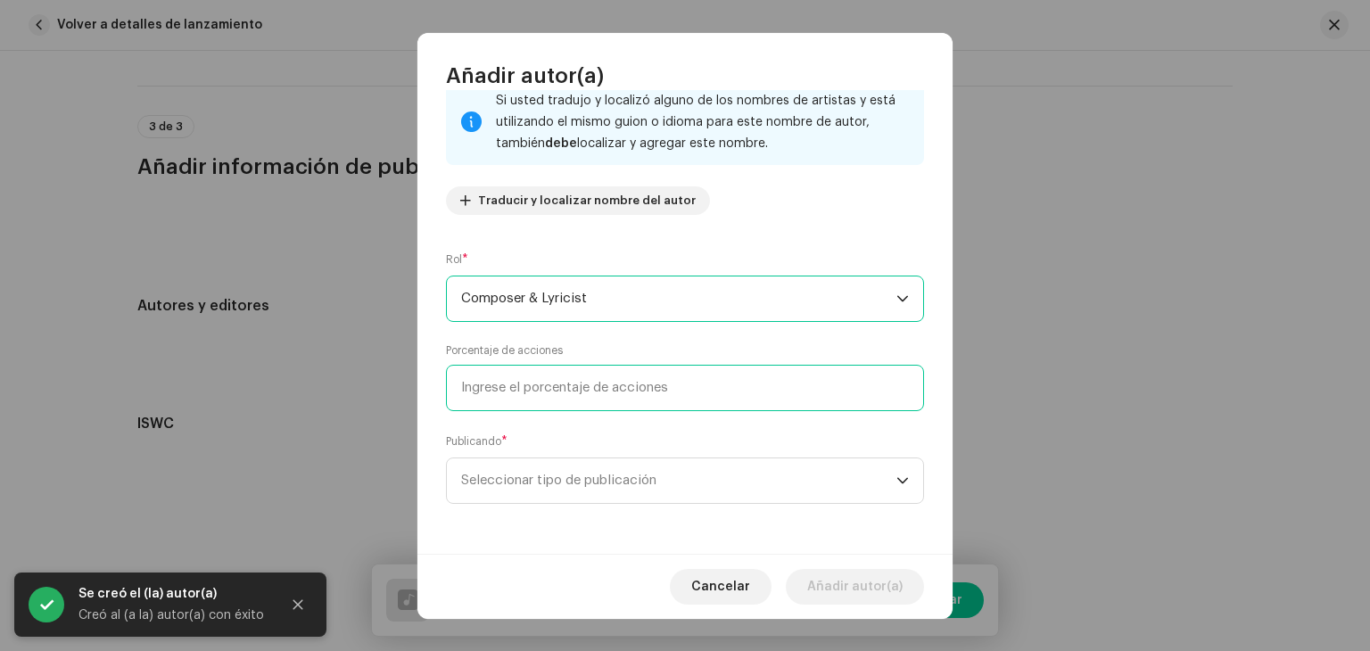
click at [551, 393] on input at bounding box center [685, 388] width 478 height 46
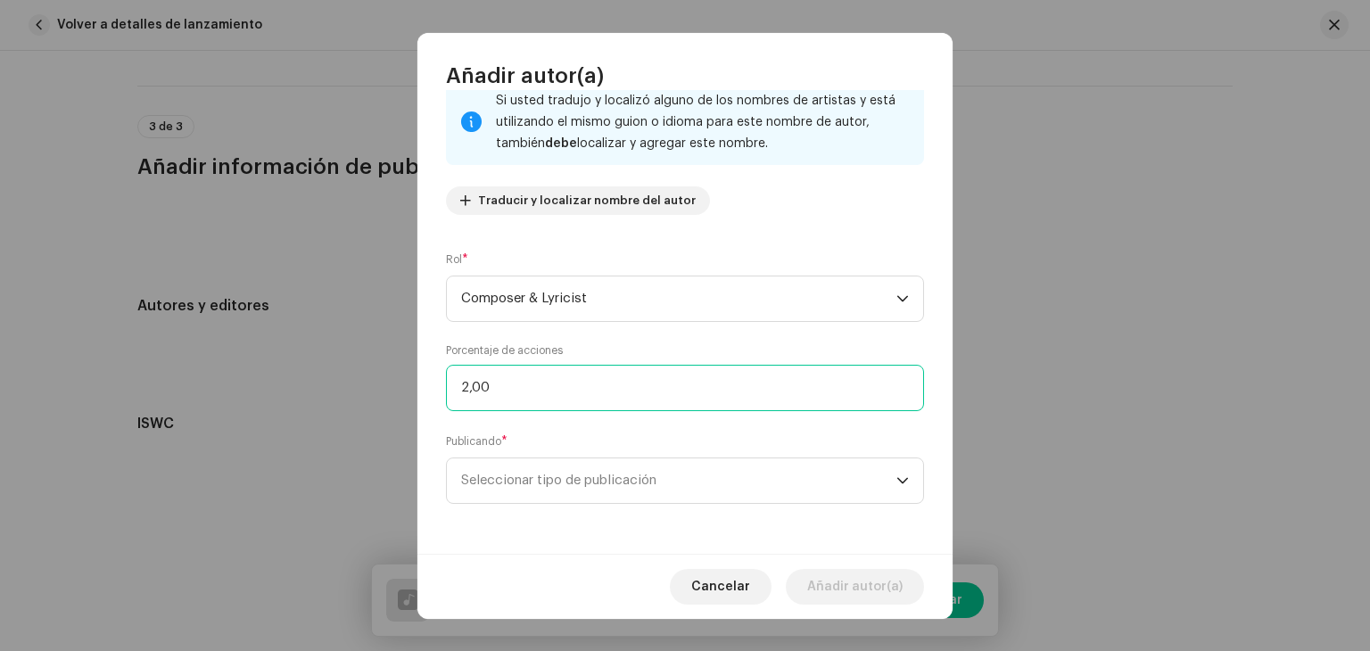
type input "25,00"
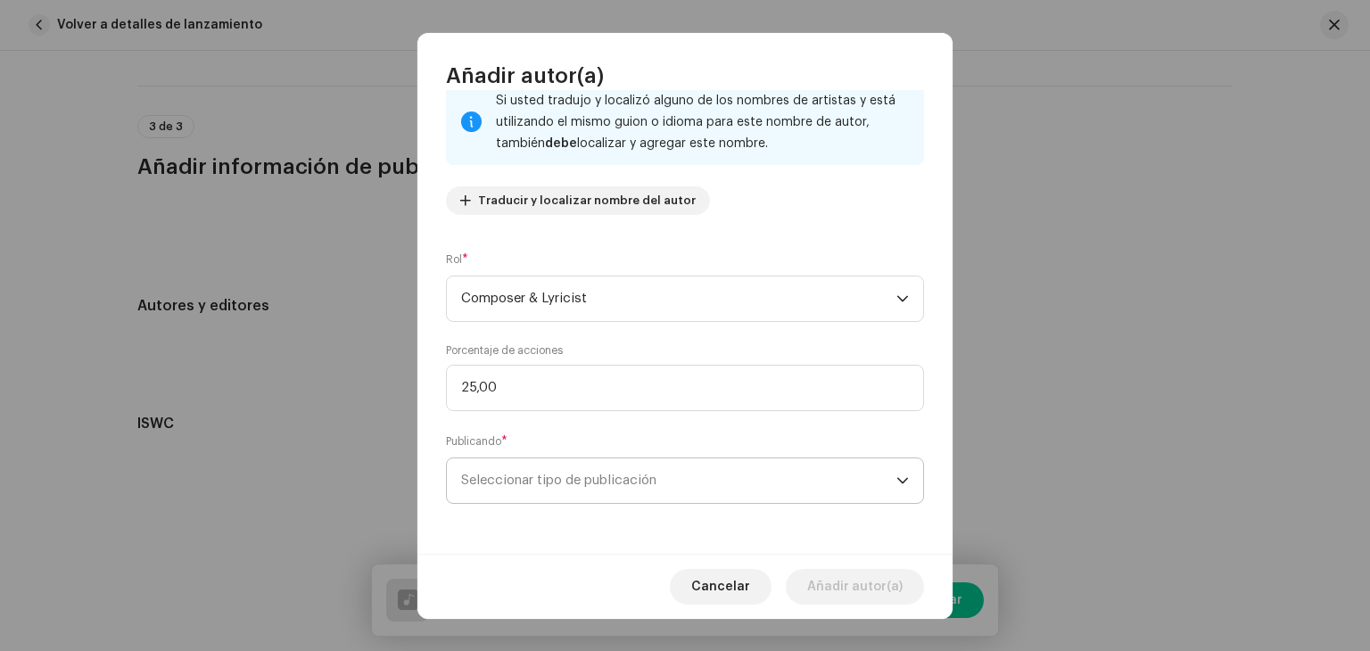
click at [533, 462] on span "Seleccionar tipo de publicación" at bounding box center [678, 480] width 435 height 45
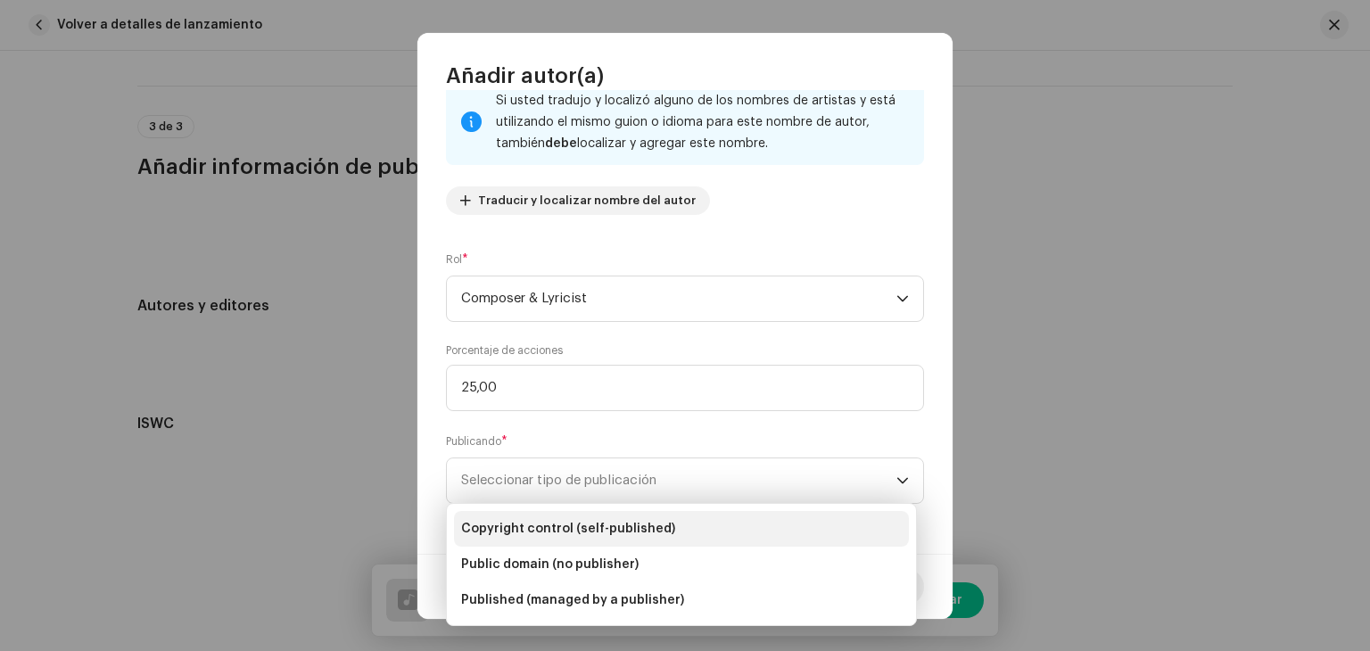
click at [574, 534] on span "Copyright control (self-published)" at bounding box center [568, 529] width 214 height 18
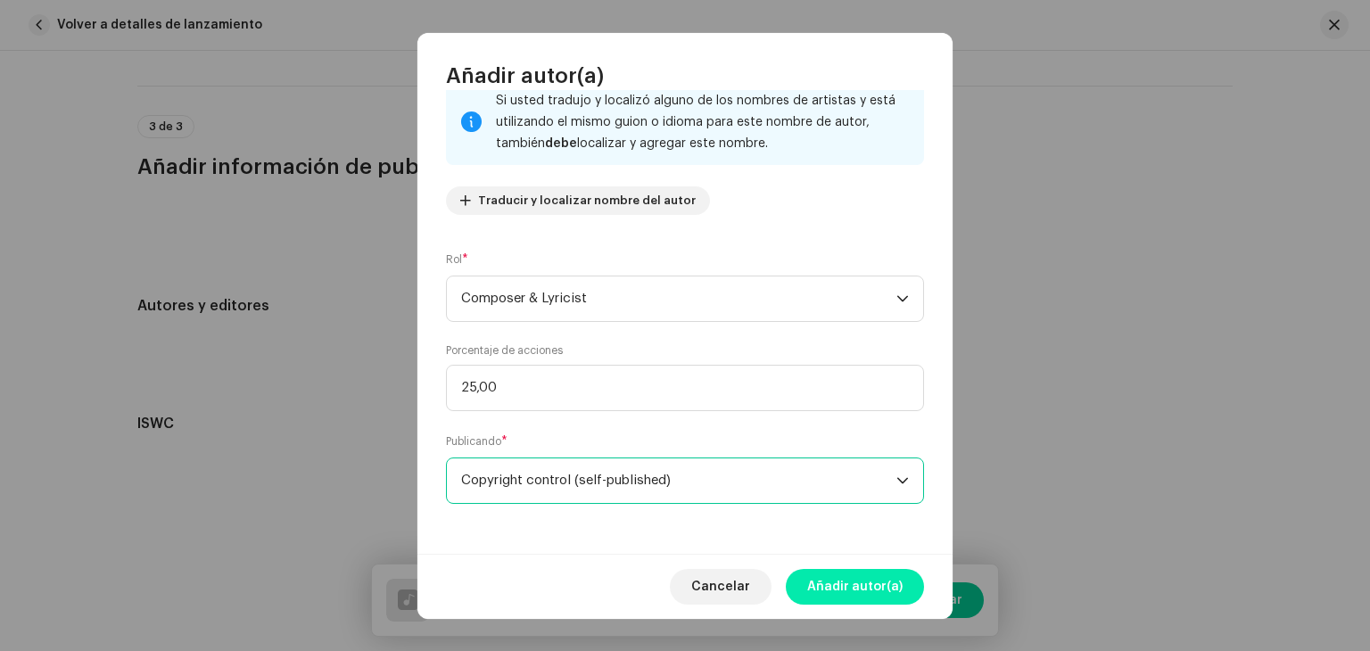
click at [842, 576] on span "Añadir autor(a)" at bounding box center [854, 587] width 95 height 36
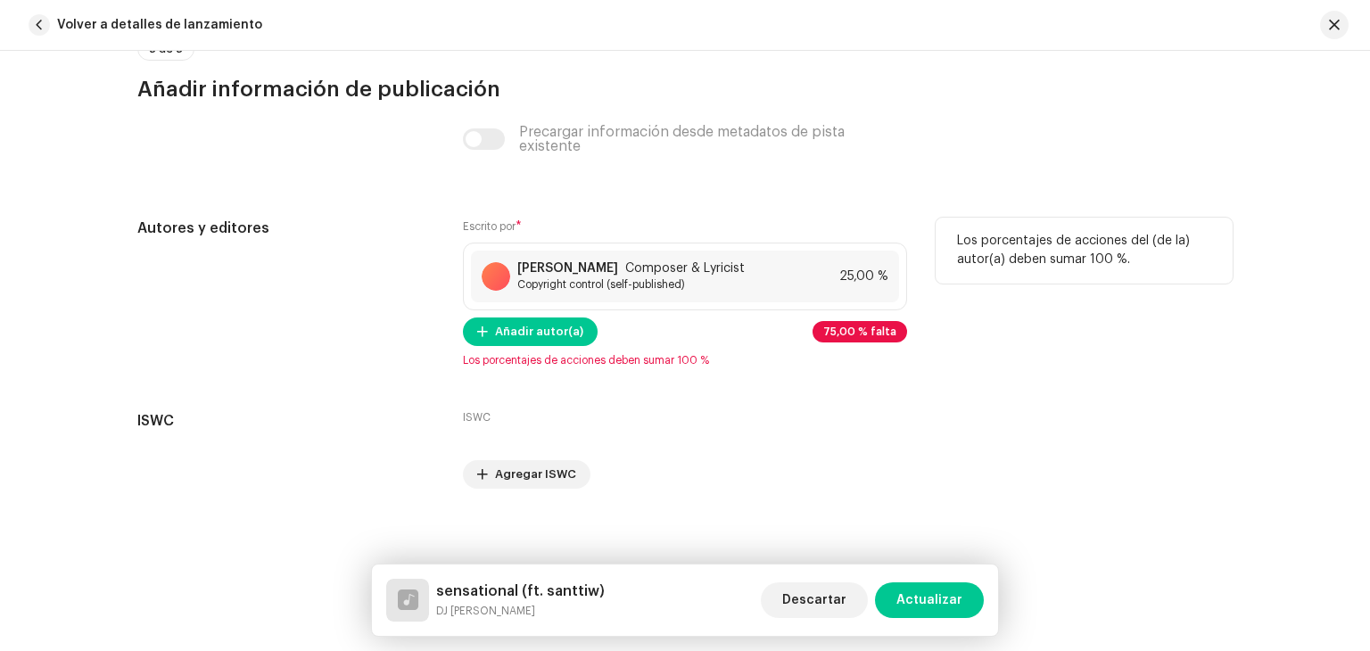
scroll to position [3657, 0]
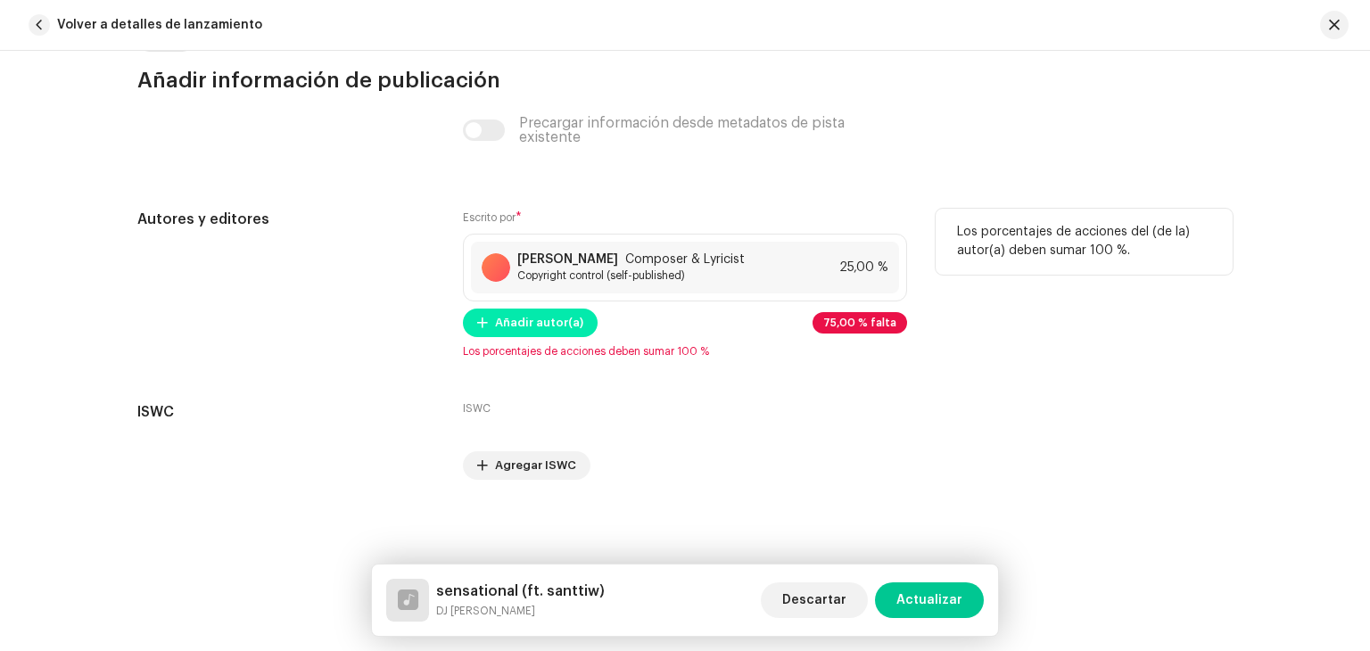
click at [558, 323] on span "Añadir autor(a)" at bounding box center [539, 323] width 88 height 36
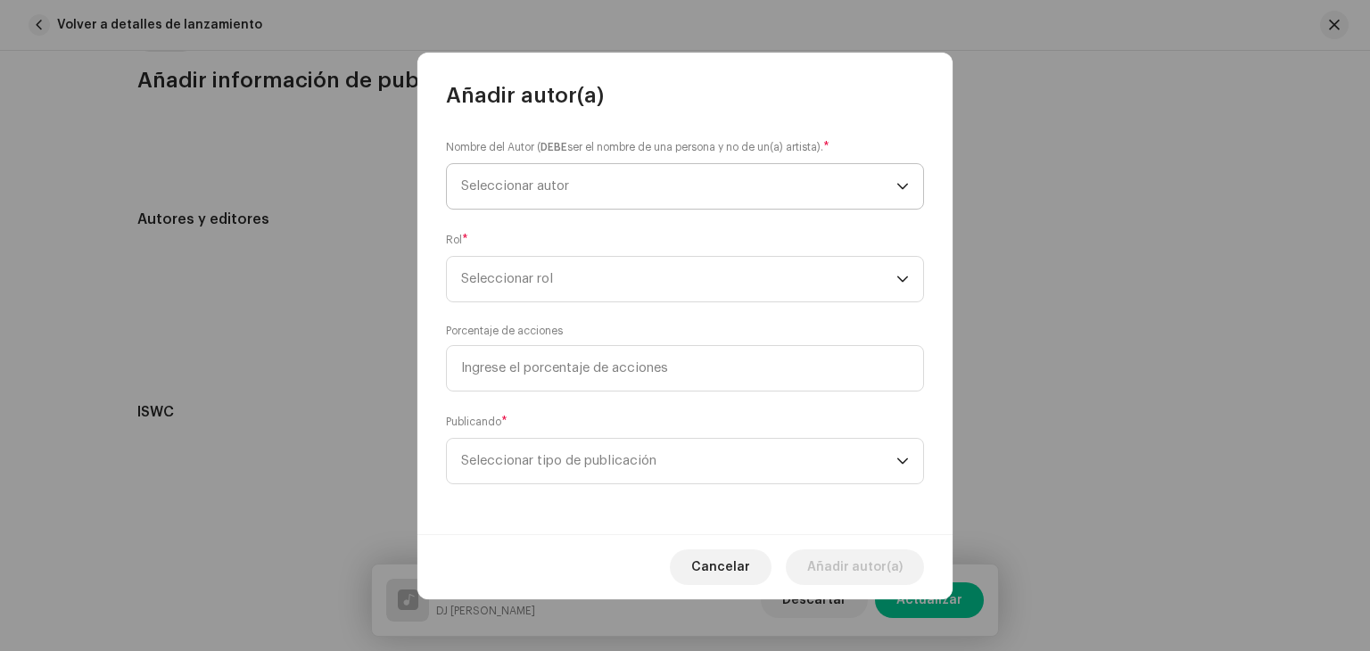
click at [539, 183] on span "Seleccionar autor" at bounding box center [515, 185] width 108 height 13
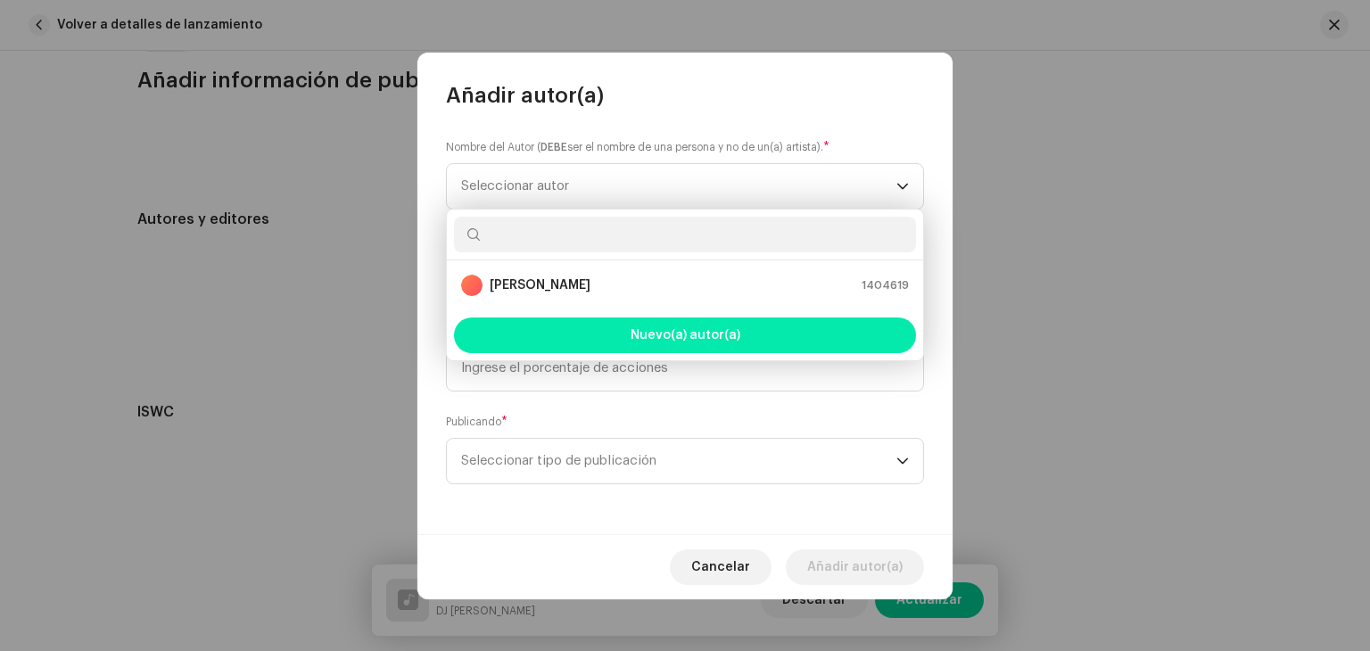
click at [706, 332] on span "Nuevo(a) autor(a)" at bounding box center [686, 335] width 110 height 12
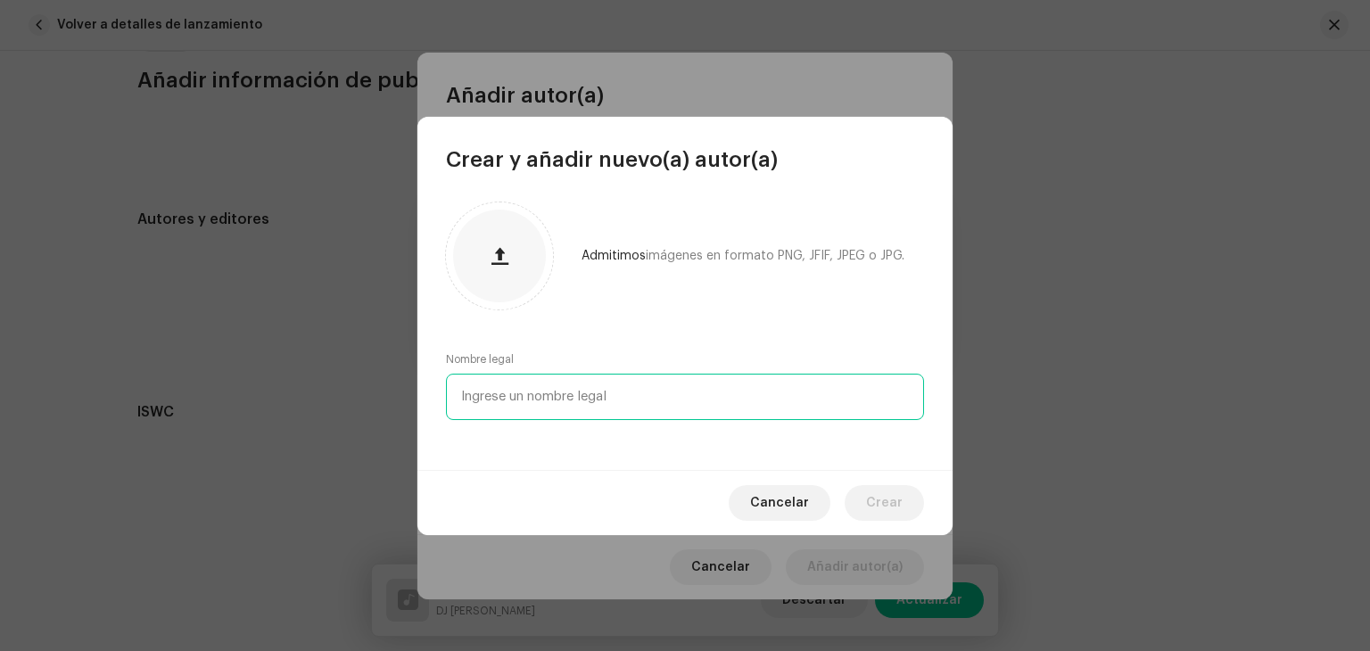
click at [537, 395] on input "text" at bounding box center [685, 397] width 478 height 46
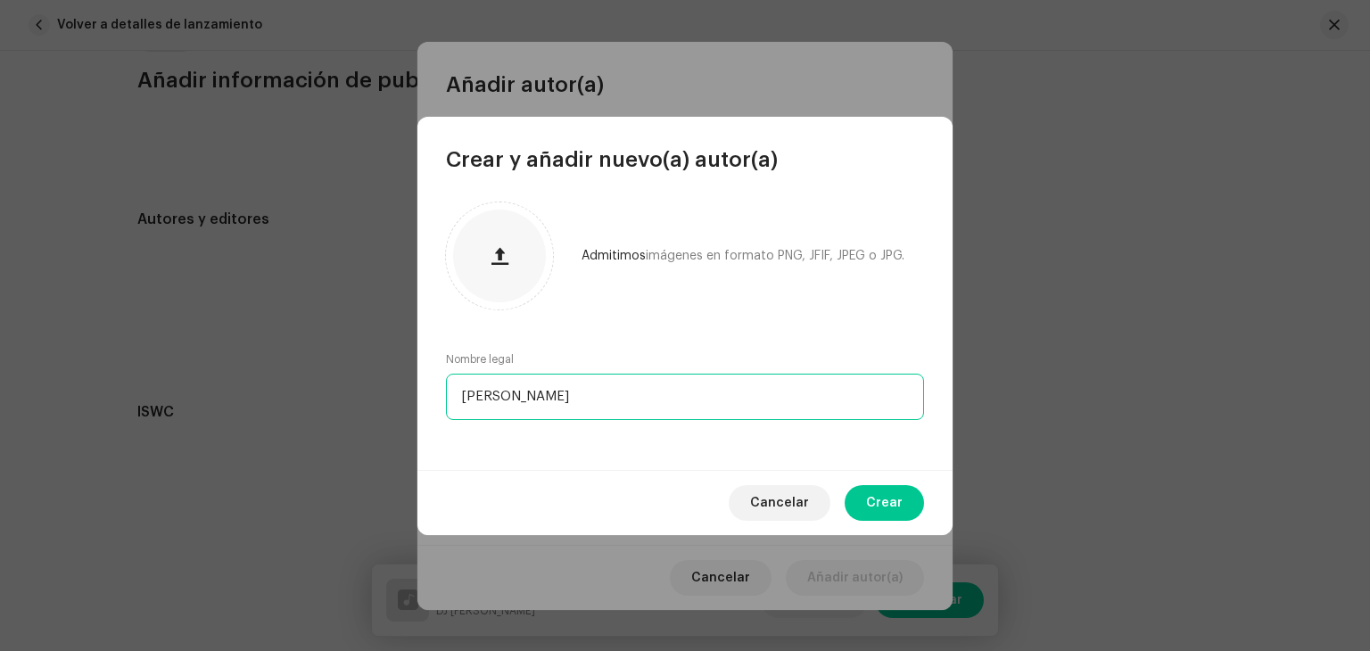
type input "[PERSON_NAME]"
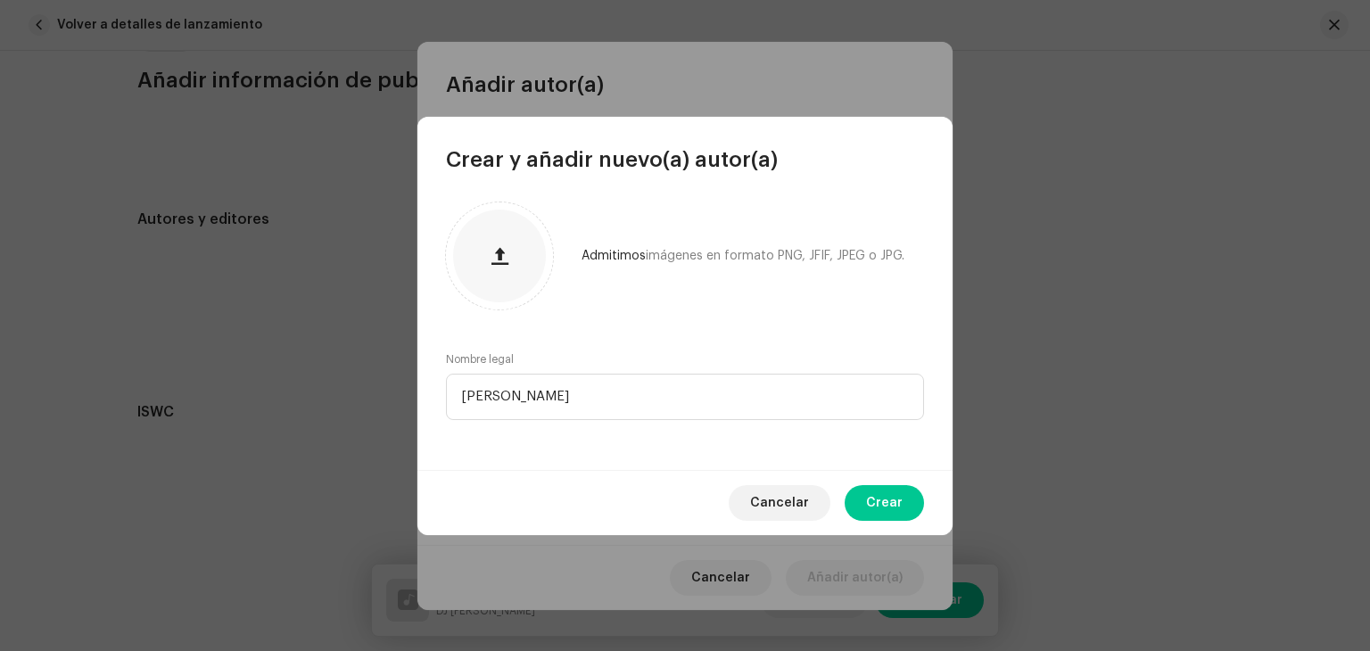
click at [846, 509] on div "Cancelar Crear" at bounding box center [684, 502] width 535 height 65
click at [870, 504] on span "Crear" at bounding box center [884, 503] width 37 height 36
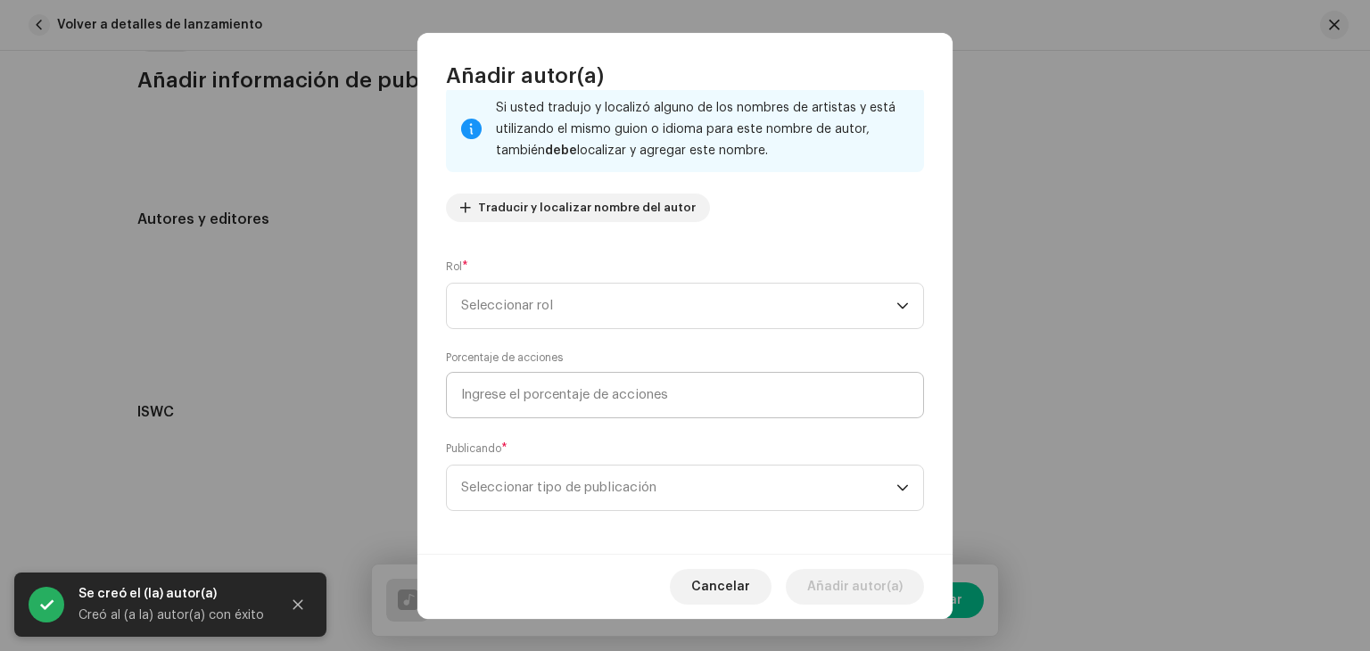
scroll to position [125, 0]
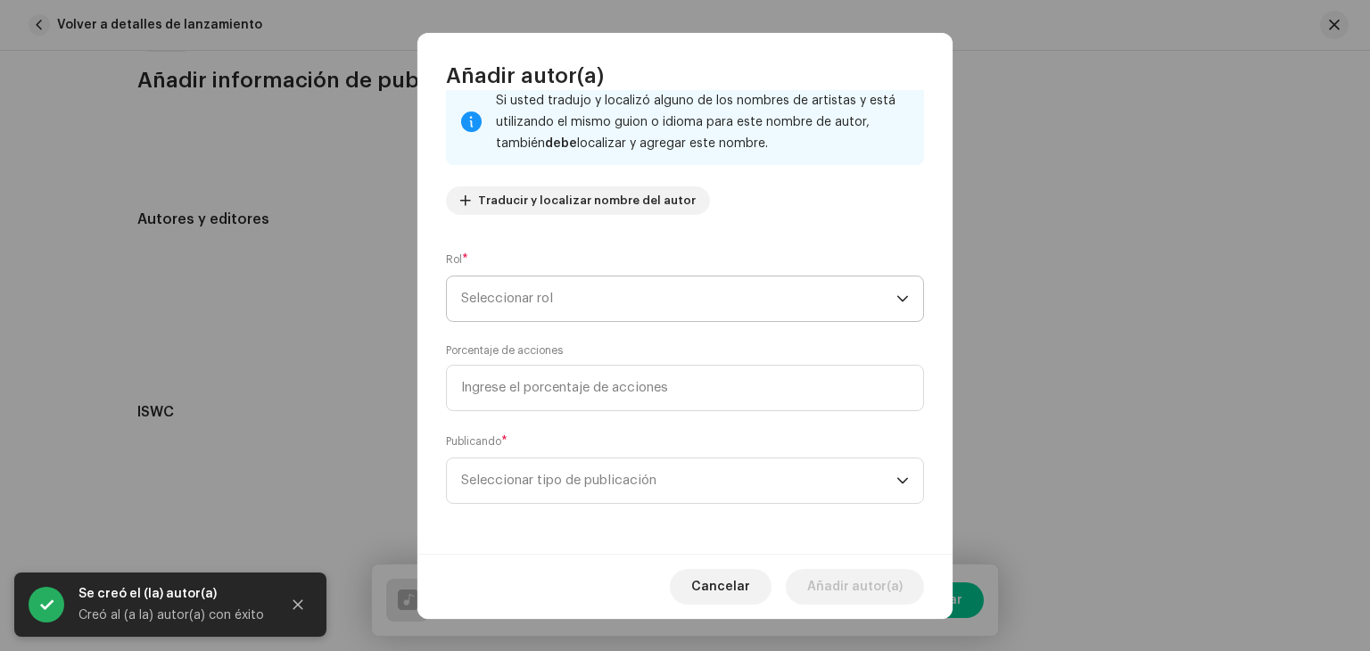
click at [582, 310] on span "Seleccionar rol" at bounding box center [678, 299] width 435 height 45
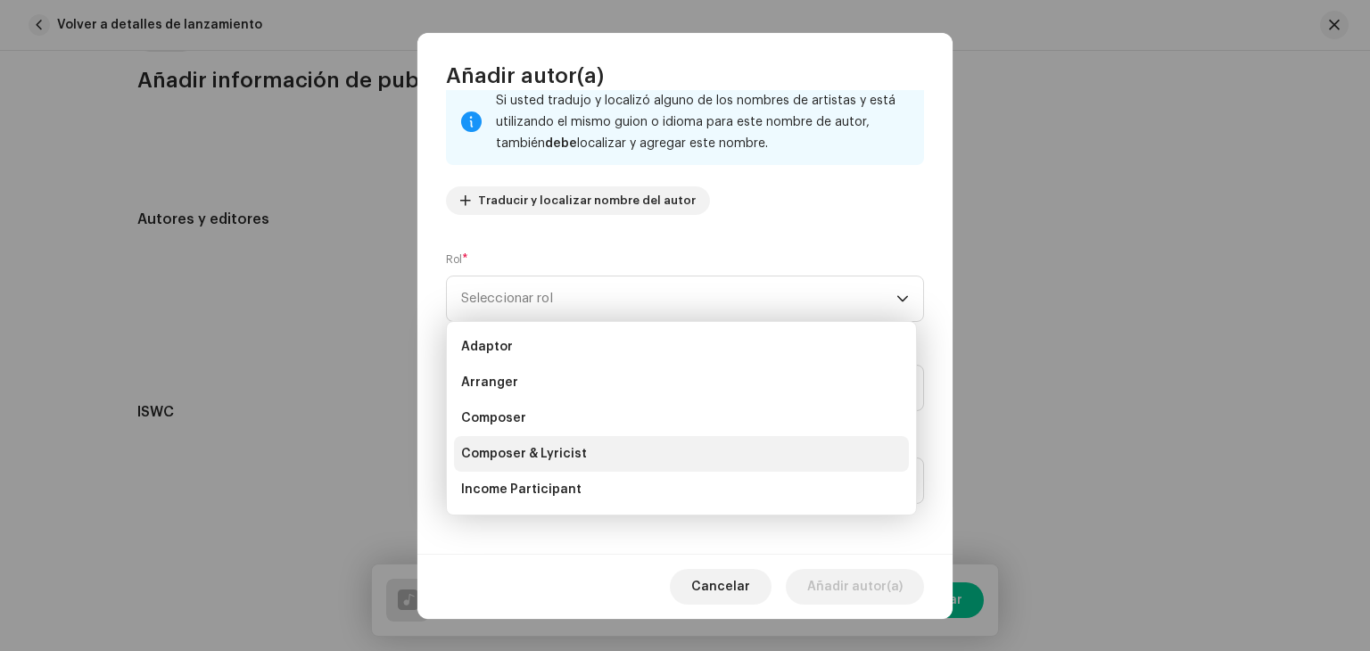
click at [555, 440] on li "Composer & Lyricist" at bounding box center [681, 454] width 455 height 36
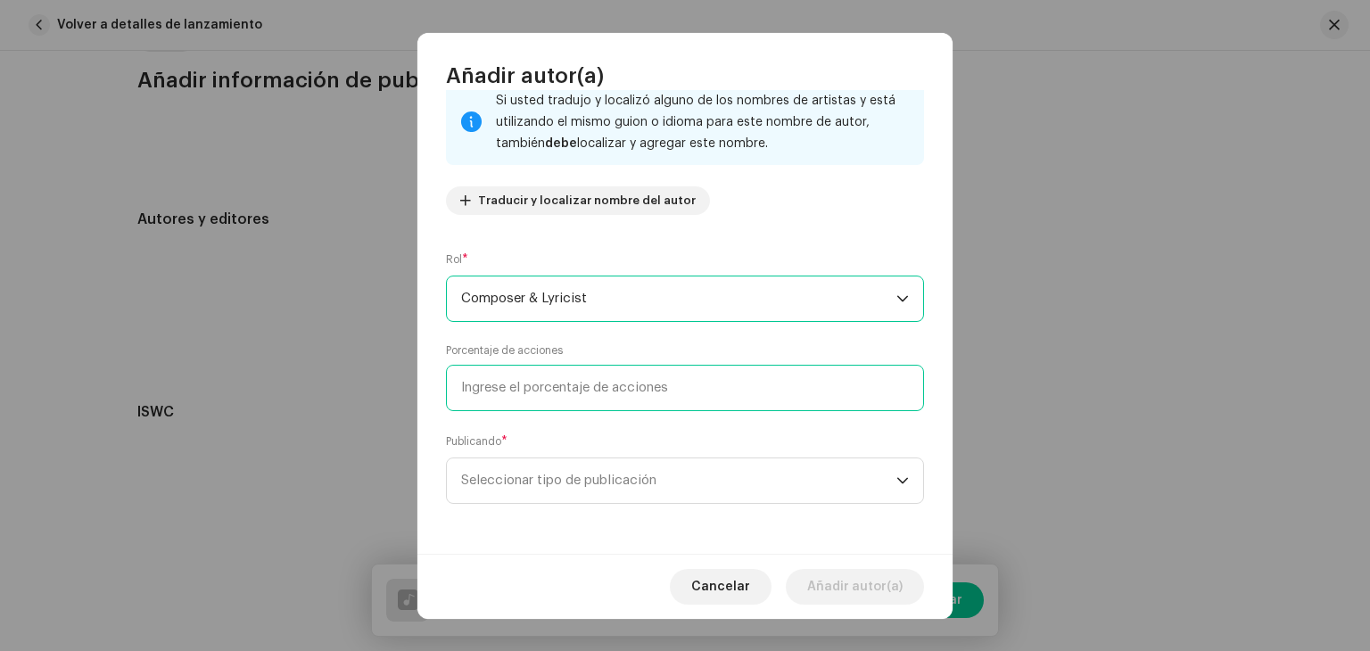
click at [492, 403] on input at bounding box center [685, 388] width 478 height 46
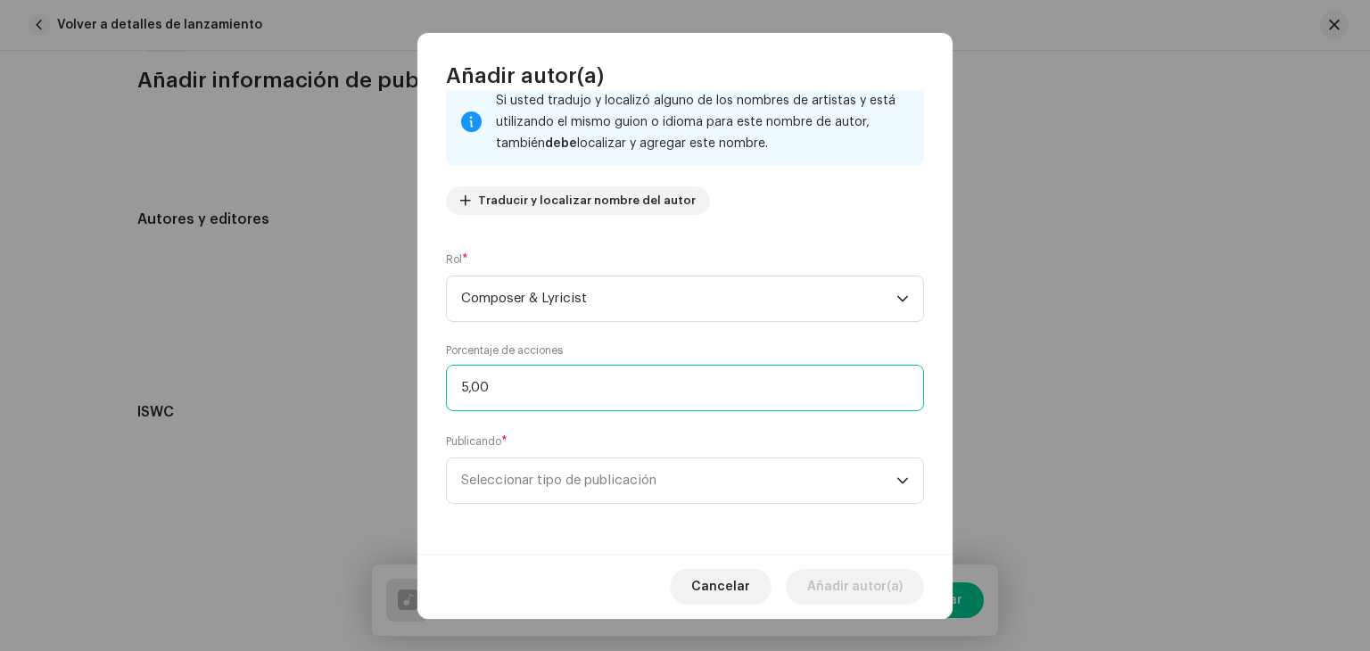
type input "50,00"
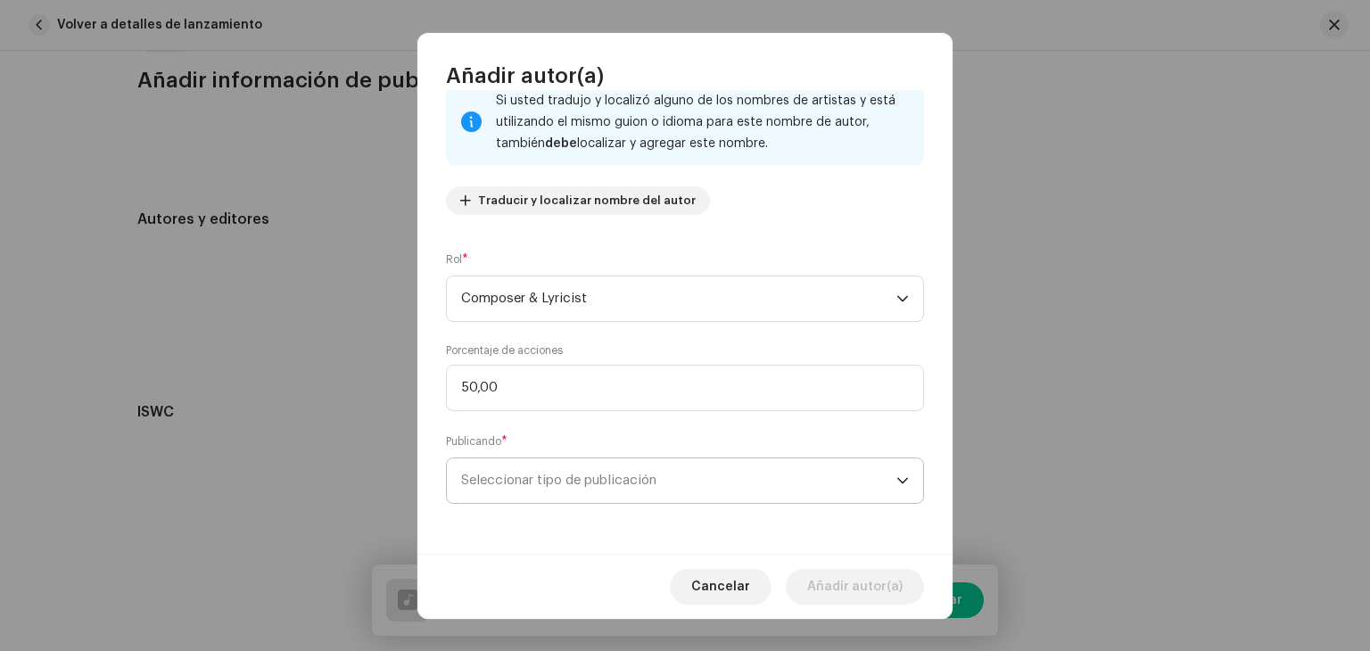
click at [755, 493] on span "Seleccionar tipo de publicación" at bounding box center [678, 480] width 435 height 45
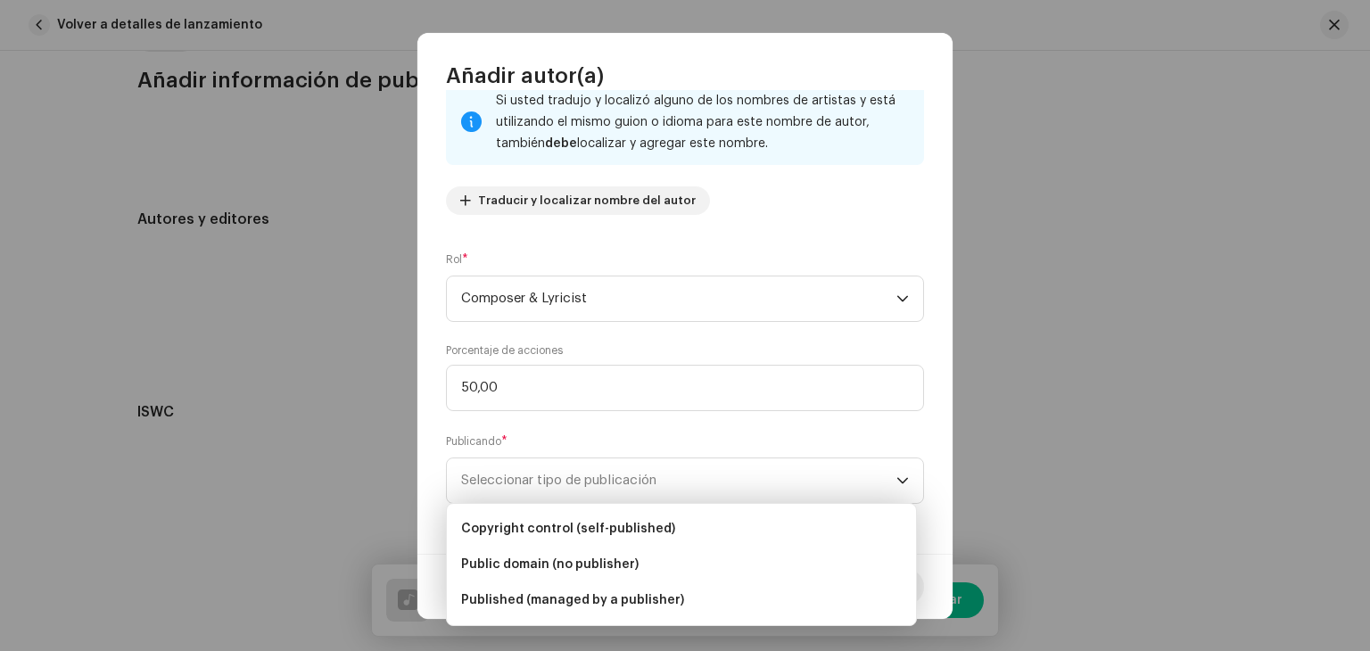
drag, startPoint x: 571, startPoint y: 516, endPoint x: 585, endPoint y: 518, distance: 14.5
click at [570, 516] on li "Copyright control (self-published)" at bounding box center [681, 529] width 455 height 36
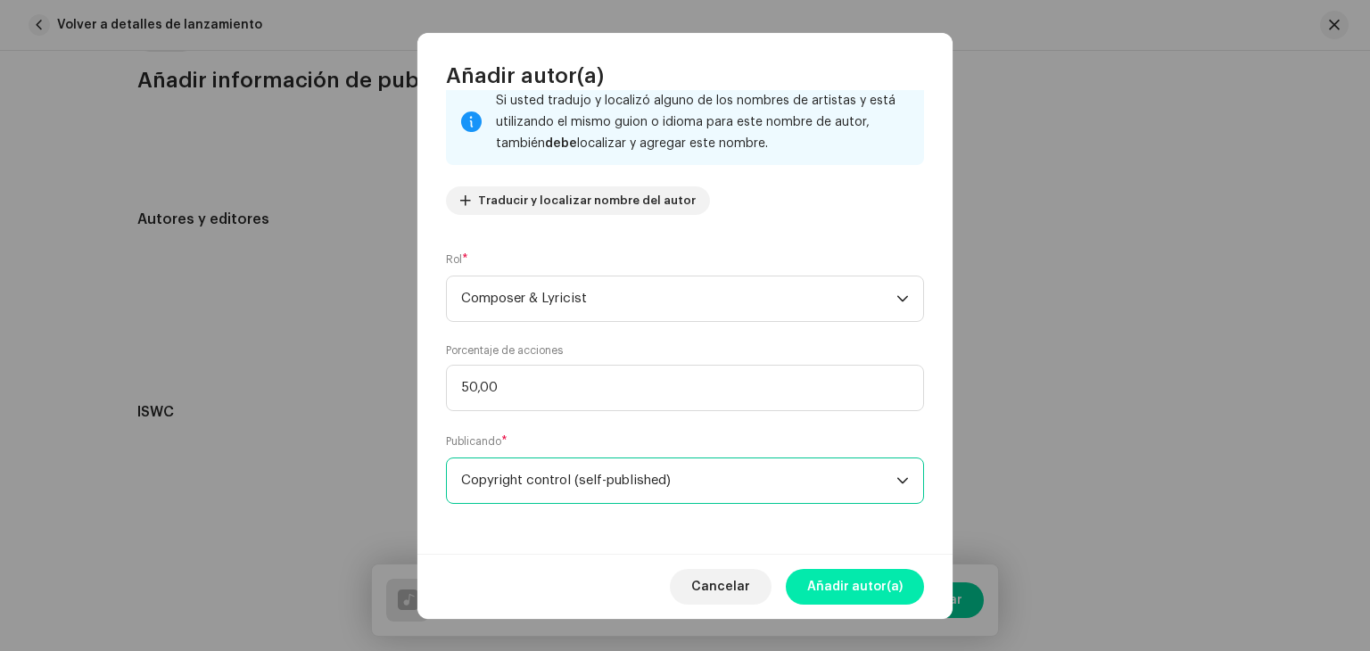
click at [847, 587] on span "Añadir autor(a)" at bounding box center [854, 587] width 95 height 36
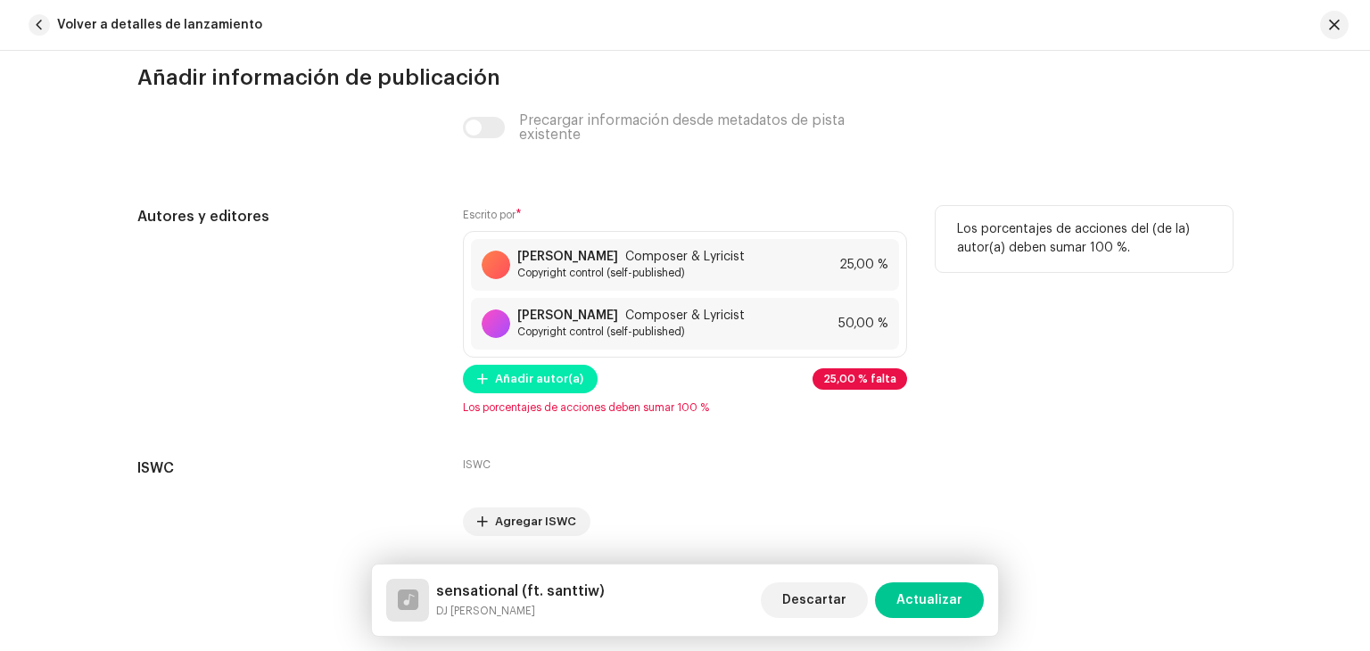
click at [532, 382] on span "Añadir autor(a)" at bounding box center [539, 379] width 88 height 36
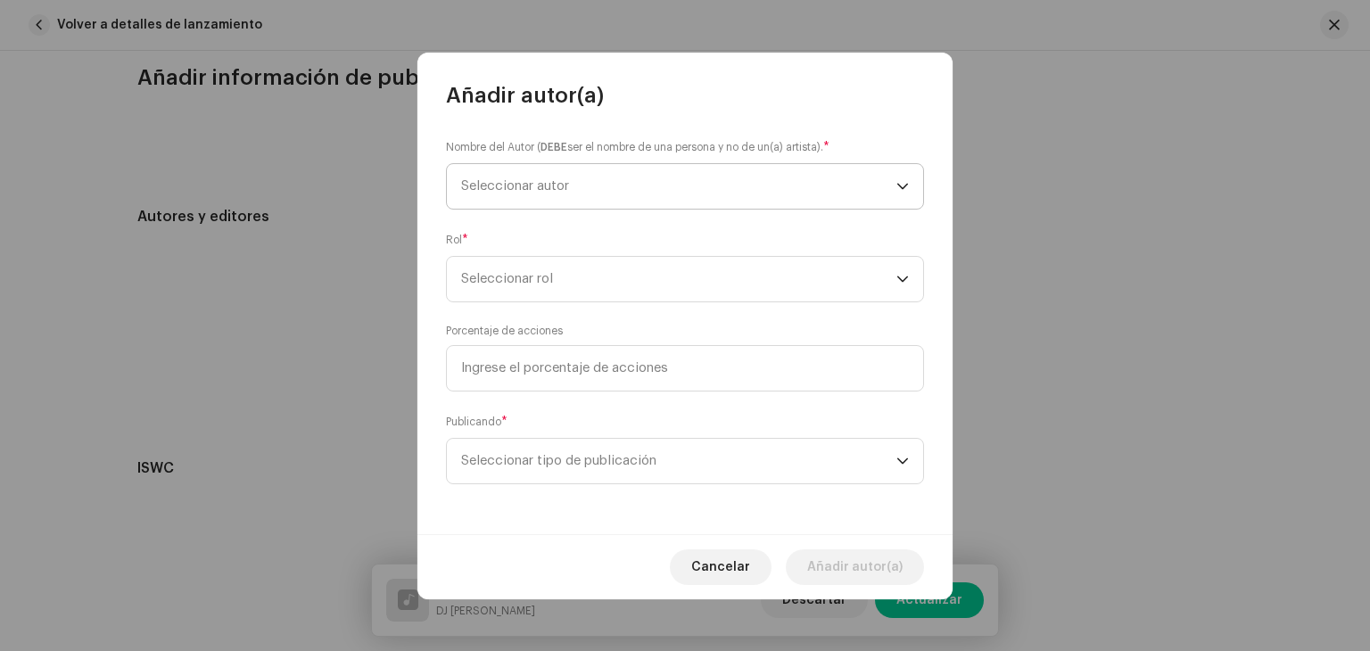
click at [524, 186] on span "Seleccionar autor" at bounding box center [515, 185] width 108 height 13
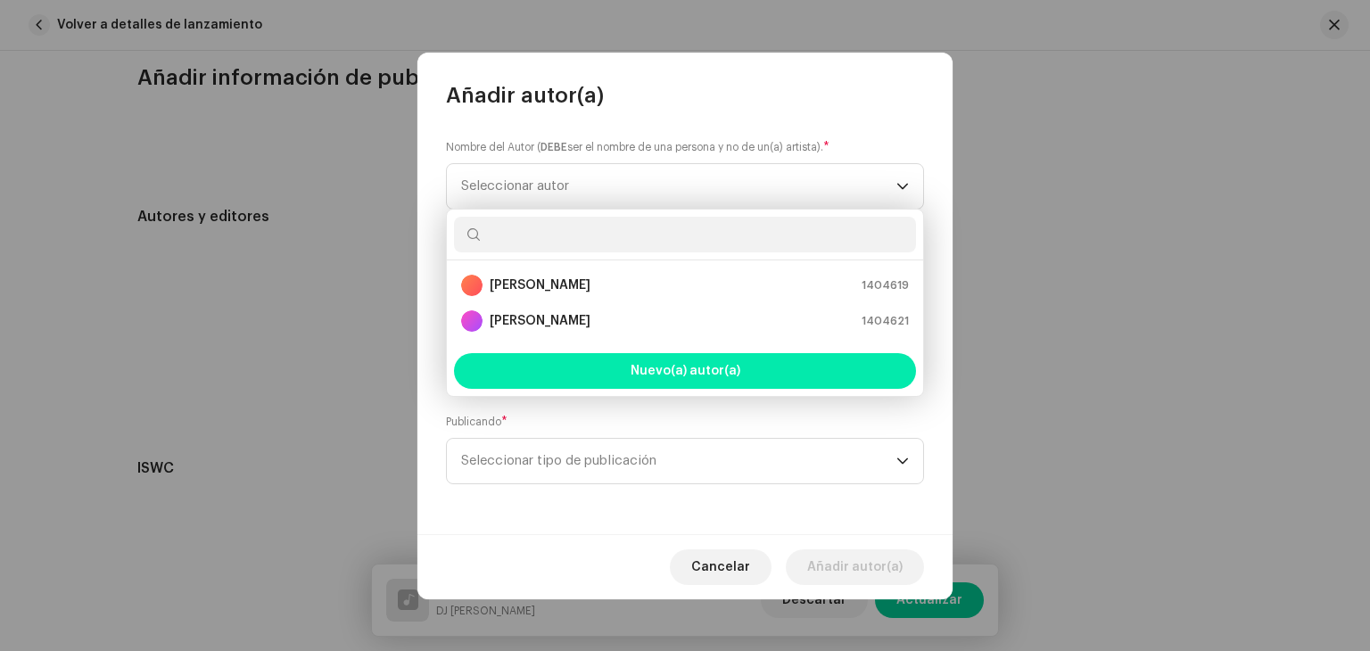
click at [628, 367] on button "Nuevo(a) autor(a)" at bounding box center [685, 371] width 462 height 36
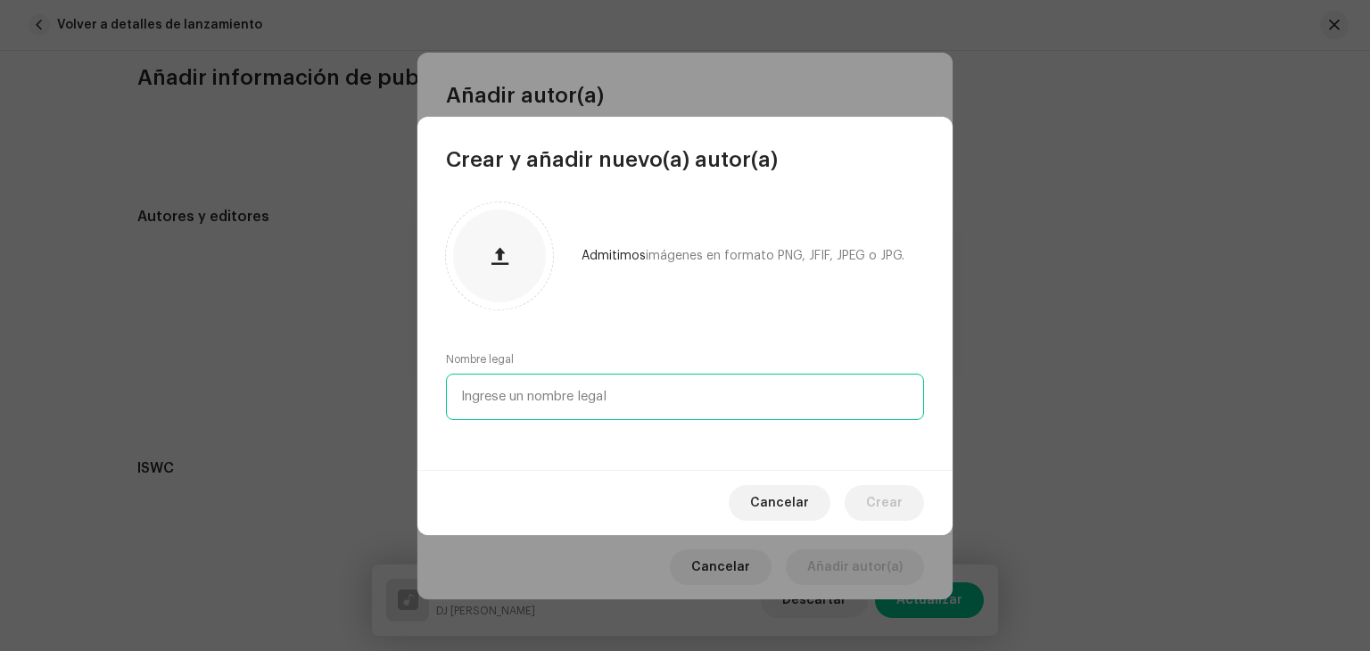
click at [581, 397] on input "text" at bounding box center [685, 397] width 478 height 46
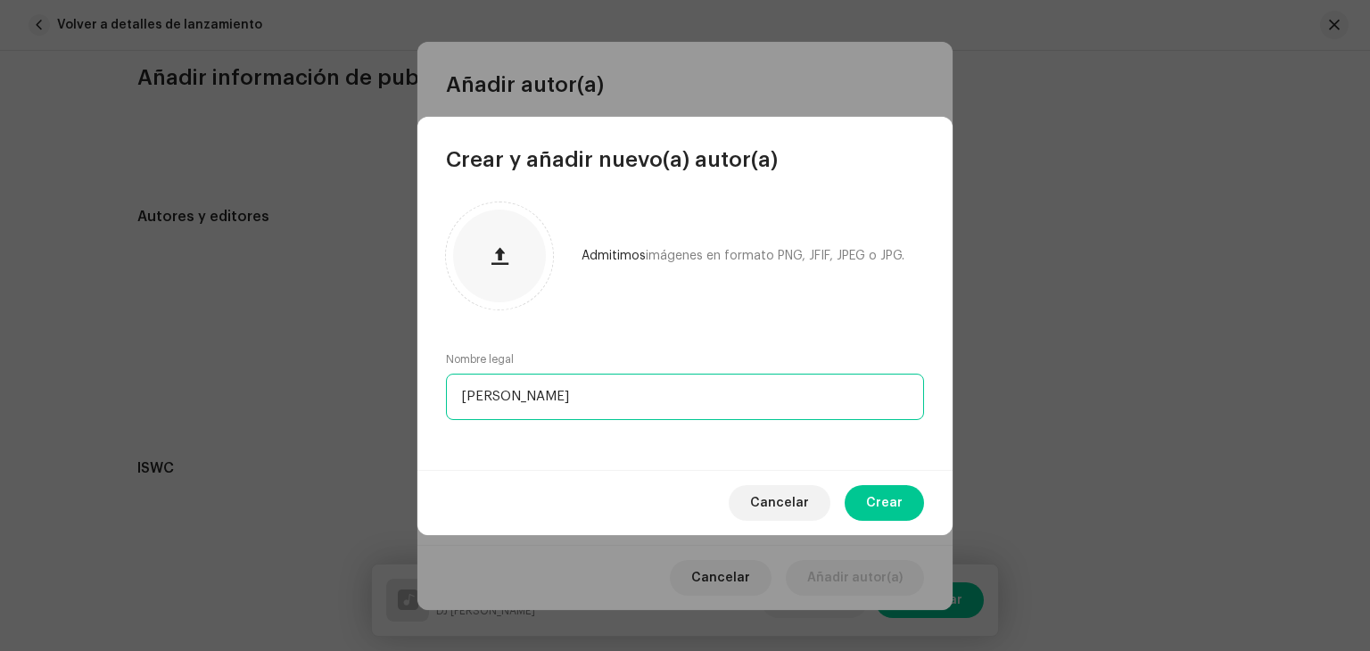
type input "[PERSON_NAME]"
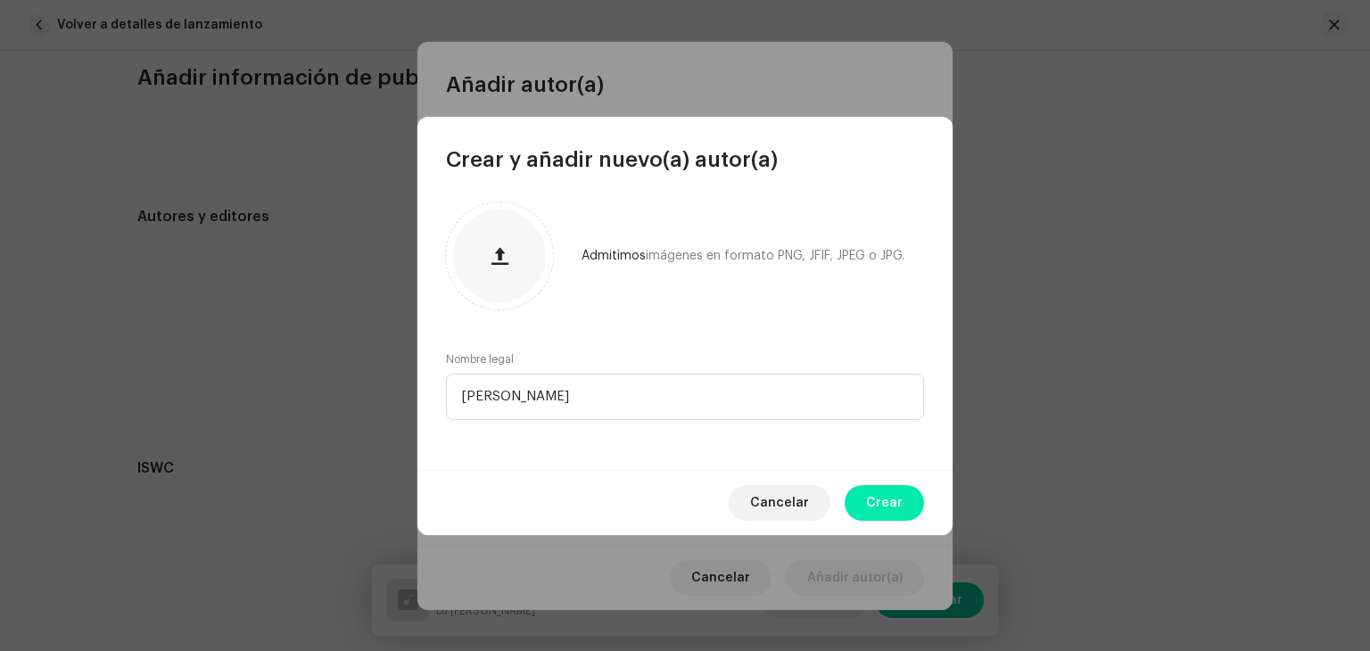
click at [878, 509] on span "Crear" at bounding box center [884, 503] width 37 height 36
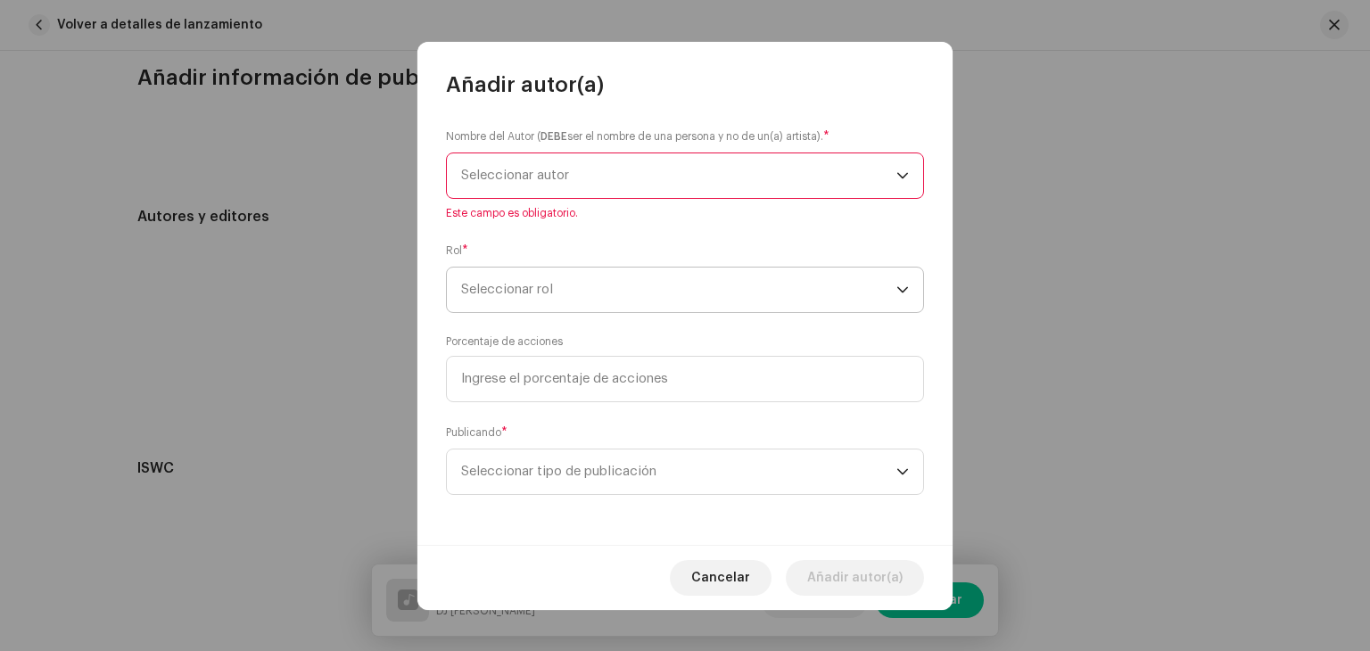
click at [566, 308] on span "Seleccionar rol" at bounding box center [678, 290] width 435 height 45
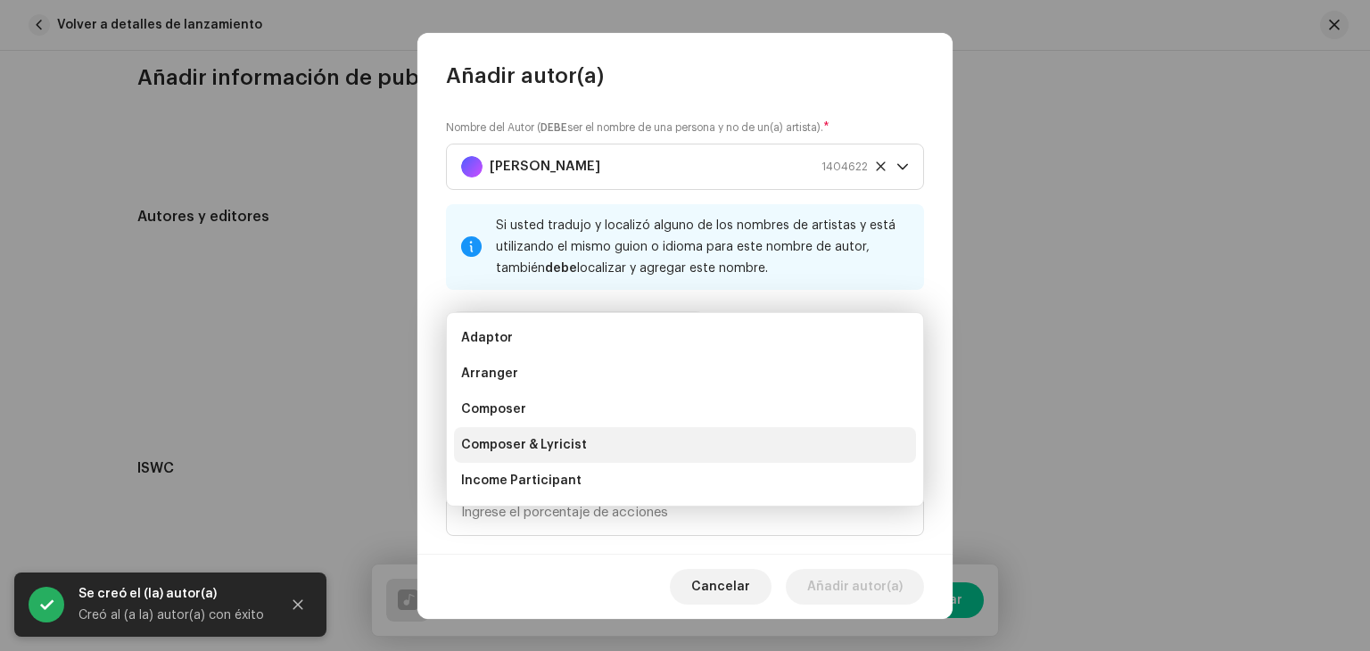
click at [581, 442] on span "Composer & Lyricist" at bounding box center [524, 445] width 126 height 18
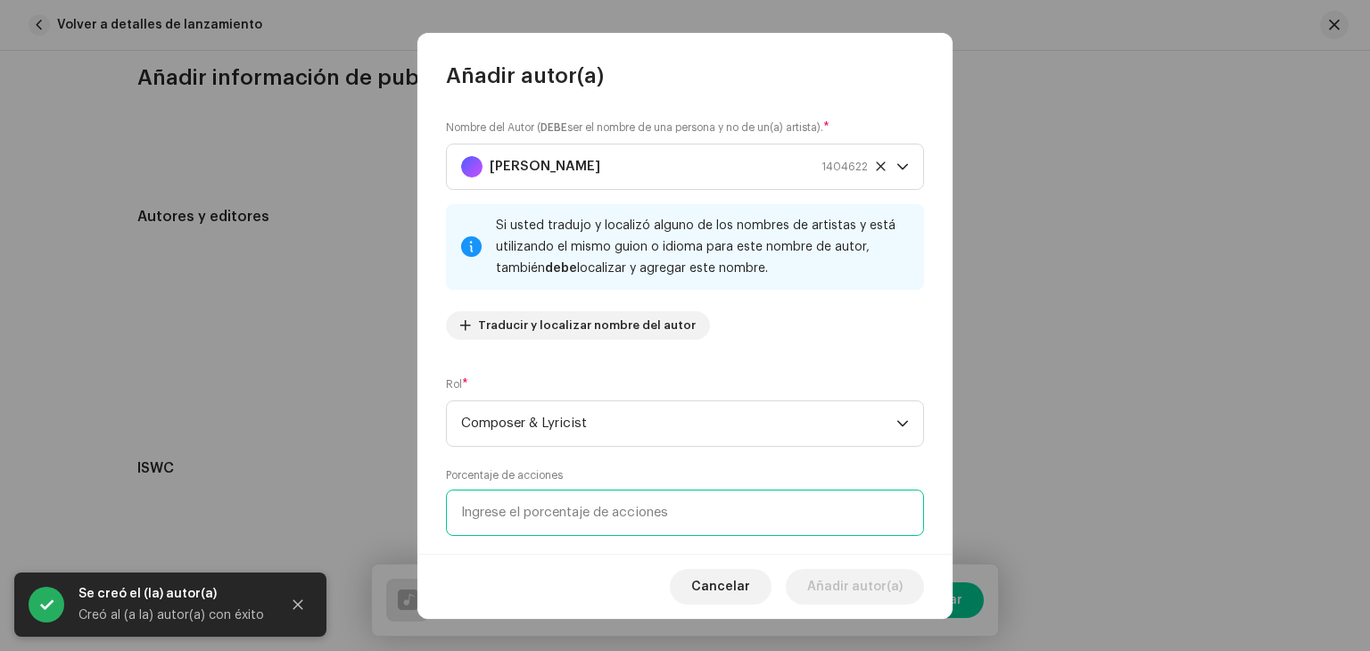
click at [521, 509] on input at bounding box center [685, 513] width 478 height 46
type input "25,00"
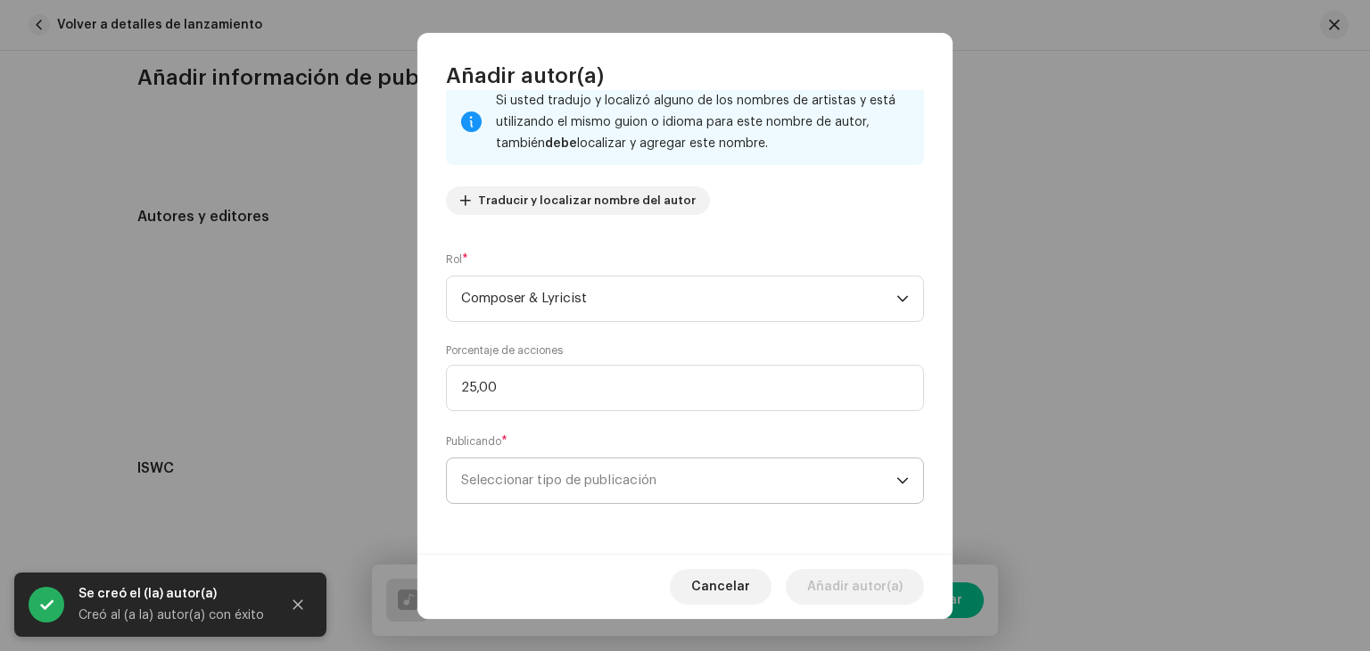
drag, startPoint x: 718, startPoint y: 536, endPoint x: 642, endPoint y: 486, distance: 90.8
click at [713, 525] on div "Nombre del Autor ( DEBE ser el nombre de una persona y no de un(a) artista). * …" at bounding box center [684, 322] width 535 height 464
click at [642, 486] on span "Seleccionar tipo de publicación" at bounding box center [678, 480] width 435 height 45
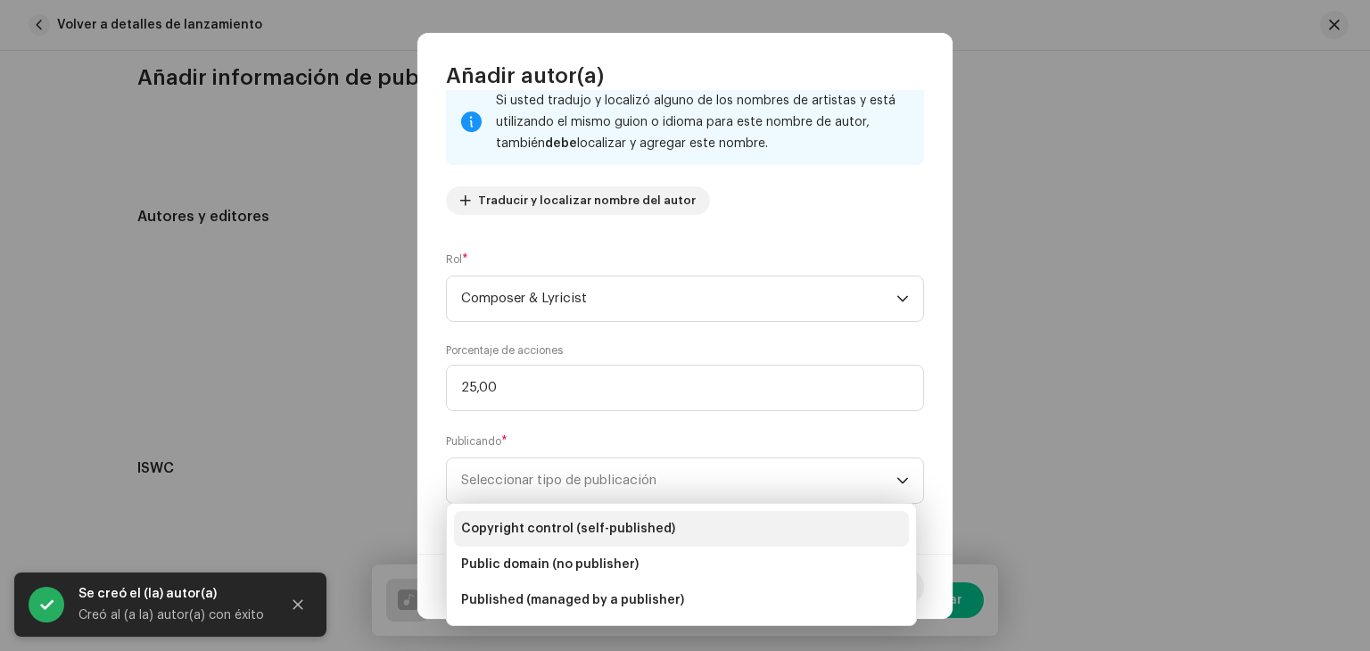
click at [582, 522] on span "Copyright control (self-published)" at bounding box center [568, 529] width 214 height 18
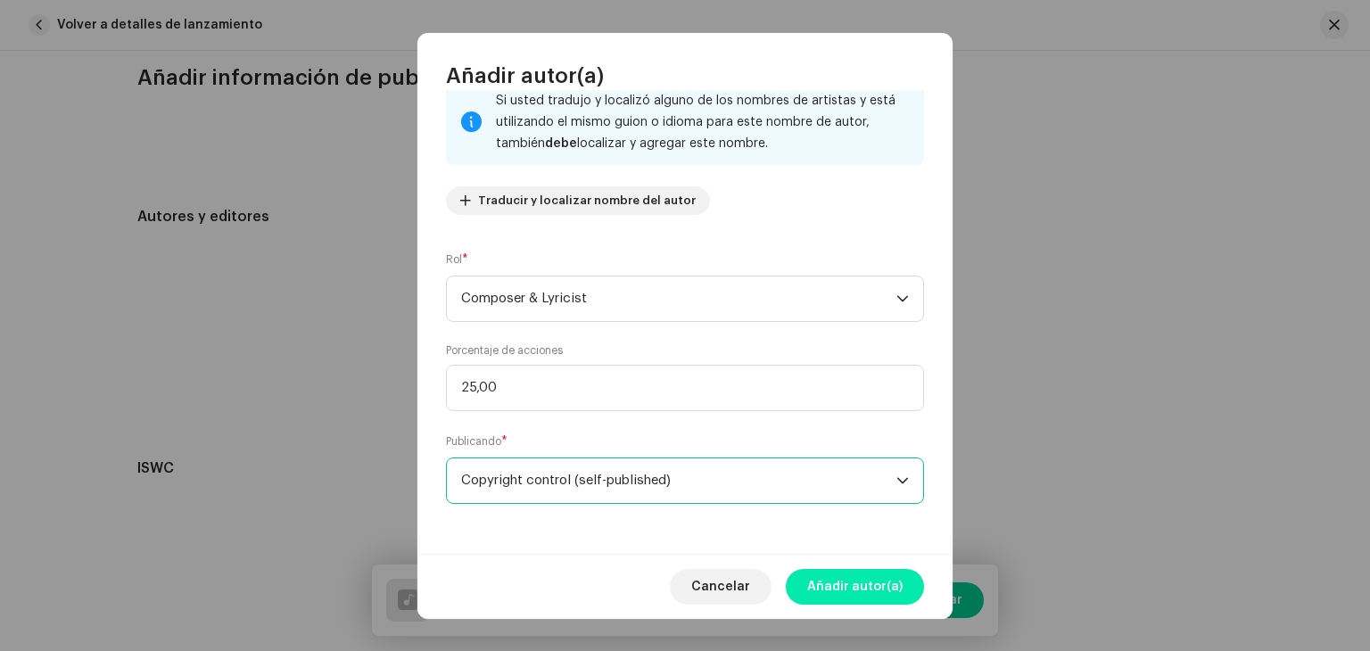
click at [837, 588] on span "Añadir autor(a)" at bounding box center [854, 587] width 95 height 36
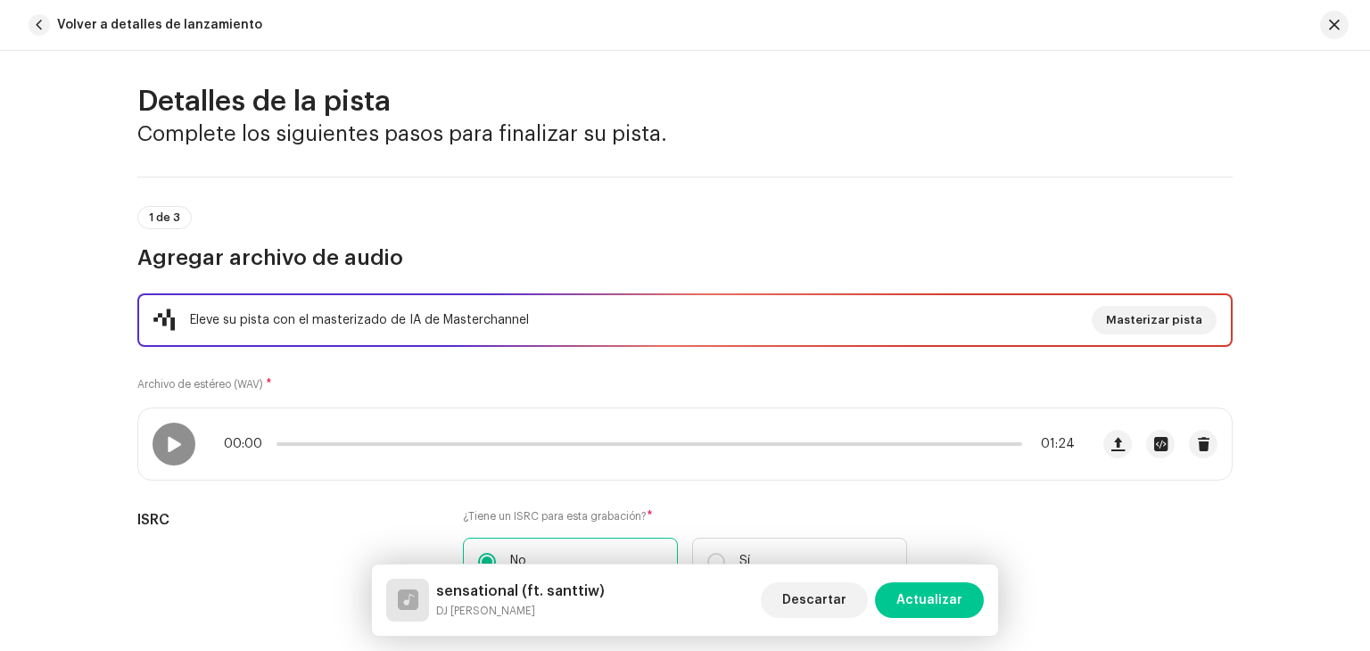
scroll to position [0, 0]
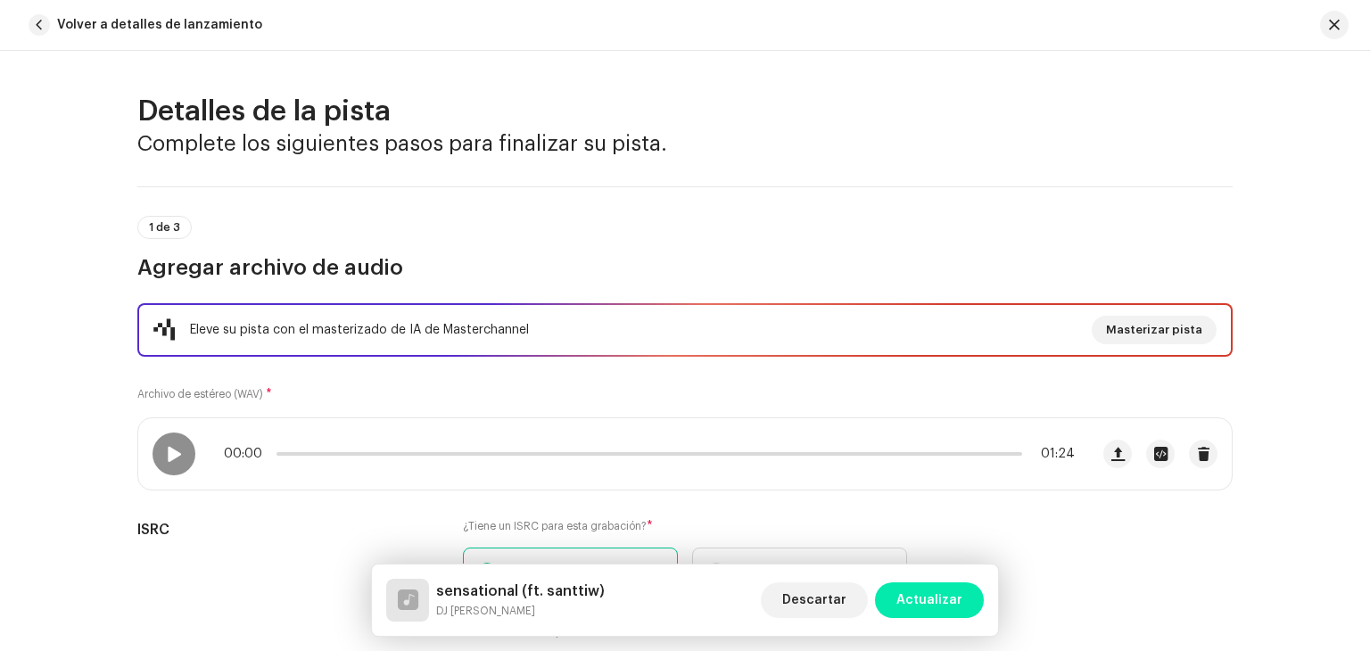
click at [913, 595] on span "Actualizar" at bounding box center [929, 600] width 66 height 36
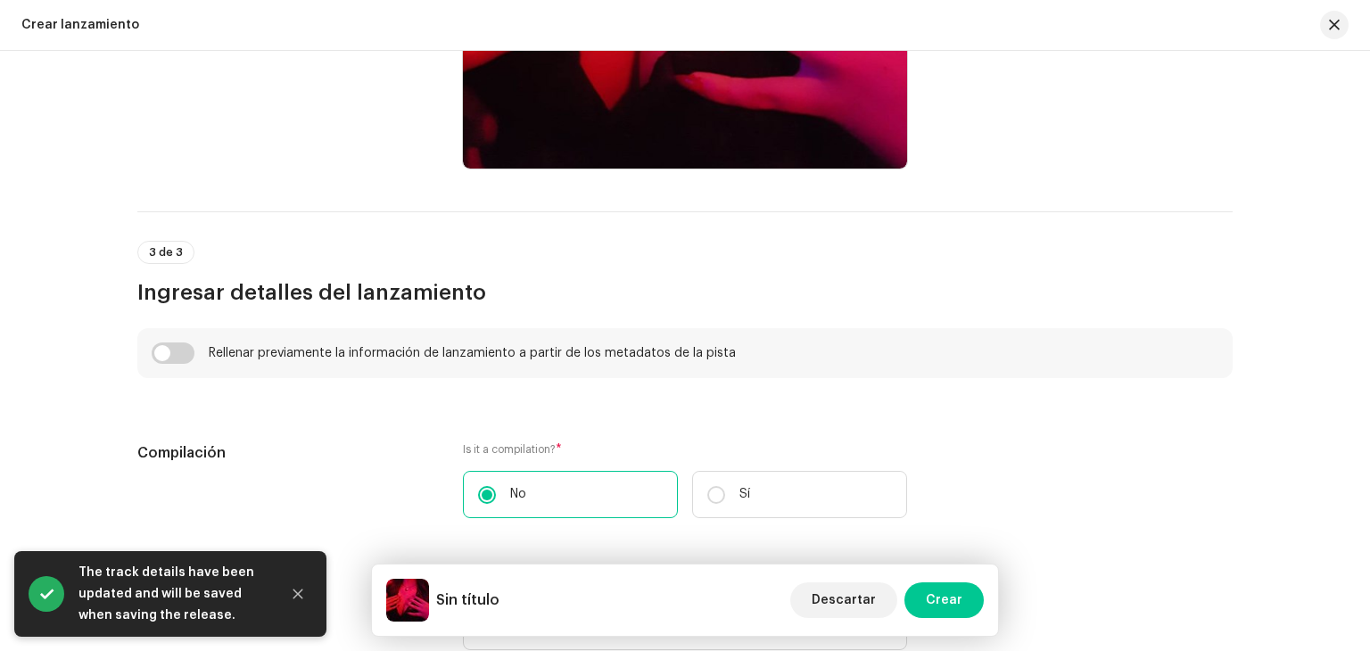
scroll to position [1053, 0]
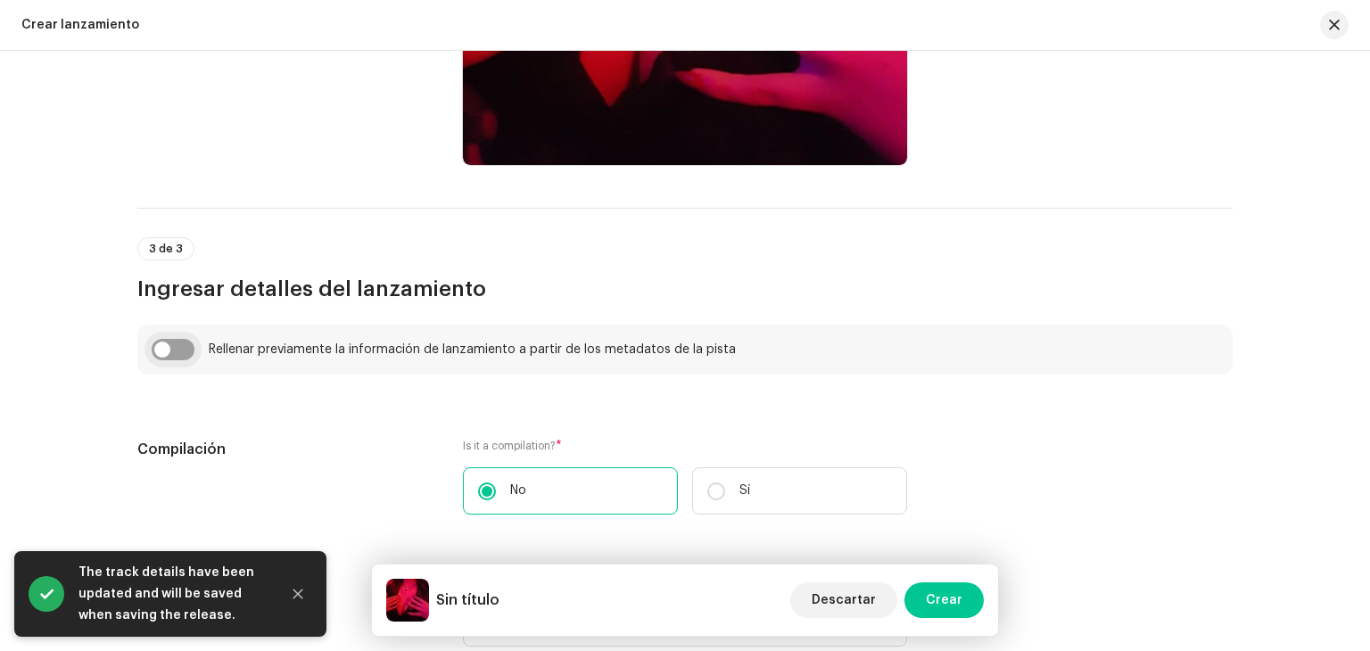
click at [169, 351] on input "checkbox" at bounding box center [173, 349] width 43 height 21
checkbox input "true"
type input "sensational (ft. santtiw)"
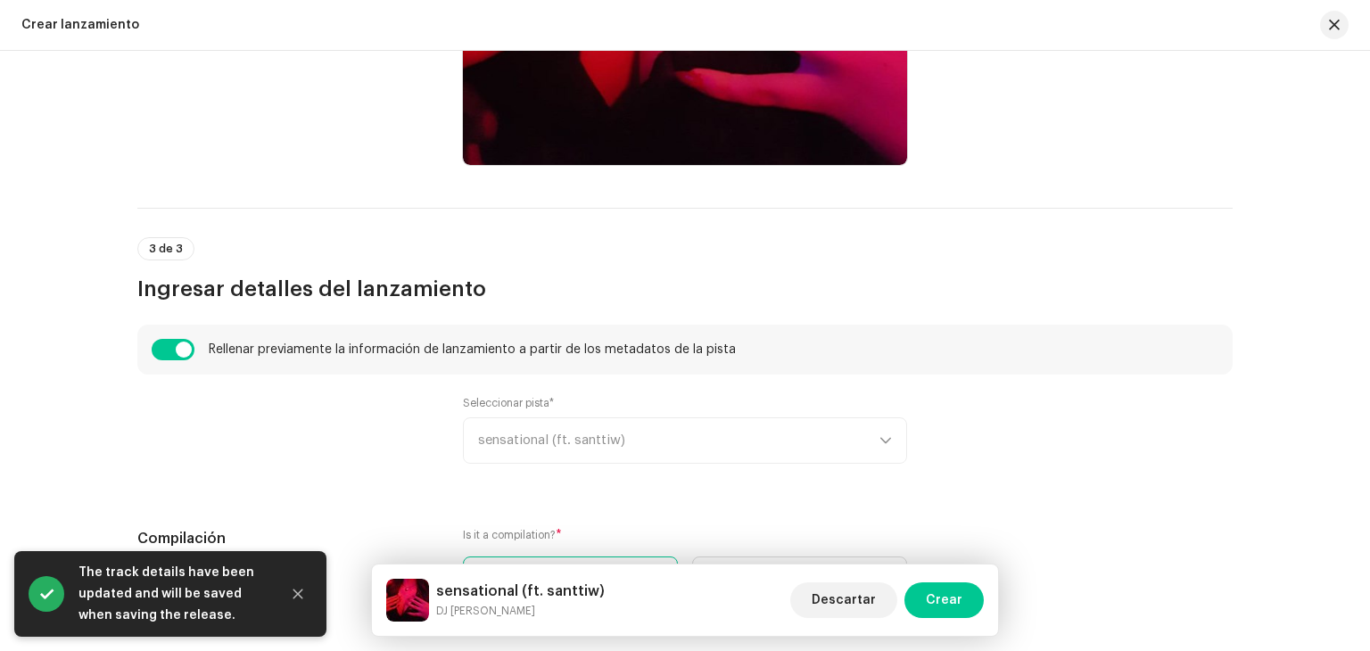
click at [527, 433] on div "Seleccionar pista* sensational (ft. [GEOGRAPHIC_DATA])" at bounding box center [685, 430] width 444 height 68
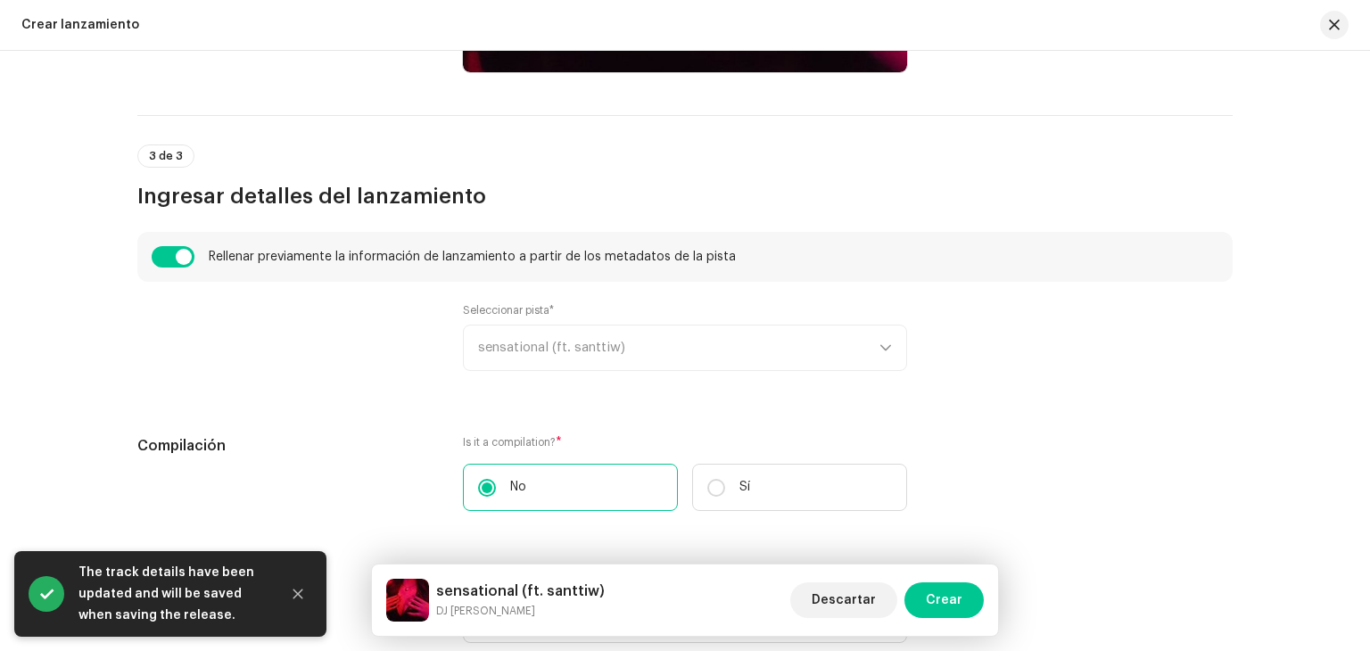
scroll to position [1320, 0]
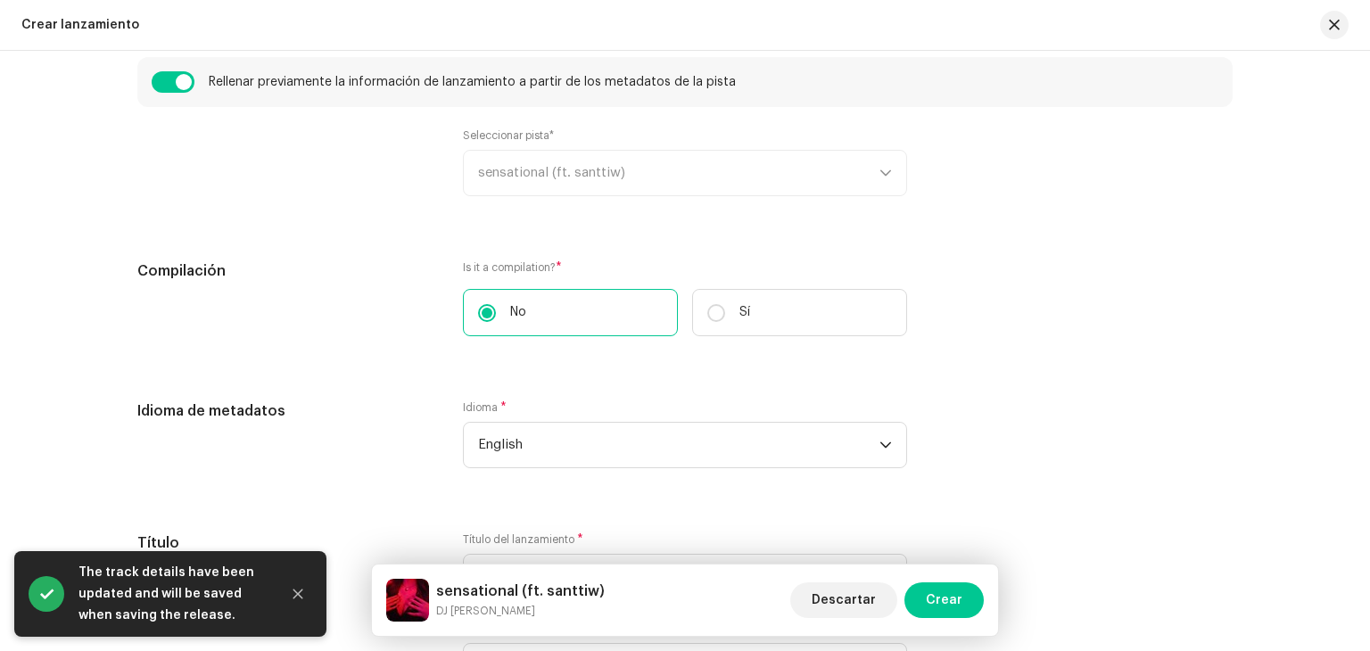
click at [597, 176] on div "Seleccionar pista* sensational (ft. [GEOGRAPHIC_DATA])" at bounding box center [685, 162] width 444 height 68
click at [293, 592] on icon "Close" at bounding box center [298, 594] width 12 height 12
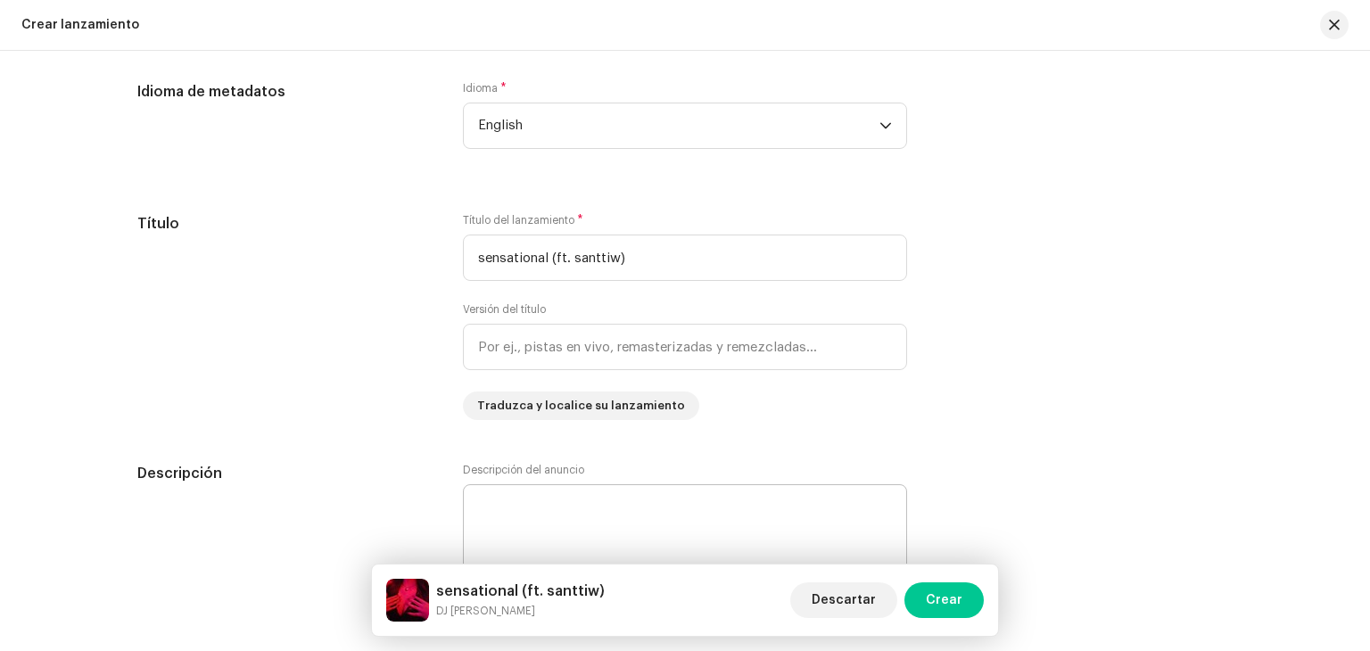
scroll to position [1766, 0]
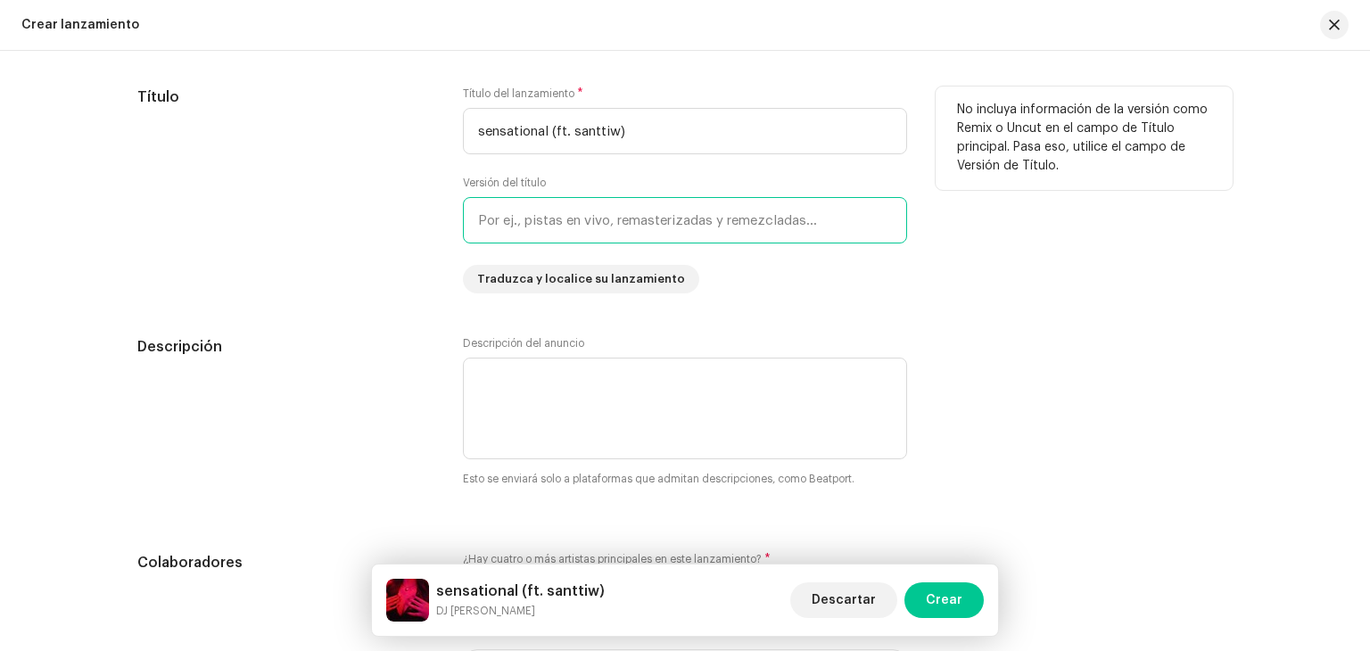
click at [585, 218] on input "text" at bounding box center [685, 220] width 444 height 46
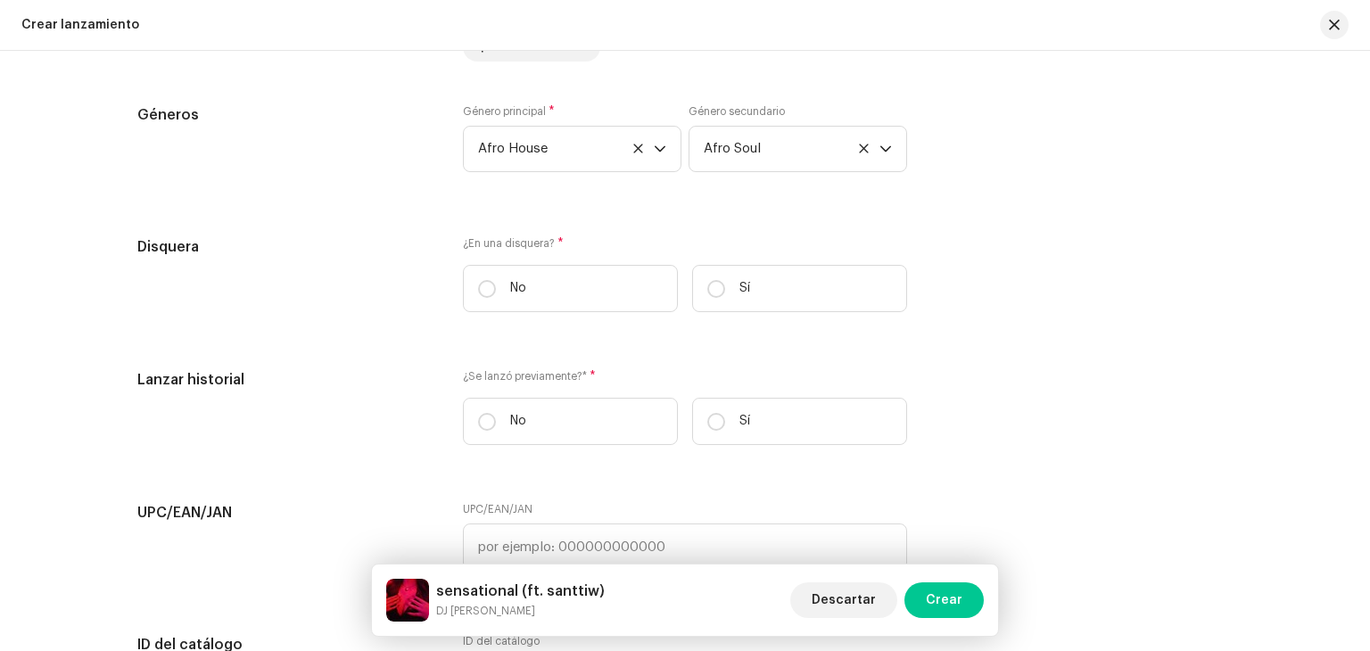
scroll to position [2926, 0]
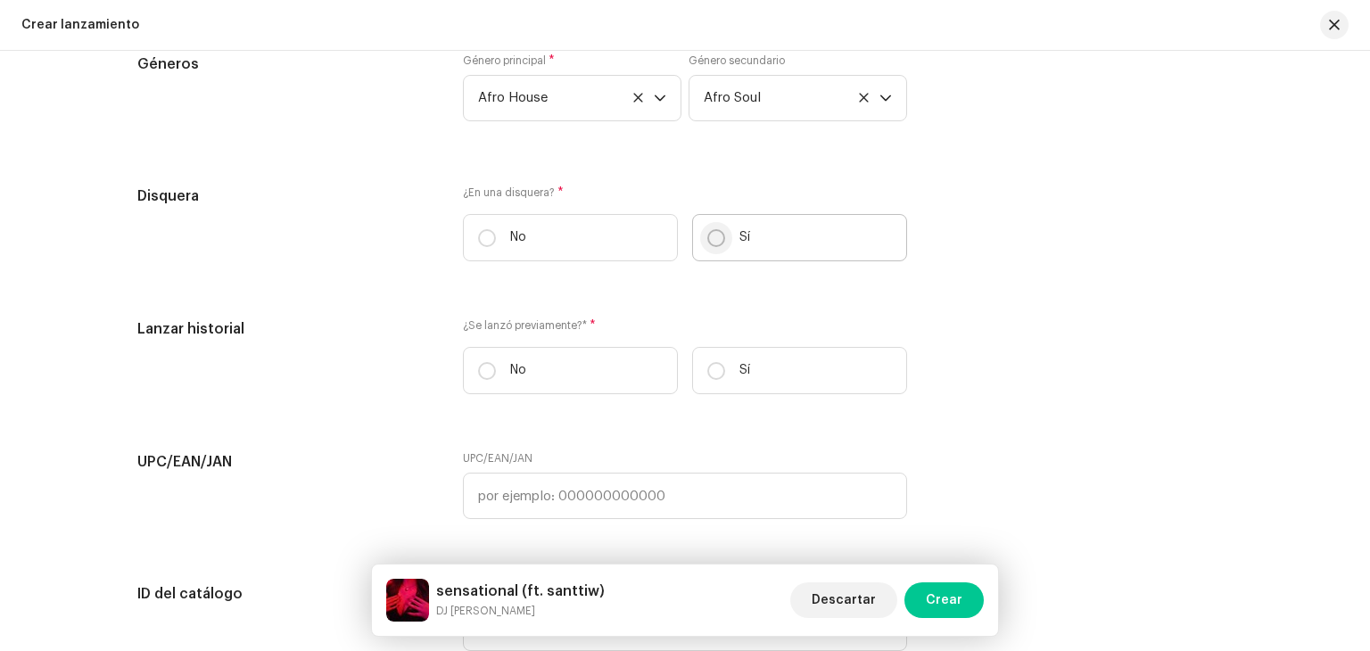
click at [707, 247] on input "Sí" at bounding box center [716, 238] width 18 height 18
radio input "true"
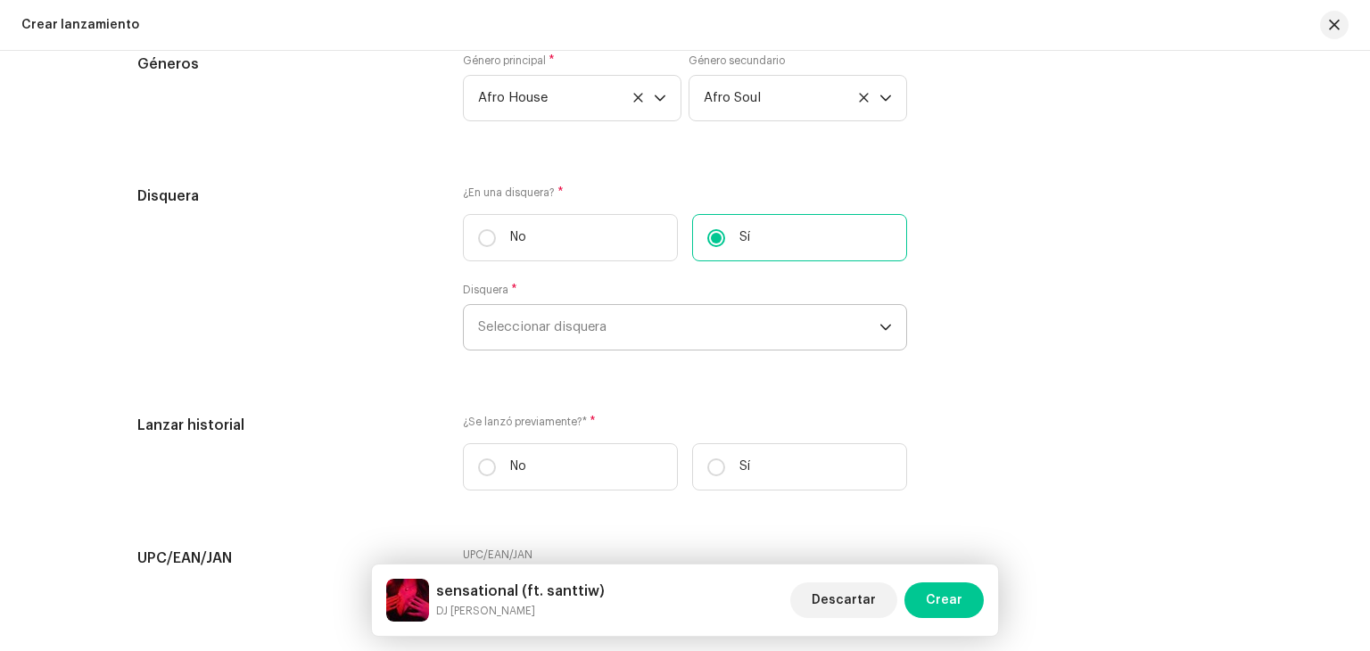
click at [624, 313] on span "Seleccionar disquera" at bounding box center [678, 327] width 401 height 45
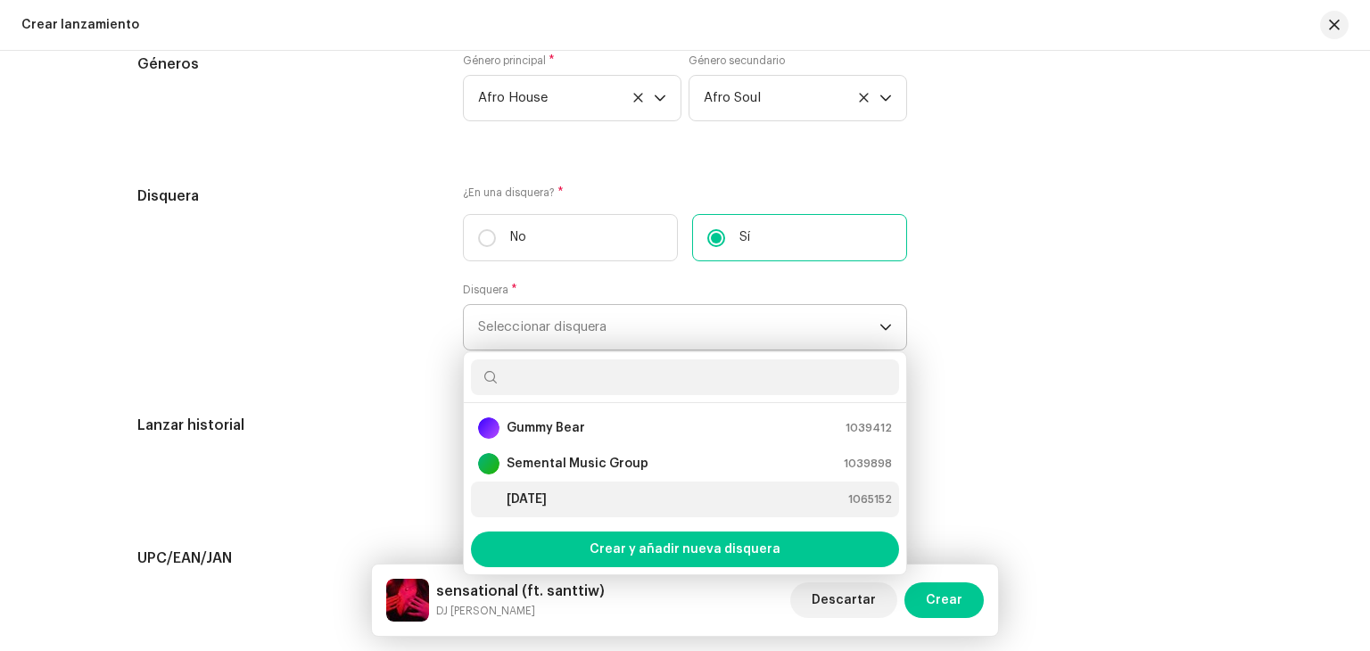
click at [544, 502] on div "[DATE] 1065152" at bounding box center [685, 499] width 414 height 21
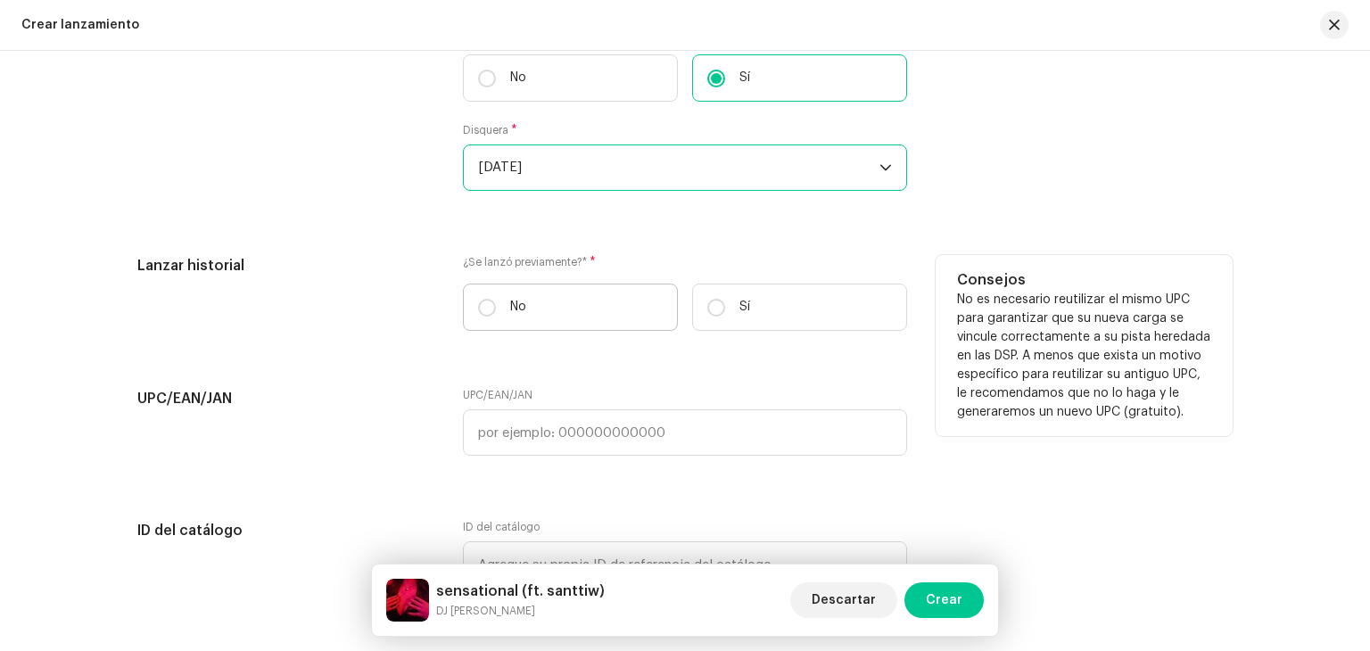
scroll to position [3104, 0]
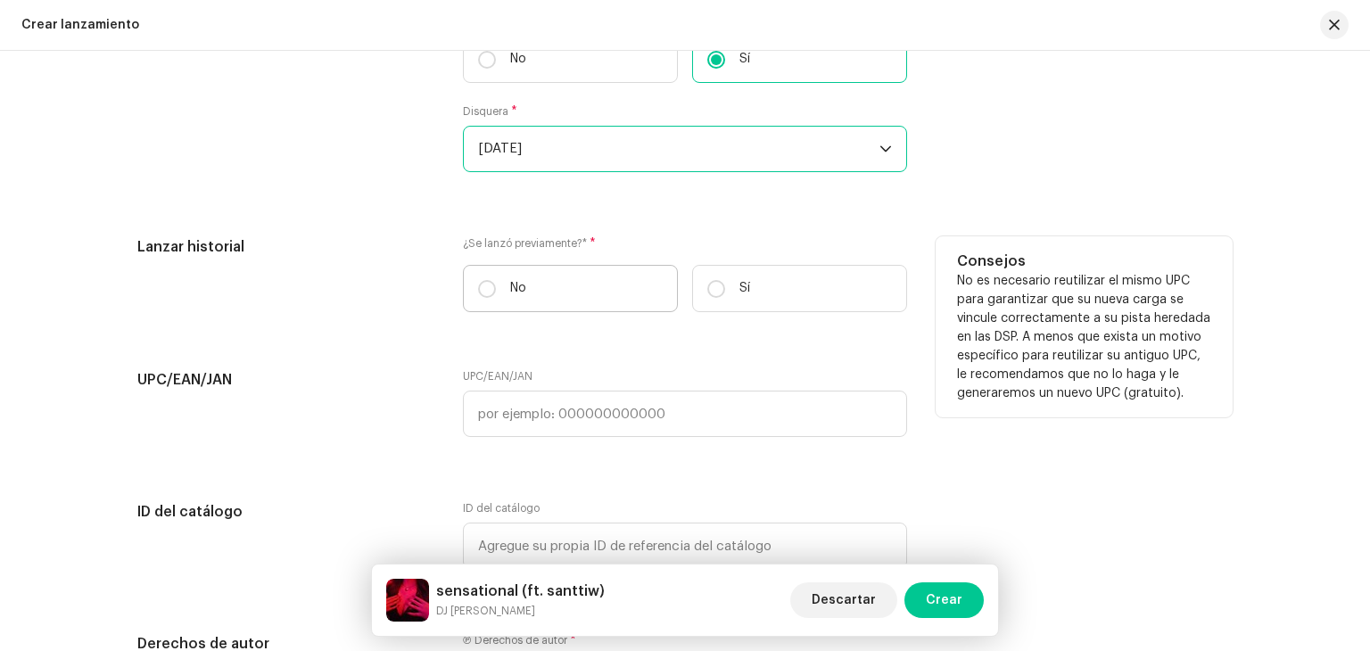
click at [556, 286] on label "No" at bounding box center [570, 288] width 215 height 47
click at [496, 286] on input "No" at bounding box center [487, 289] width 18 height 18
radio input "true"
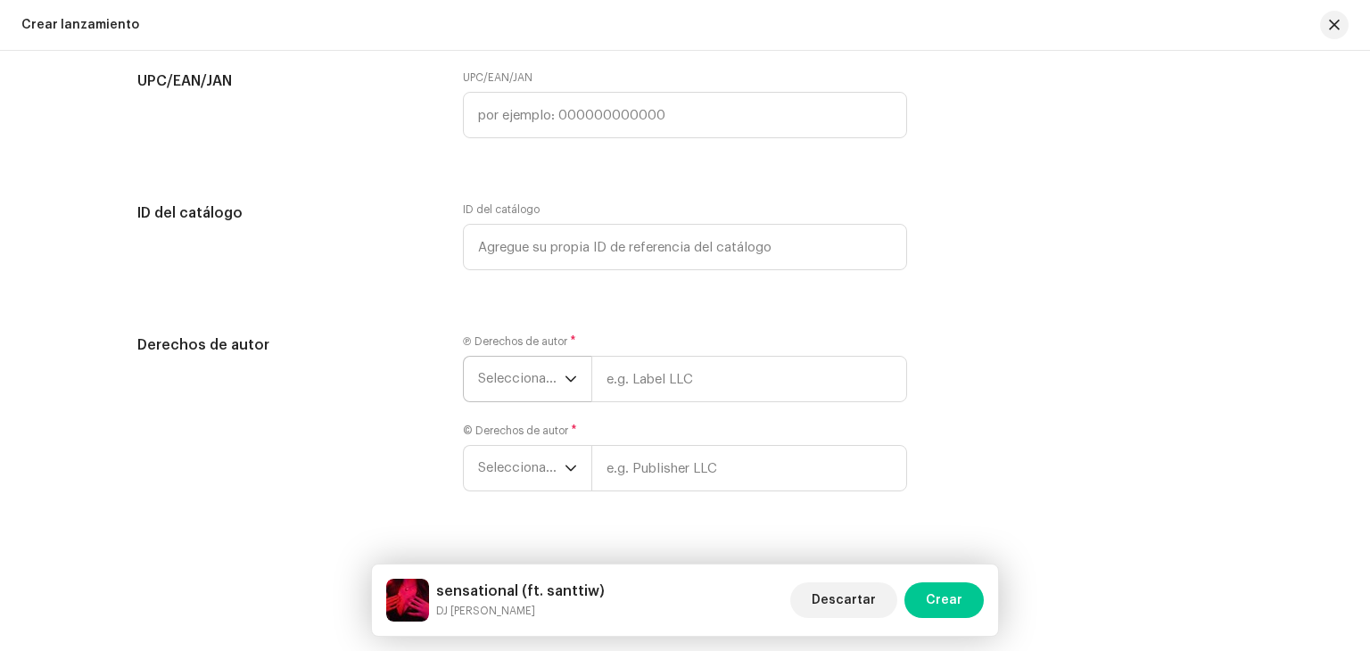
scroll to position [3443, 0]
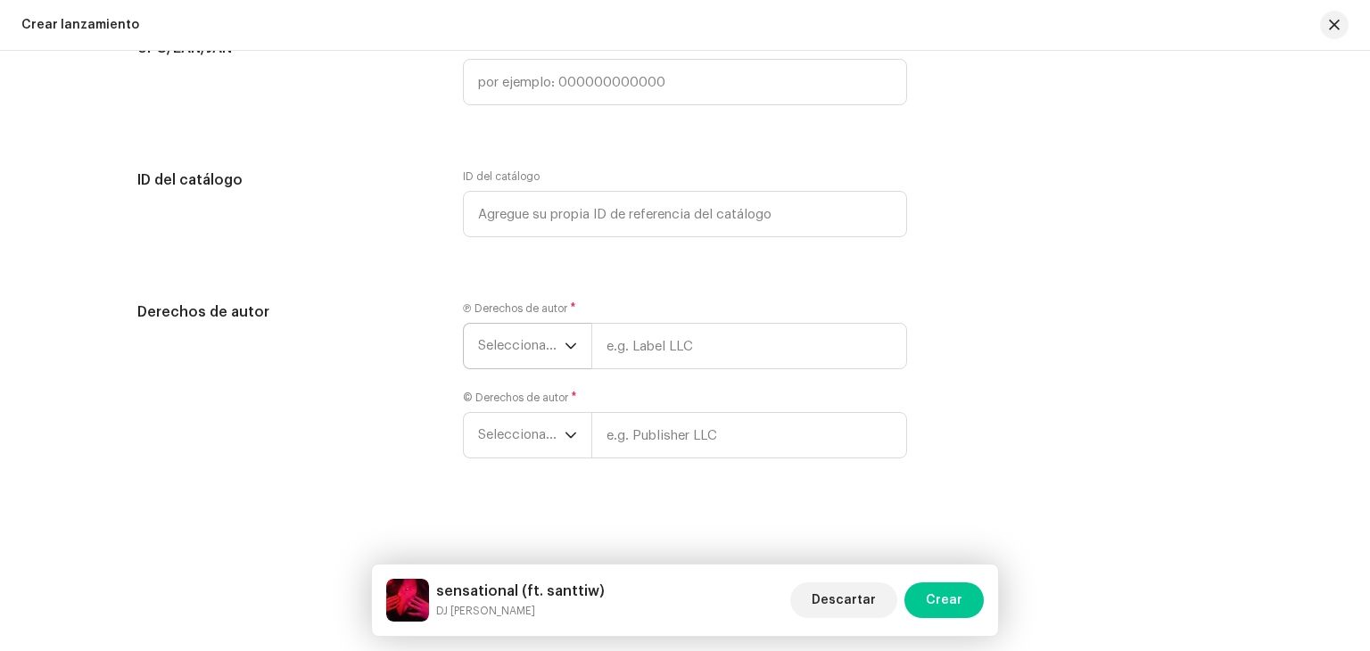
click at [558, 336] on span "Seleccionar año" at bounding box center [521, 346] width 87 height 45
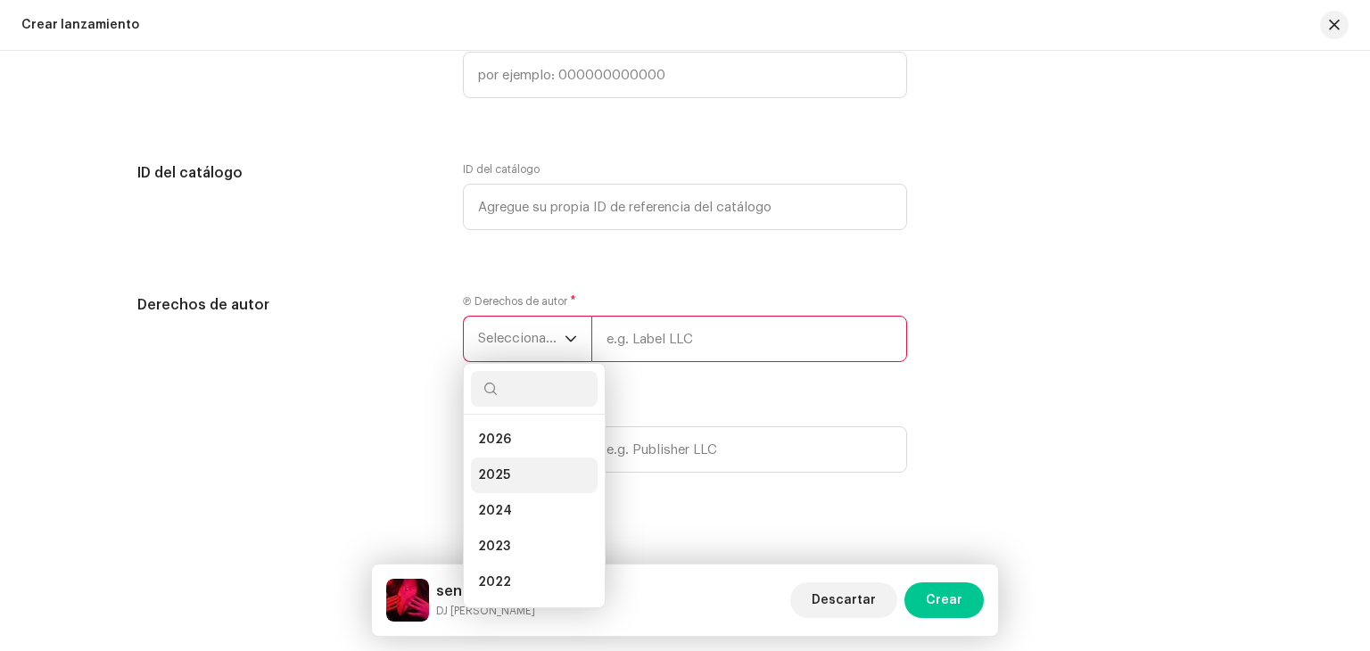
click at [521, 468] on li "2025" at bounding box center [534, 476] width 127 height 36
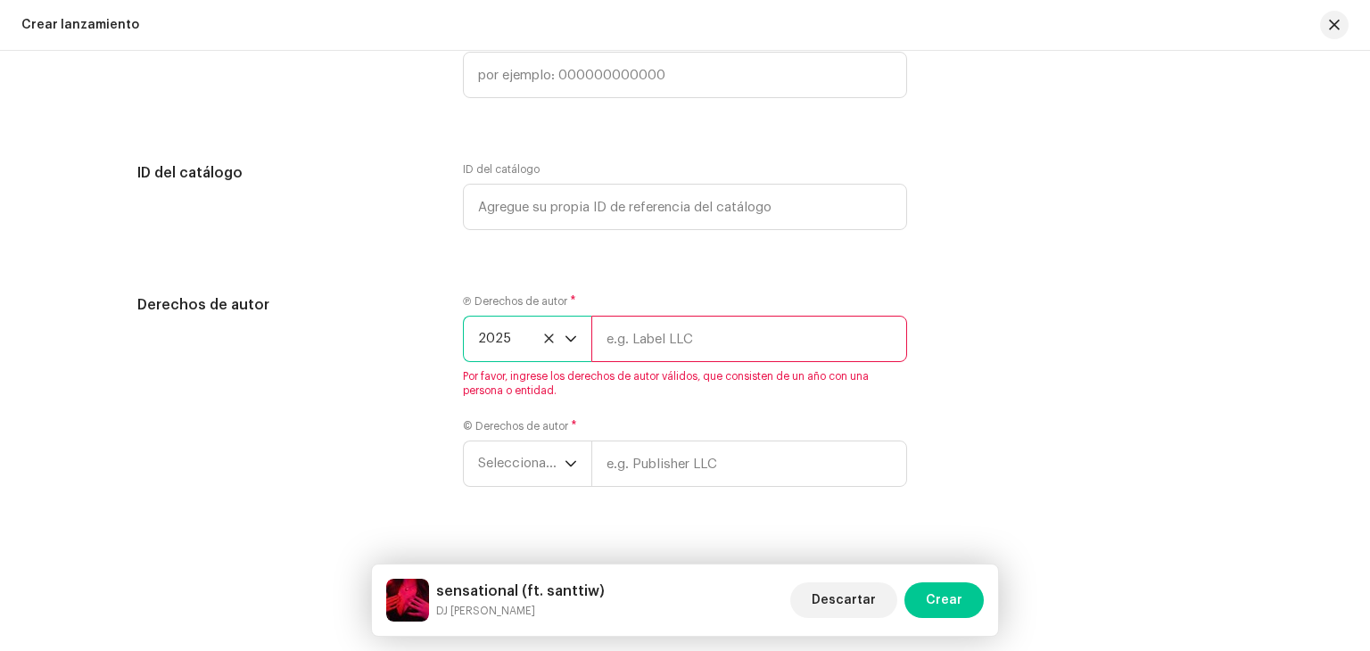
click at [664, 351] on input "text" at bounding box center [749, 339] width 316 height 46
type input "[DATE]"
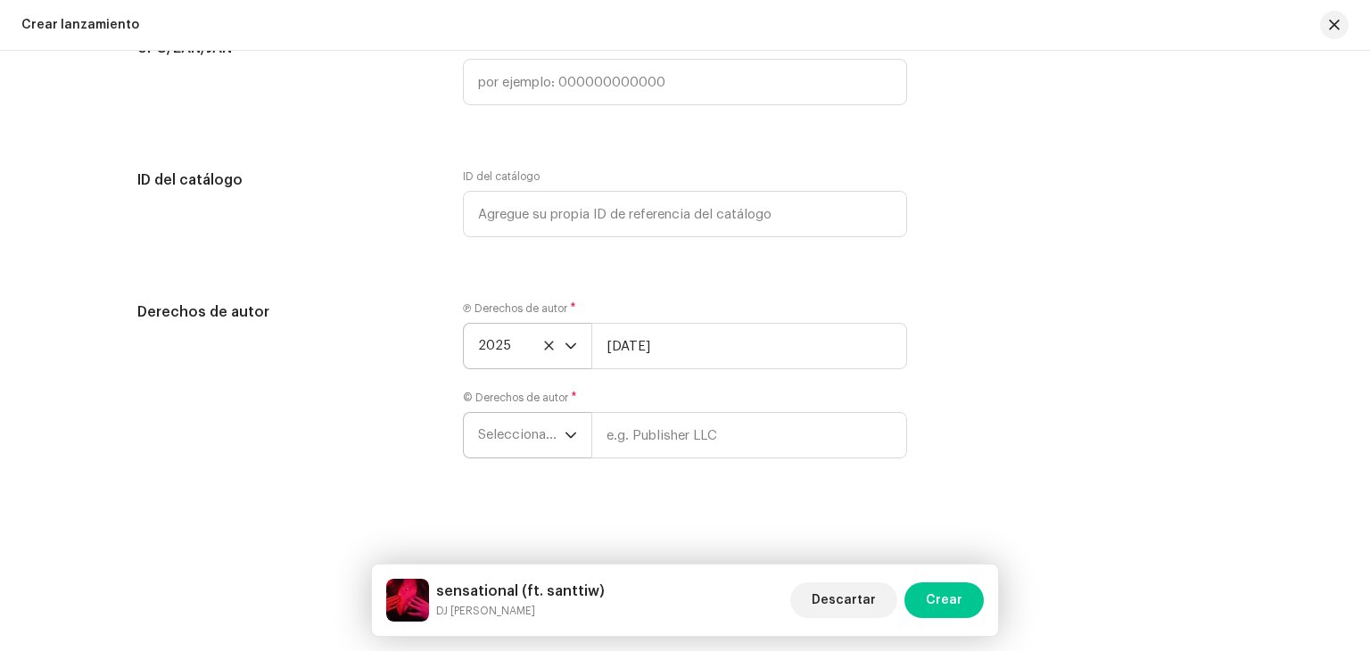
click at [550, 448] on span "Seleccionar año" at bounding box center [521, 435] width 87 height 45
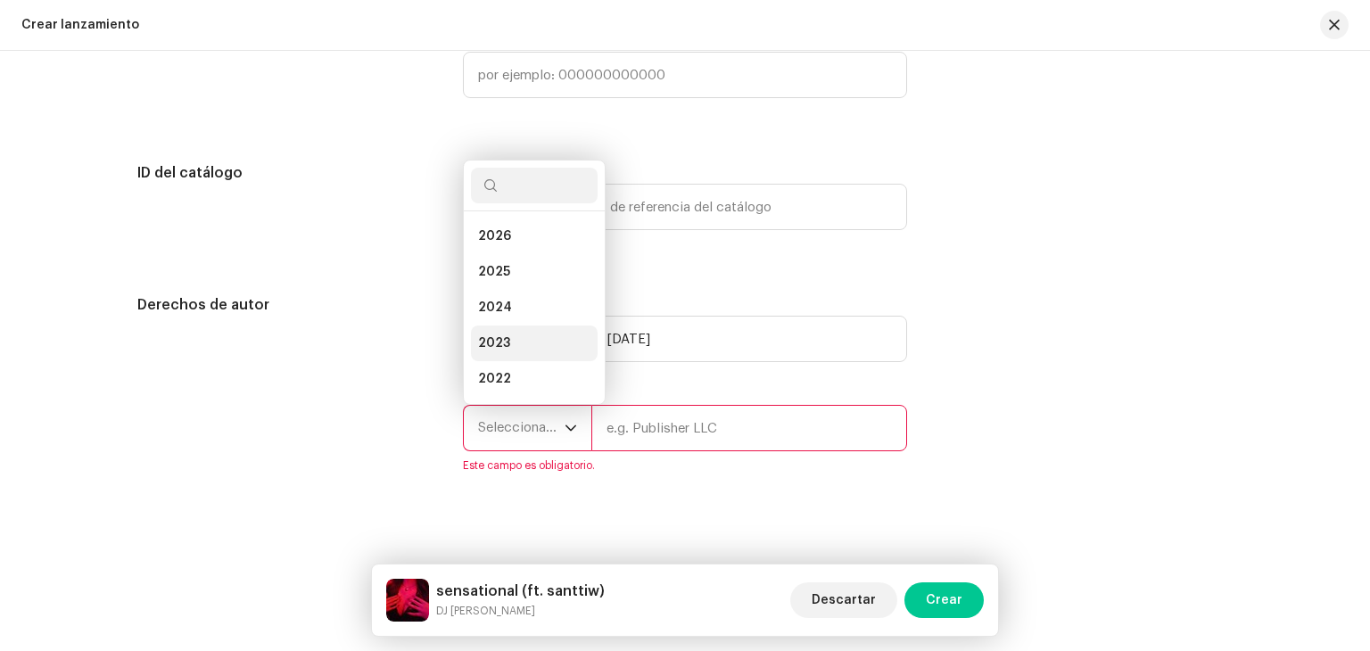
scroll to position [29, 0]
click at [510, 254] on li "2025" at bounding box center [534, 244] width 127 height 36
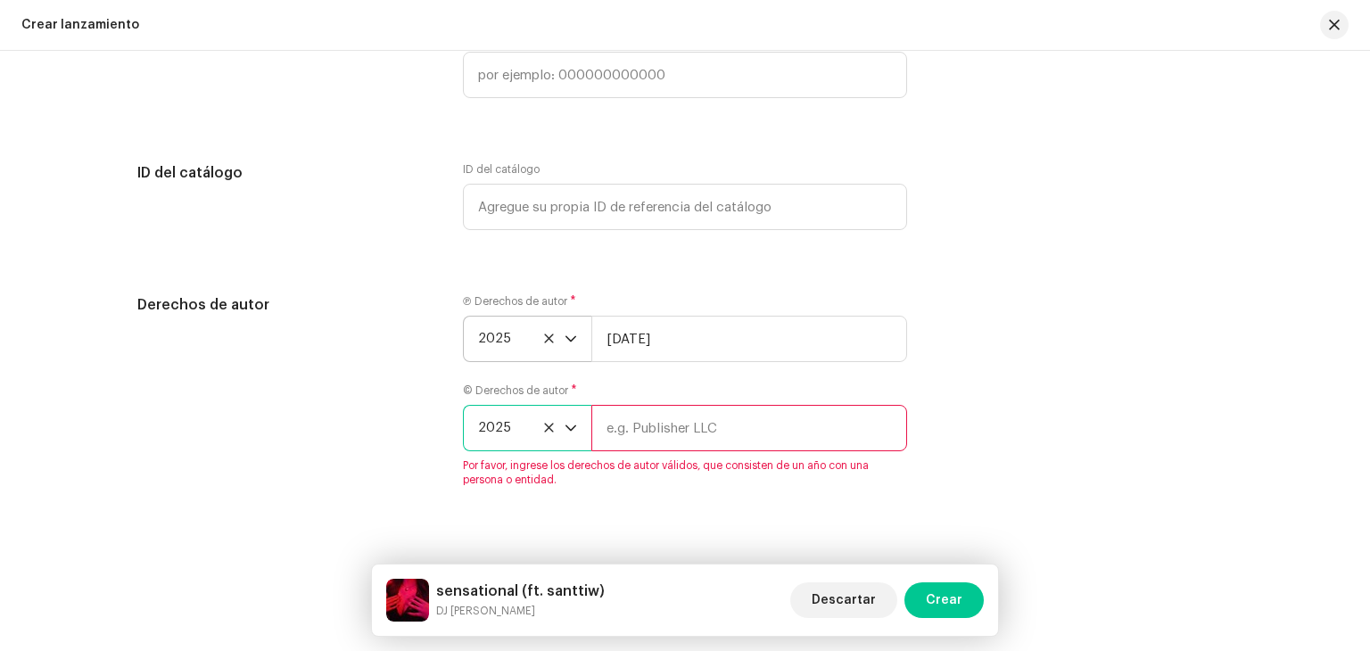
click at [680, 436] on input "text" at bounding box center [749, 428] width 316 height 46
type input "[DATE]"
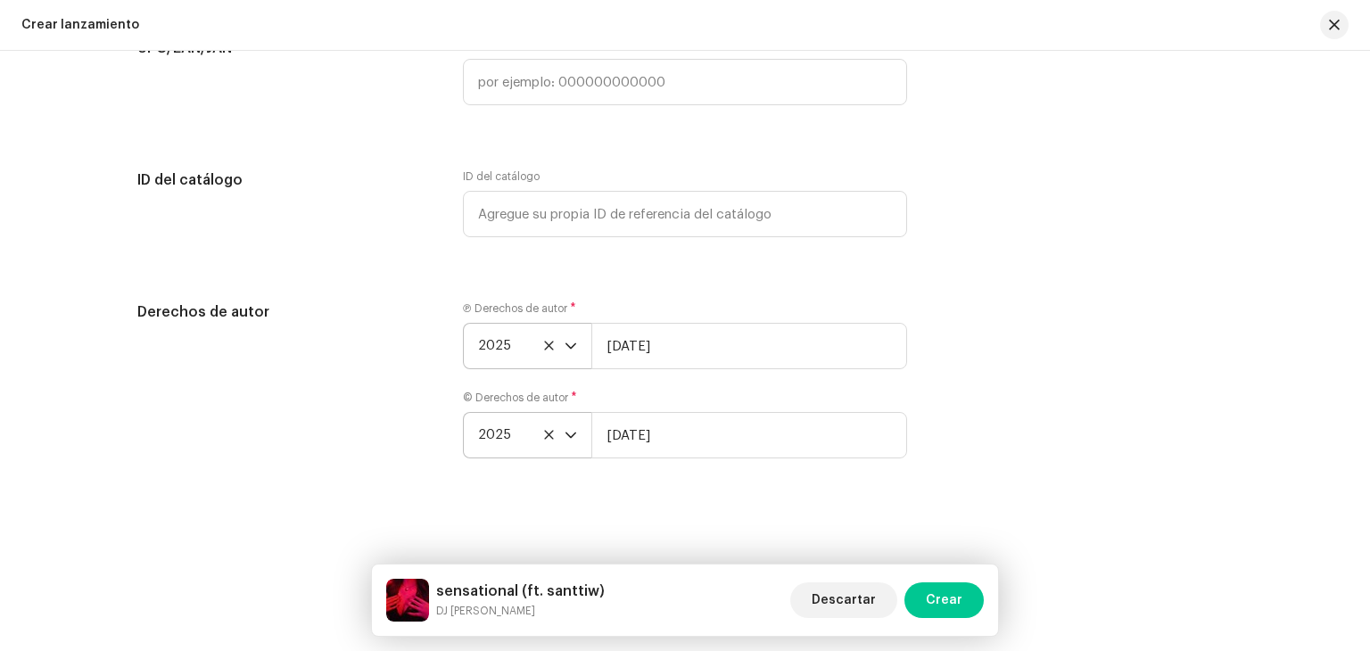
click at [703, 510] on div "Crear un nuevo lanzamiento Le guiaremos en todo el proceso, desde la selección …" at bounding box center [685, 351] width 1370 height 600
click at [954, 600] on span "Crear" at bounding box center [944, 600] width 37 height 36
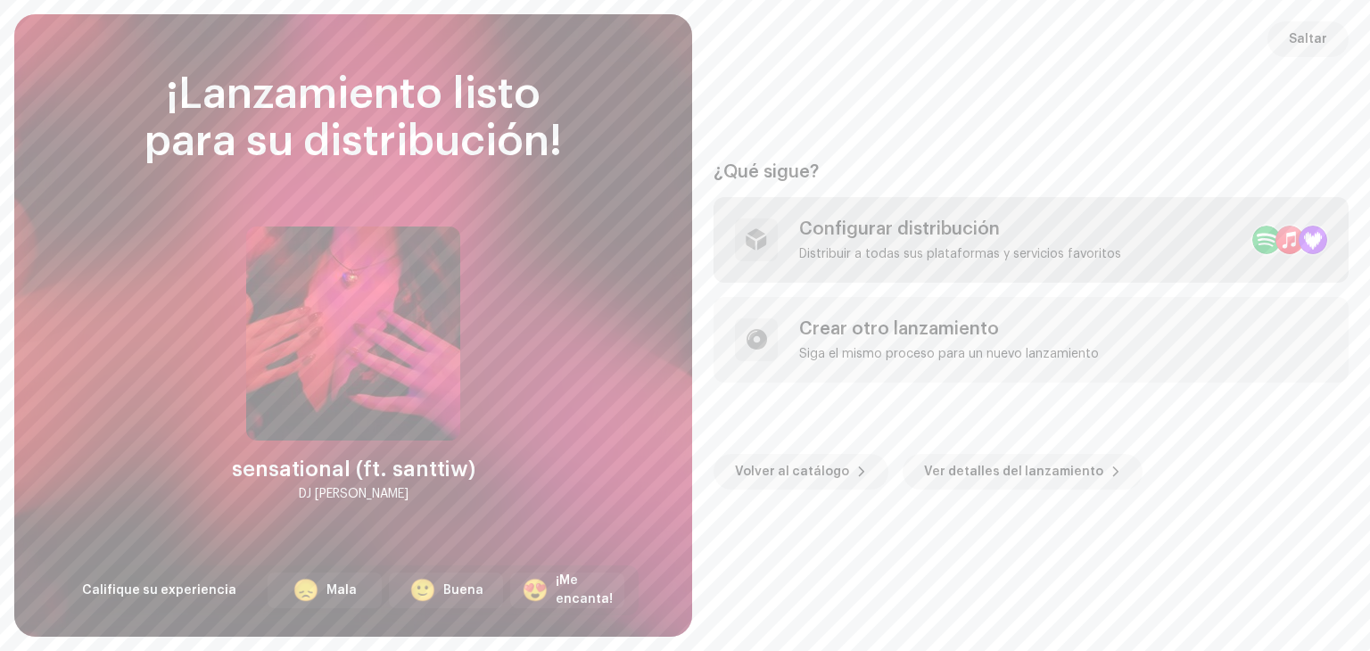
click at [1082, 247] on div "Distribuir a todas sus plataformas y servicios favoritos" at bounding box center [960, 254] width 322 height 14
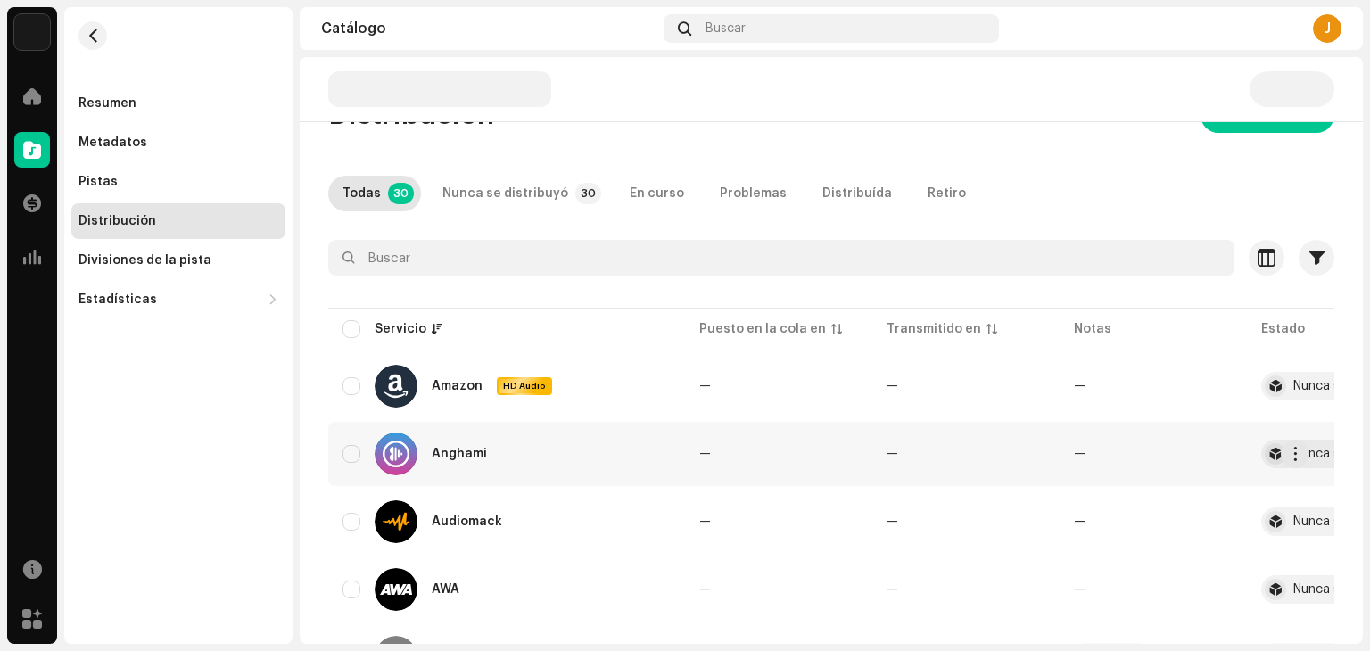
scroll to position [178, 0]
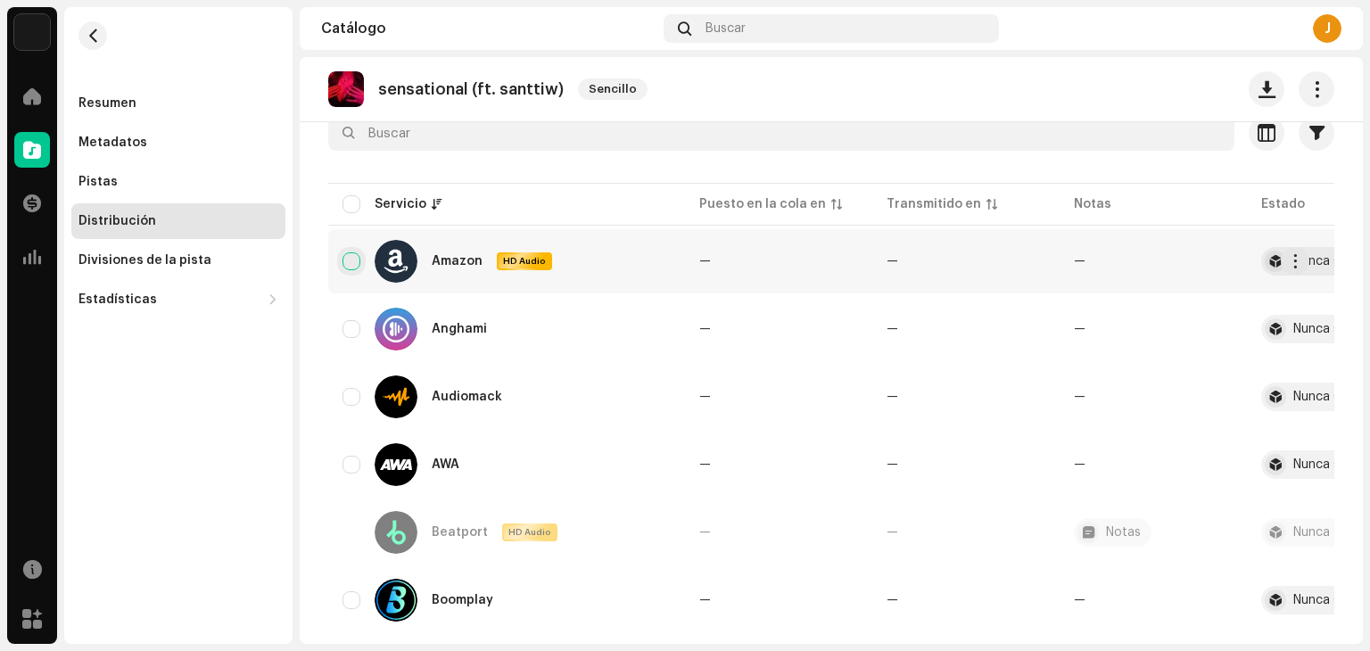
click at [353, 258] on input "checkbox" at bounding box center [352, 261] width 18 height 18
checkbox input "true"
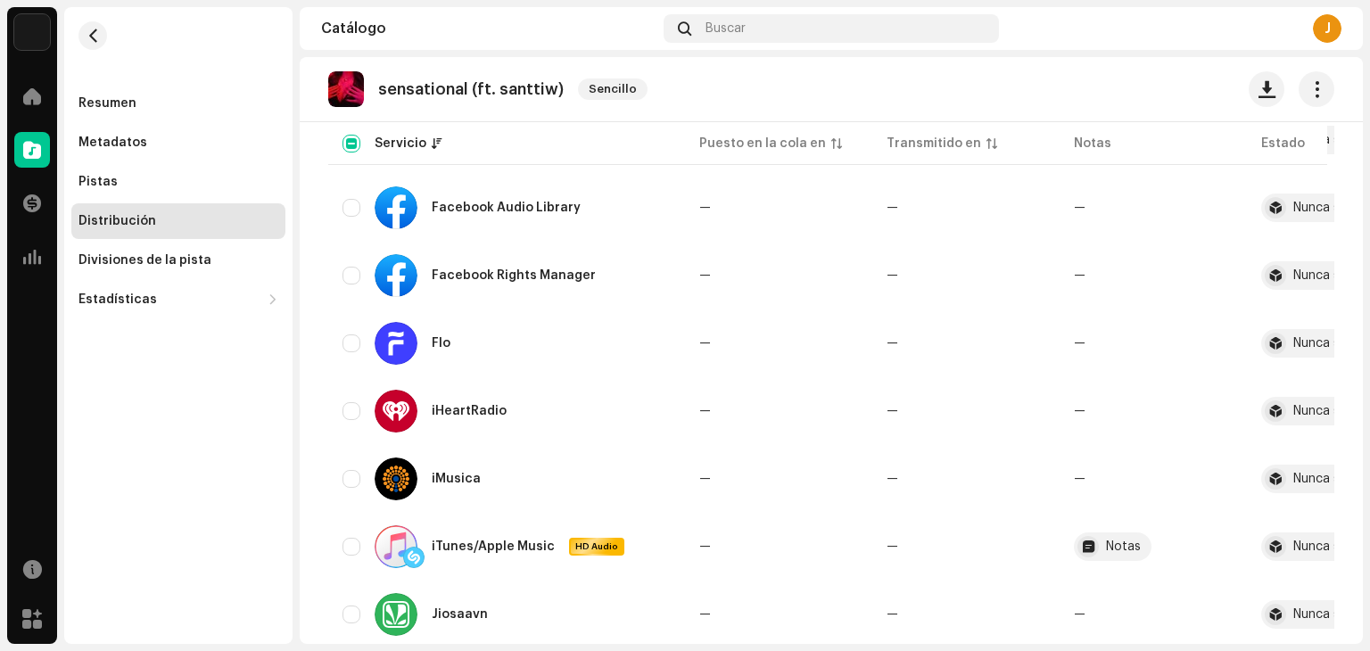
scroll to position [714, 0]
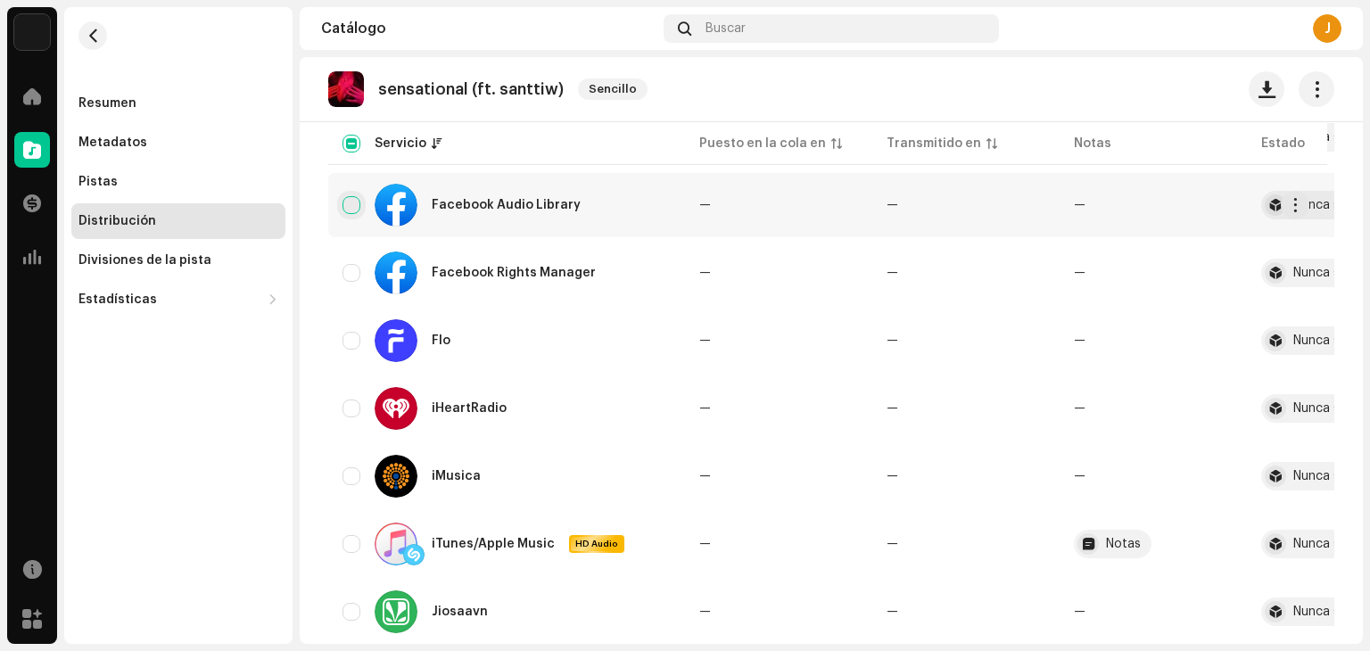
click at [345, 211] on input "Row Unselected" at bounding box center [352, 205] width 18 height 18
checkbox input "true"
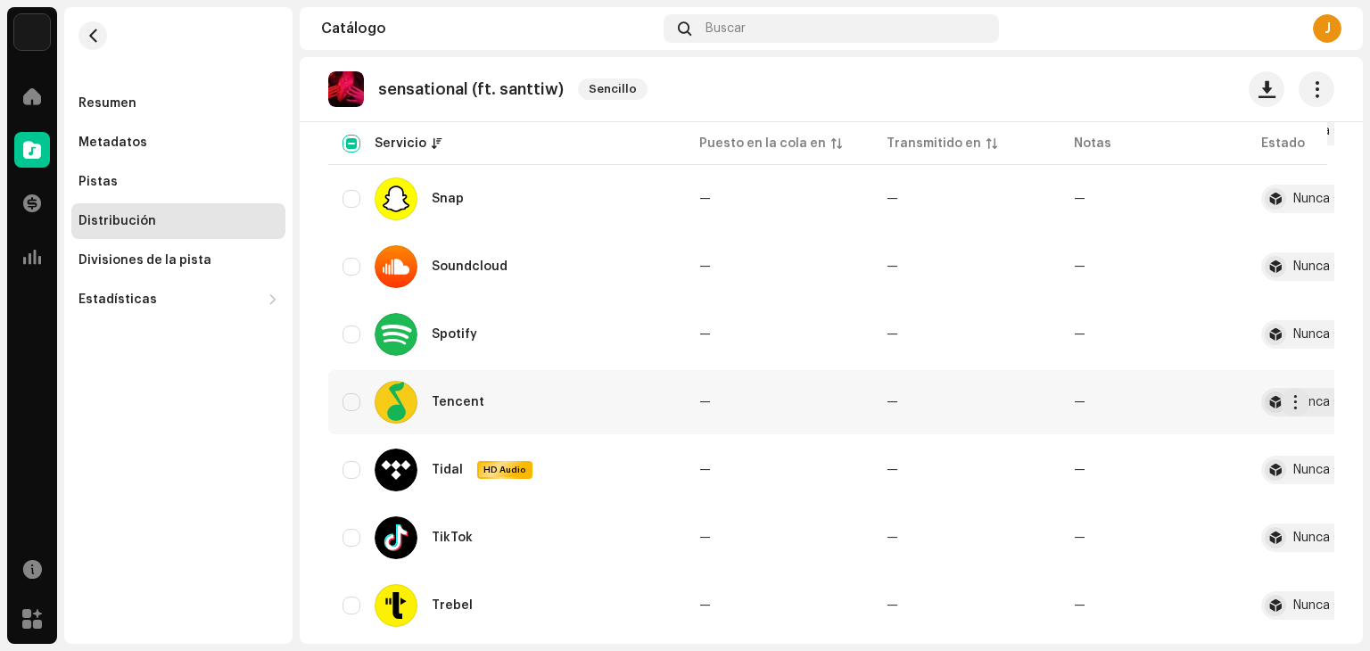
scroll to position [1695, 0]
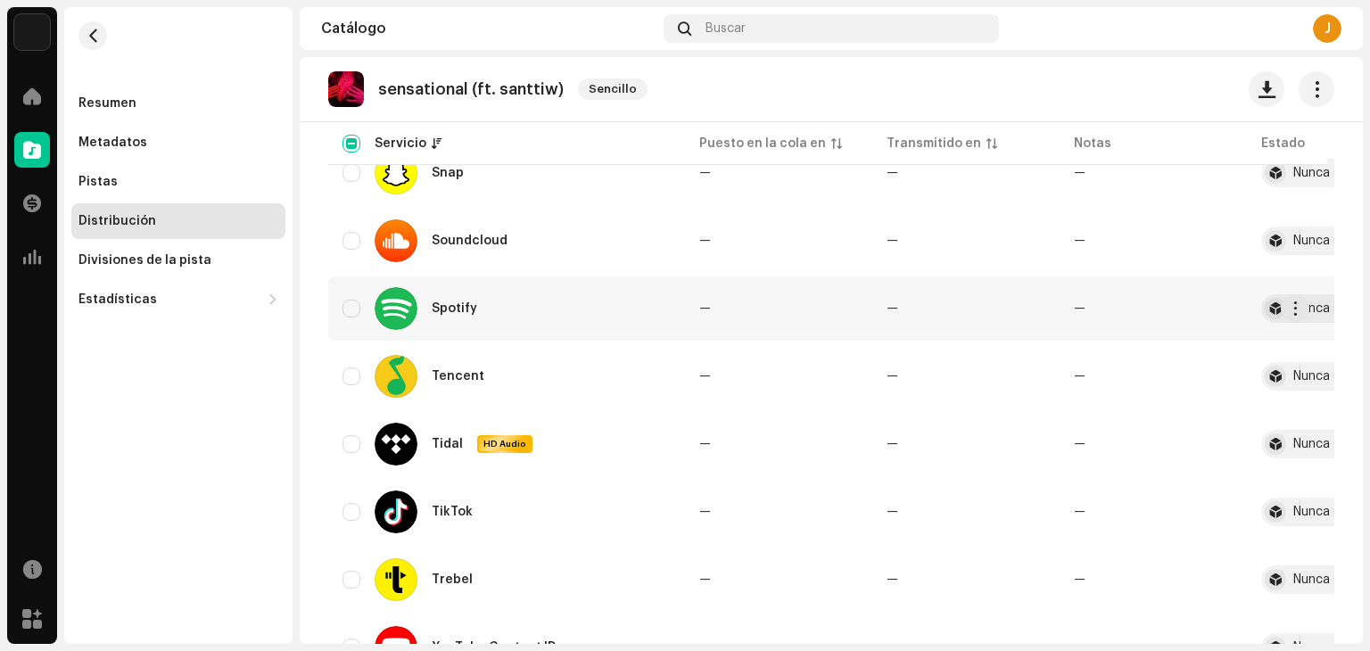
click at [361, 308] on div "Spotify" at bounding box center [507, 308] width 328 height 43
click at [354, 312] on input "Row Unselected" at bounding box center [352, 309] width 18 height 18
checkbox input "true"
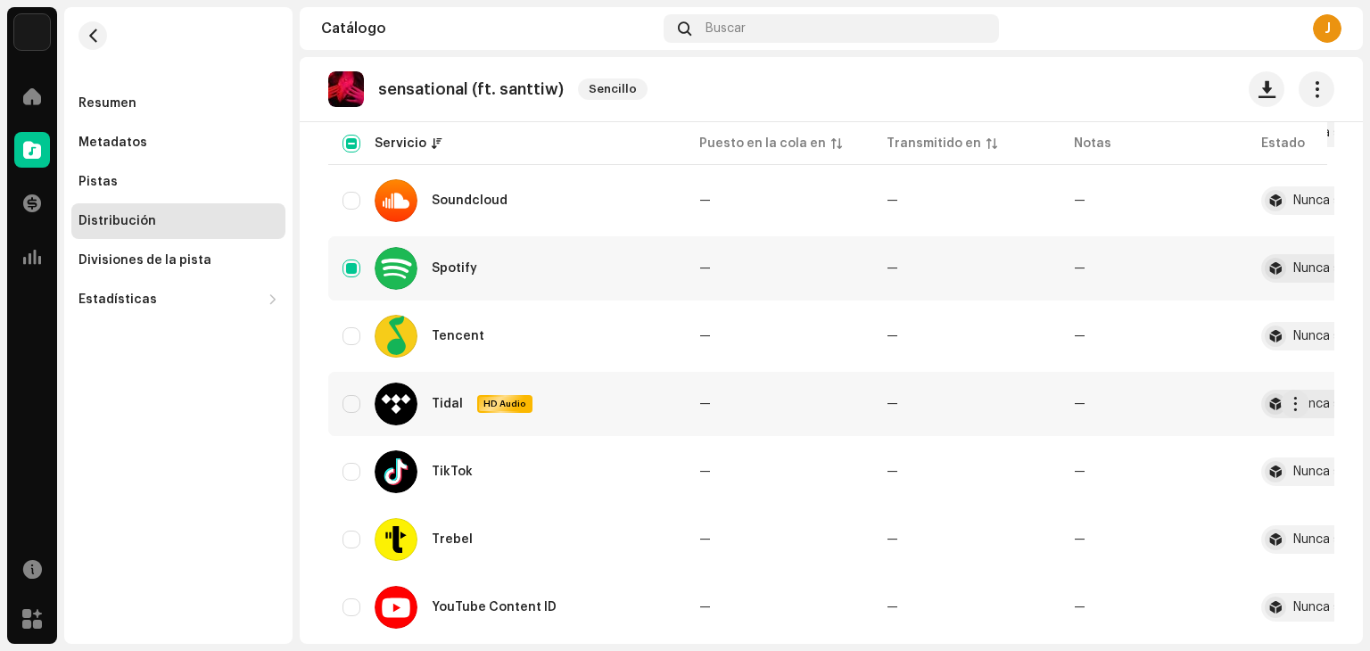
scroll to position [1852, 0]
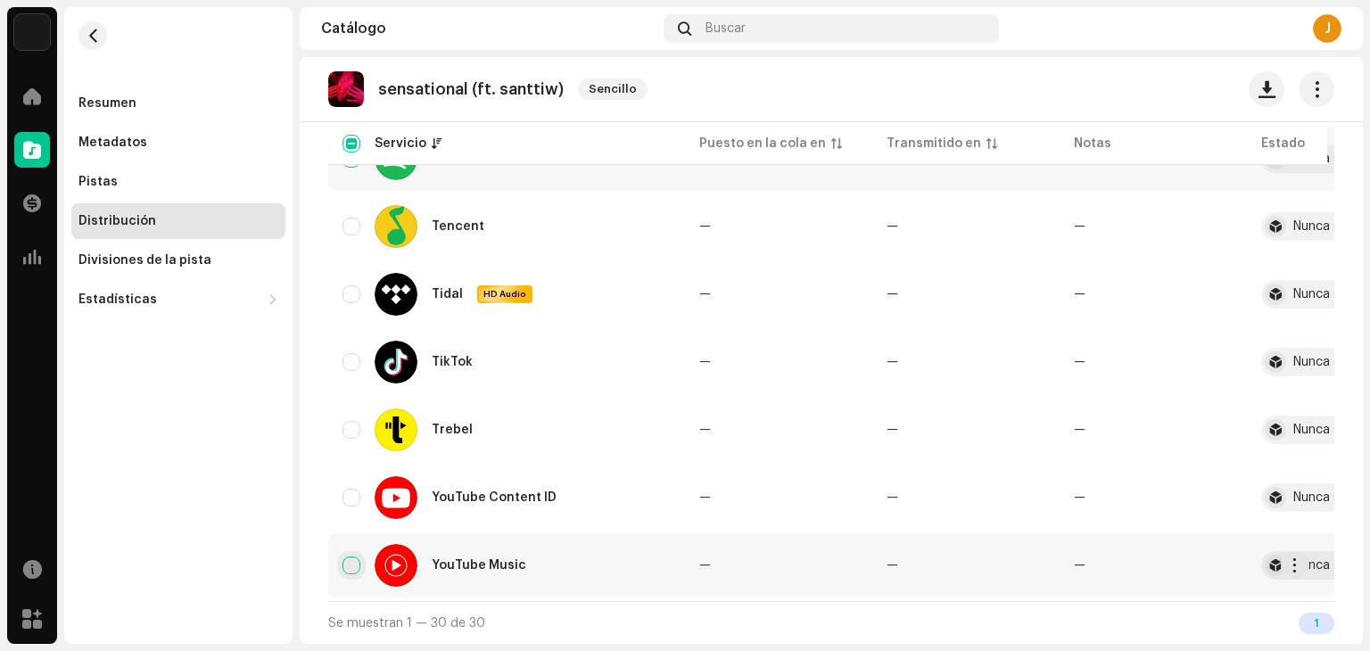
click at [359, 558] on input "Row Unselected" at bounding box center [352, 566] width 18 height 18
checkbox input "true"
click at [353, 356] on input "Row Unselected" at bounding box center [352, 362] width 18 height 18
checkbox input "true"
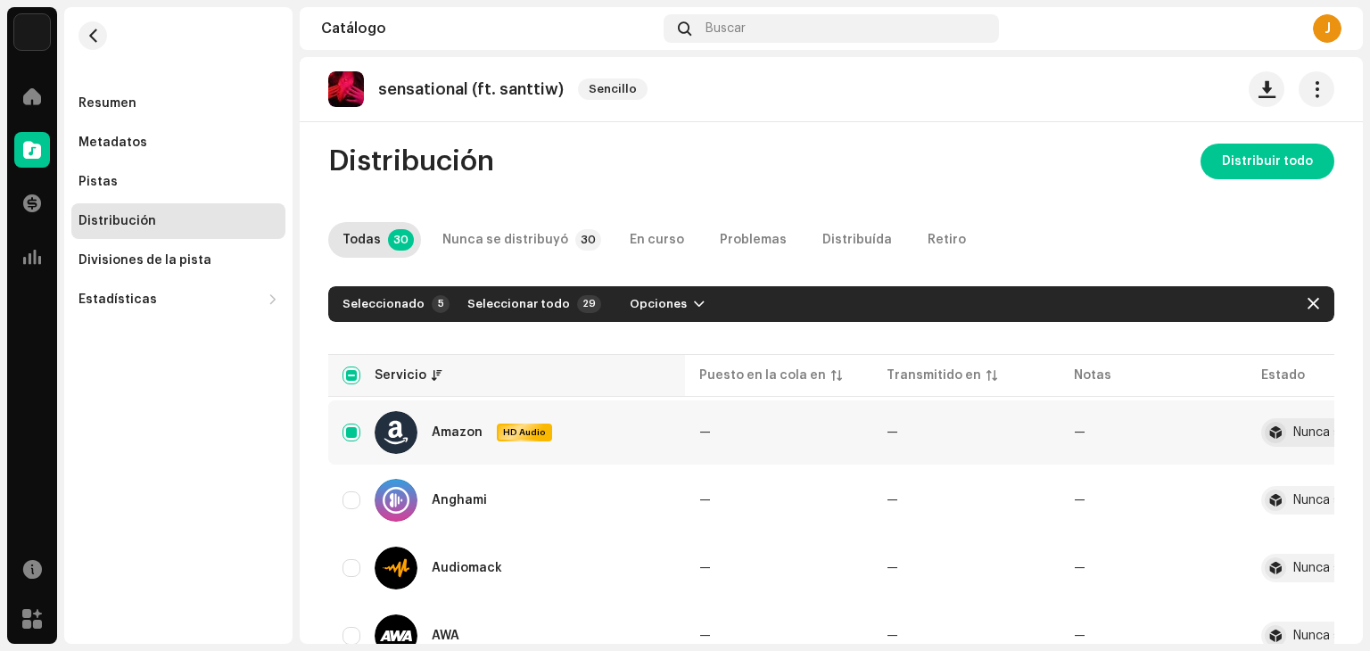
scroll to position [0, 0]
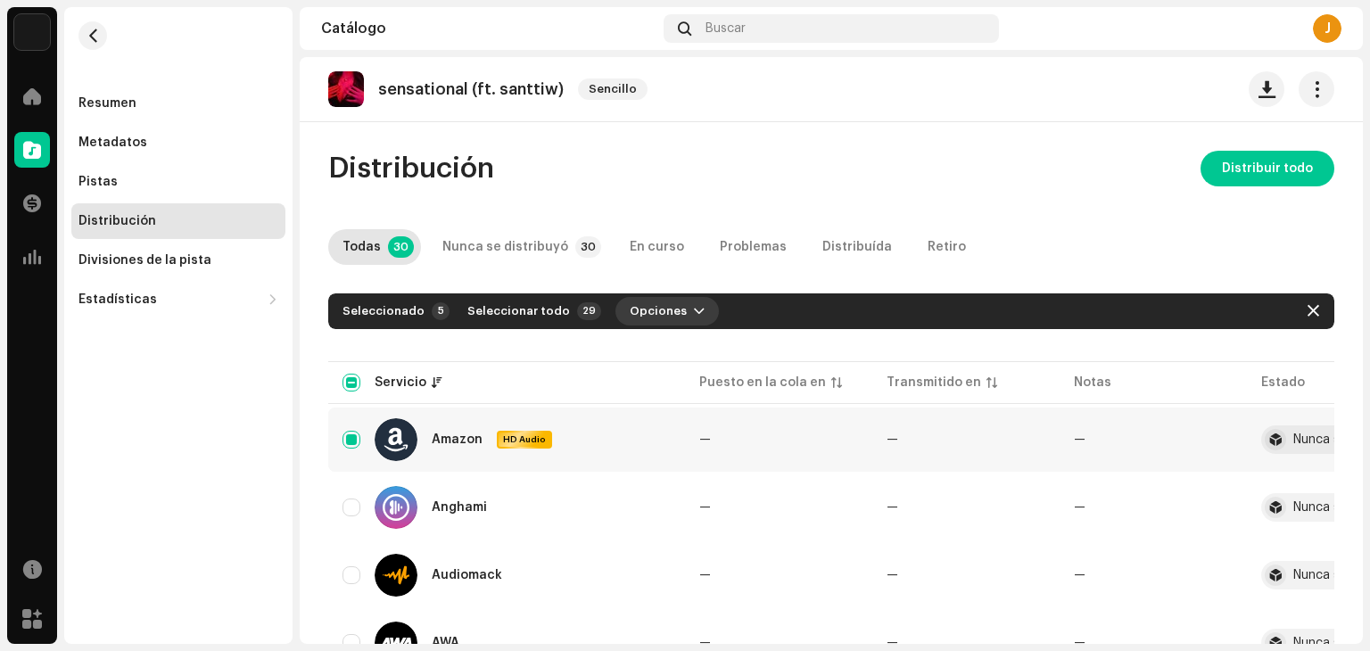
click at [654, 311] on span "Opciones" at bounding box center [658, 311] width 57 height 36
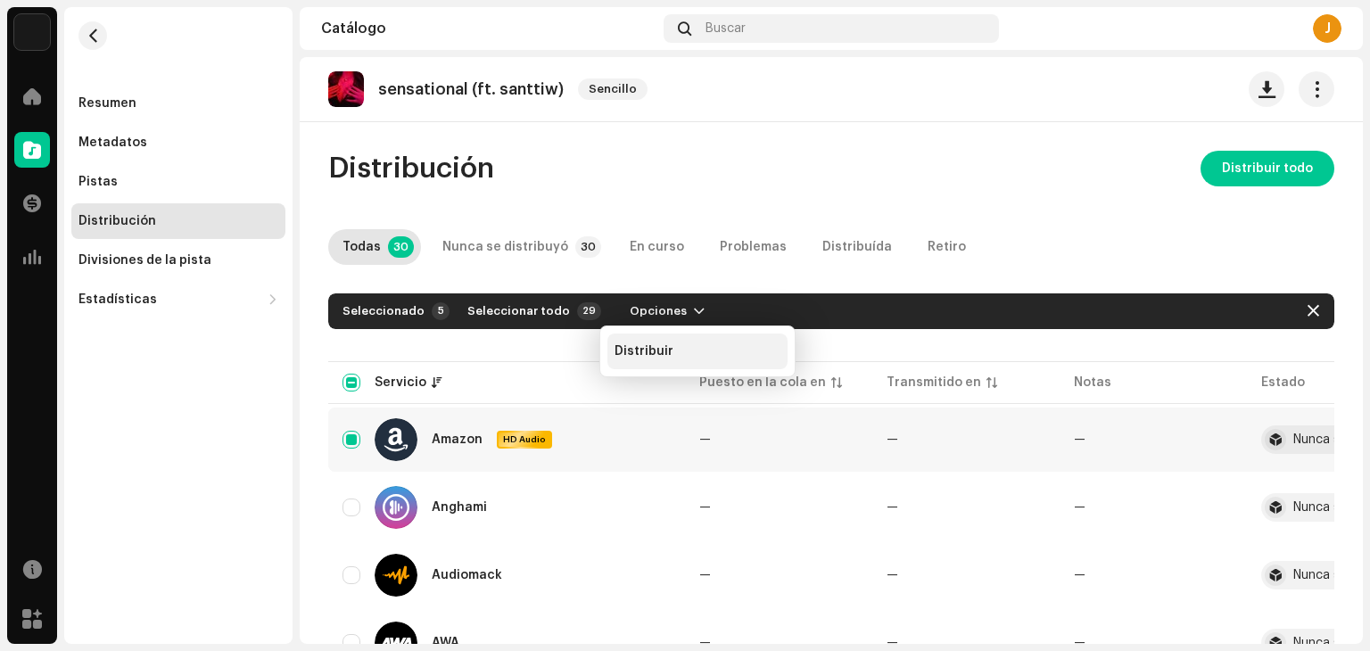
click at [668, 358] on div "Distribuir" at bounding box center [697, 352] width 180 height 36
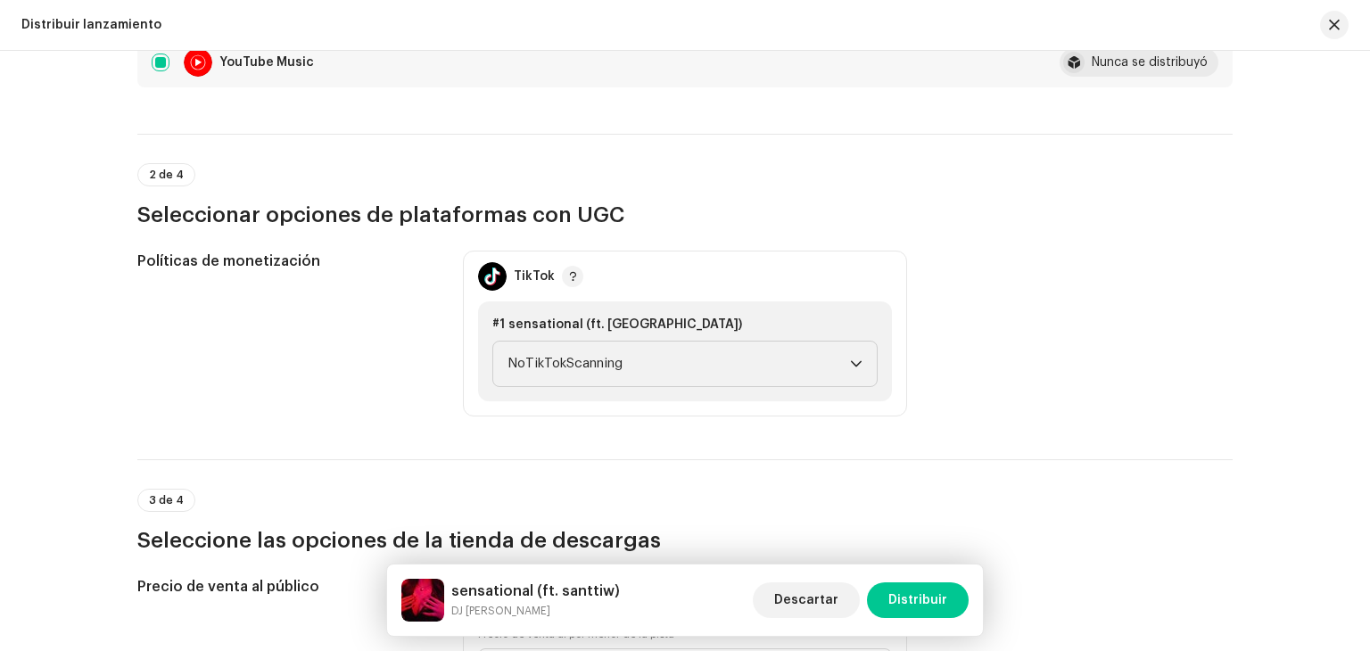
scroll to position [535, 0]
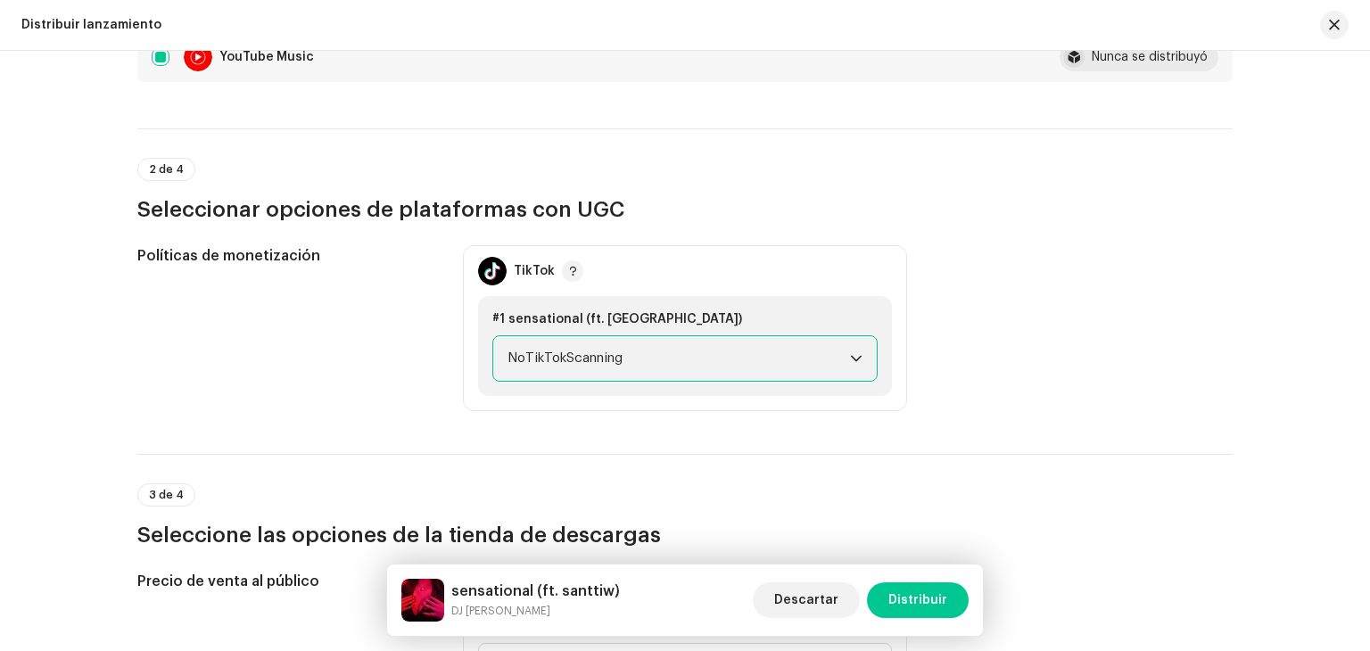
click at [640, 352] on span "NoTikTokScanning" at bounding box center [679, 358] width 343 height 45
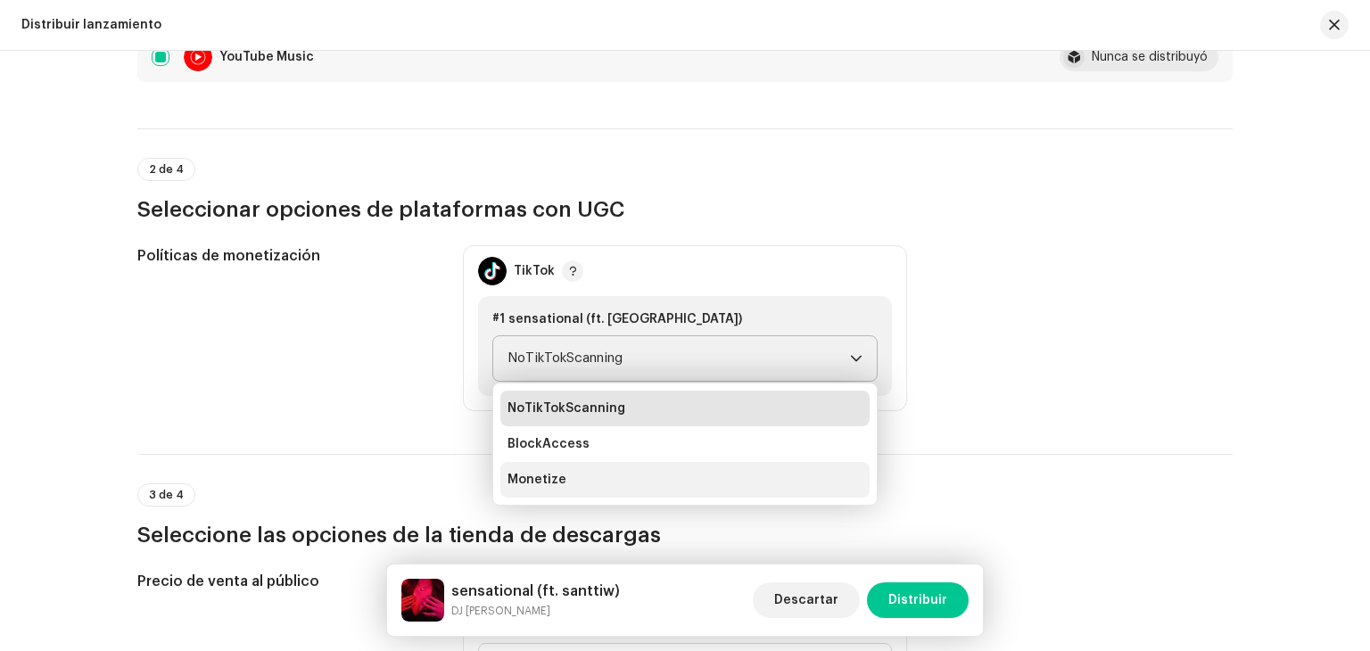
click at [563, 474] on li "Monetize" at bounding box center [684, 480] width 369 height 36
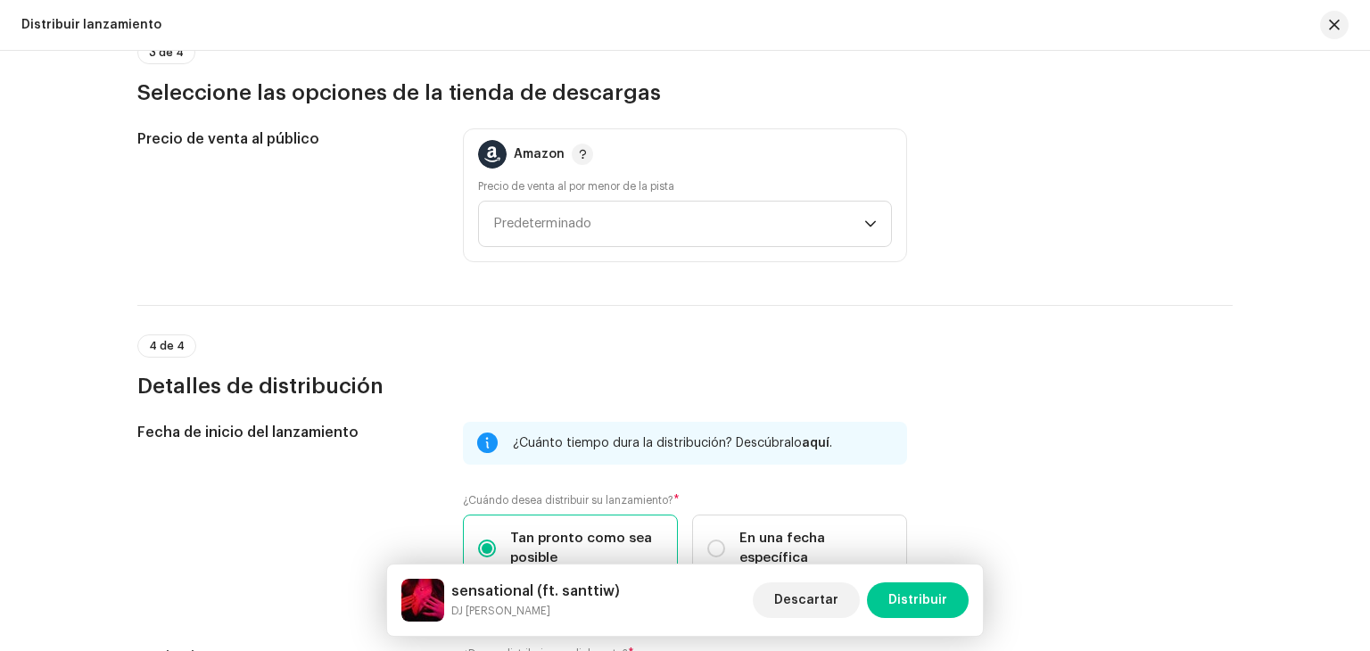
scroll to position [981, 0]
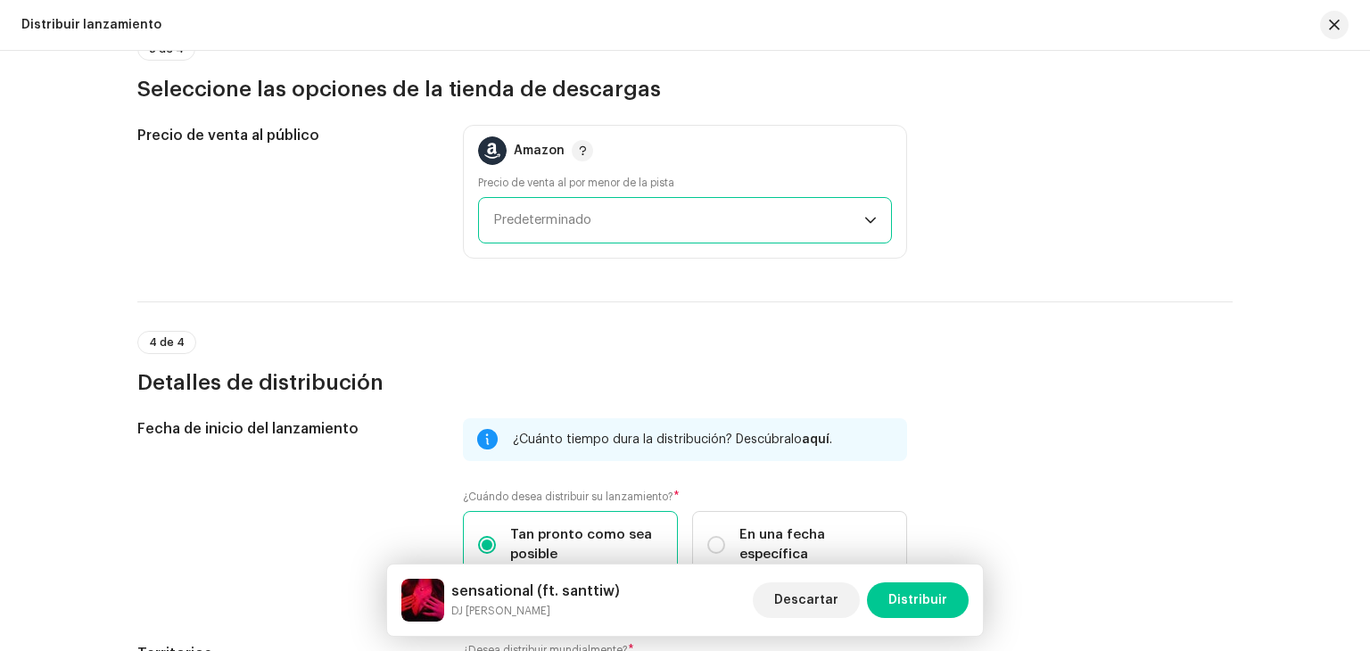
click at [566, 202] on span "Predeterminado" at bounding box center [678, 220] width 371 height 45
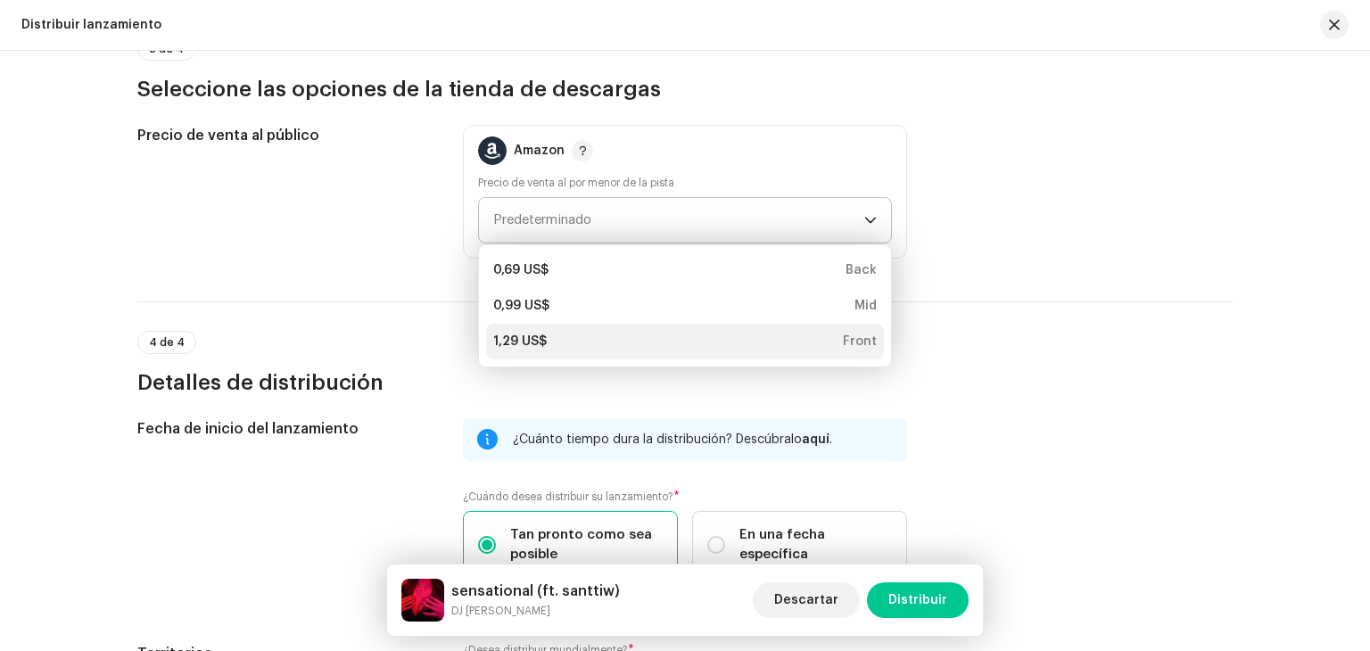
click at [557, 336] on div "1,29 US$ Front" at bounding box center [685, 342] width 384 height 18
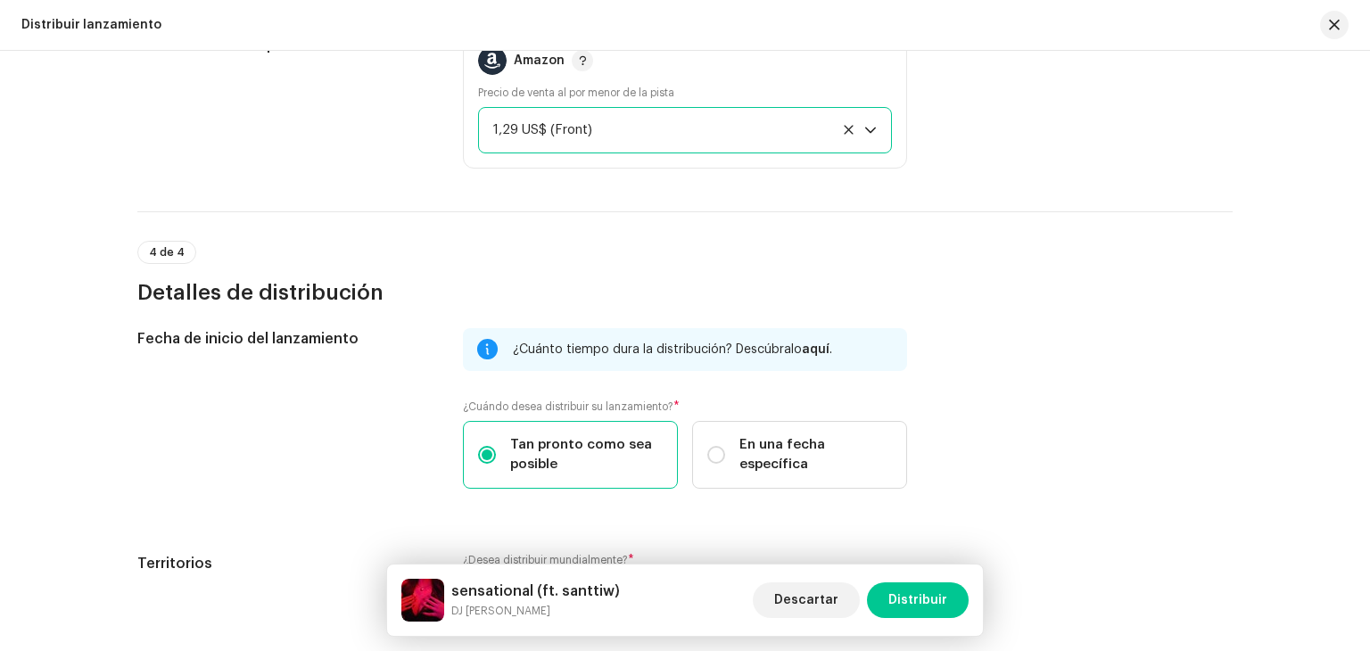
scroll to position [1235, 0]
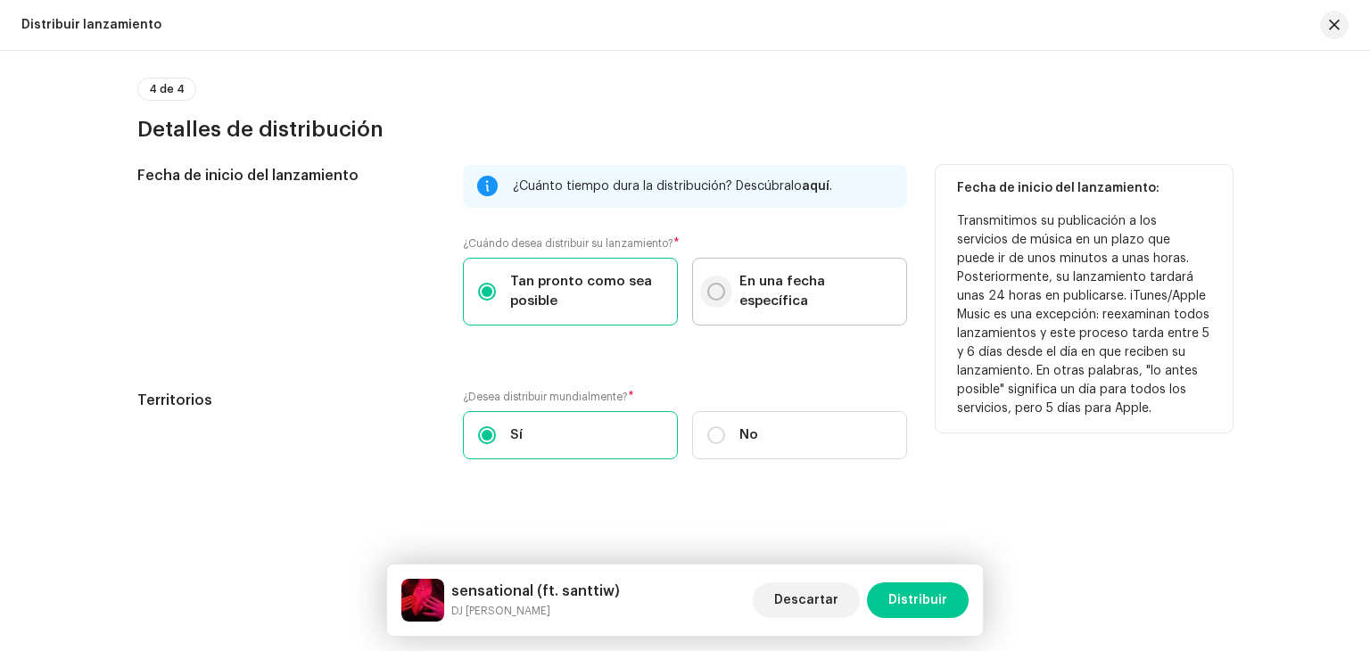
click at [707, 293] on input "En una fecha específica" at bounding box center [716, 292] width 18 height 18
radio input "true"
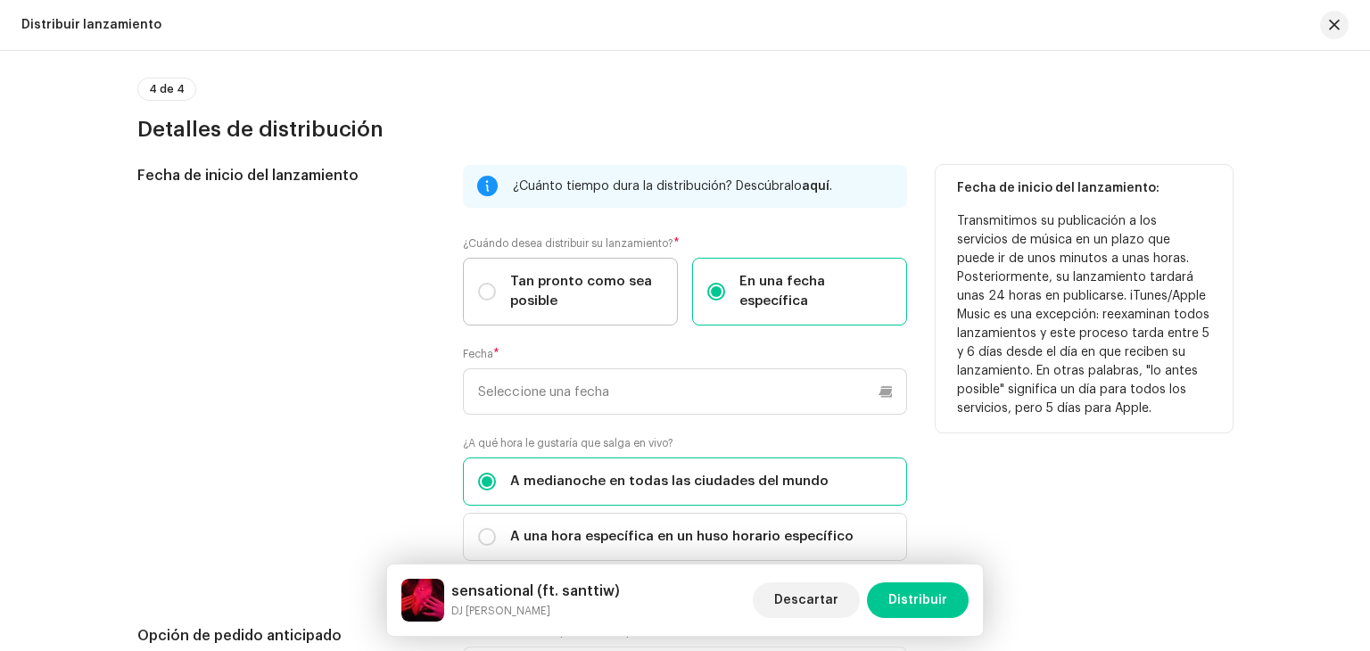
click at [605, 293] on span "Tan pronto como sea posible" at bounding box center [586, 291] width 153 height 39
click at [496, 293] on input "Tan pronto como sea posible" at bounding box center [487, 292] width 18 height 18
radio input "true"
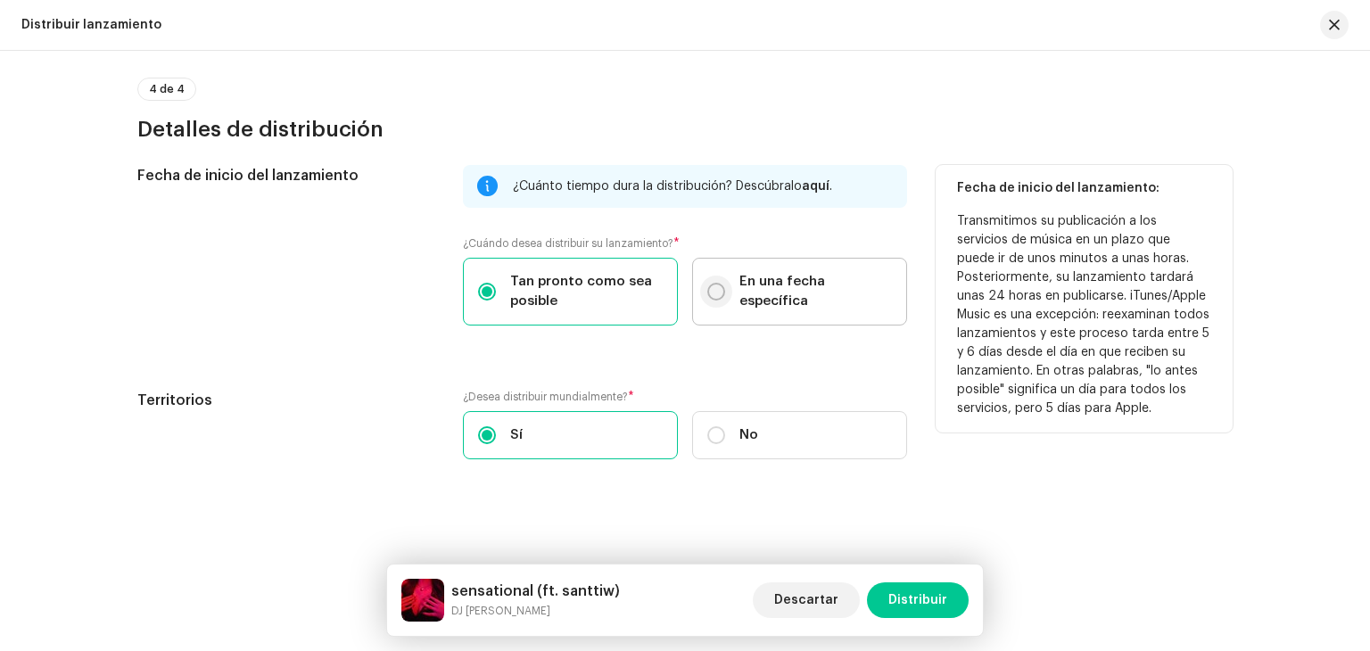
click at [707, 290] on input "En una fecha específica" at bounding box center [716, 292] width 18 height 18
radio input "true"
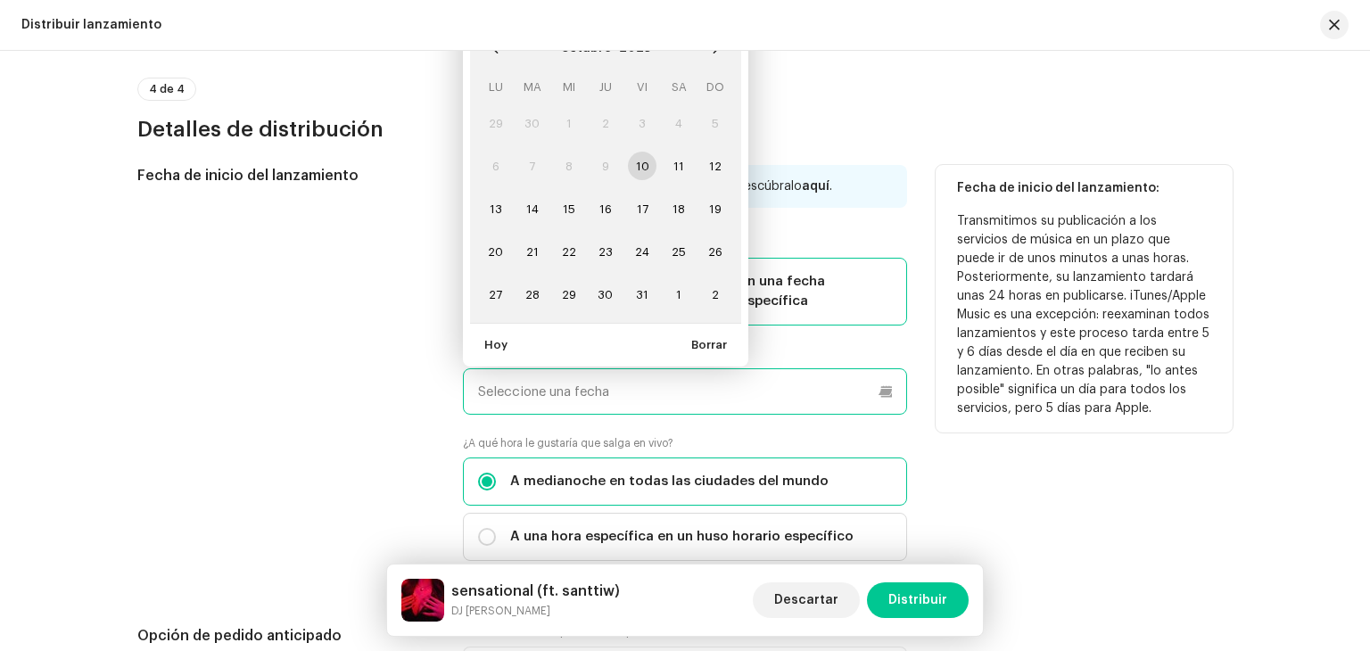
click at [705, 387] on input "text" at bounding box center [685, 391] width 444 height 46
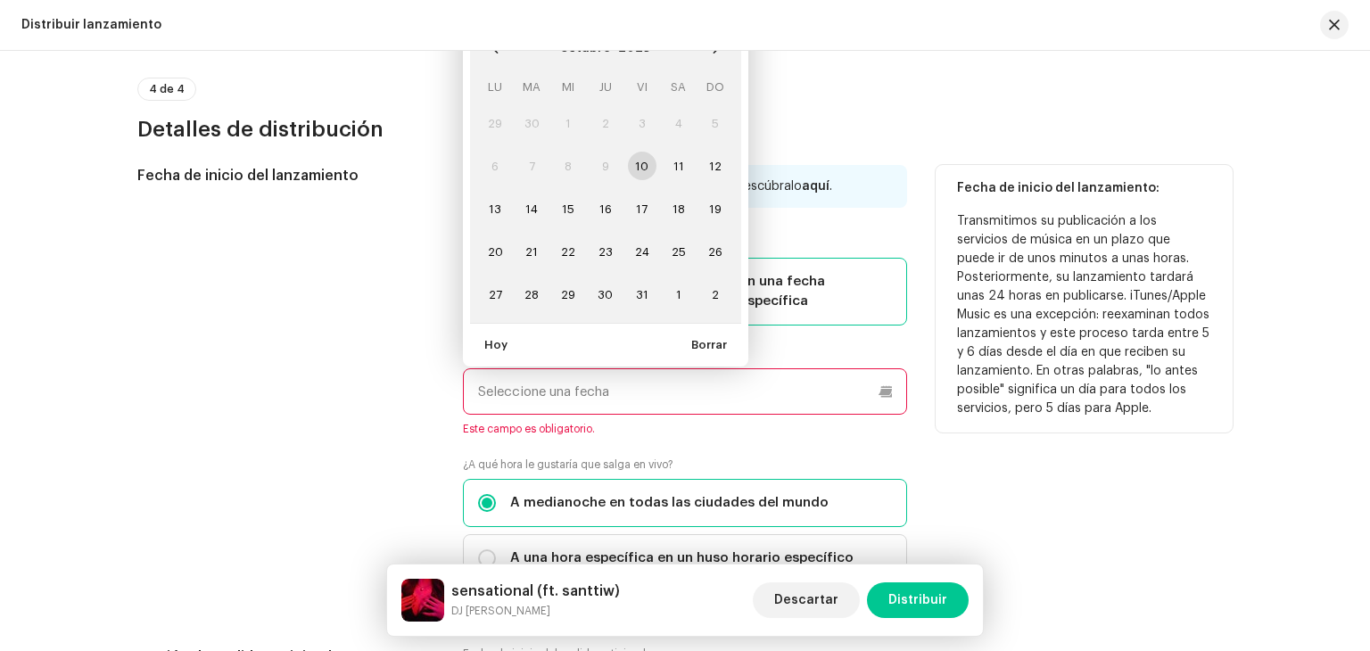
click at [639, 169] on td "10" at bounding box center [642, 166] width 37 height 43
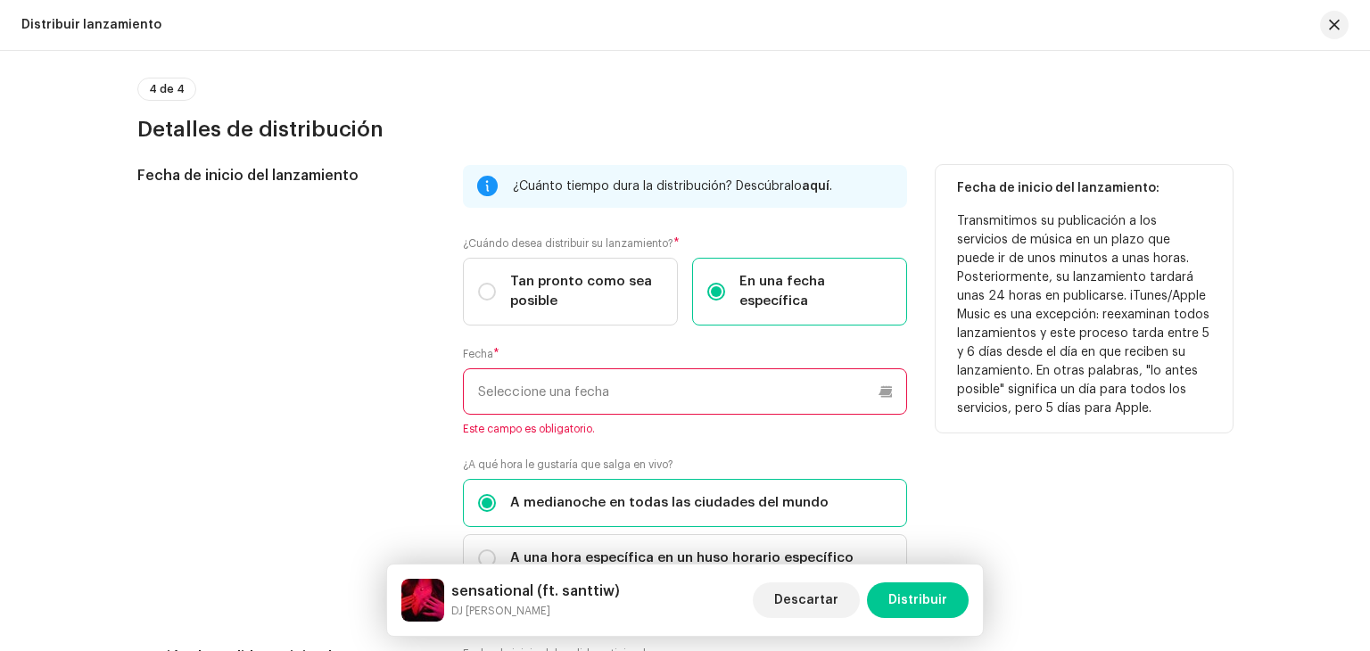
click at [878, 315] on div "Tan pronto como sea posible En una fecha específica" at bounding box center [685, 292] width 444 height 68
click at [584, 277] on span "Tan pronto como sea posible" at bounding box center [586, 291] width 153 height 39
click at [496, 283] on input "Tan pronto como sea posible" at bounding box center [487, 292] width 18 height 18
radio input "true"
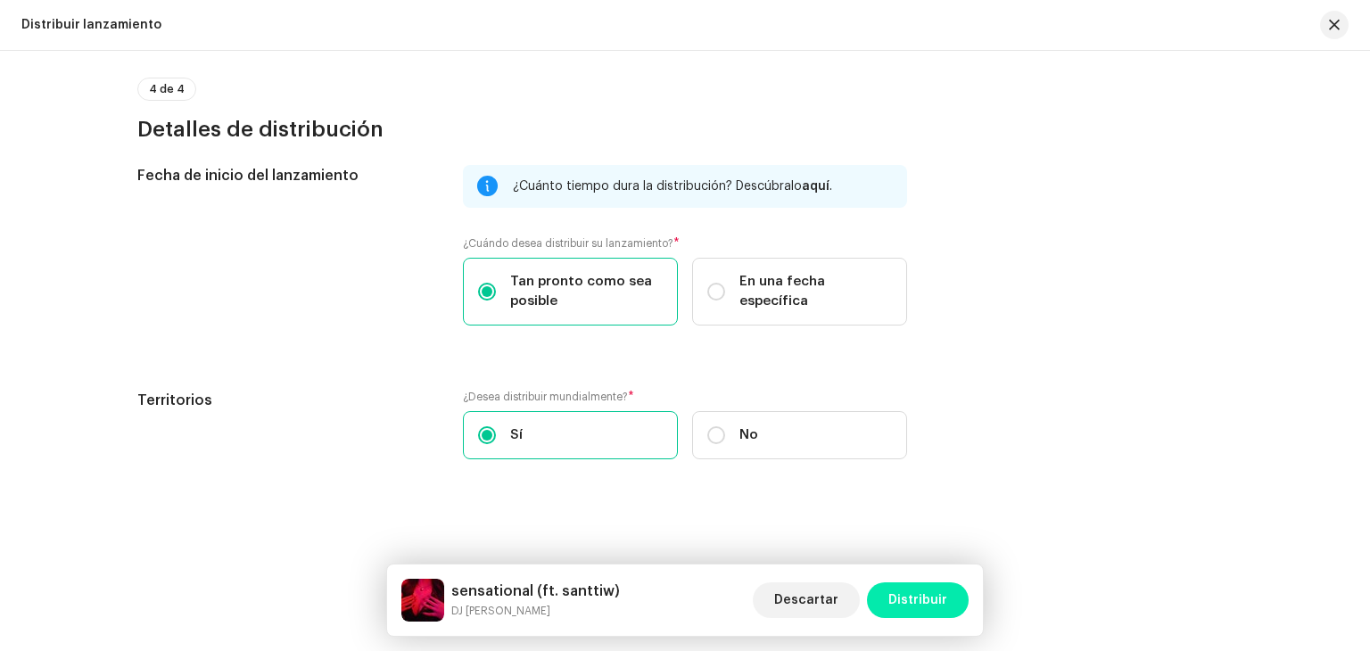
click at [924, 596] on span "Distribuir" at bounding box center [917, 600] width 59 height 36
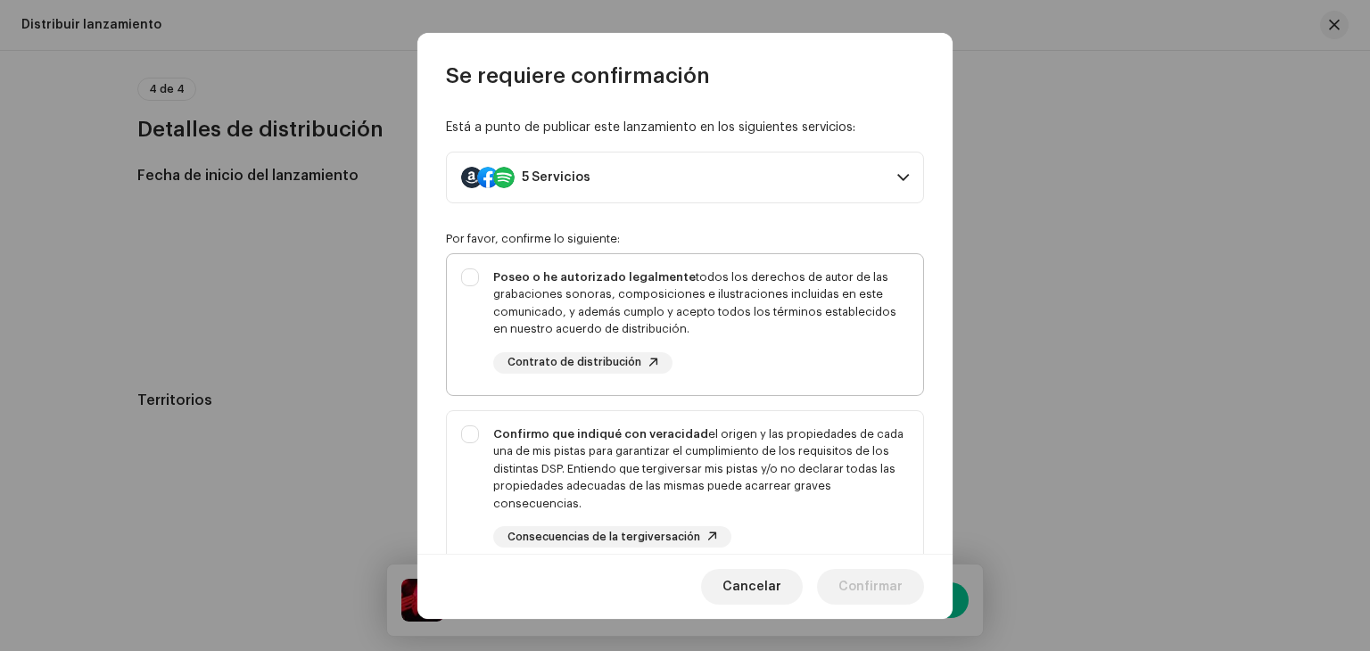
click at [674, 308] on div "Poseo o he autorizado legalmente todos los derechos de autor de las grabaciones…" at bounding box center [701, 303] width 416 height 70
checkbox input "true"
click at [733, 446] on div "Confirmo que indiqué con veracidad el origen y las propiedades de cada una de m…" at bounding box center [701, 468] width 416 height 87
checkbox input "true"
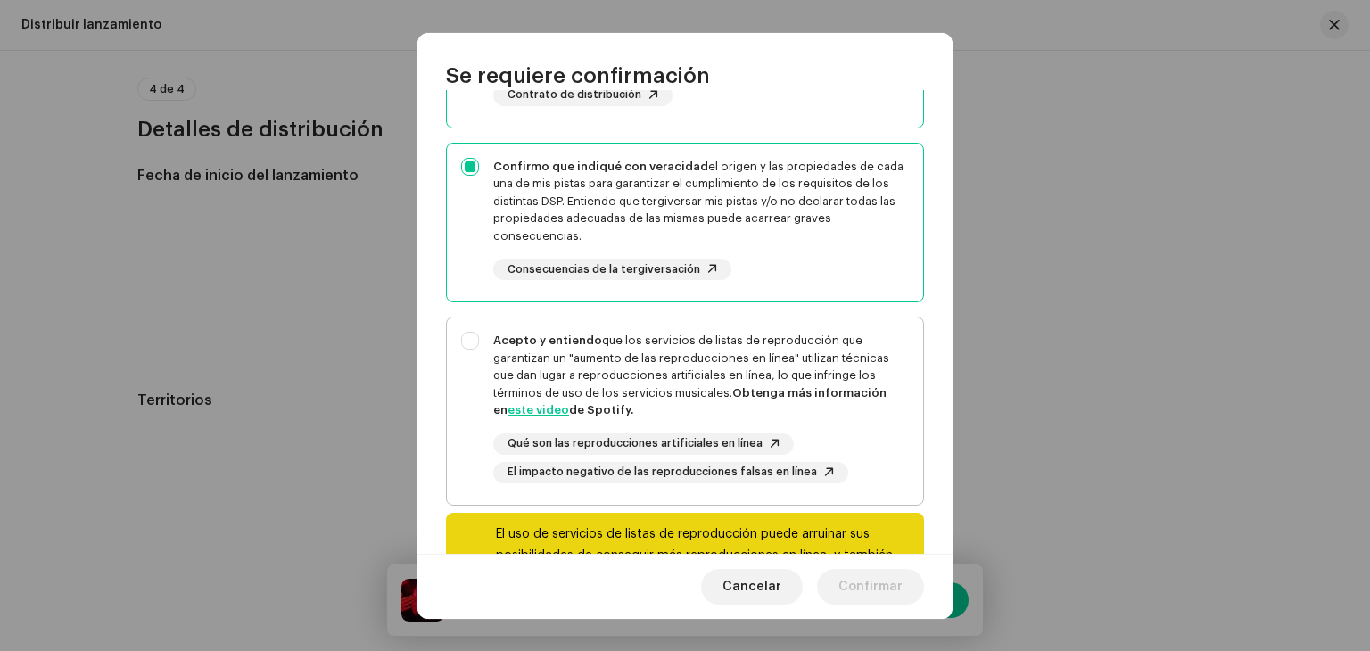
click at [748, 390] on strong "Obtenga más información en este video de Spotify." at bounding box center [689, 401] width 393 height 29
checkbox input "true"
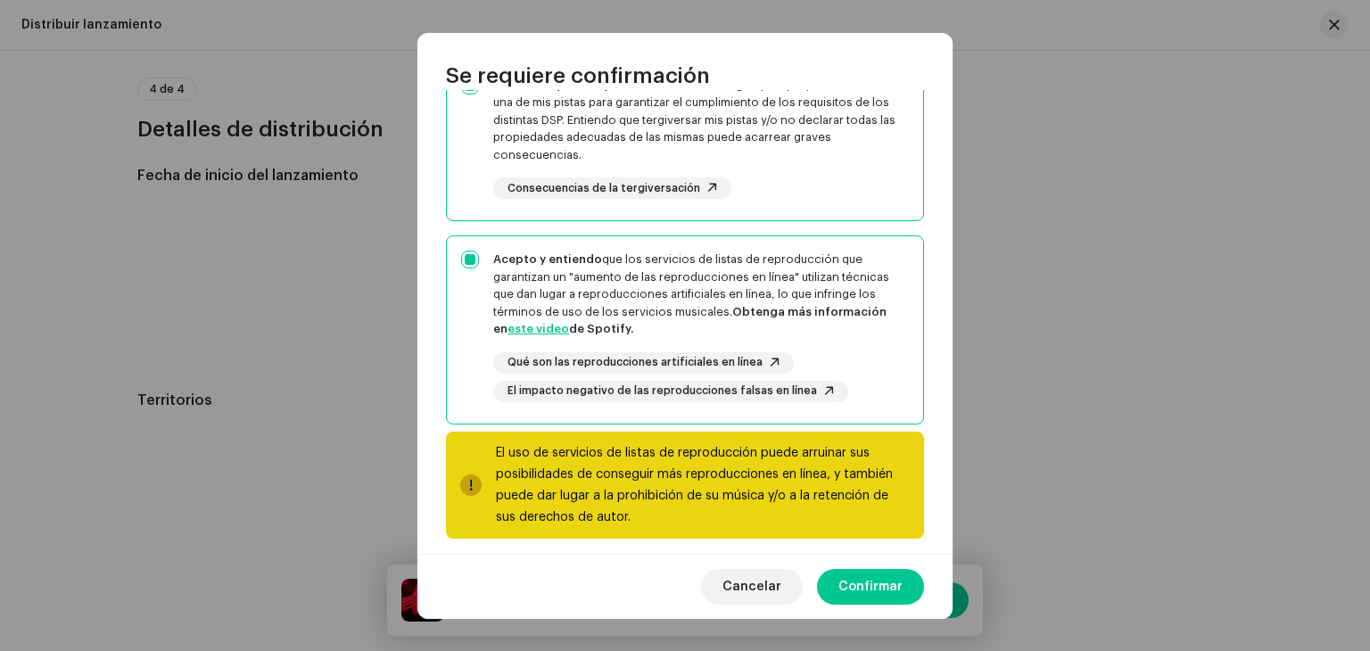
scroll to position [360, 0]
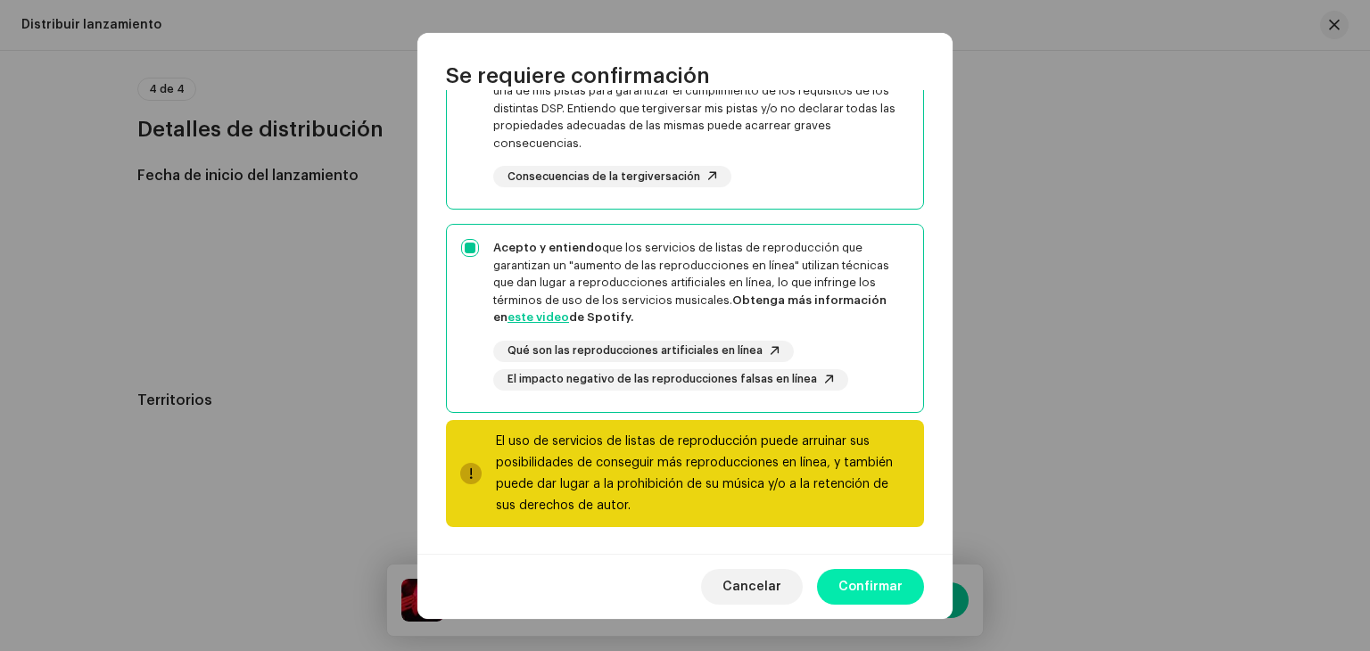
click at [876, 575] on span "Confirmar" at bounding box center [870, 587] width 64 height 36
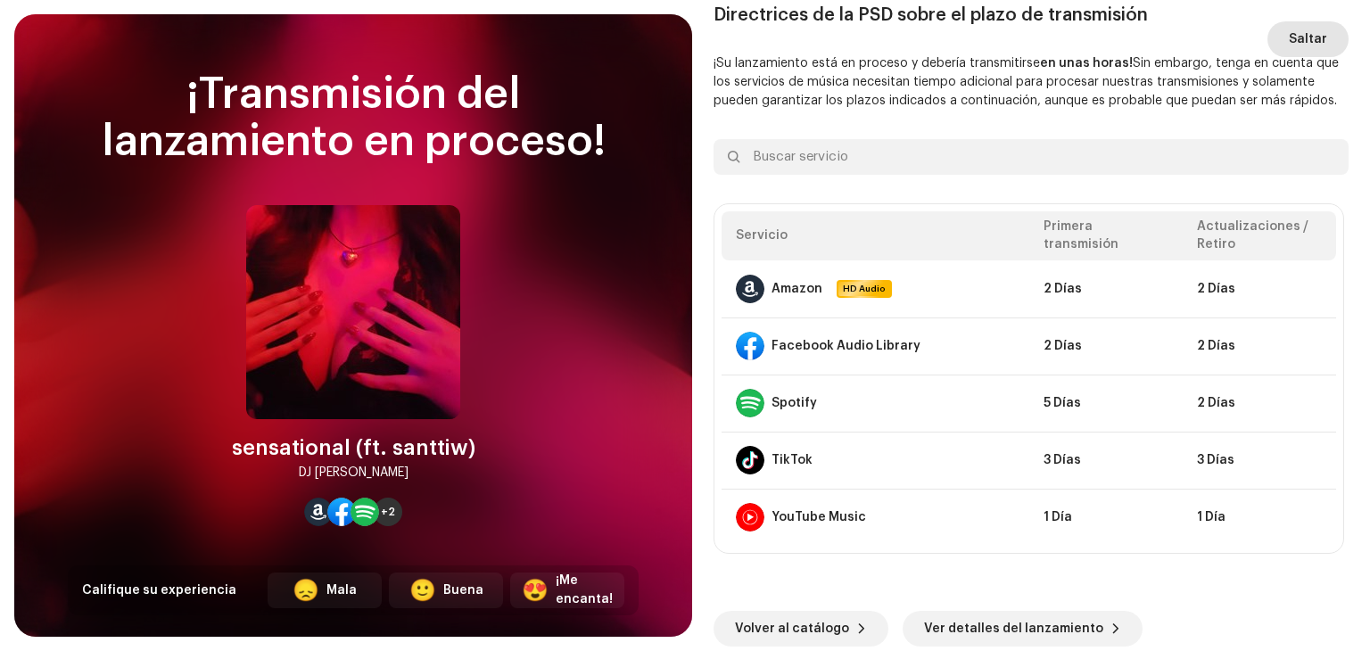
click at [1297, 49] on span "Saltar" at bounding box center [1308, 39] width 38 height 36
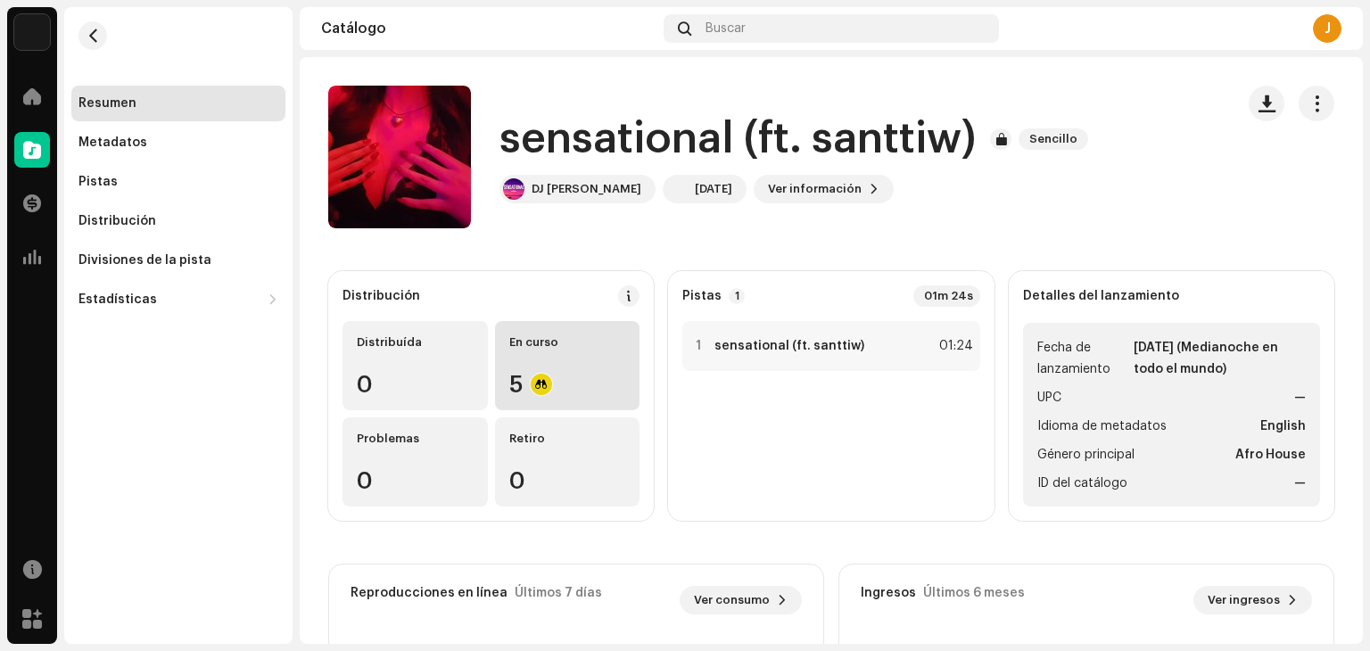
click at [564, 374] on div "5" at bounding box center [567, 384] width 117 height 23
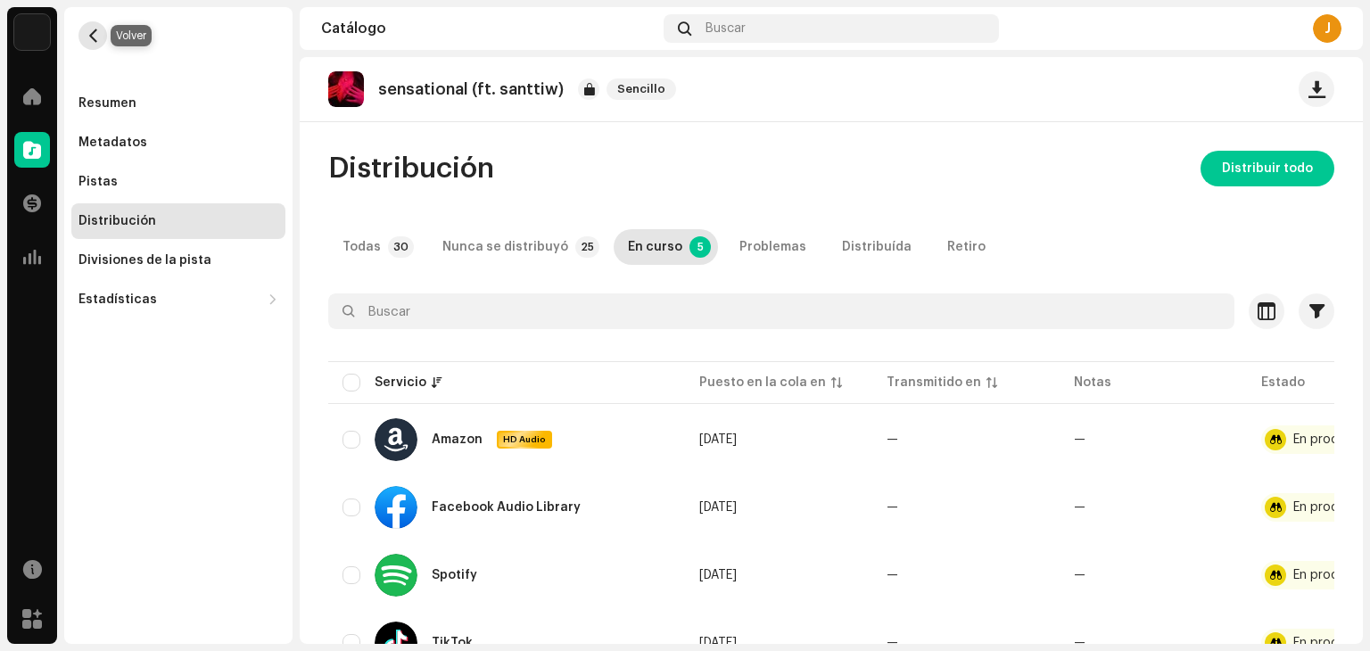
click at [104, 38] on button "button" at bounding box center [92, 35] width 29 height 29
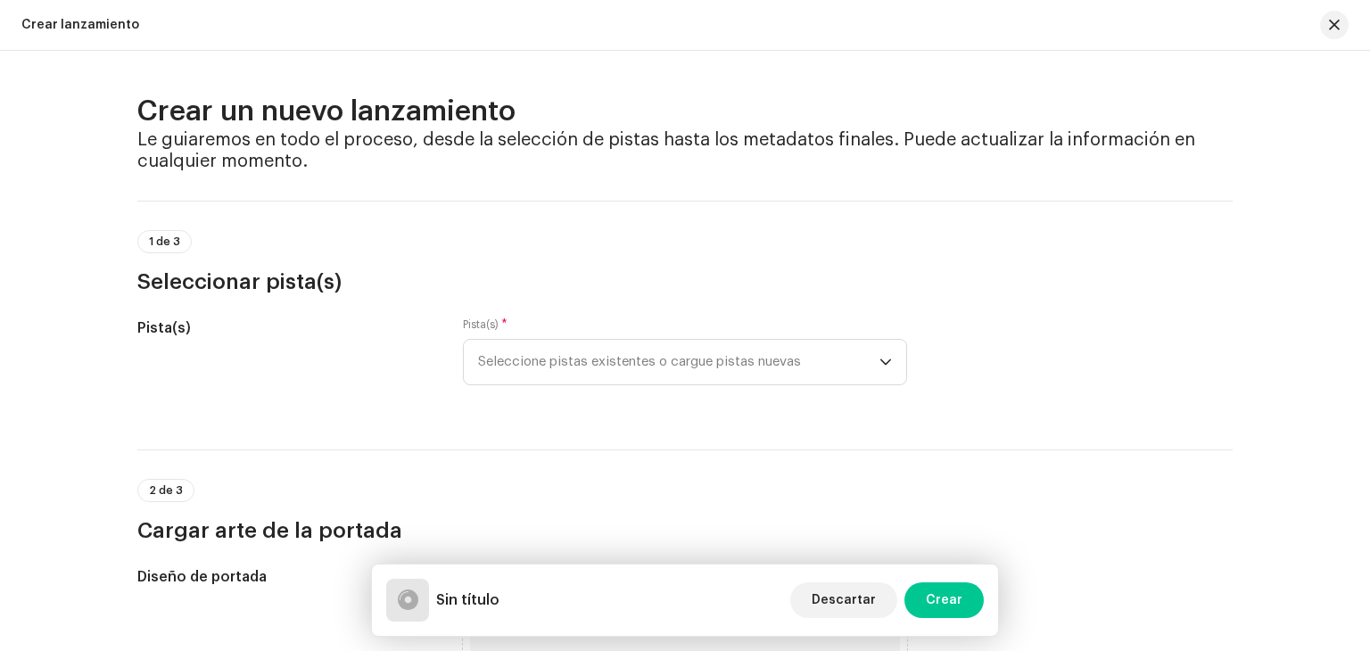
click at [1354, 24] on div "Crear lanzamiento" at bounding box center [685, 25] width 1370 height 51
click at [1344, 27] on button "button" at bounding box center [1334, 25] width 29 height 29
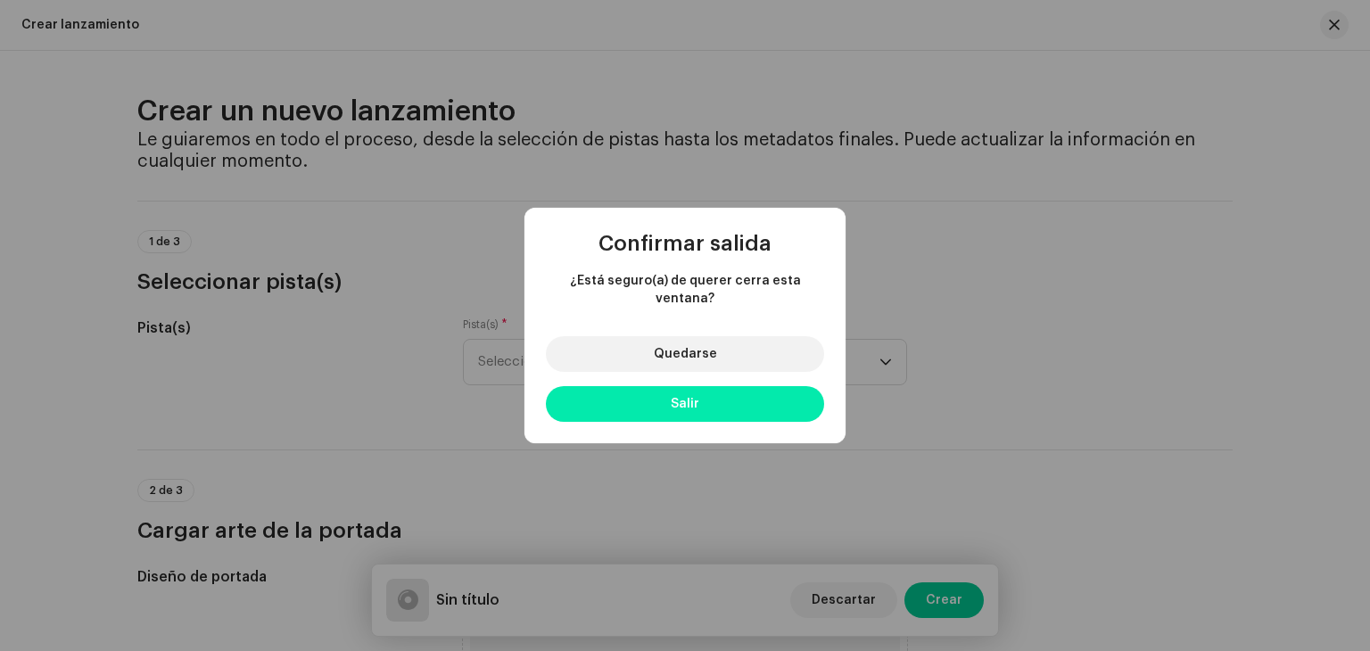
click at [708, 393] on button "Salir" at bounding box center [685, 404] width 278 height 36
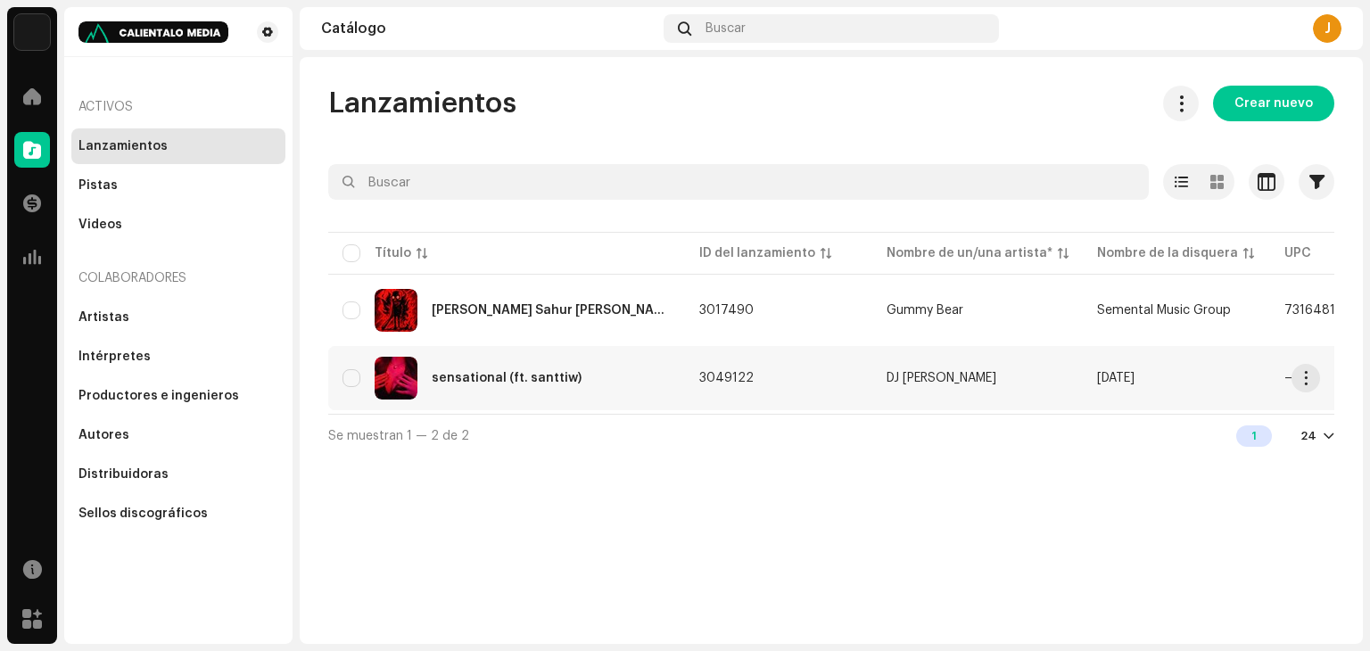
click at [647, 385] on div "sensational (ft. santtiw)" at bounding box center [507, 378] width 328 height 43
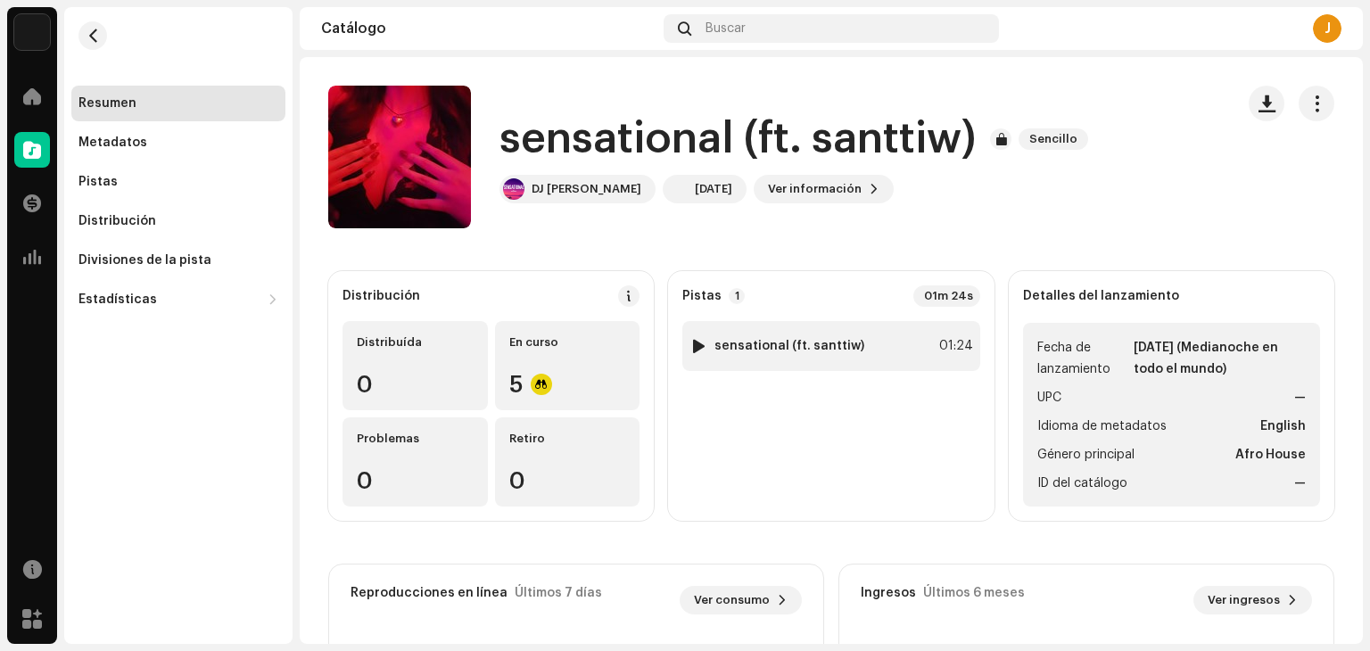
click at [889, 340] on div "1 sensational (ft. santtiw) 01:24" at bounding box center [830, 346] width 297 height 50
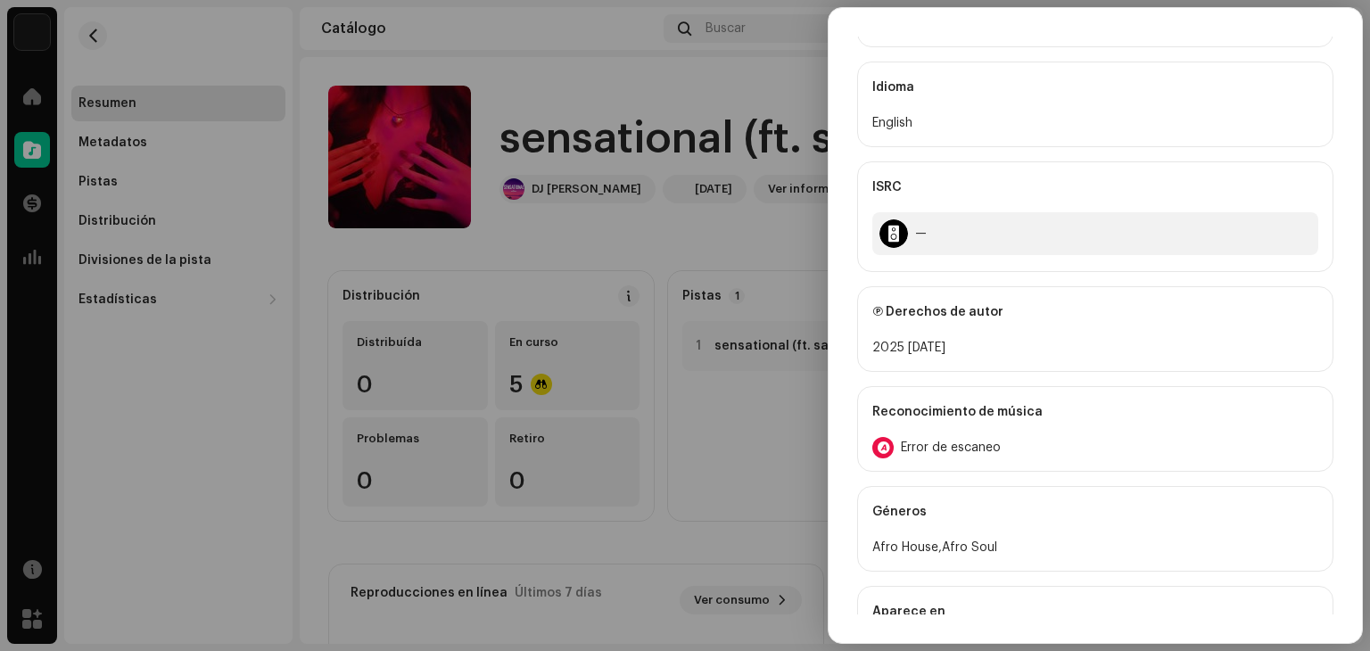
scroll to position [714, 0]
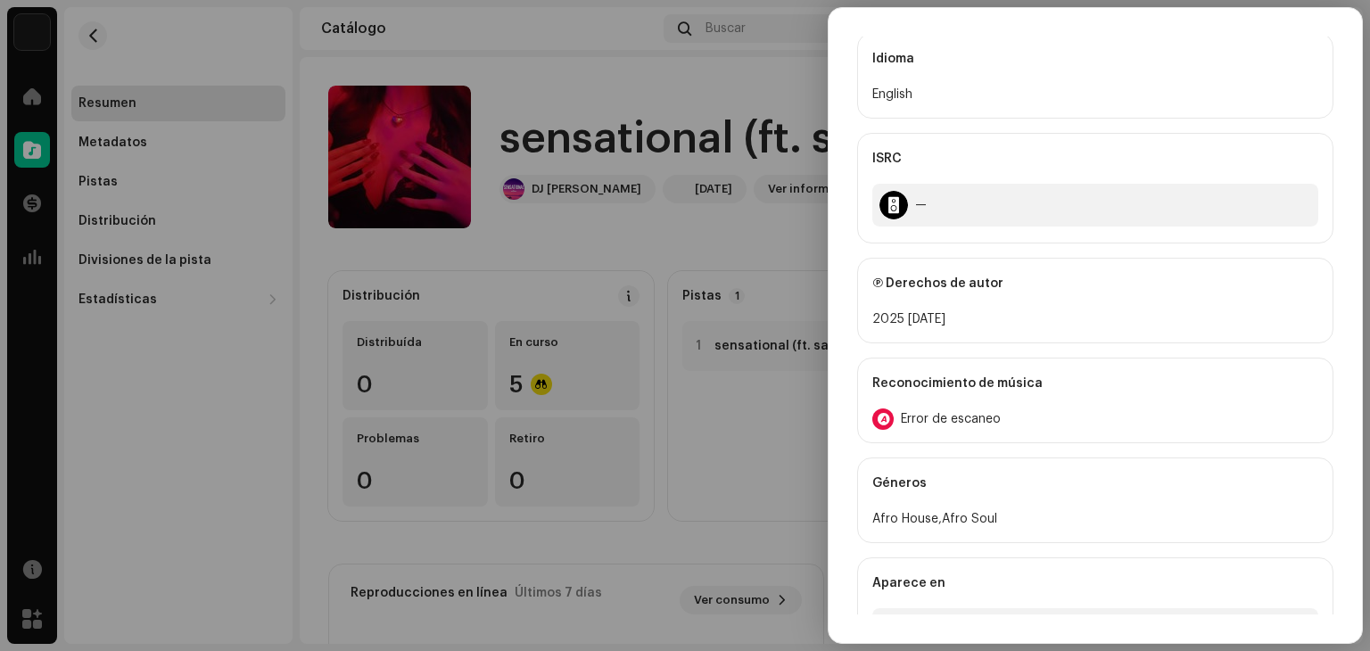
click at [963, 419] on span "Error de escaneo" at bounding box center [951, 419] width 100 height 14
click at [1081, 357] on div "Reconocimiento de audio por AcrCloud is still processing the audio file. Do NOT…" at bounding box center [685, 325] width 1370 height 651
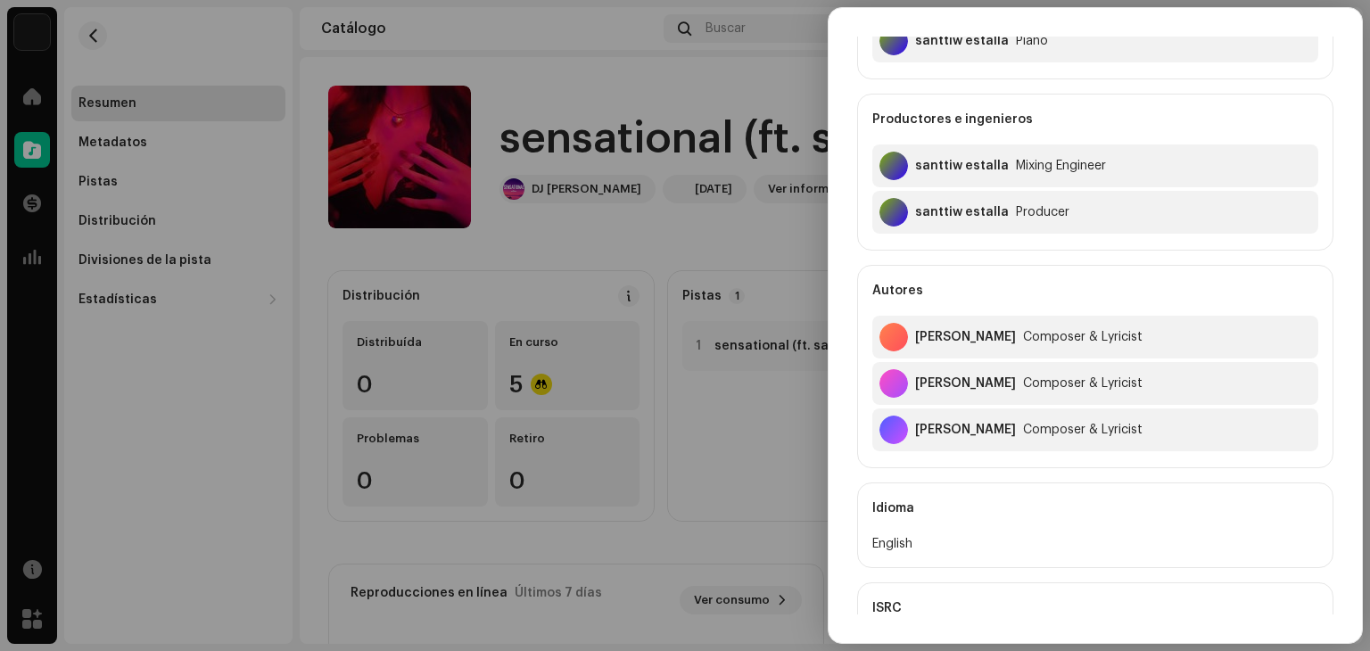
scroll to position [0, 0]
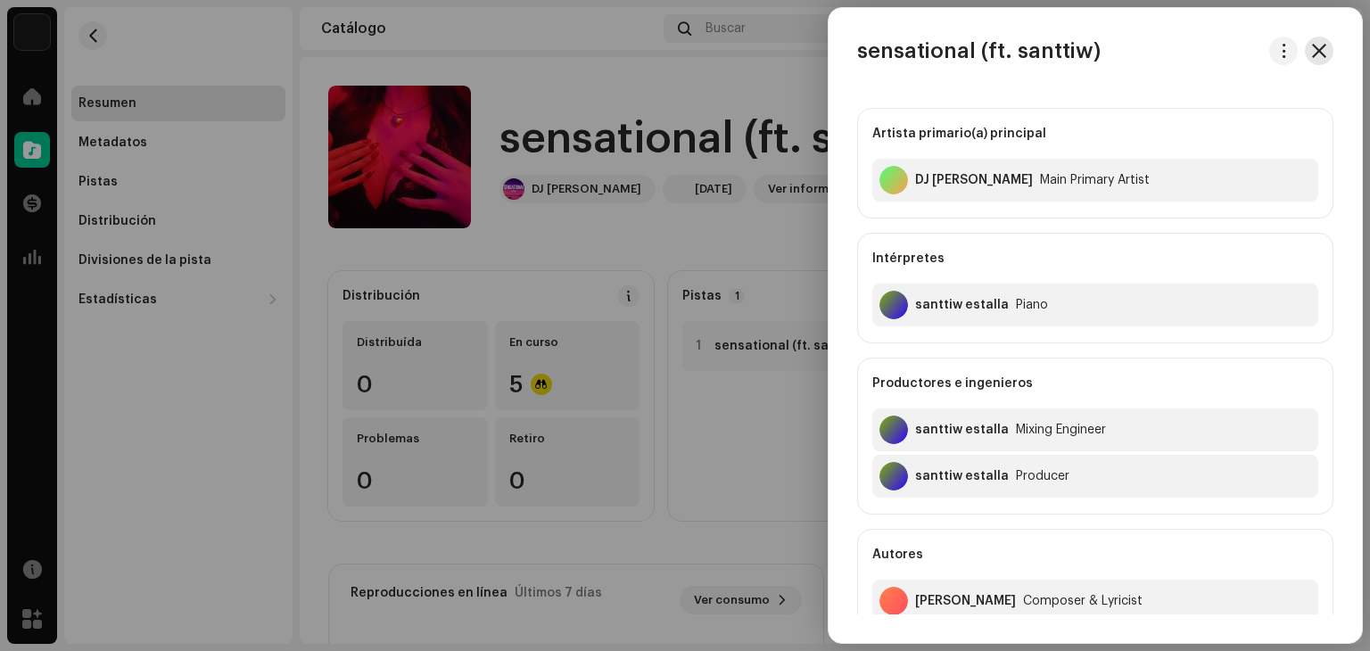
click at [1314, 47] on span "button" at bounding box center [1319, 51] width 14 height 14
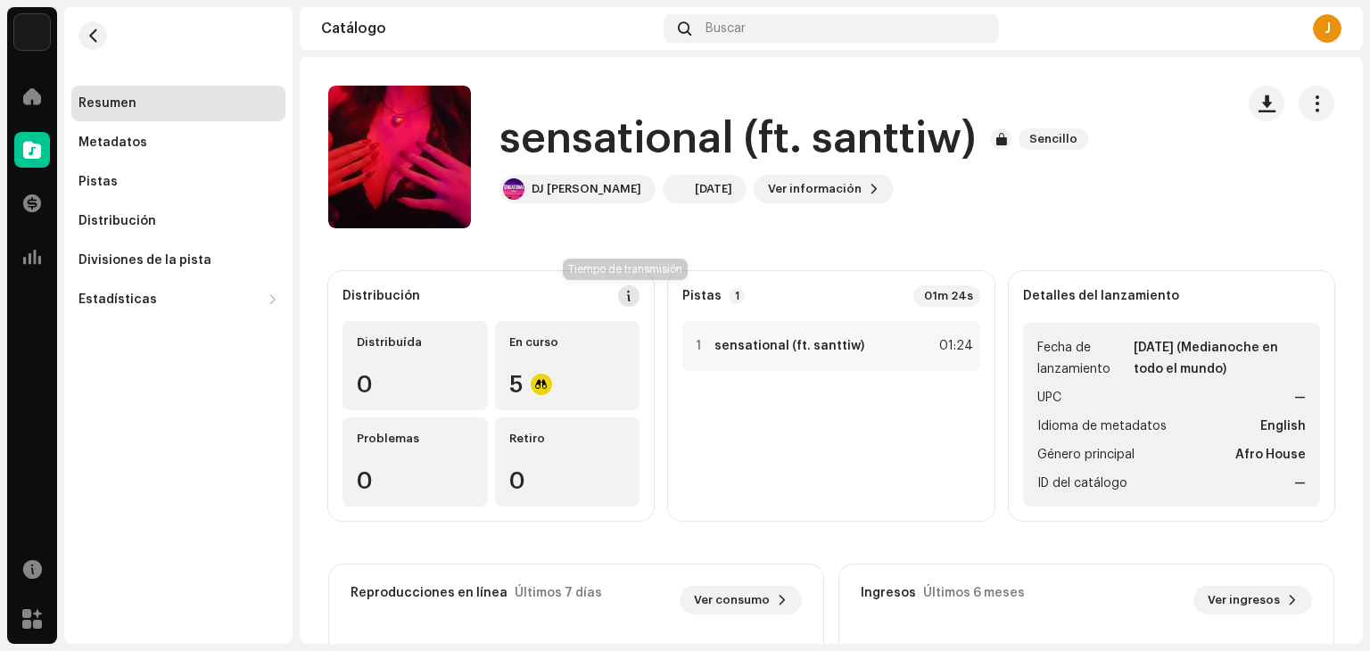
click at [628, 301] on span at bounding box center [629, 296] width 12 height 14
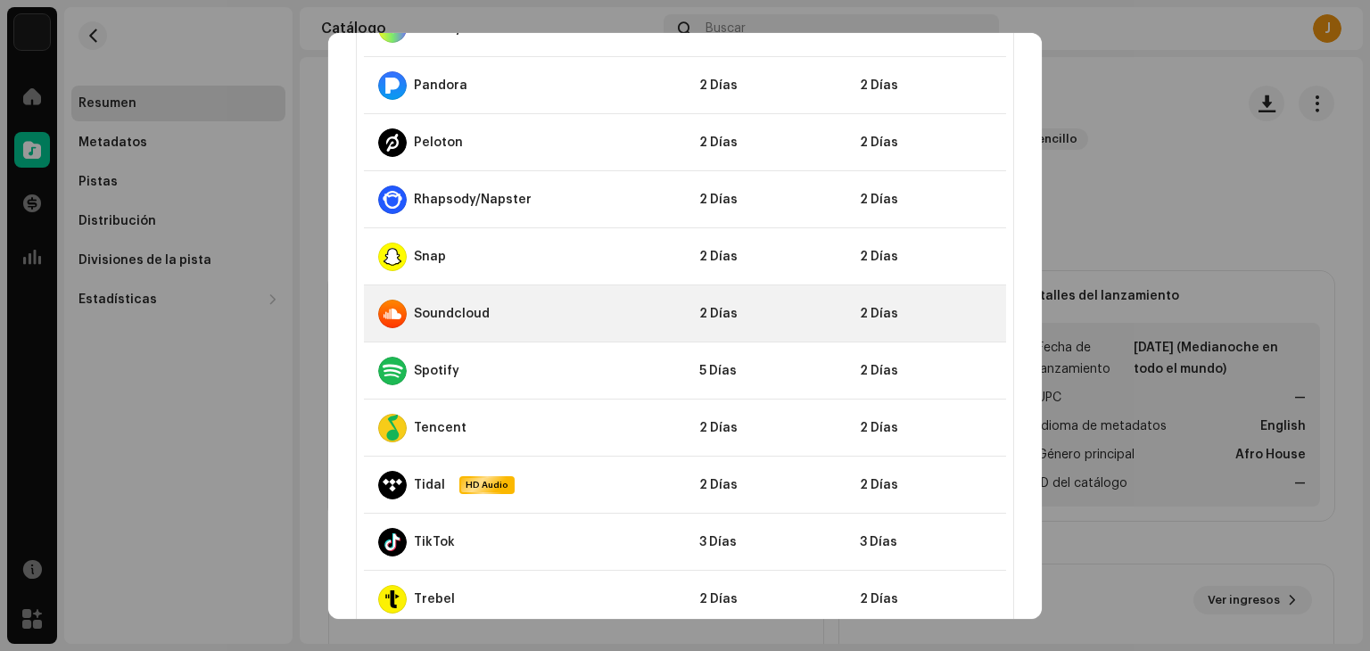
scroll to position [1600, 0]
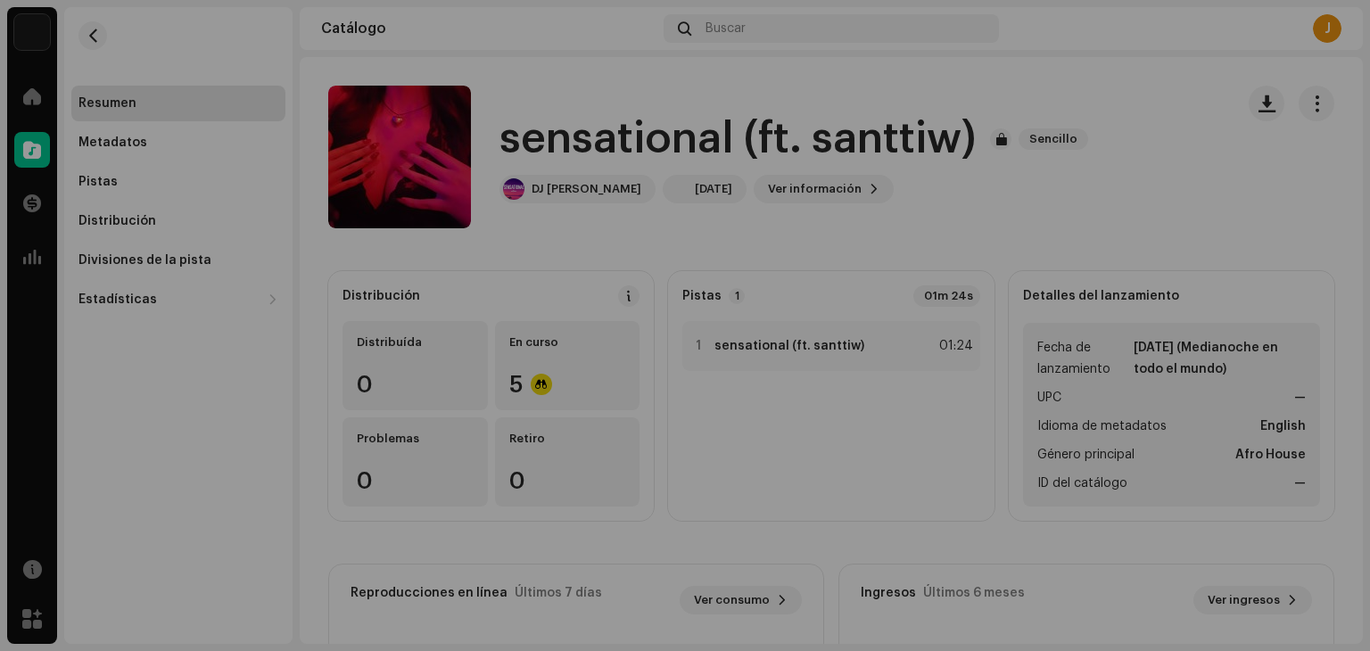
click at [1053, 303] on div "Directrices de la PSD sobre el plazo de transmisión Solemos transmitir sus lanz…" at bounding box center [685, 325] width 1370 height 651
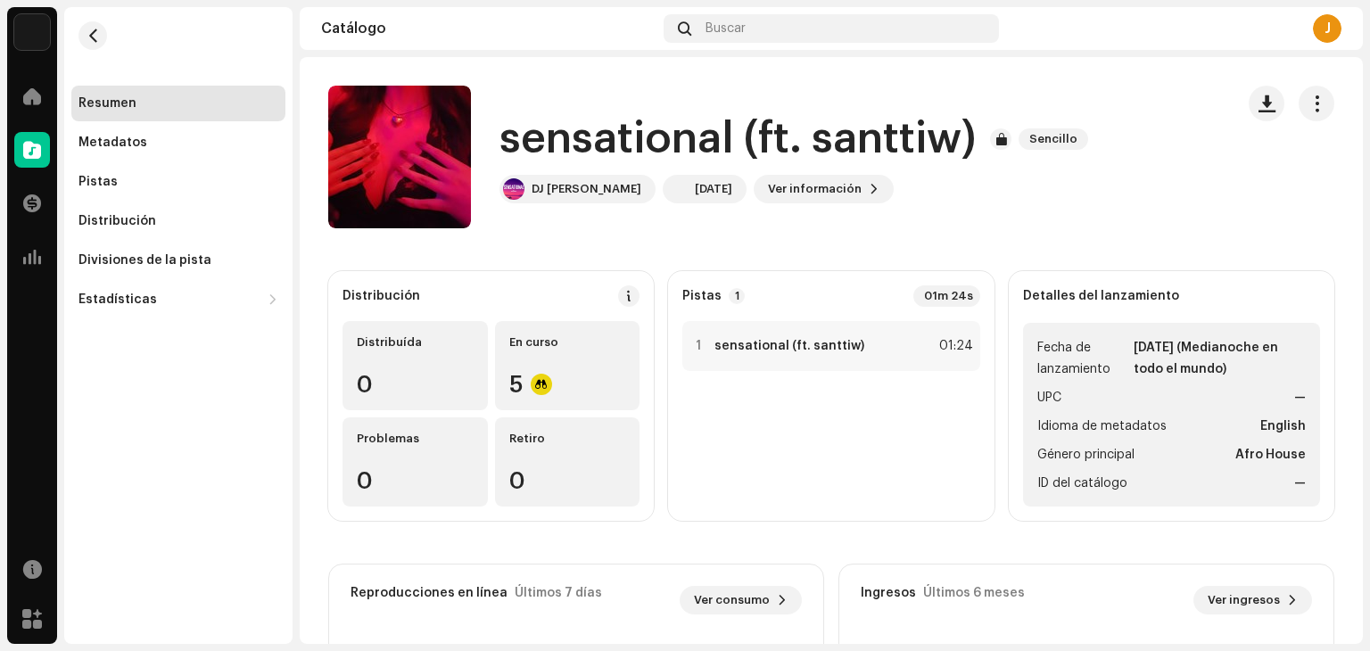
click at [881, 301] on div "Pistas 1 01m 24s" at bounding box center [830, 295] width 297 height 21
click at [869, 324] on div "1 sensational (ft. santtiw) 01:24" at bounding box center [830, 346] width 297 height 50
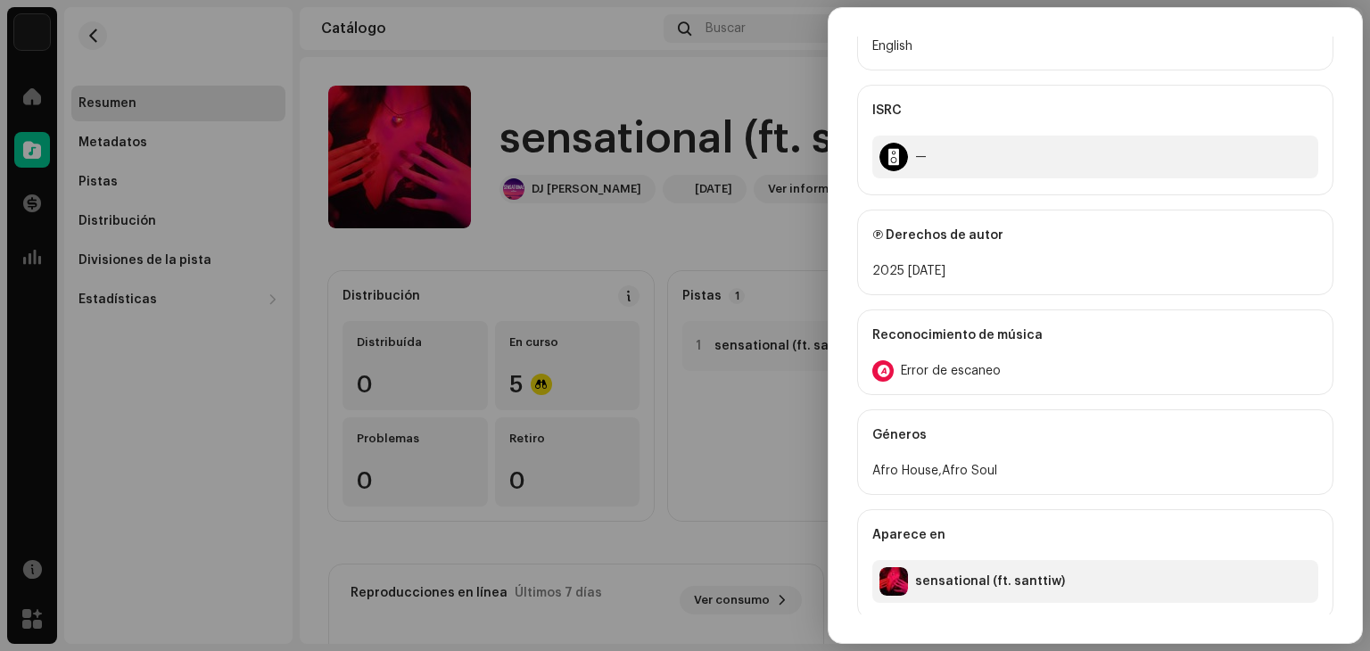
scroll to position [764, 0]
click at [1010, 376] on div "Error de escaneo" at bounding box center [1095, 369] width 446 height 21
click at [1067, 258] on div "Reconocimiento de audio por AcrCloud is still processing the audio file. Do NOT…" at bounding box center [685, 325] width 1370 height 651
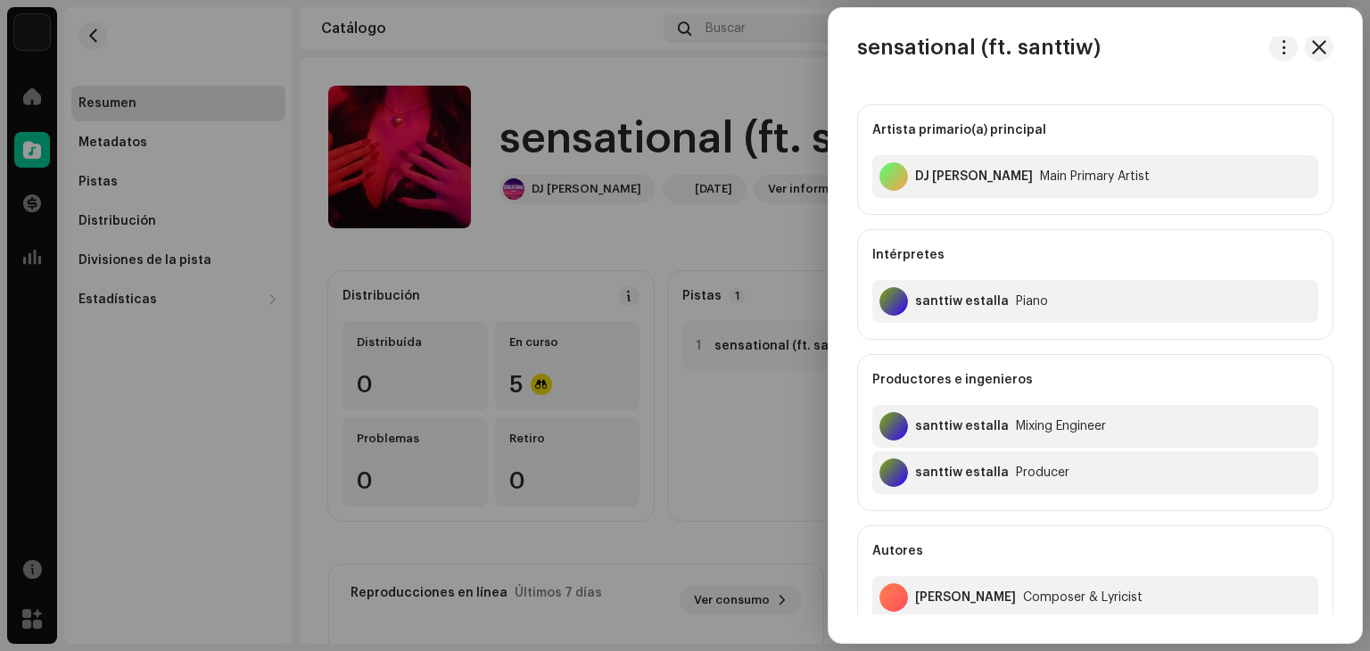
scroll to position [0, 0]
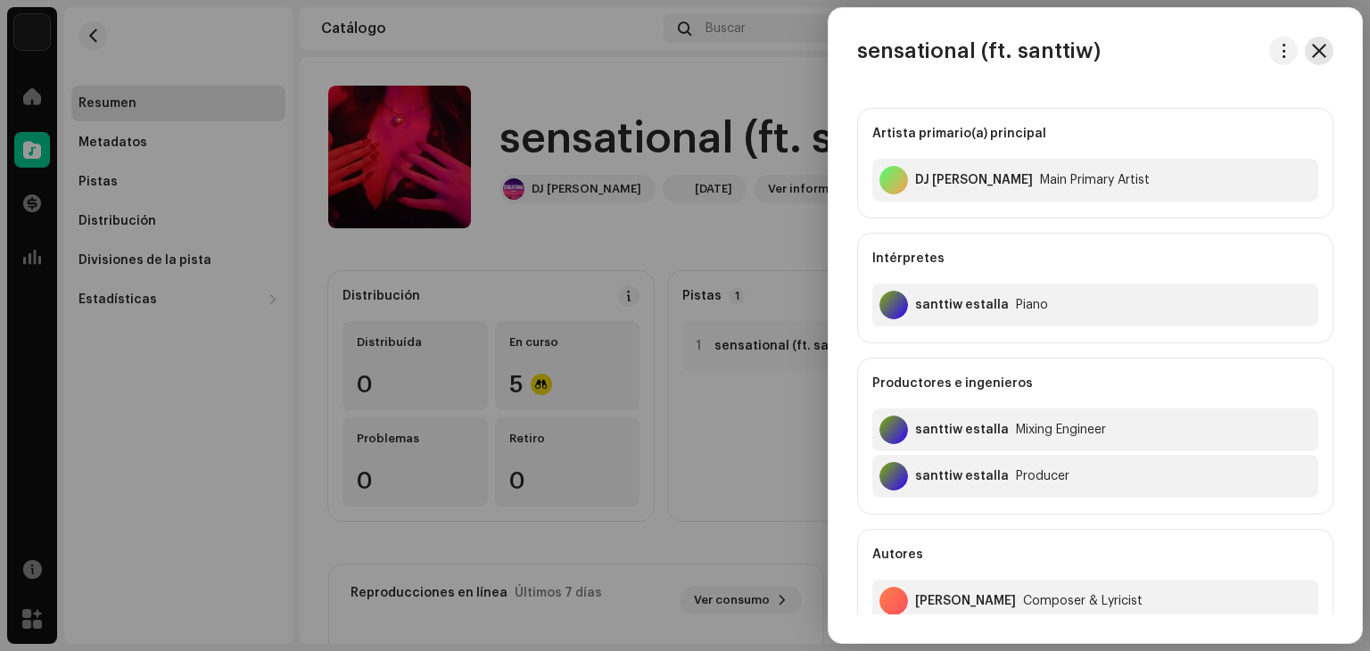
click at [1320, 48] on span "button" at bounding box center [1319, 51] width 14 height 14
